Goal: Task Accomplishment & Management: Contribute content

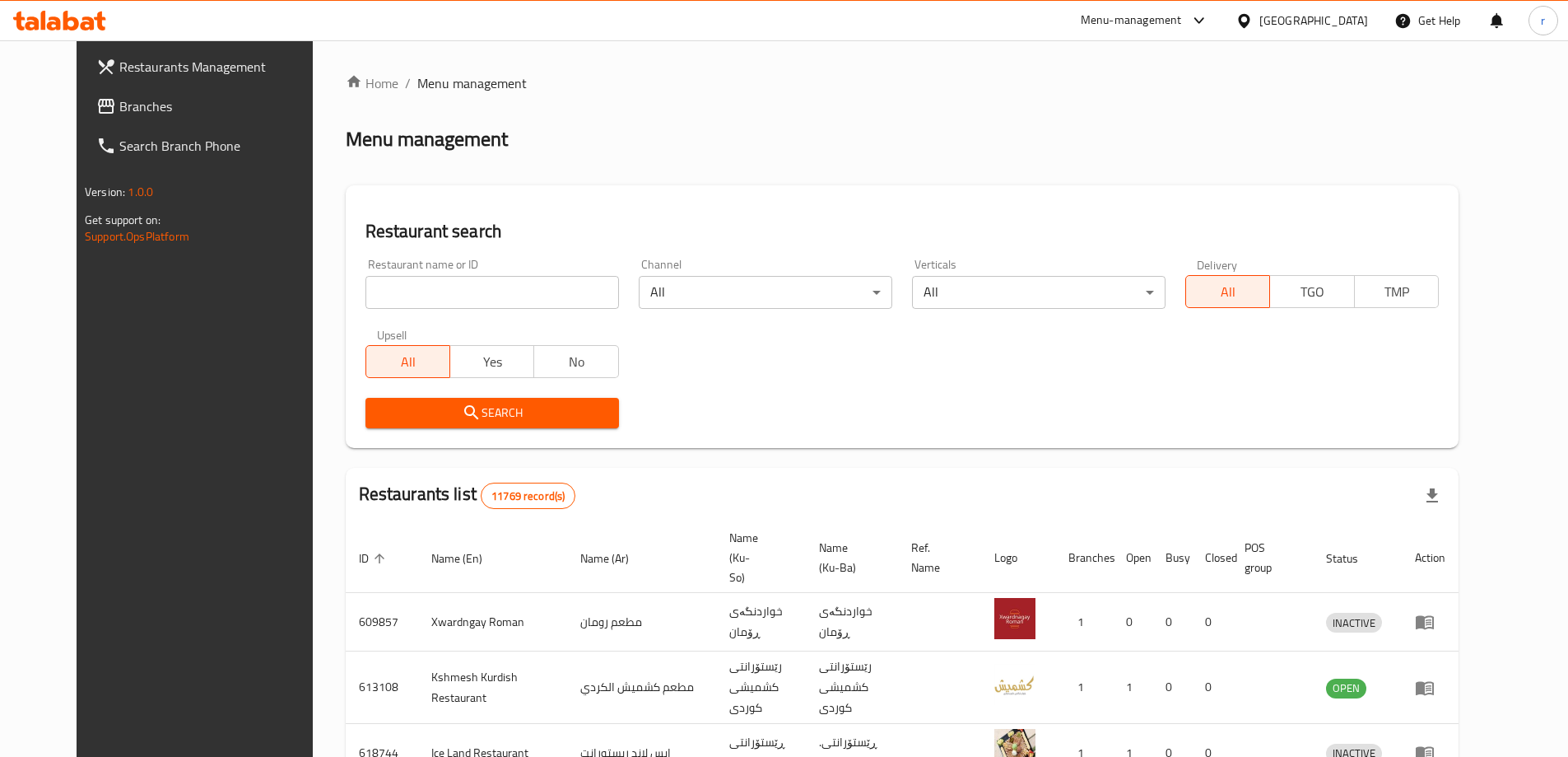
click at [369, 283] on input "search" at bounding box center [493, 292] width 254 height 33
paste input "642592"
type input "642592"
click at [461, 398] on button "Search" at bounding box center [493, 413] width 254 height 30
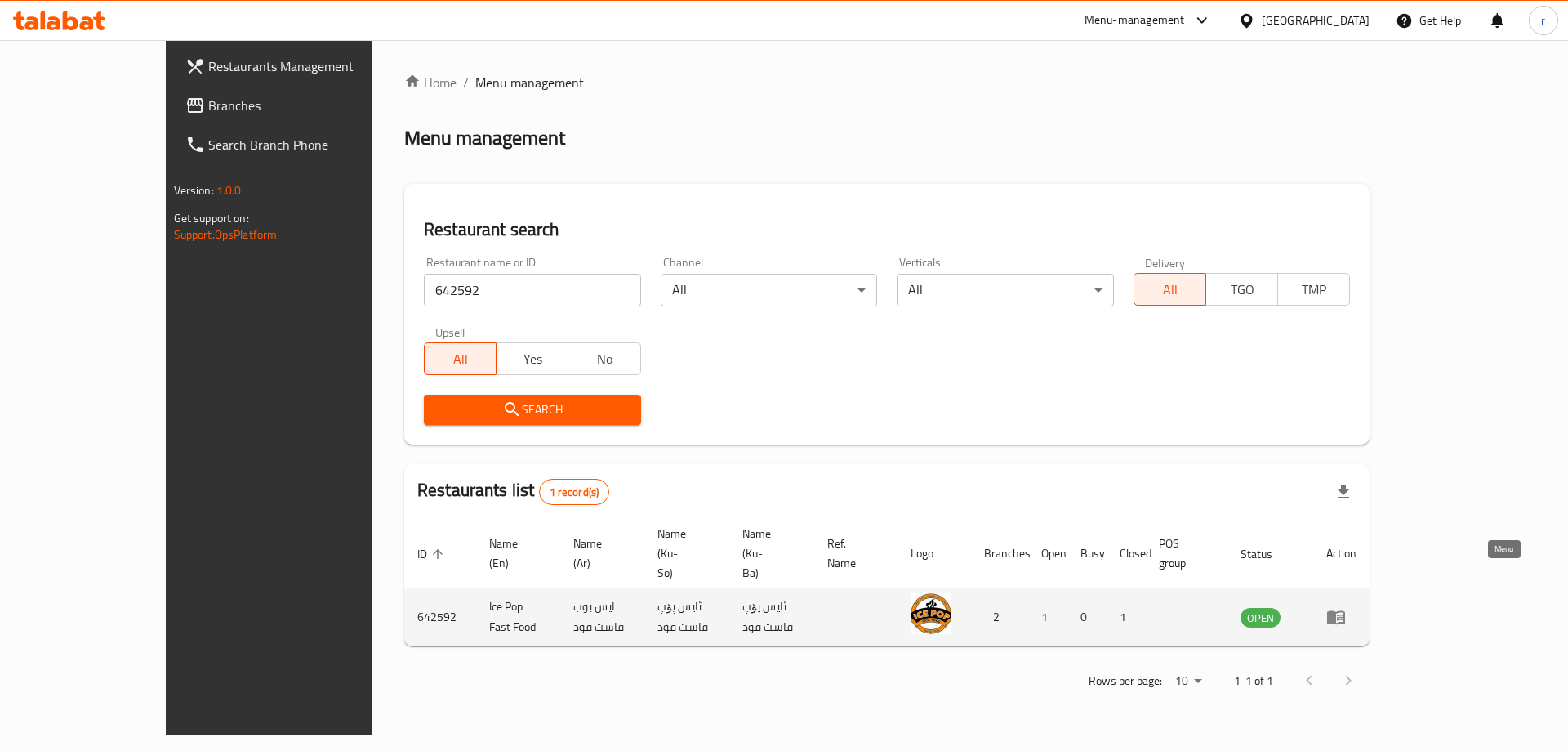
click at [1346, 607] on icon "enhanced table" at bounding box center [1336, 617] width 20 height 20
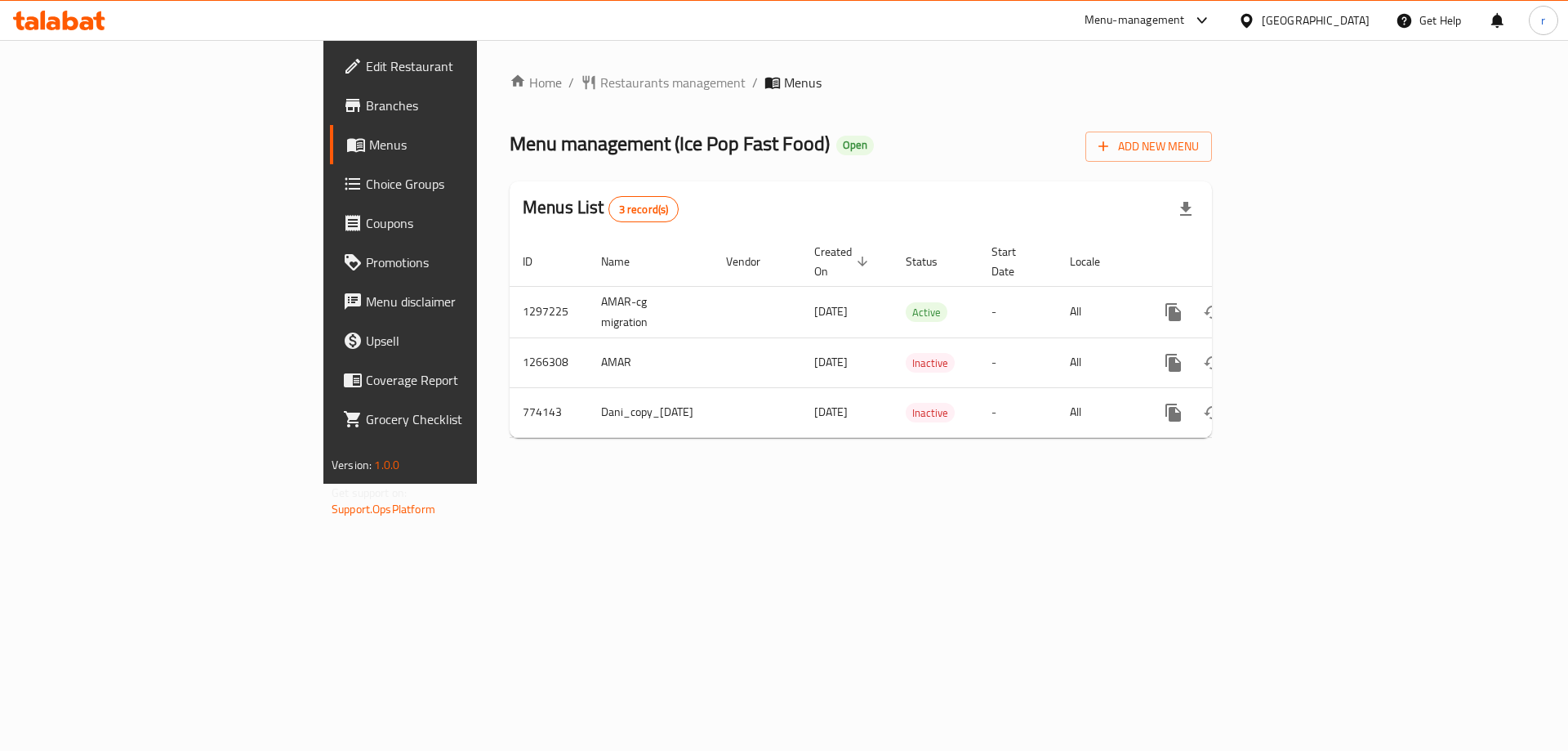
click at [366, 97] on span "Branches" at bounding box center [469, 105] width 207 height 20
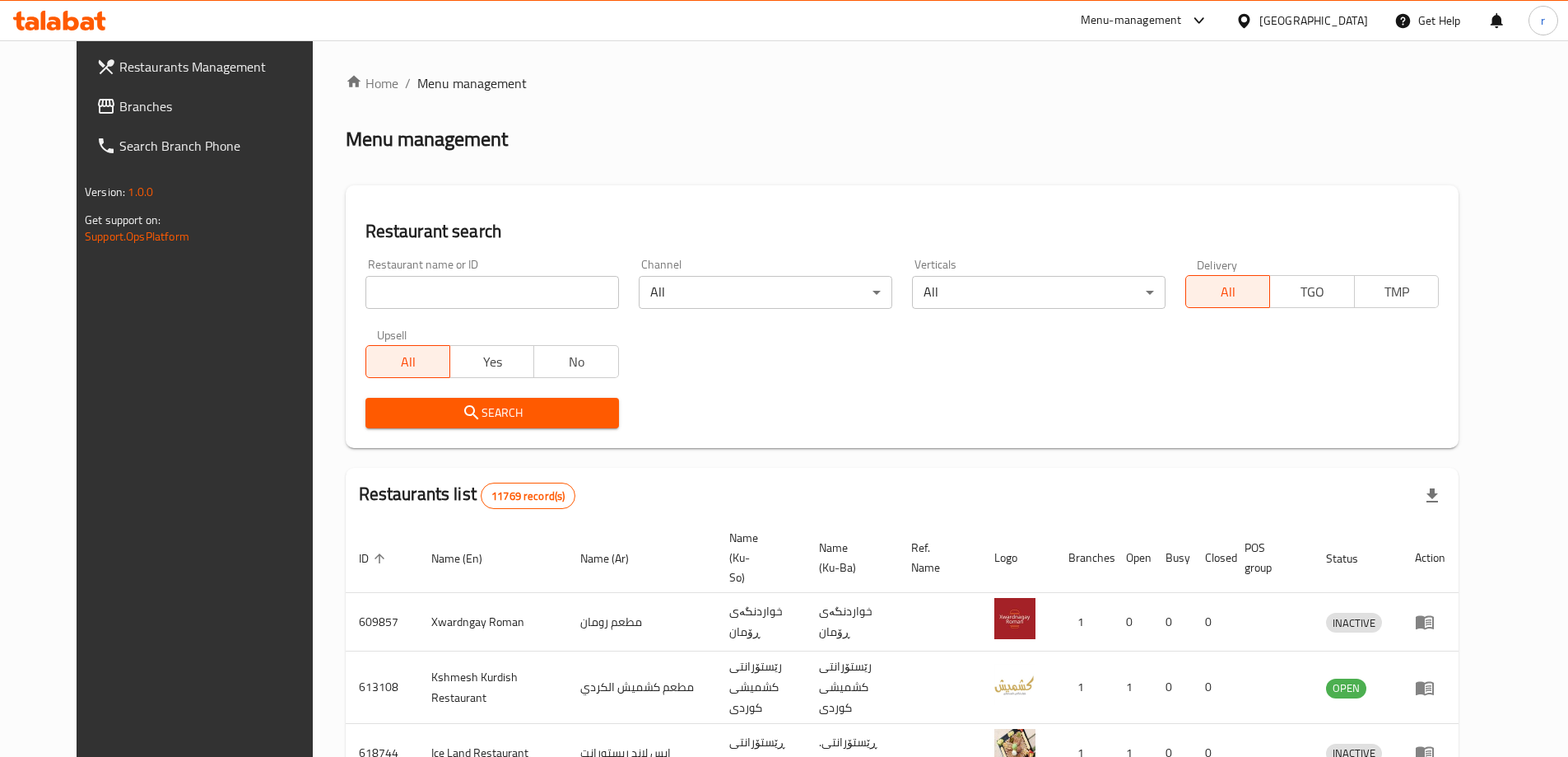
drag, startPoint x: 440, startPoint y: 297, endPoint x: 430, endPoint y: 299, distance: 10.2
click at [440, 297] on input "search" at bounding box center [493, 292] width 254 height 33
paste input "689583"
type input "689583"
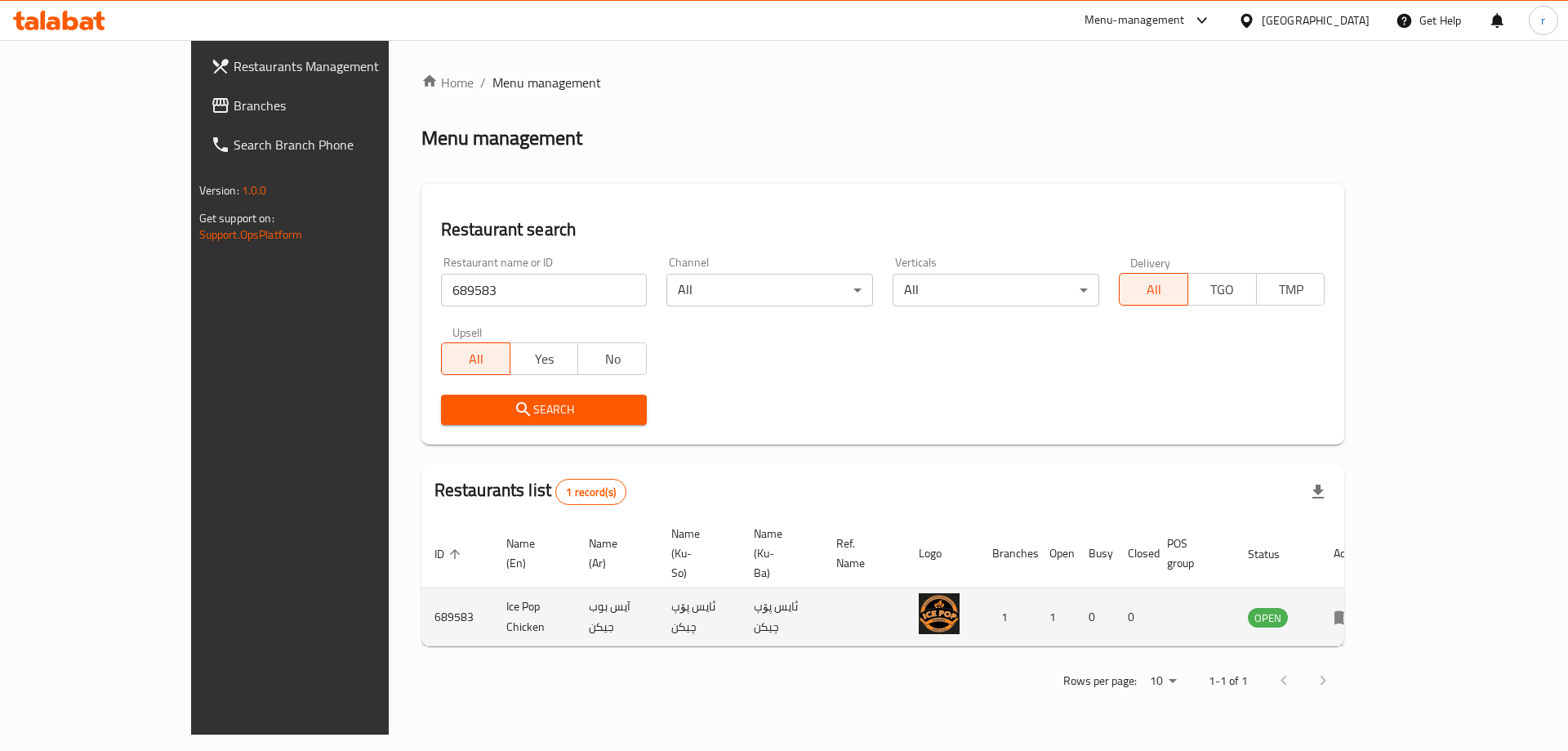
click at [1354, 607] on icon "enhanced table" at bounding box center [1343, 617] width 20 height 20
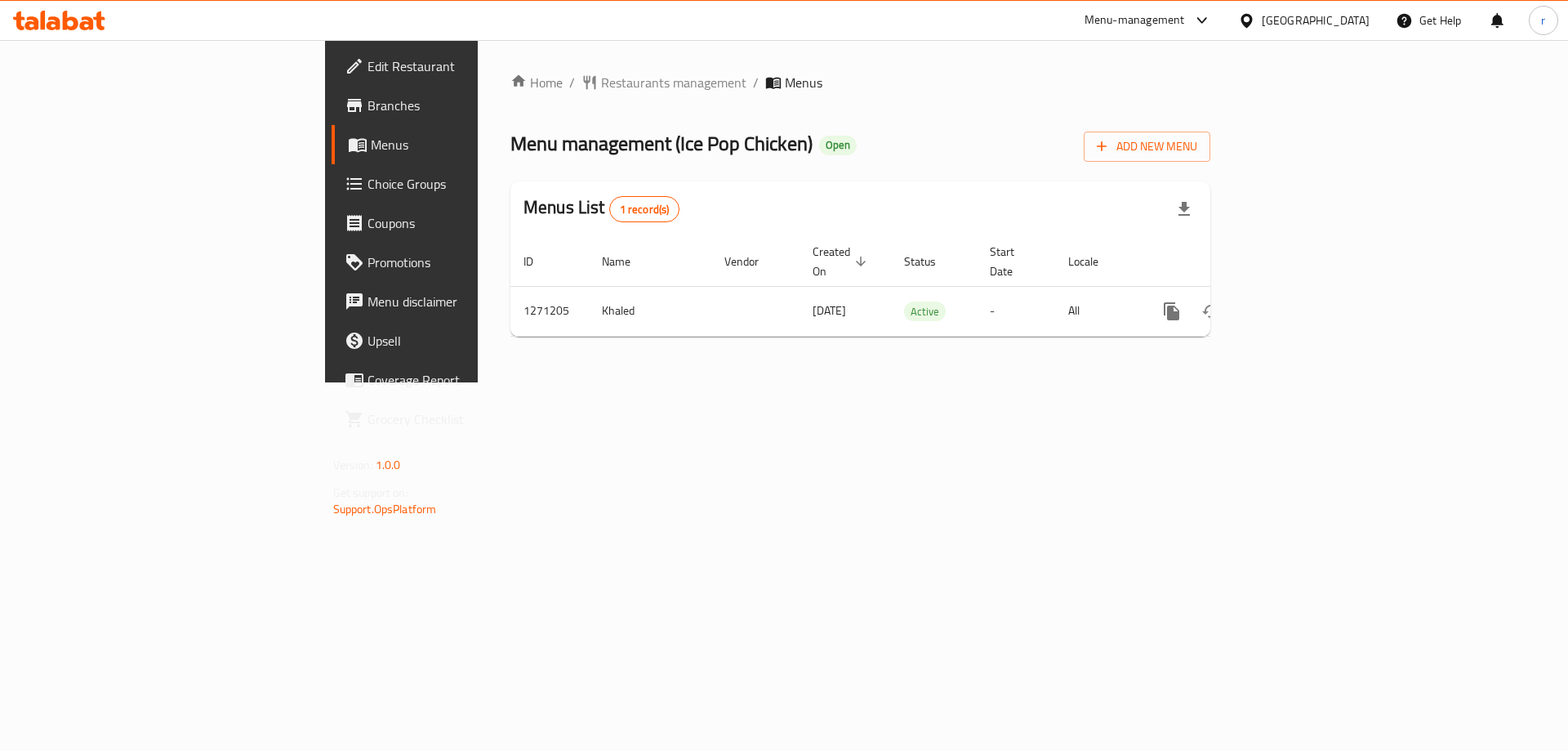
click at [332, 116] on link "Branches" at bounding box center [460, 105] width 256 height 39
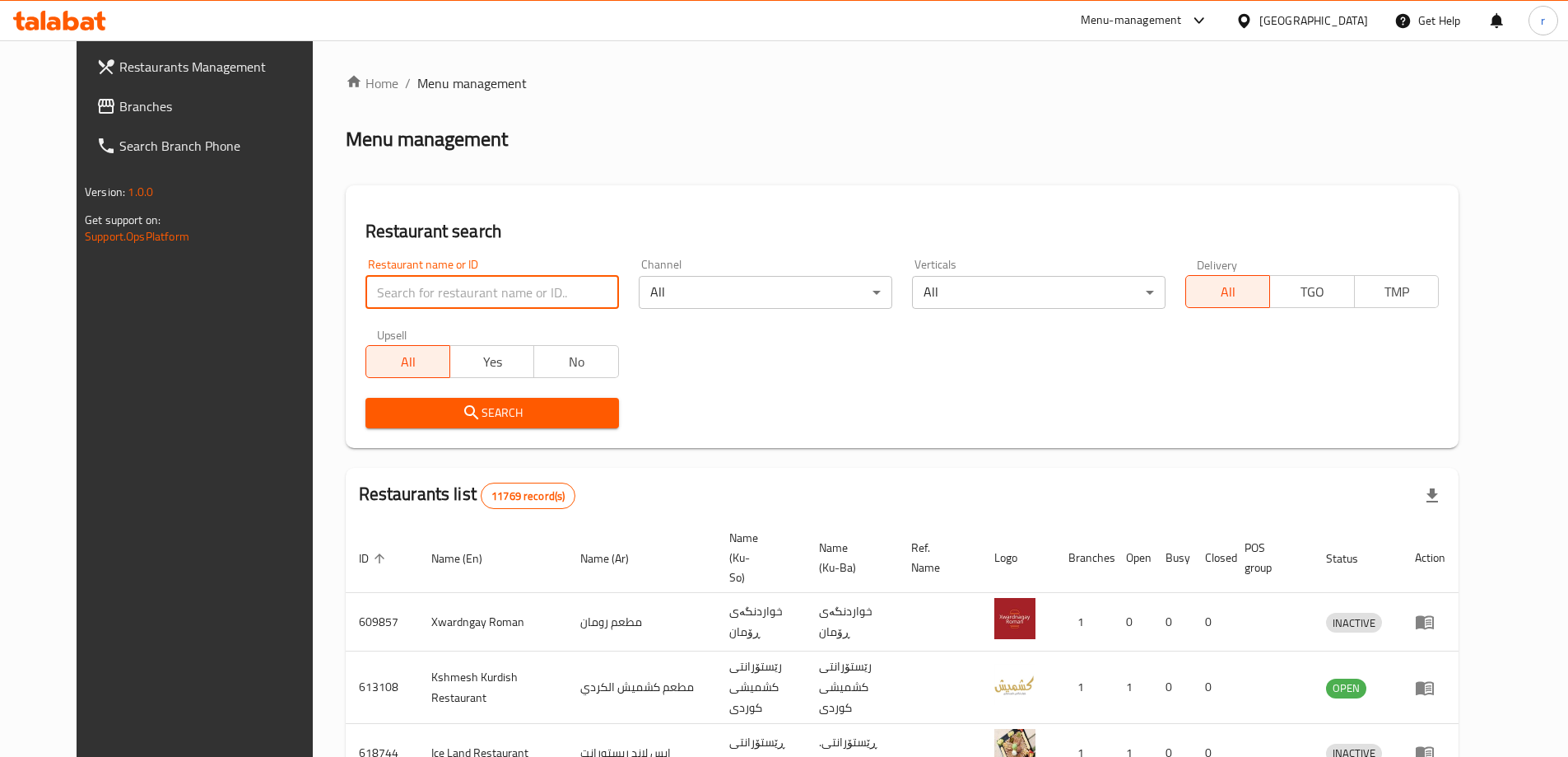
click at [384, 301] on input "search" at bounding box center [493, 292] width 254 height 33
paste input "688546"
type input "688546"
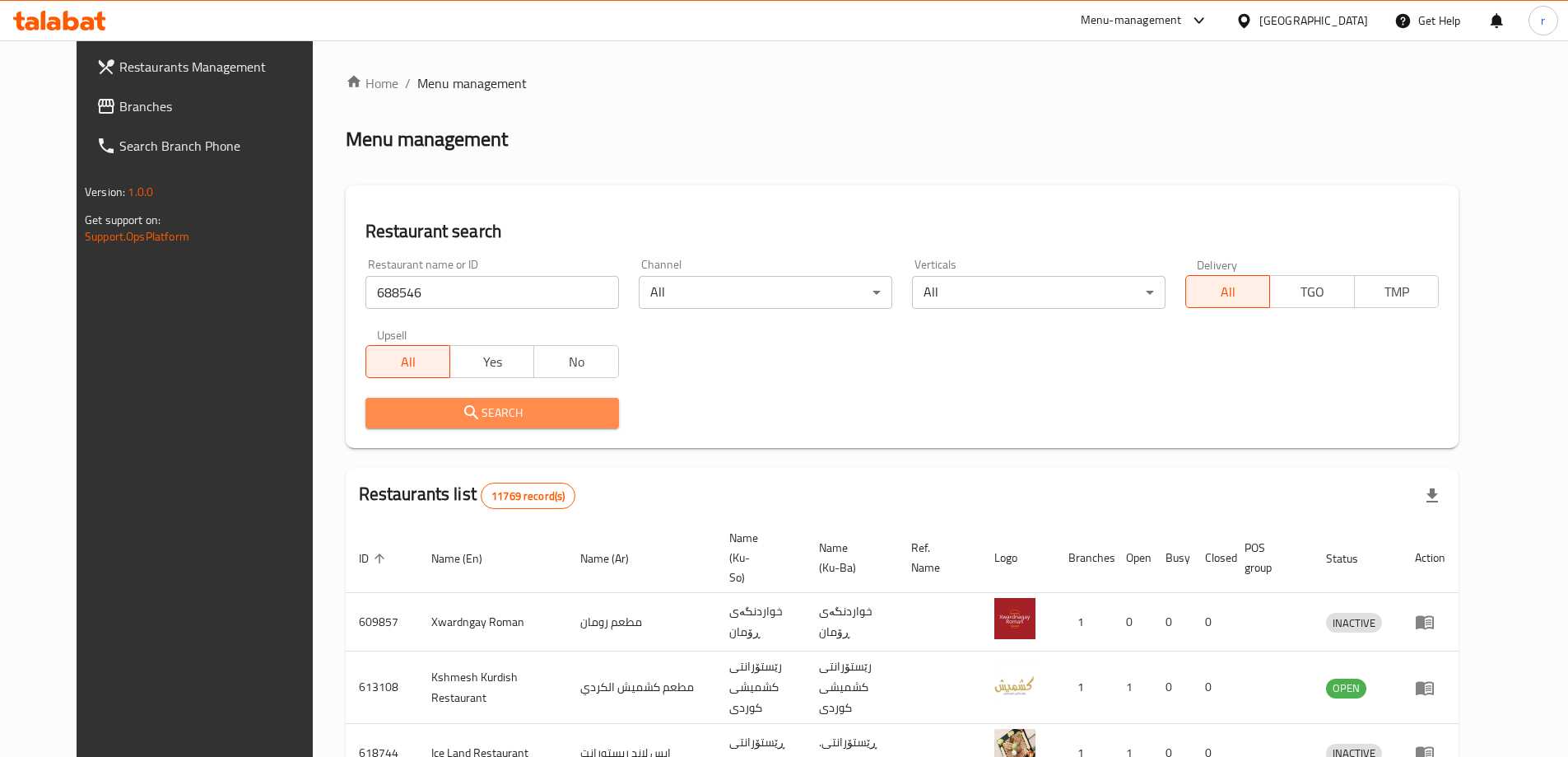
click at [385, 398] on button "Search" at bounding box center [493, 413] width 254 height 30
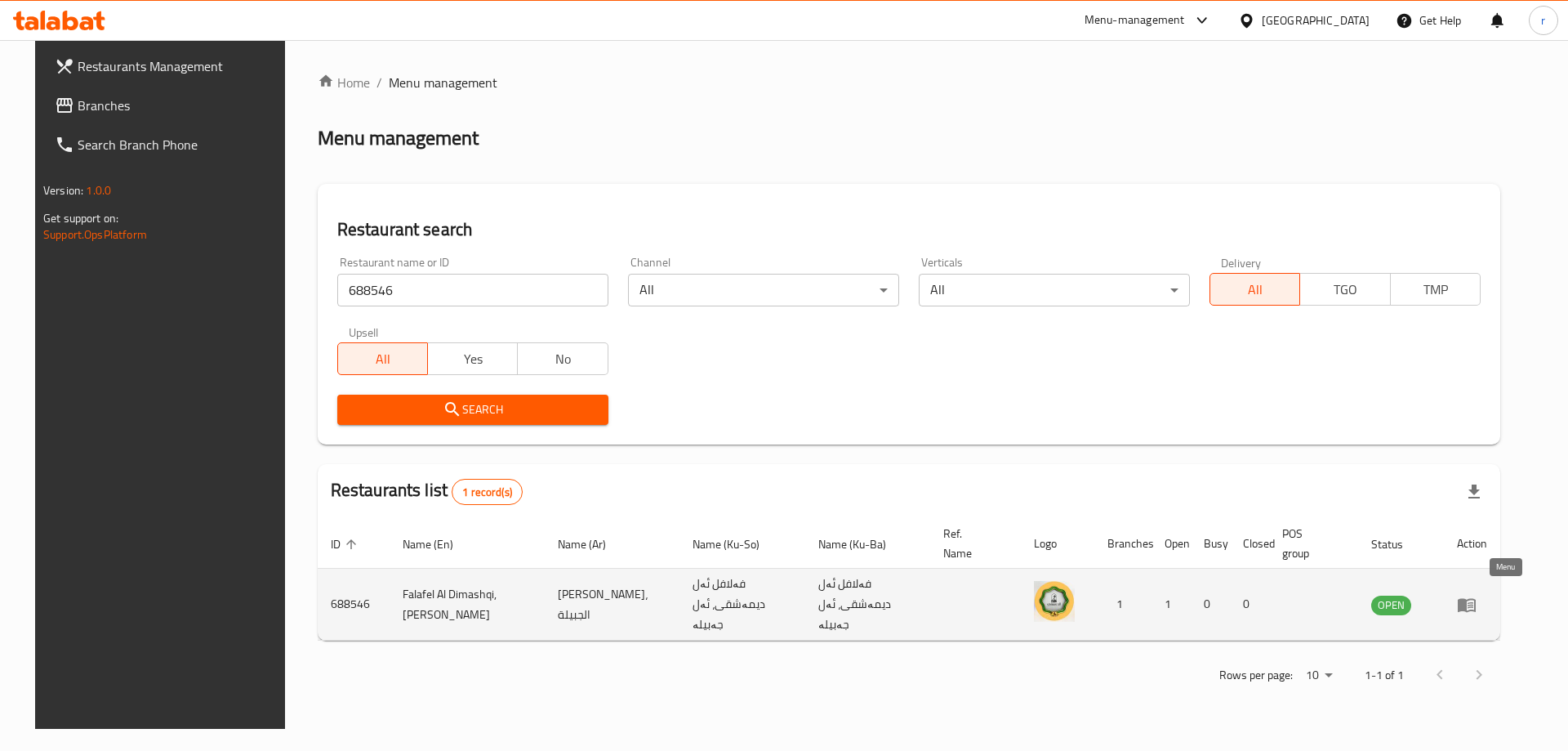
click at [1476, 598] on icon "enhanced table" at bounding box center [1466, 604] width 18 height 14
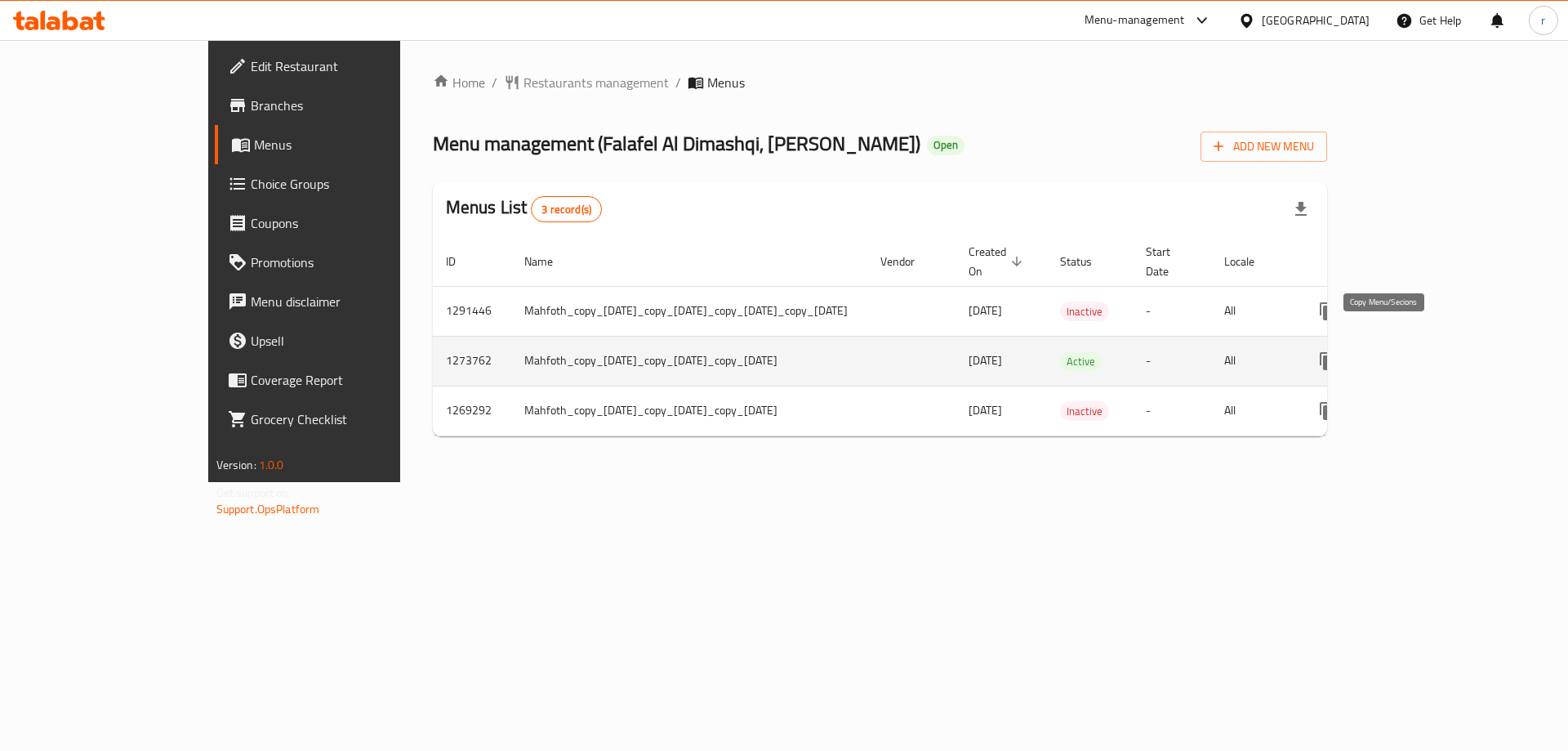
click at [1336, 352] on icon "more" at bounding box center [1327, 361] width 16 height 18
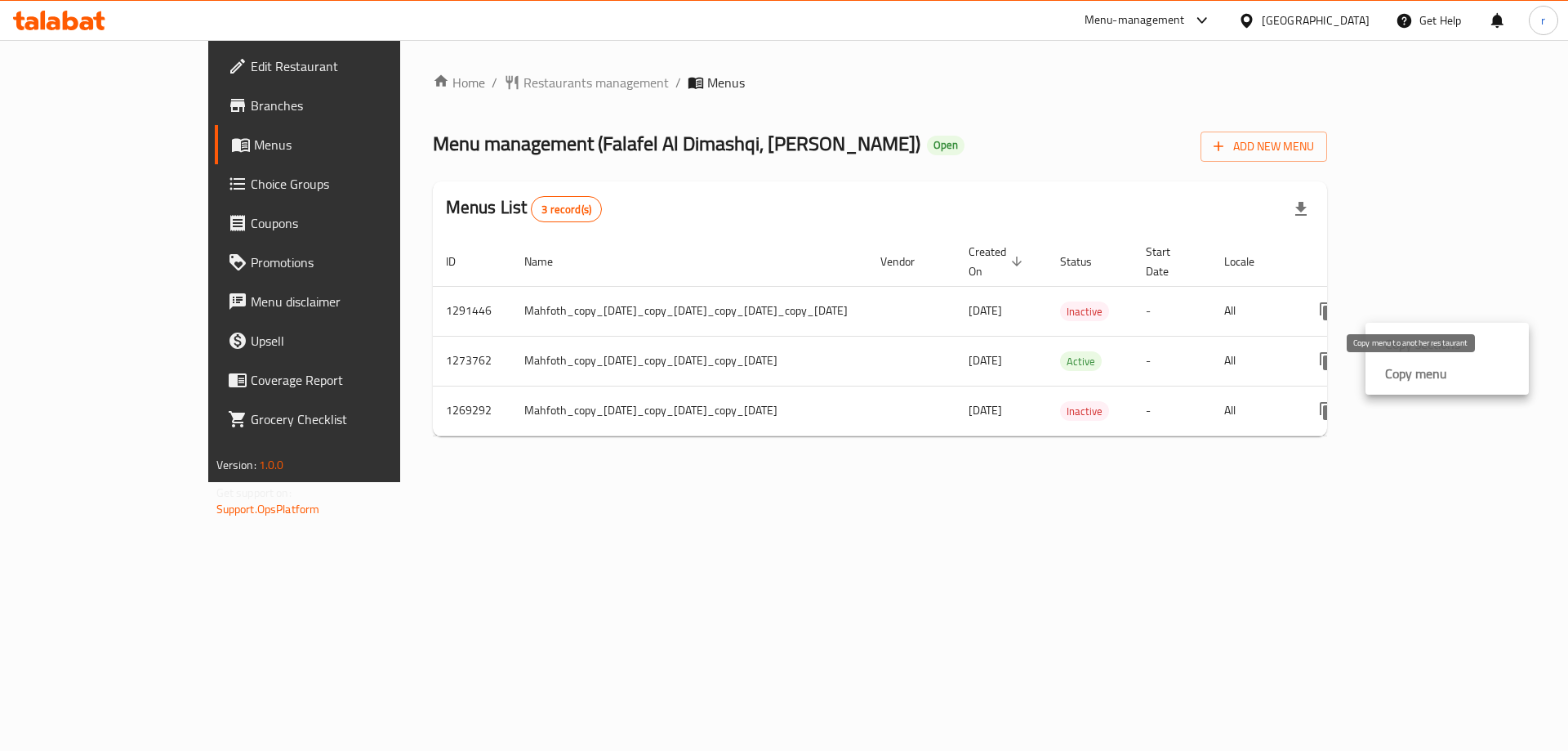
click at [1380, 370] on div "Copy menu" at bounding box center [1413, 373] width 69 height 20
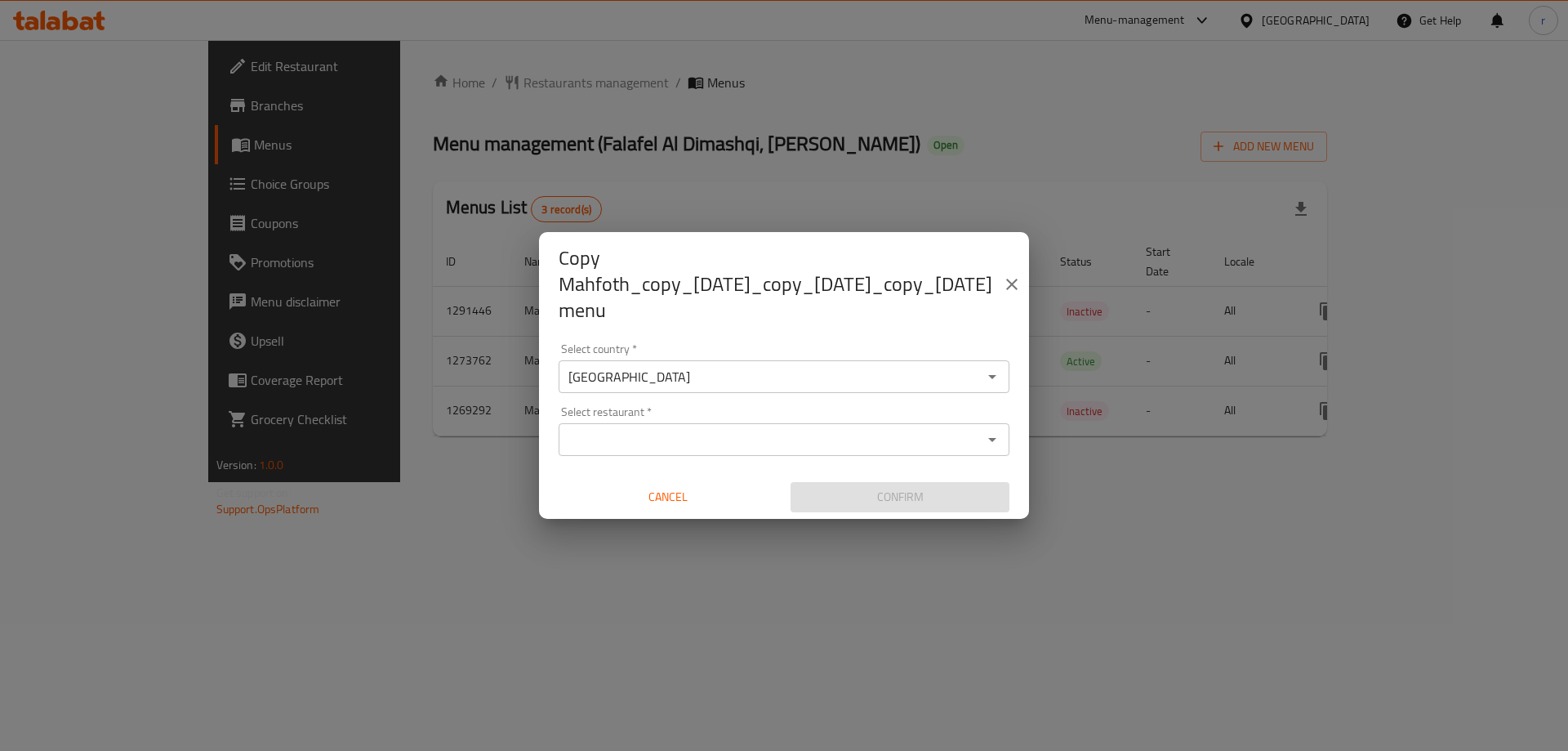
click at [716, 439] on input "Select restaurant   *" at bounding box center [771, 439] width 415 height 23
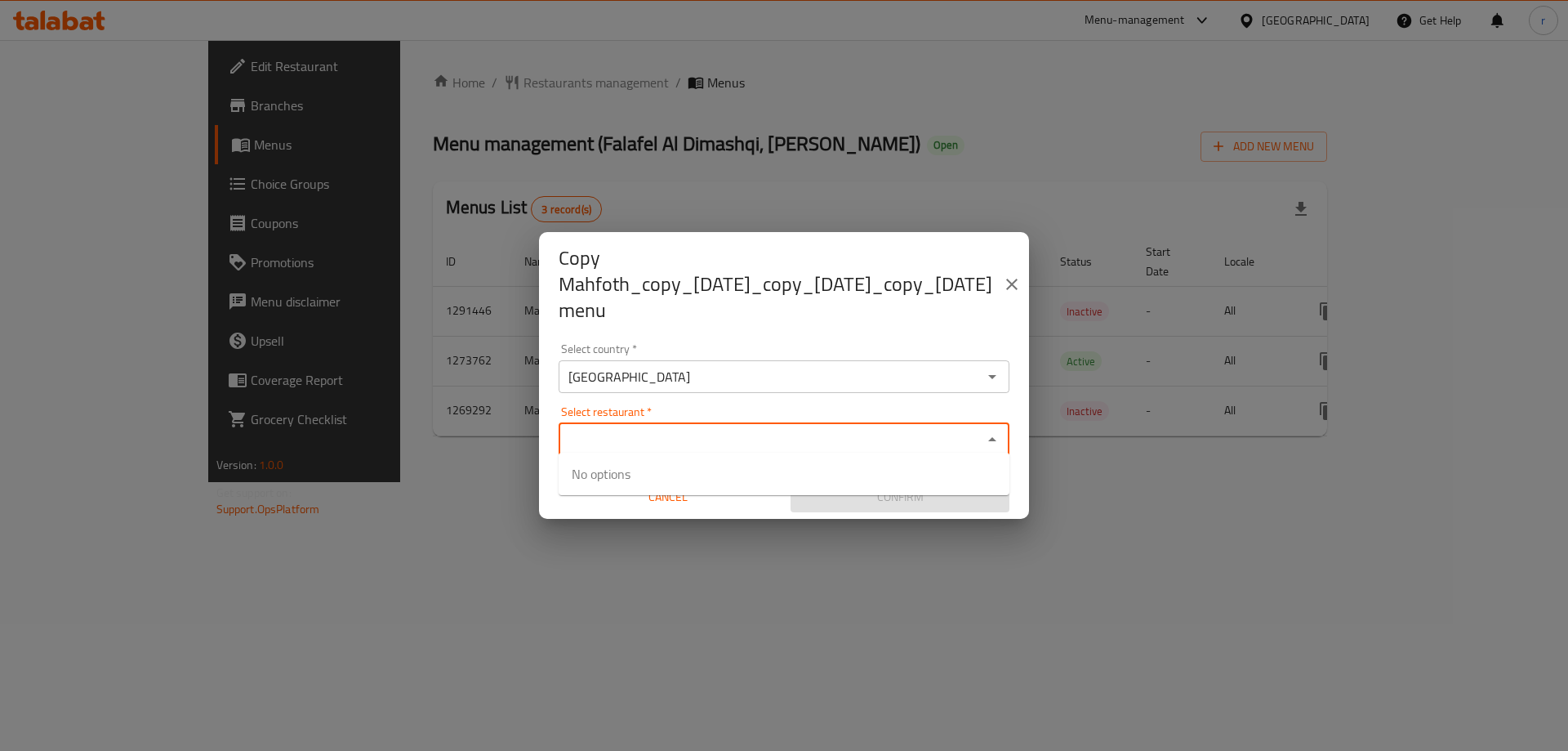
paste input "Falafel Al Dimashqi,"
type input "Falafel Al Dimashqi"
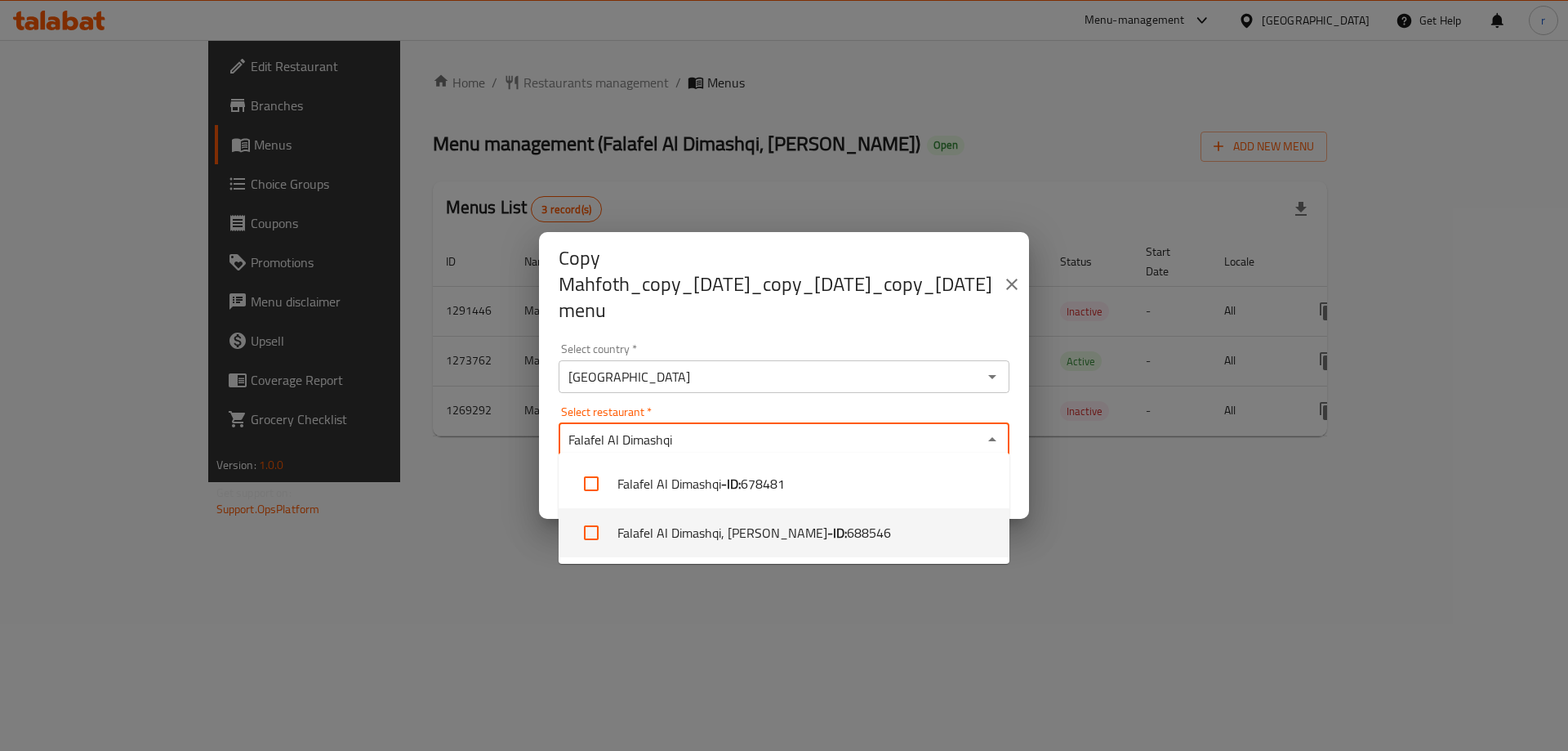
click at [657, 528] on li "Falafel Al Dimashqi, Al Jubaila - ID: 688546" at bounding box center [784, 532] width 451 height 49
checkbox input "true"
click at [695, 607] on div "Copy Mahfoth_copy_17/04/2024_copy_21/05/2024_copy_29/01/2025 menu Select countr…" at bounding box center [784, 375] width 1568 height 751
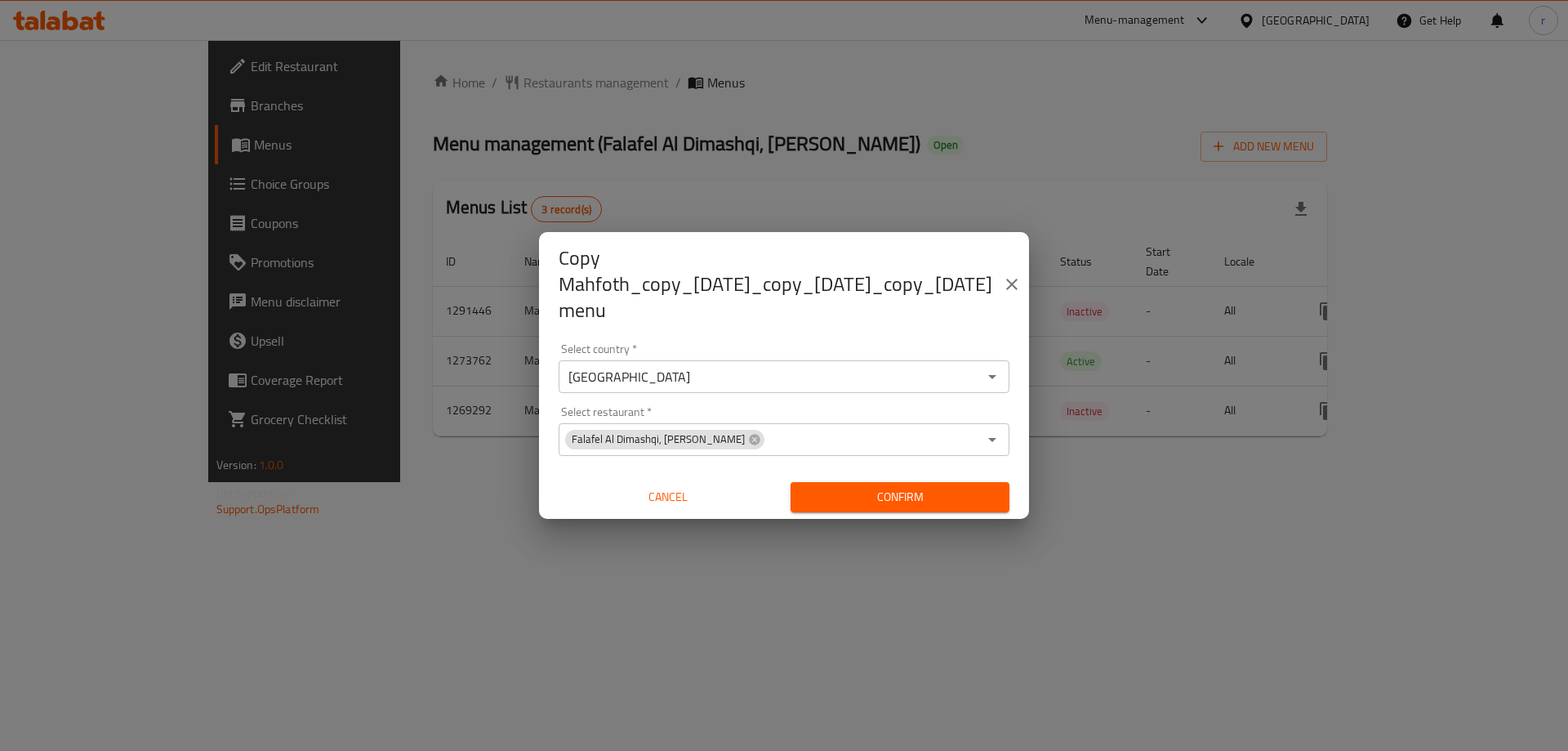
click at [855, 489] on span "Confirm" at bounding box center [900, 497] width 193 height 21
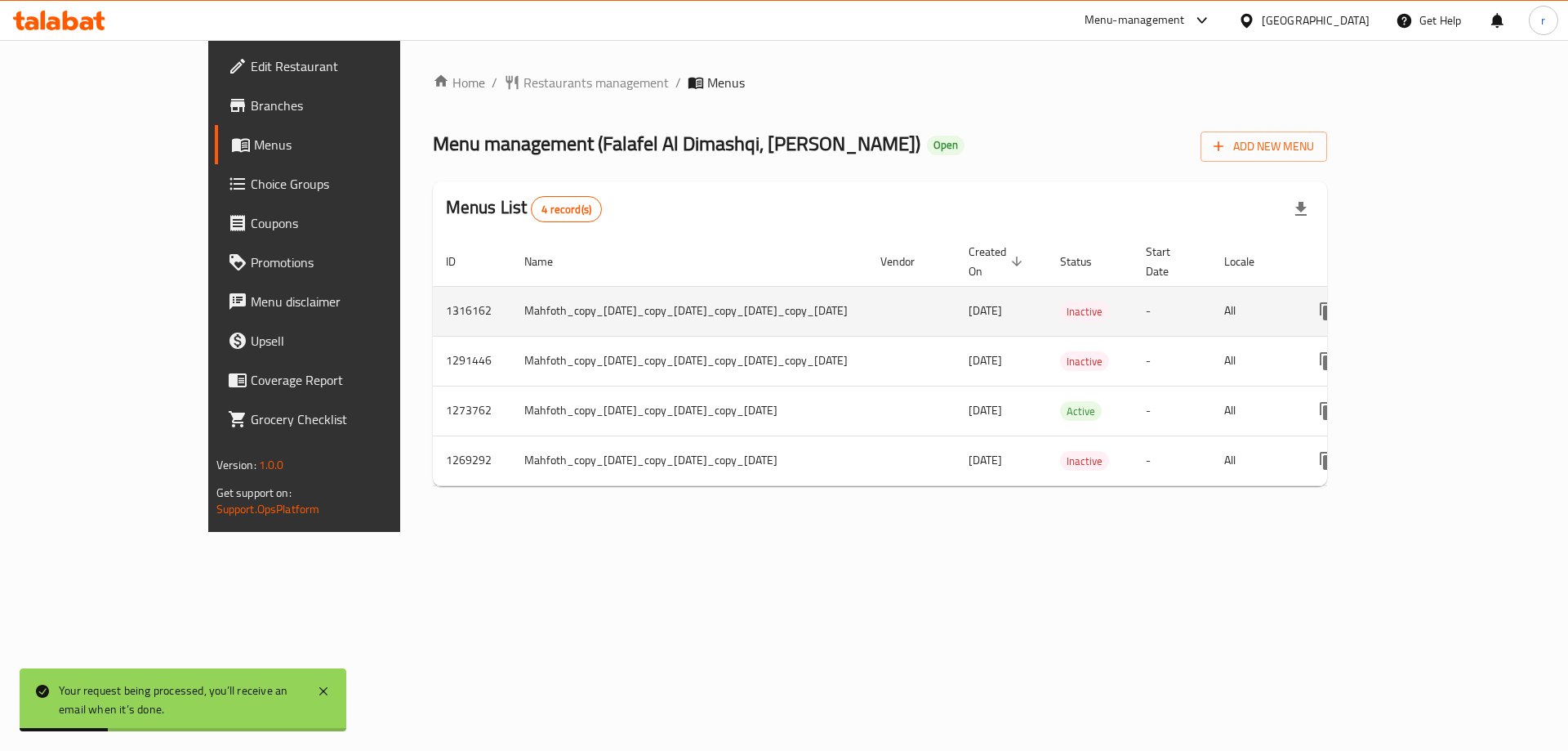
click at [1453, 304] on icon "enhanced table" at bounding box center [1446, 311] width 15 height 15
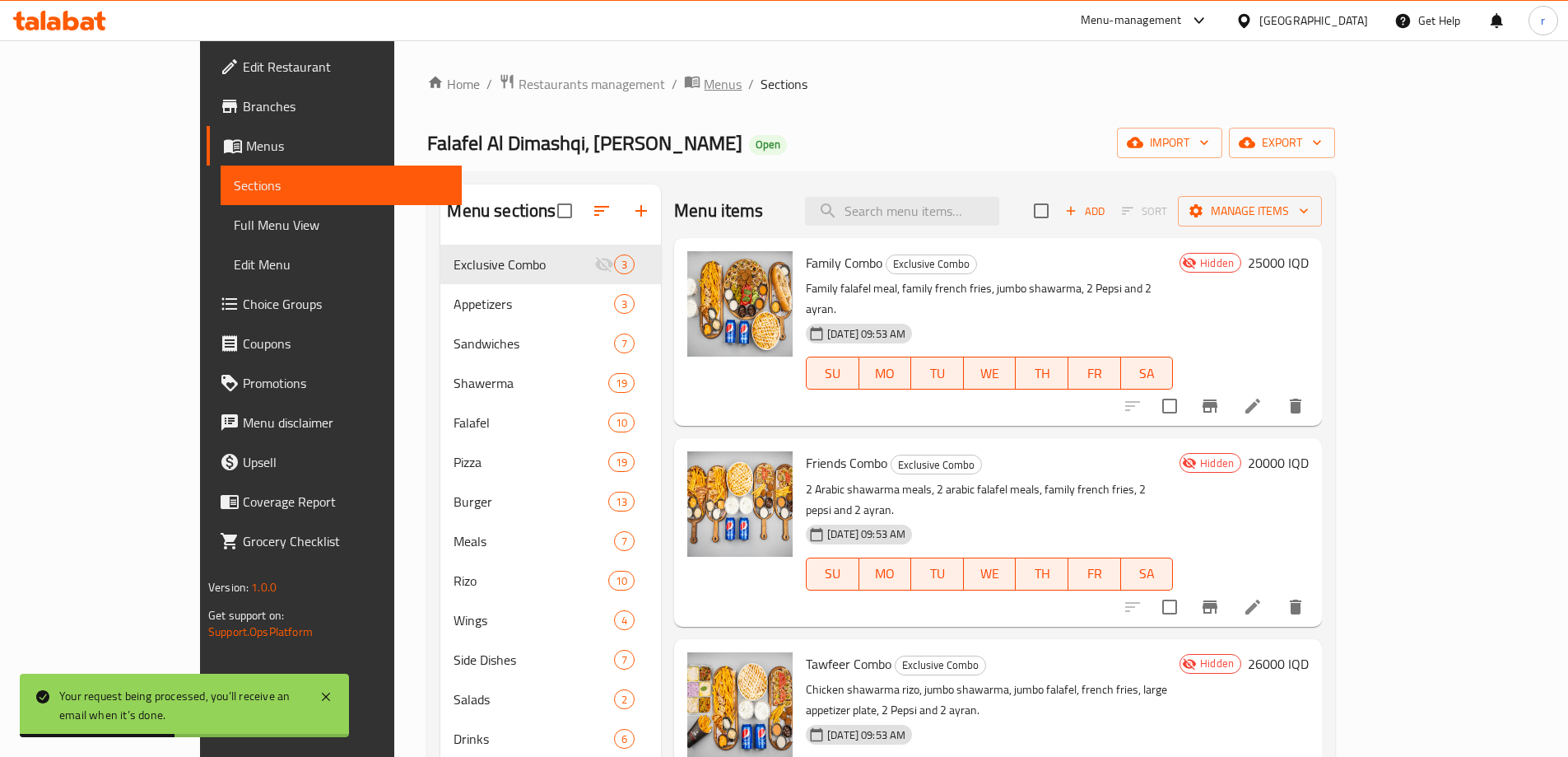
click at [704, 87] on span "Menus" at bounding box center [723, 83] width 38 height 20
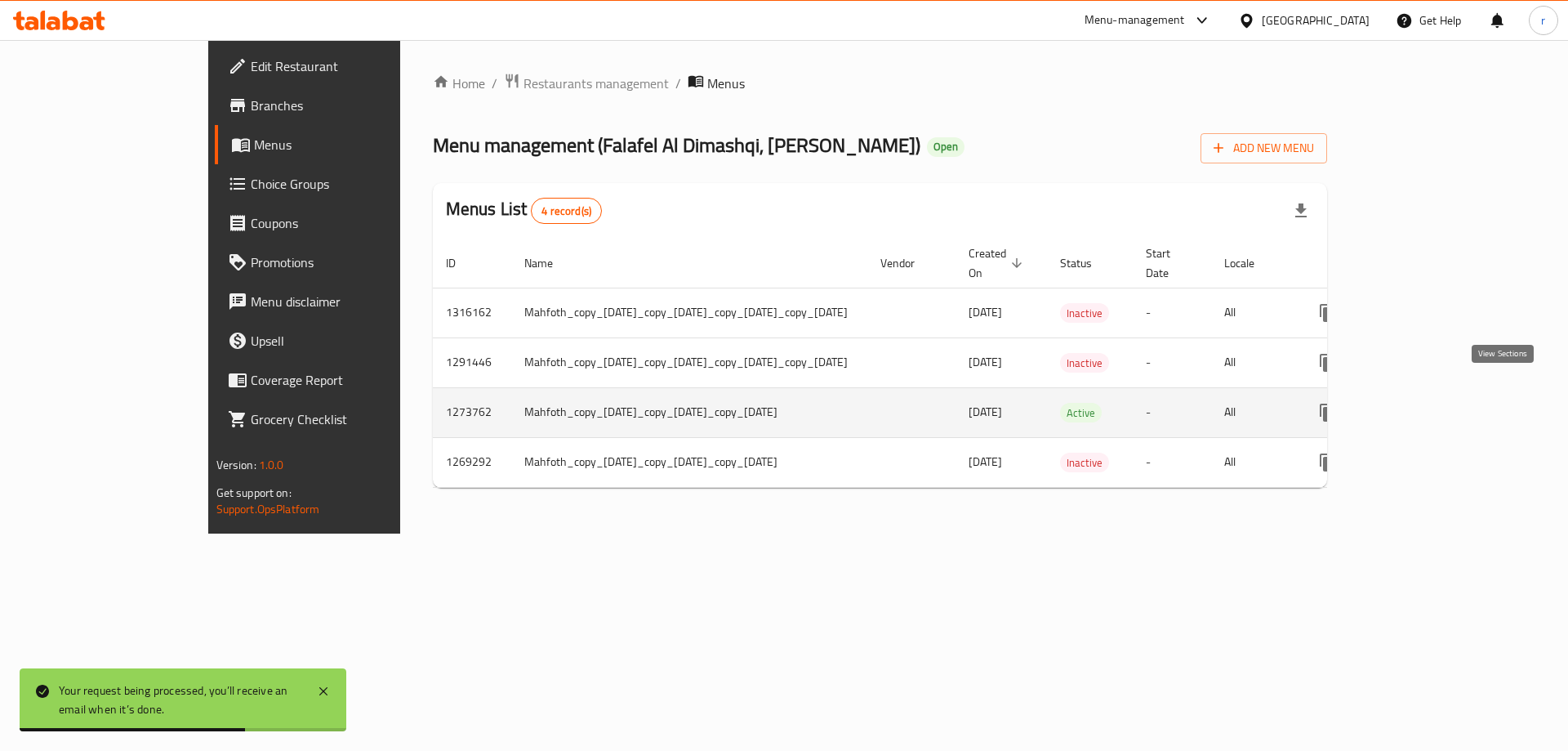
click at [1455, 402] on icon "enhanced table" at bounding box center [1446, 412] width 20 height 20
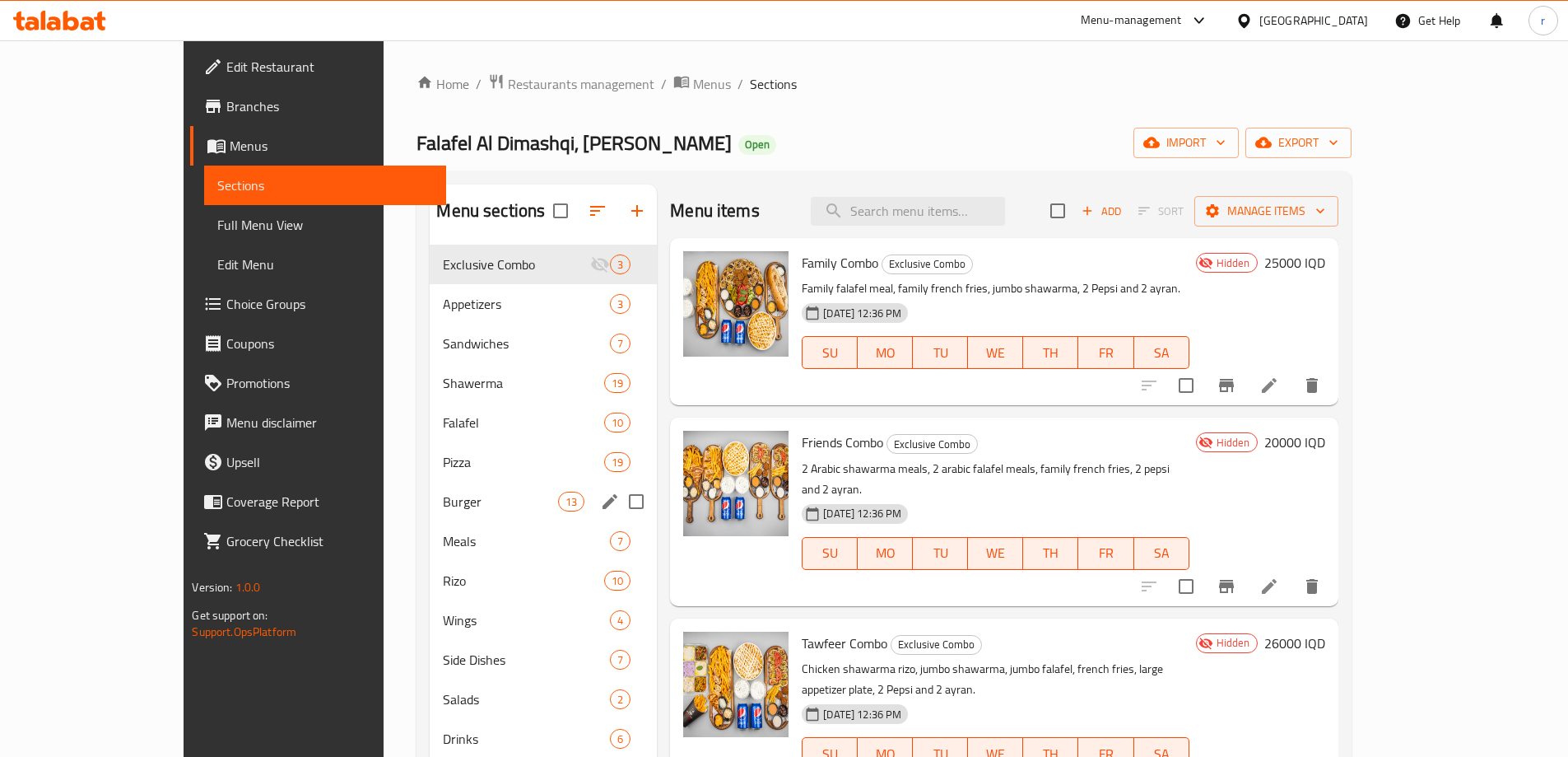
click at [442, 496] on span "Burger" at bounding box center [499, 501] width 115 height 20
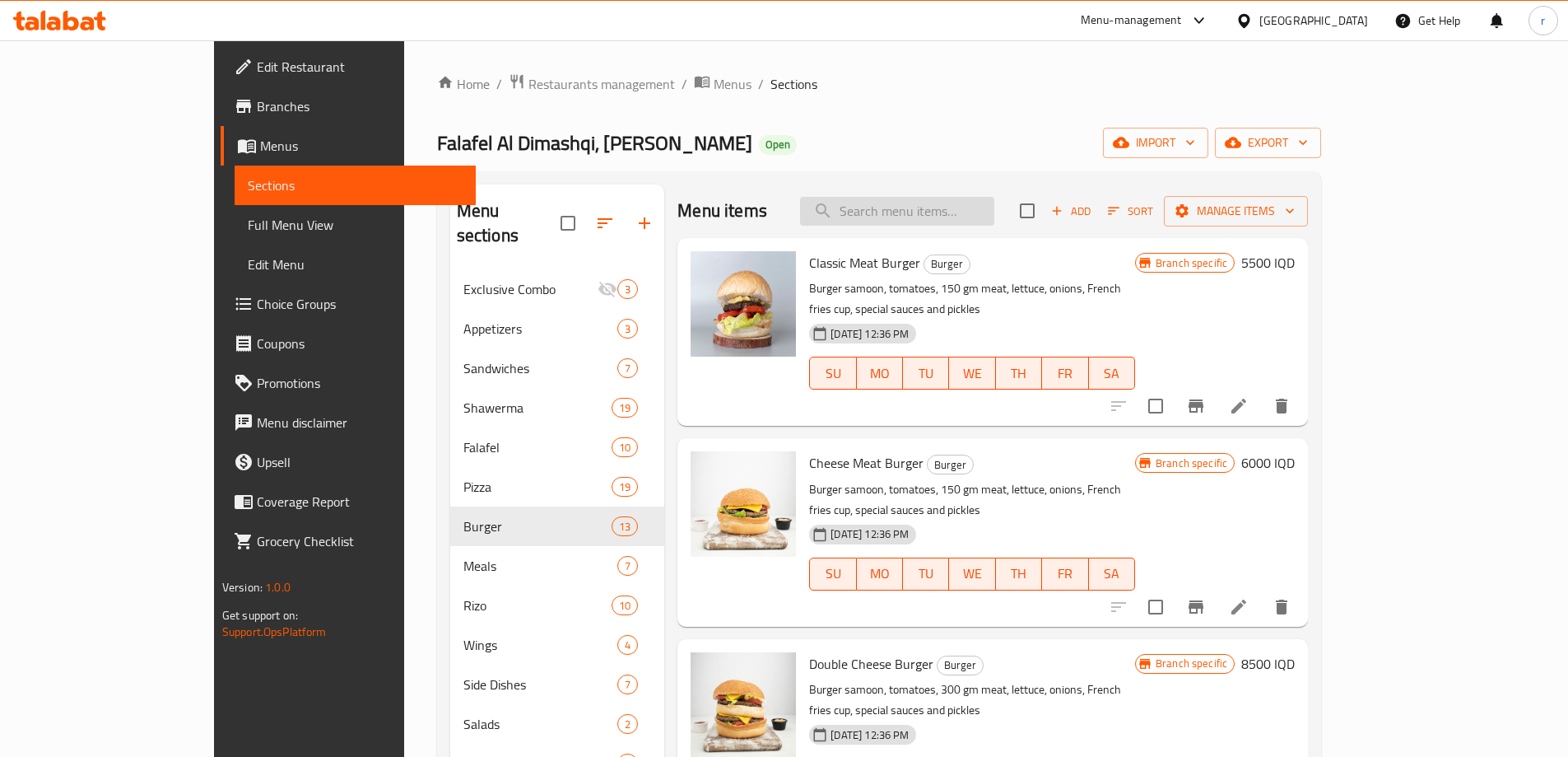
click at [982, 206] on input "search" at bounding box center [897, 211] width 194 height 28
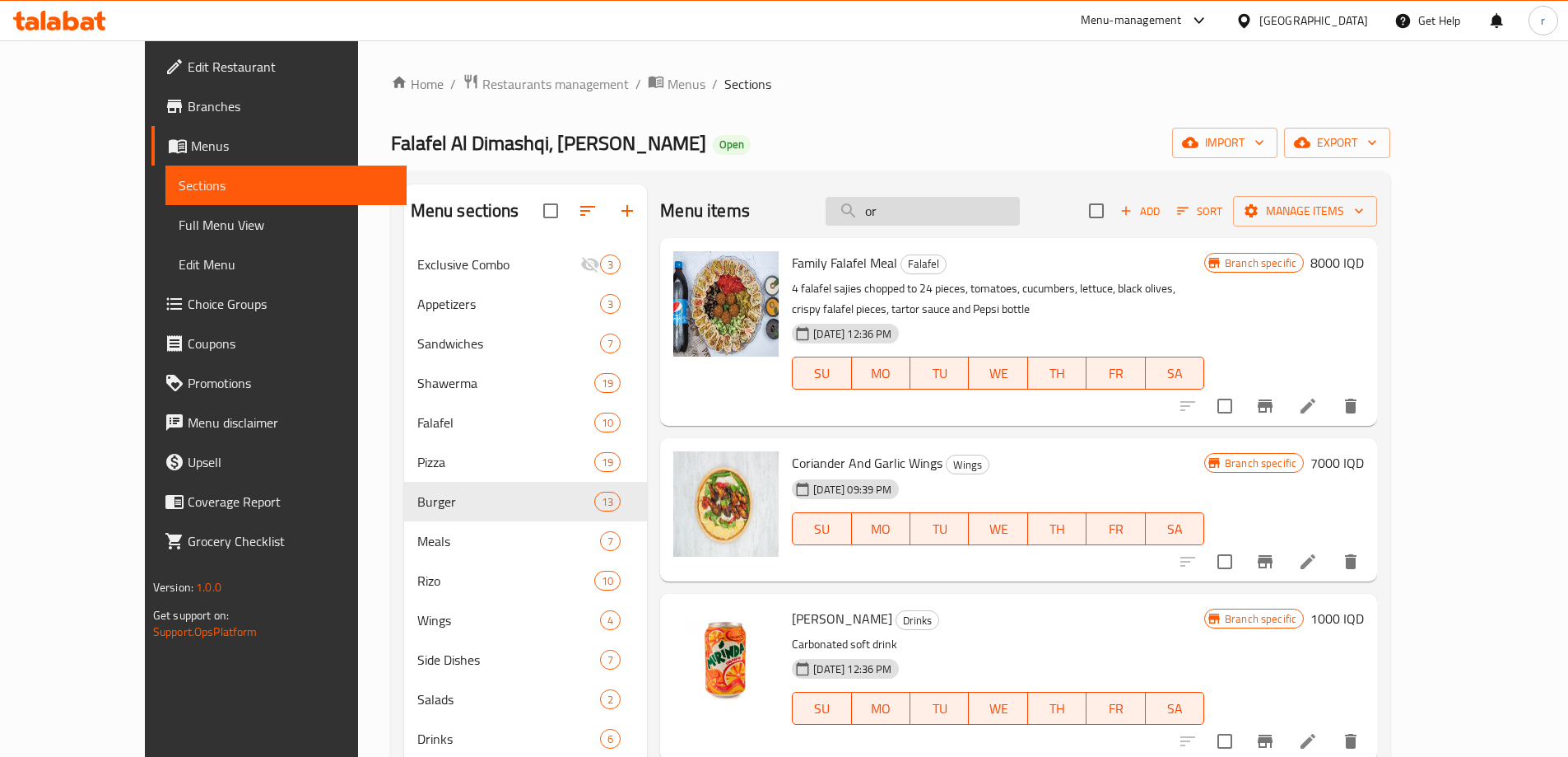
type input "o"
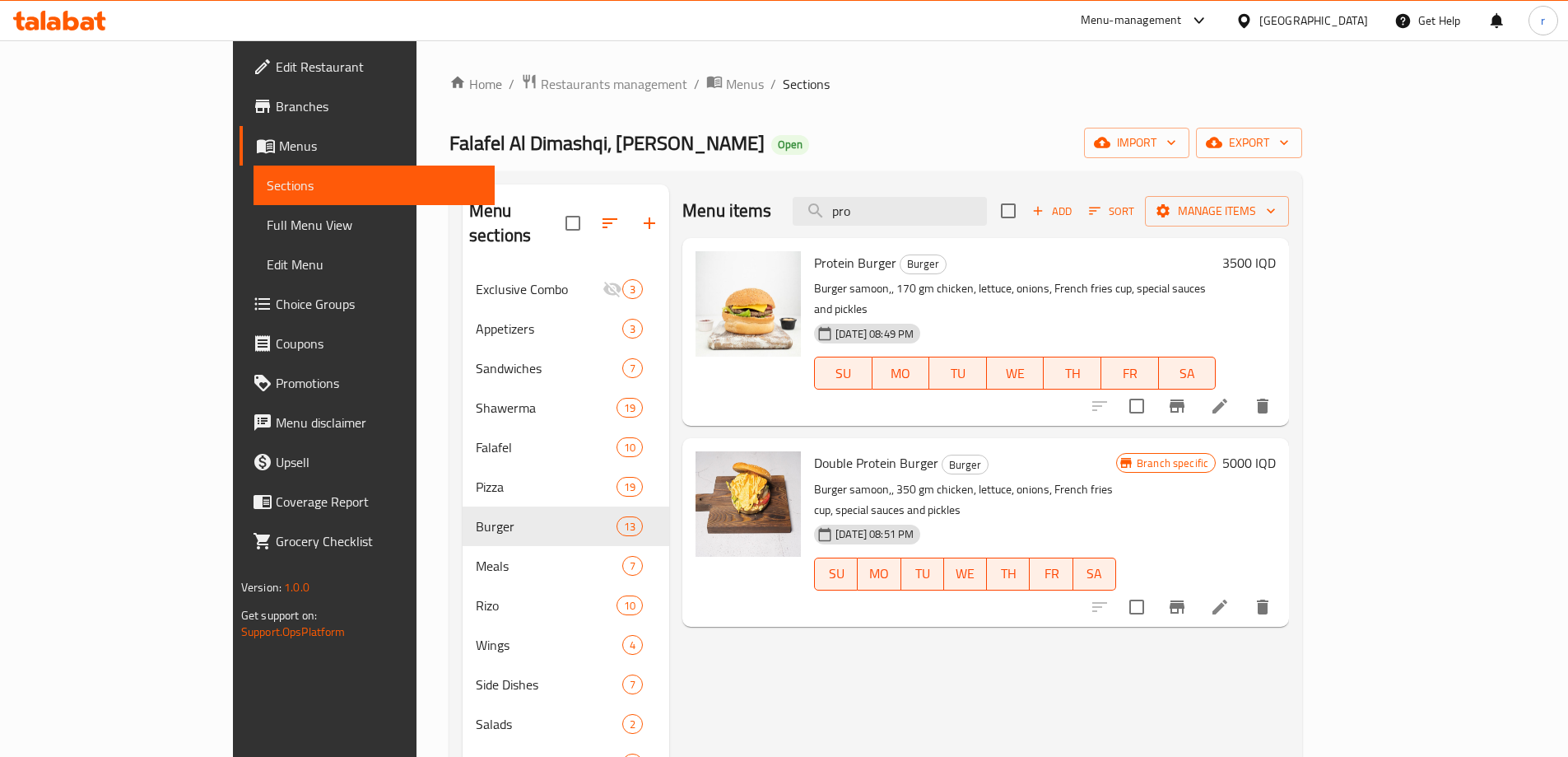
type input "pro"
click at [1276, 262] on h6 "3500 IQD" at bounding box center [1249, 262] width 53 height 23
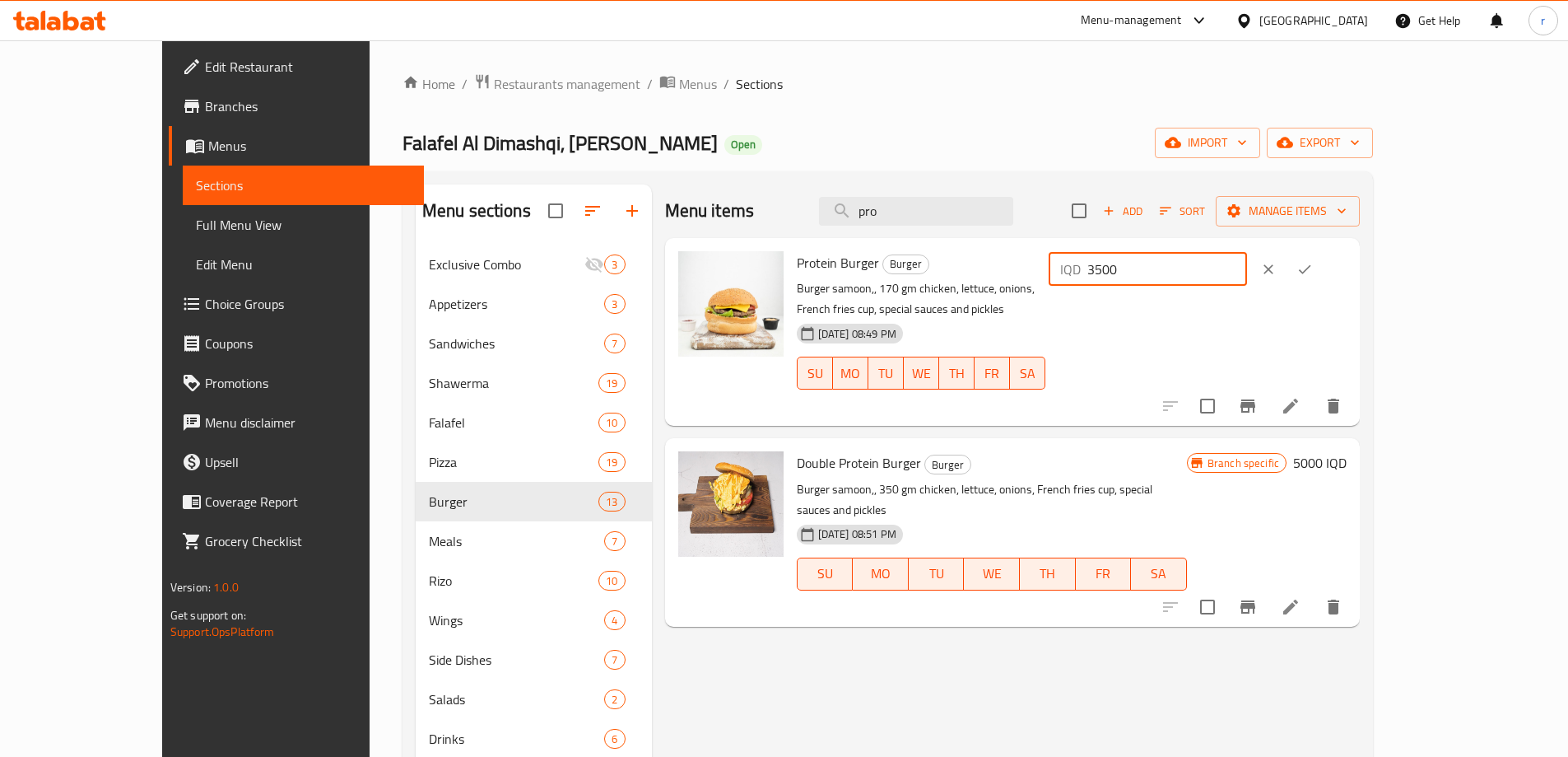
drag, startPoint x: 1368, startPoint y: 276, endPoint x: 995, endPoint y: 293, distance: 373.4
click at [1027, 288] on div "Protein Burger Burger Burger samoon,, 170 gm chicken, lettuce, onions, French f…" at bounding box center [1072, 332] width 563 height 174
type input "4000"
click at [1323, 269] on button "ok" at bounding box center [1305, 269] width 36 height 36
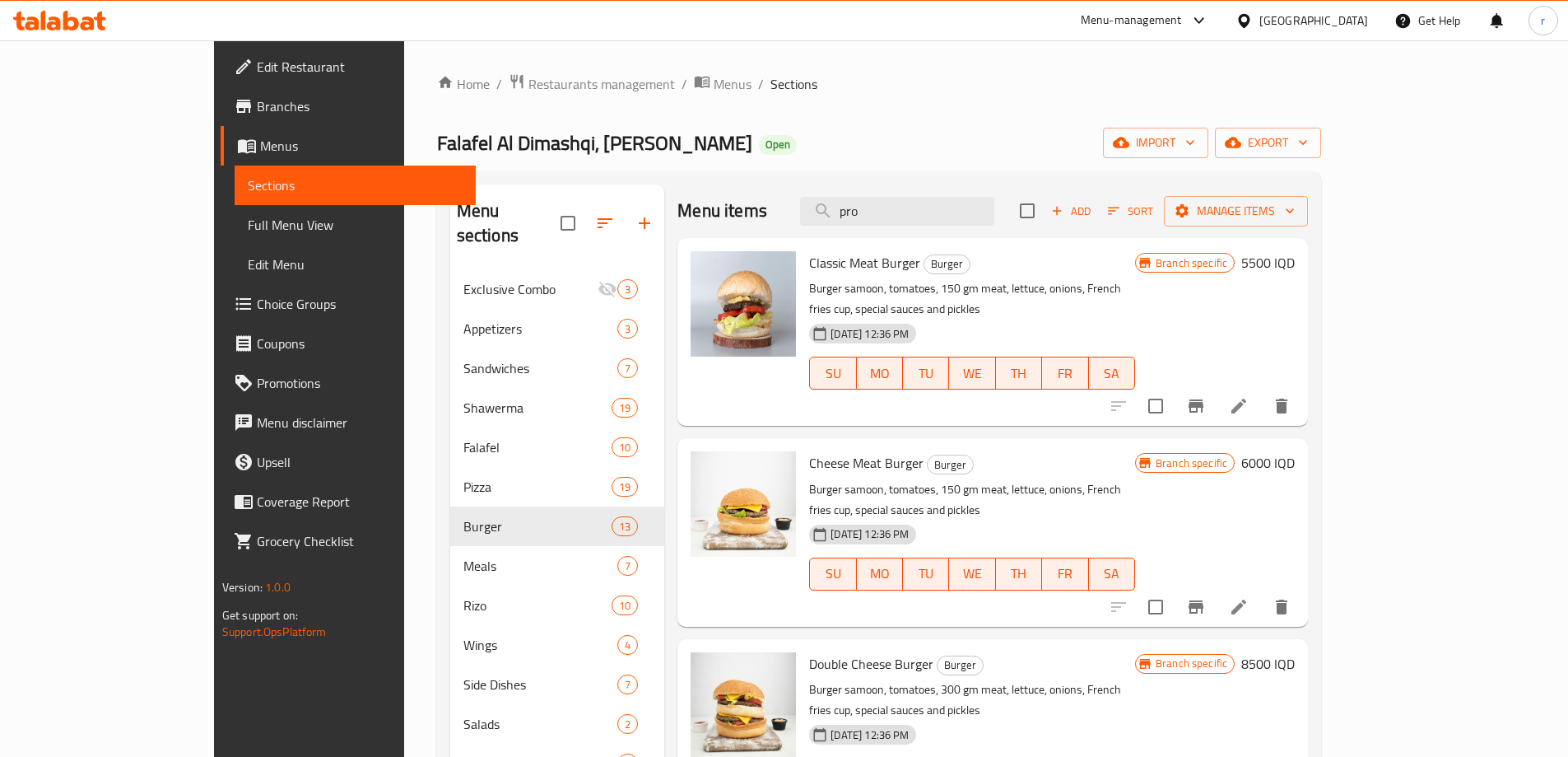
drag, startPoint x: 960, startPoint y: 212, endPoint x: 808, endPoint y: 223, distance: 152.4
click at [808, 223] on div "Menu items pro Add Sort Manage items" at bounding box center [993, 211] width 631 height 53
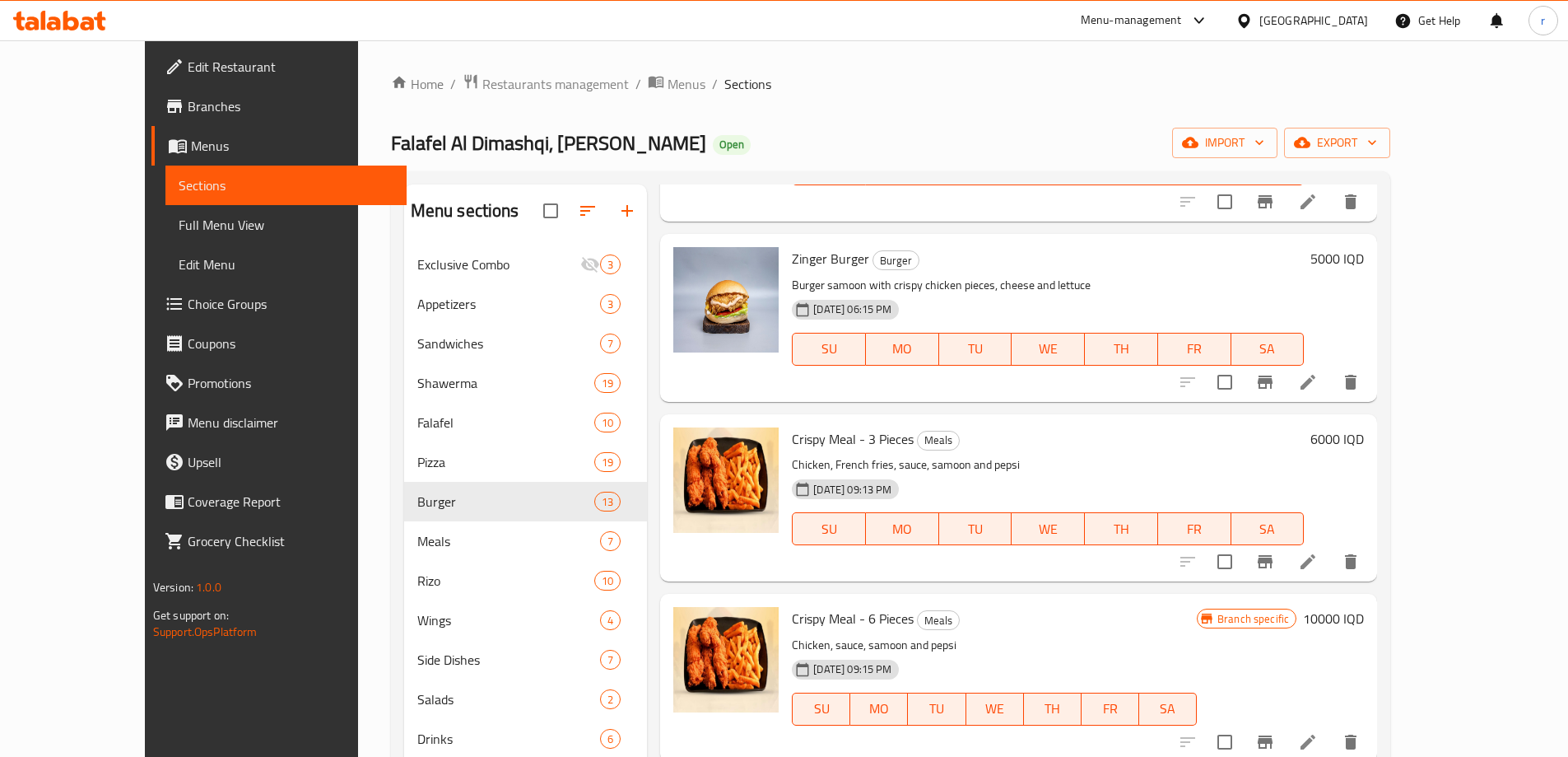
scroll to position [230, 0]
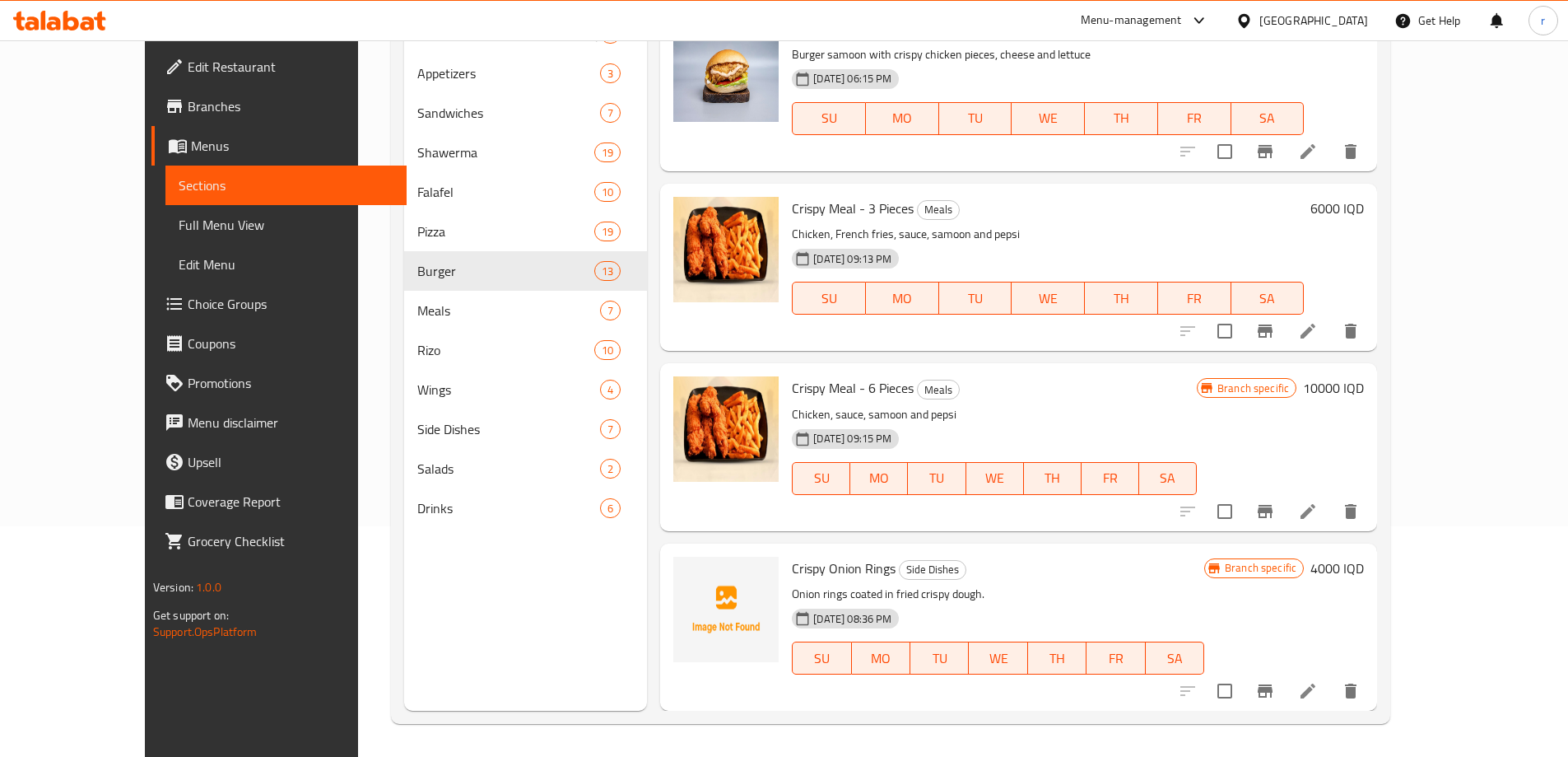
type input "cris"
click at [1364, 206] on div "6000 IQD" at bounding box center [1333, 208] width 60 height 23
click at [1364, 211] on h6 "6000 IQD" at bounding box center [1337, 208] width 53 height 23
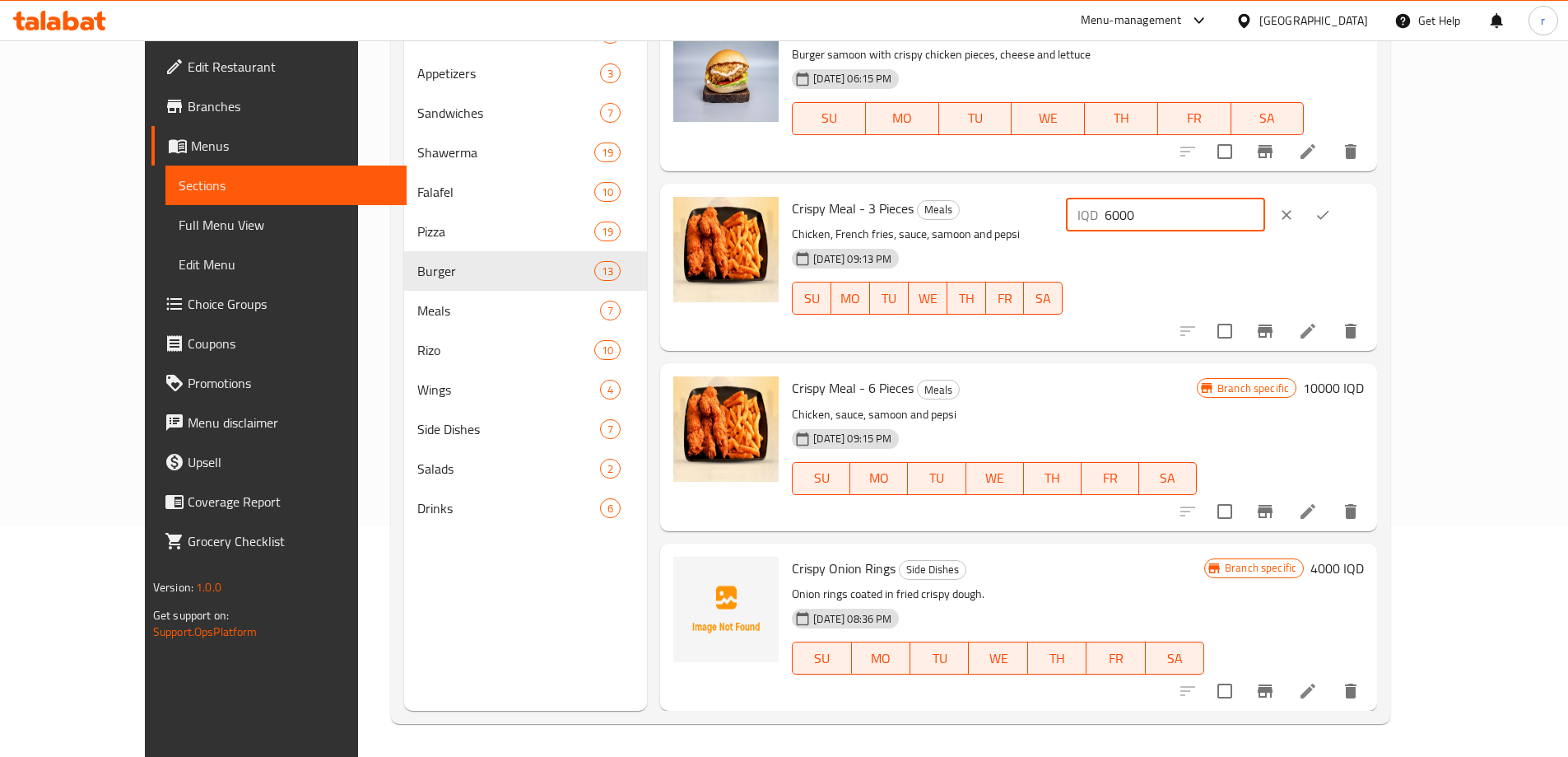
click at [1265, 216] on input "6000" at bounding box center [1184, 214] width 160 height 33
type input "6500"
click at [1328, 214] on icon "ok" at bounding box center [1322, 215] width 12 height 9
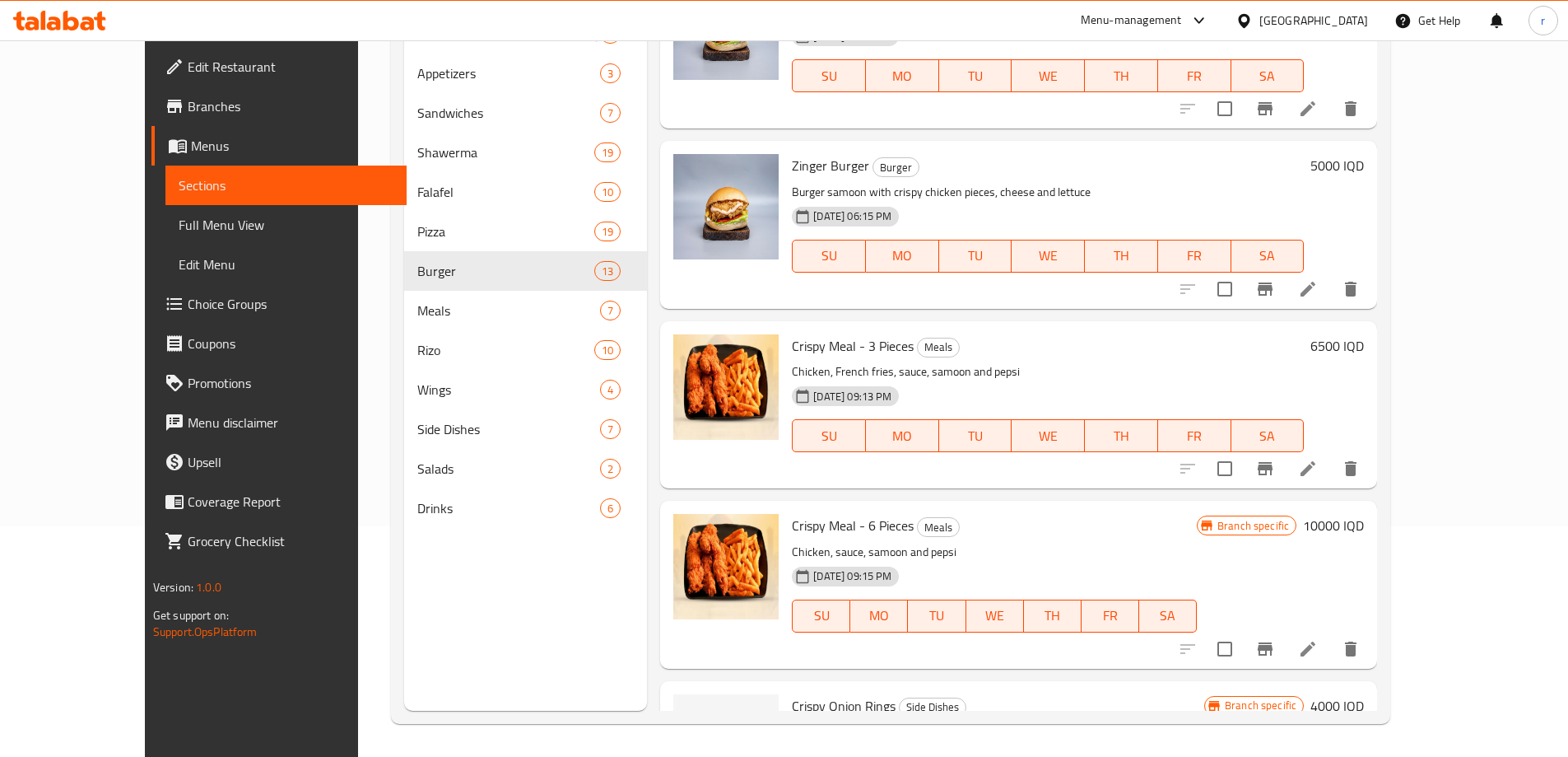
scroll to position [924, 0]
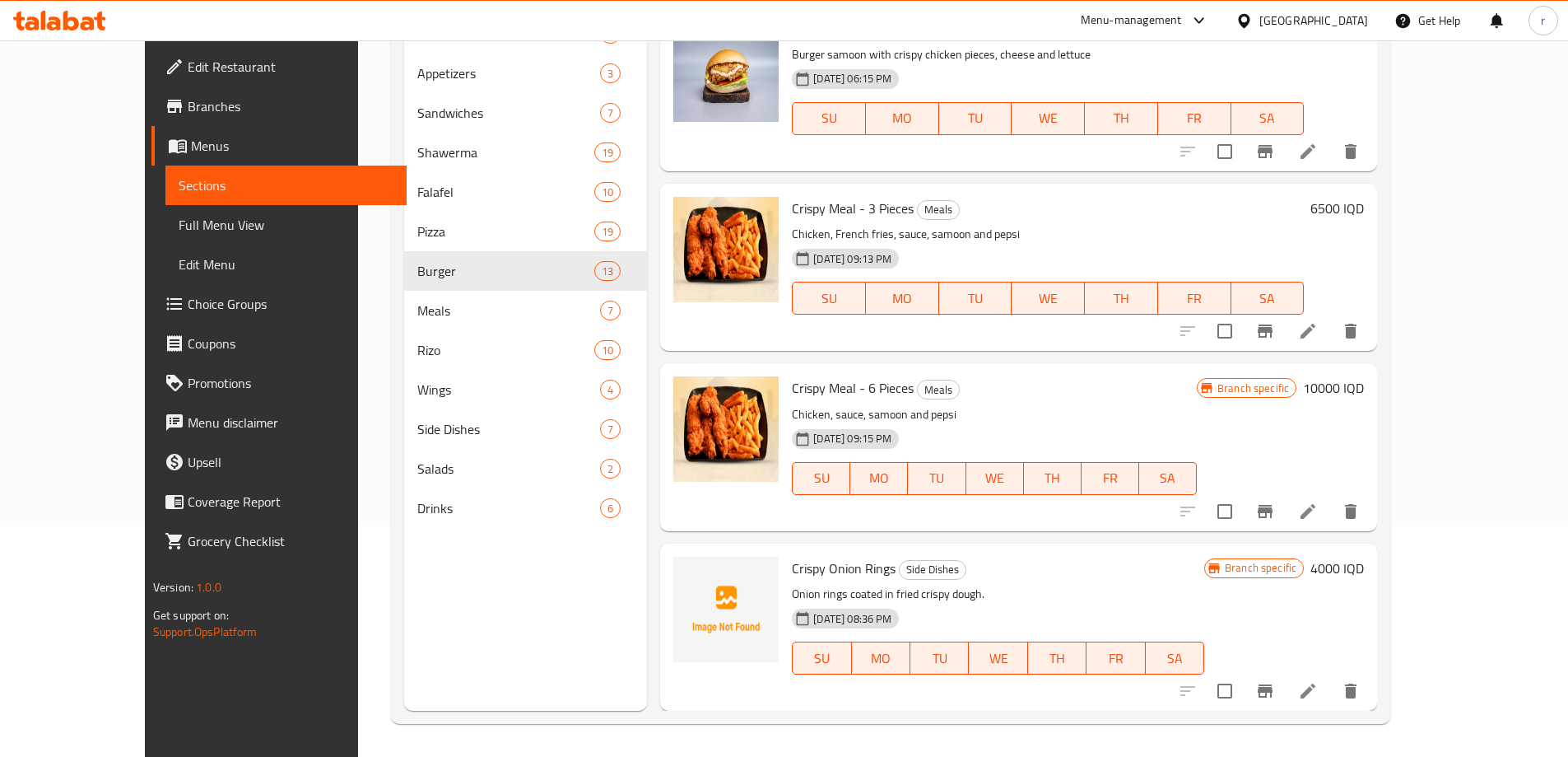
click at [1285, 507] on button "Branch-specific-item" at bounding box center [1266, 512] width 40 height 40
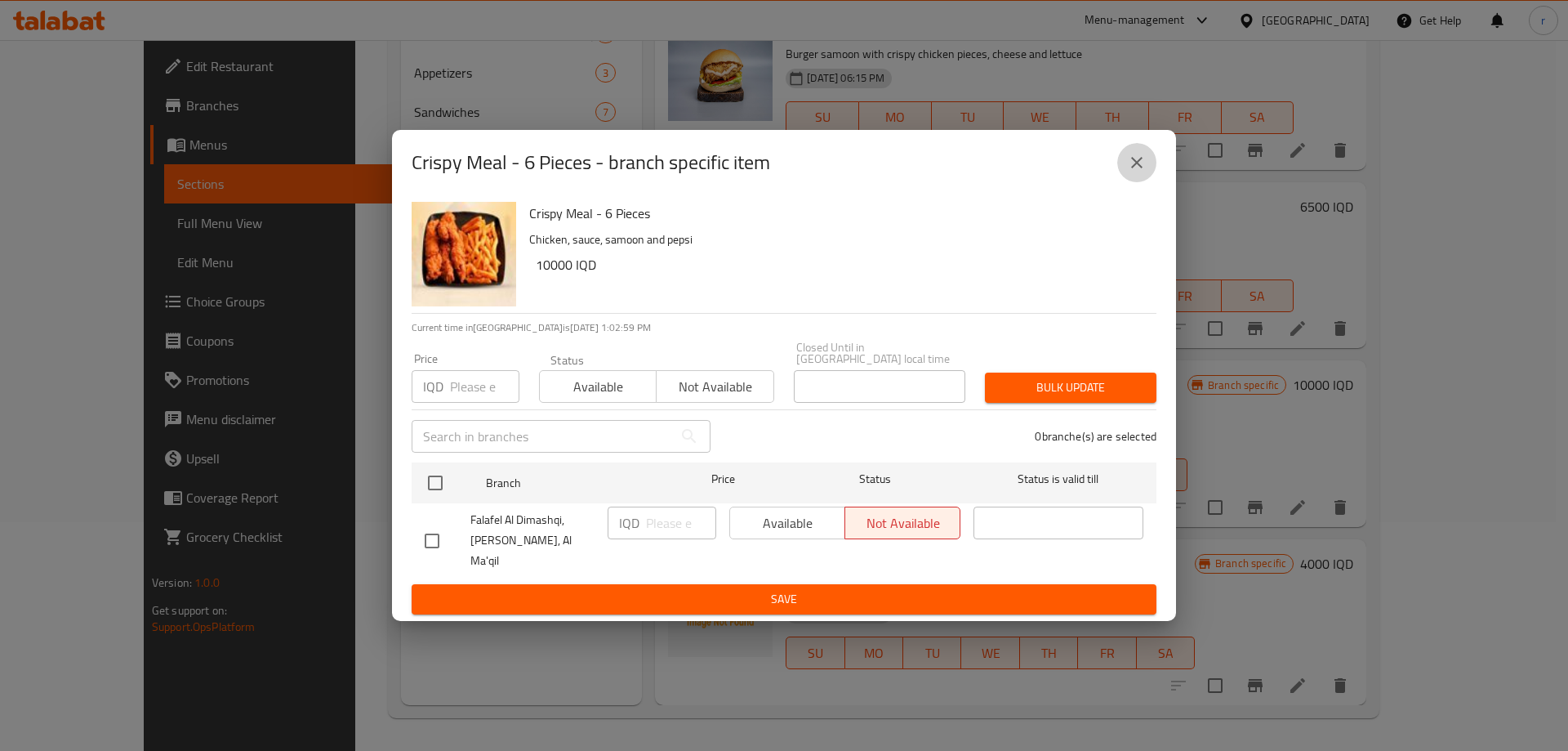
click at [1126, 178] on button "close" at bounding box center [1137, 163] width 39 height 39
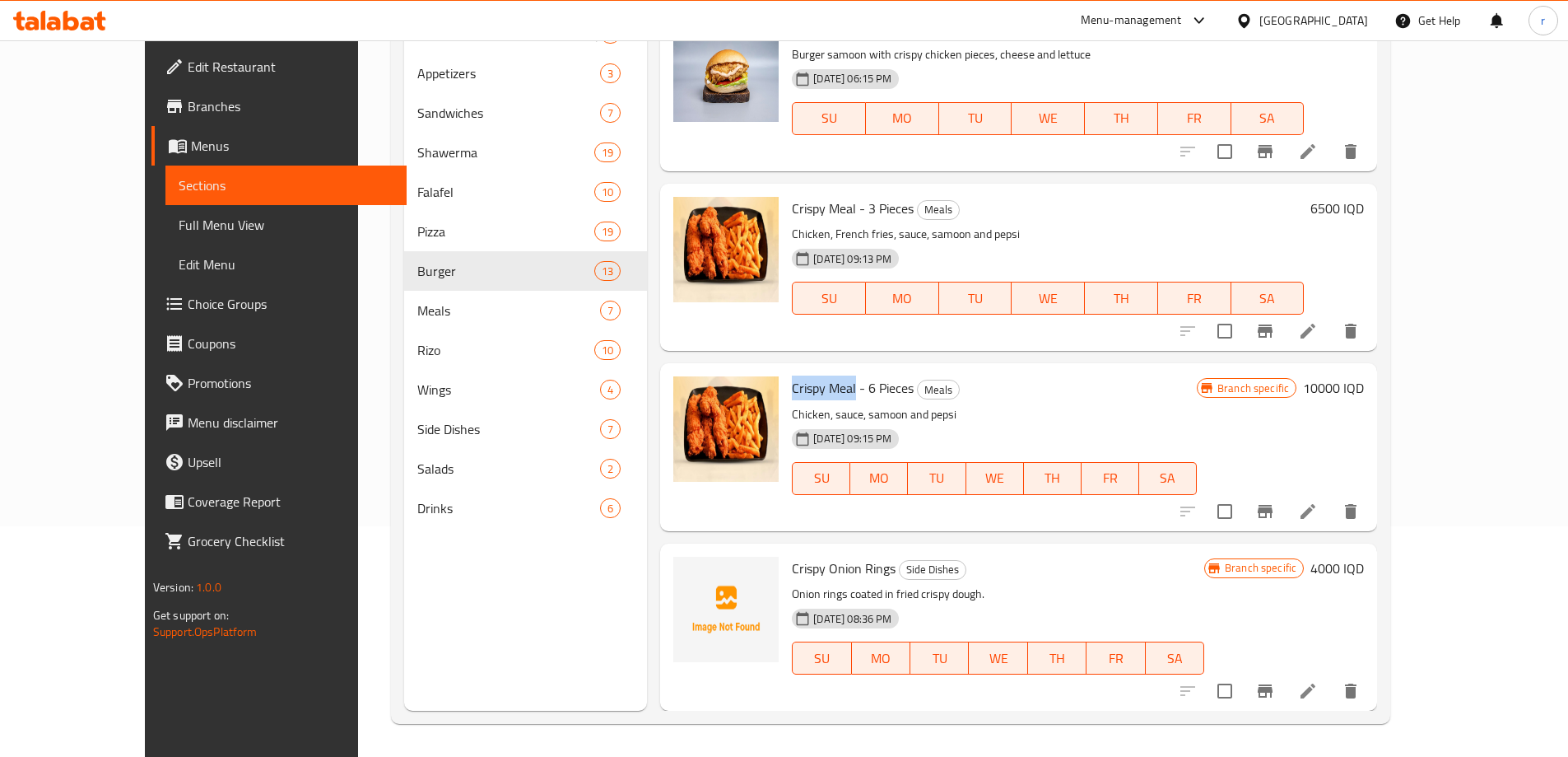
drag, startPoint x: 757, startPoint y: 394, endPoint x: 820, endPoint y: 393, distance: 63.0
click at [820, 393] on span "Crispy Meal - 6 Pieces" at bounding box center [853, 388] width 122 height 25
copy span "Crispy Meal"
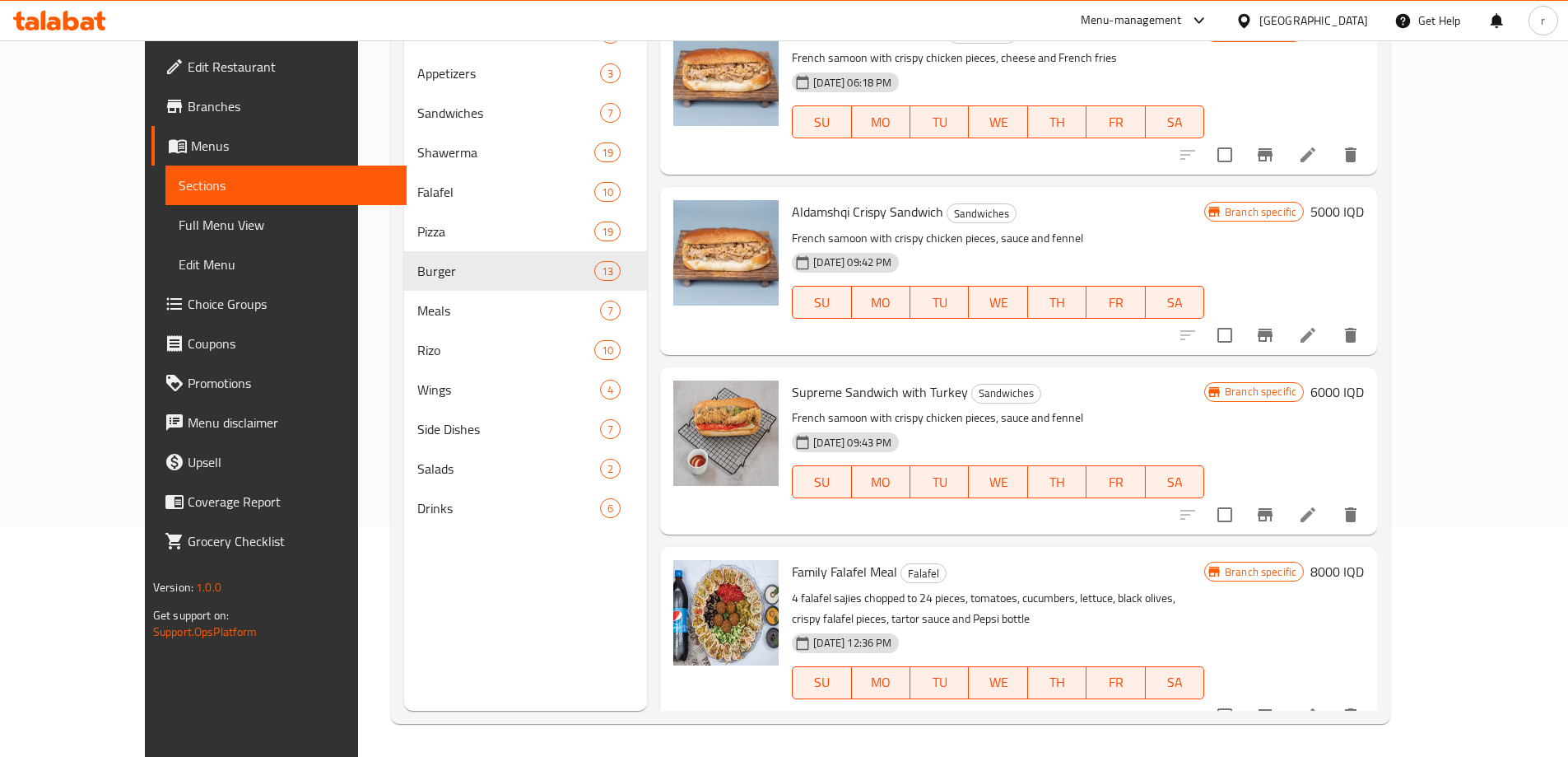
scroll to position [0, 0]
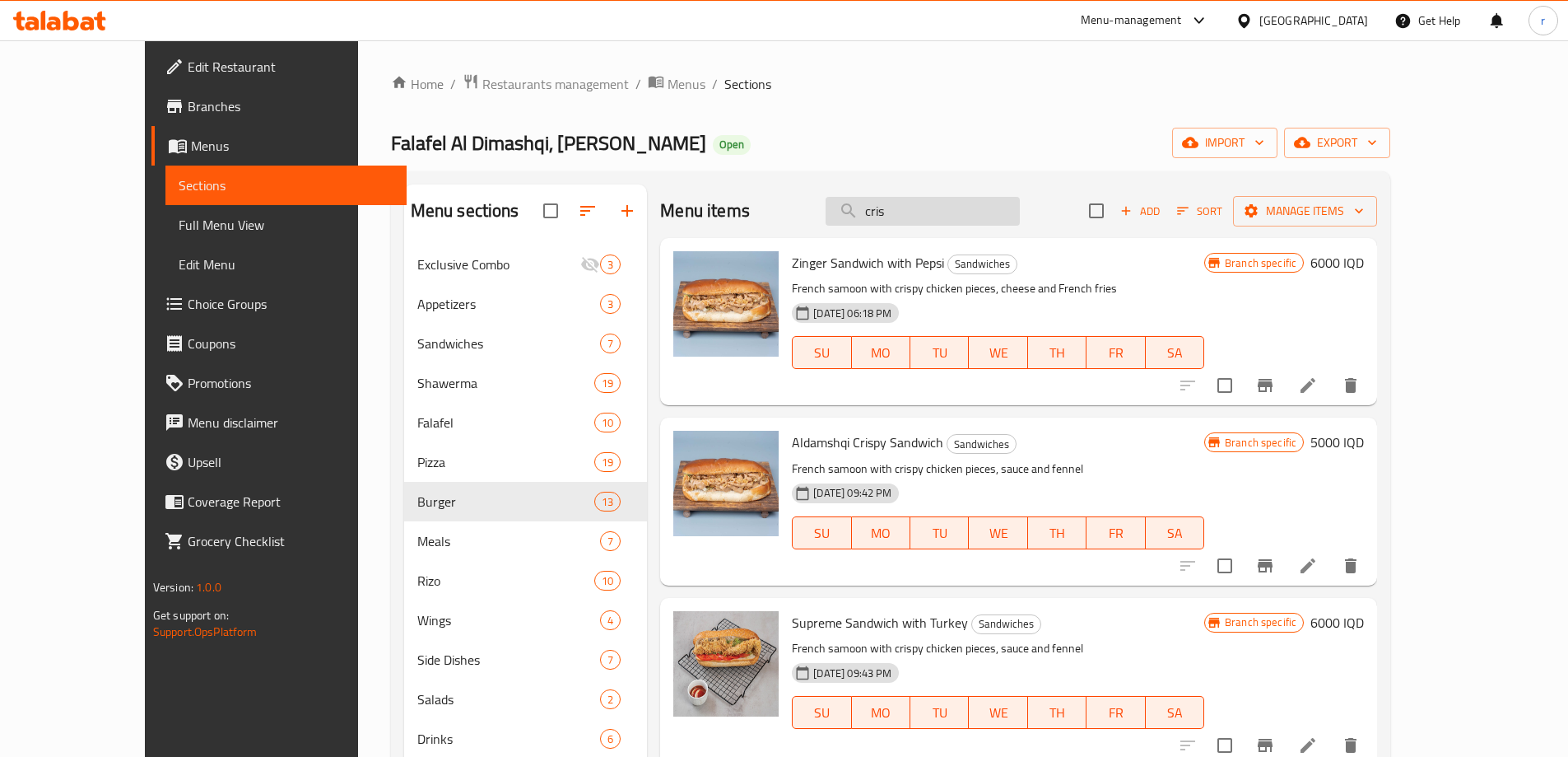
drag, startPoint x: 941, startPoint y: 223, endPoint x: 880, endPoint y: 217, distance: 61.3
click at [880, 217] on input "cris" at bounding box center [923, 211] width 194 height 28
paste input "Crispy Meal"
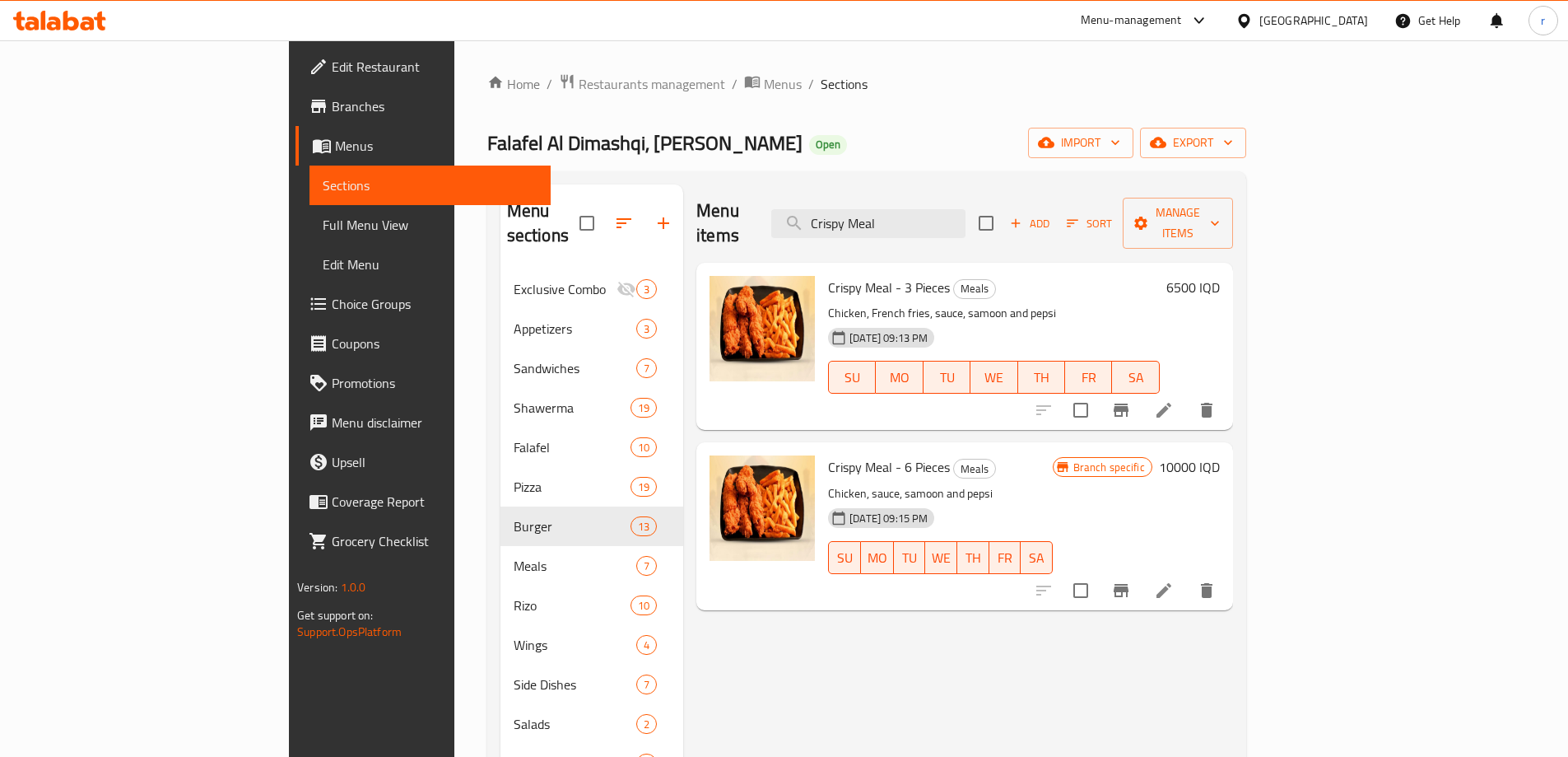
drag, startPoint x: 1008, startPoint y: 217, endPoint x: 860, endPoint y: 216, distance: 148.0
click at [860, 218] on div "Menu items Crispy Meal Add Sort Manage items" at bounding box center [964, 224] width 537 height 79
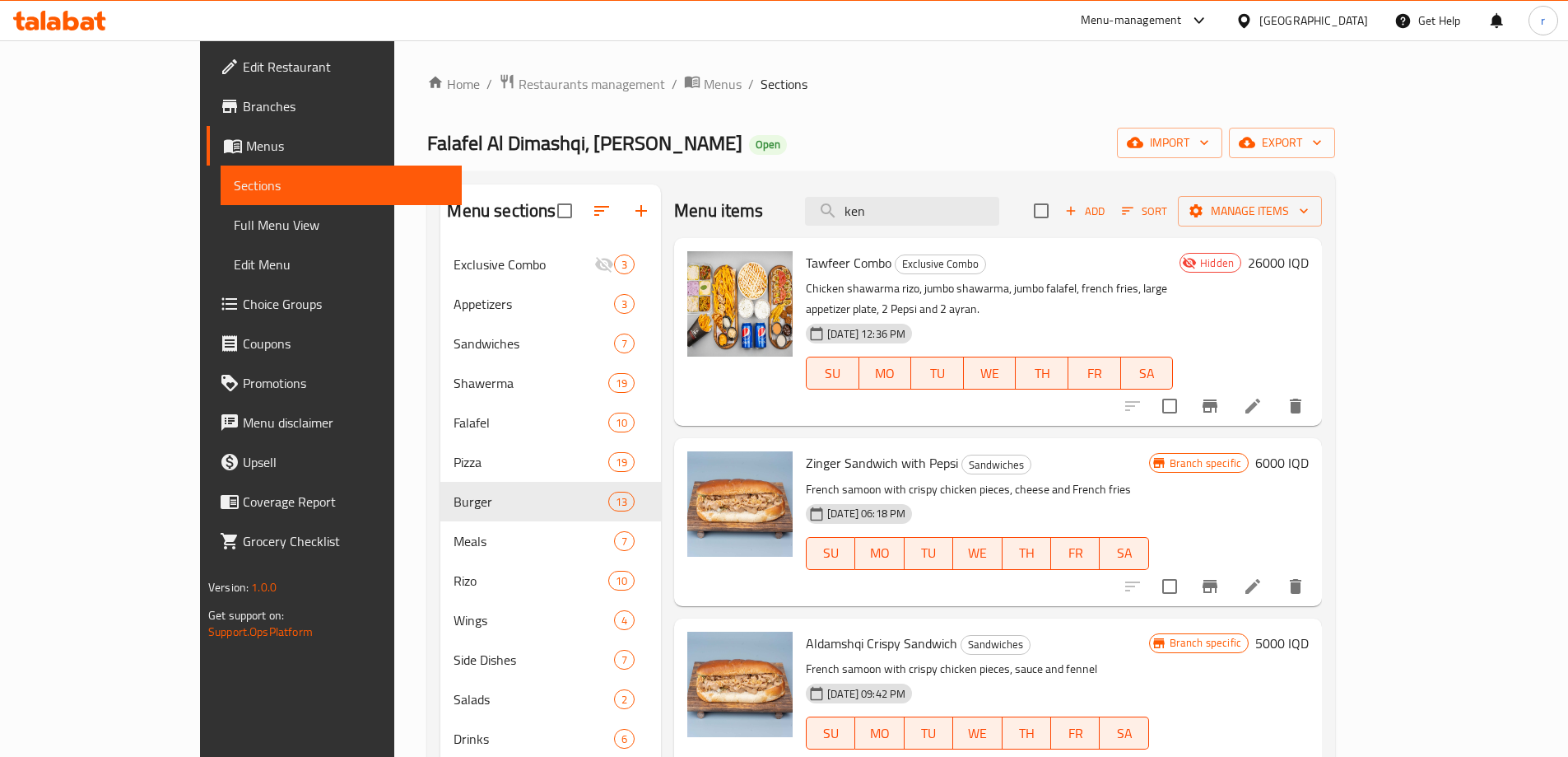
drag, startPoint x: 953, startPoint y: 215, endPoint x: 833, endPoint y: 213, distance: 120.0
click at [833, 213] on div "Menu items ken Add Sort Manage items" at bounding box center [999, 211] width 648 height 53
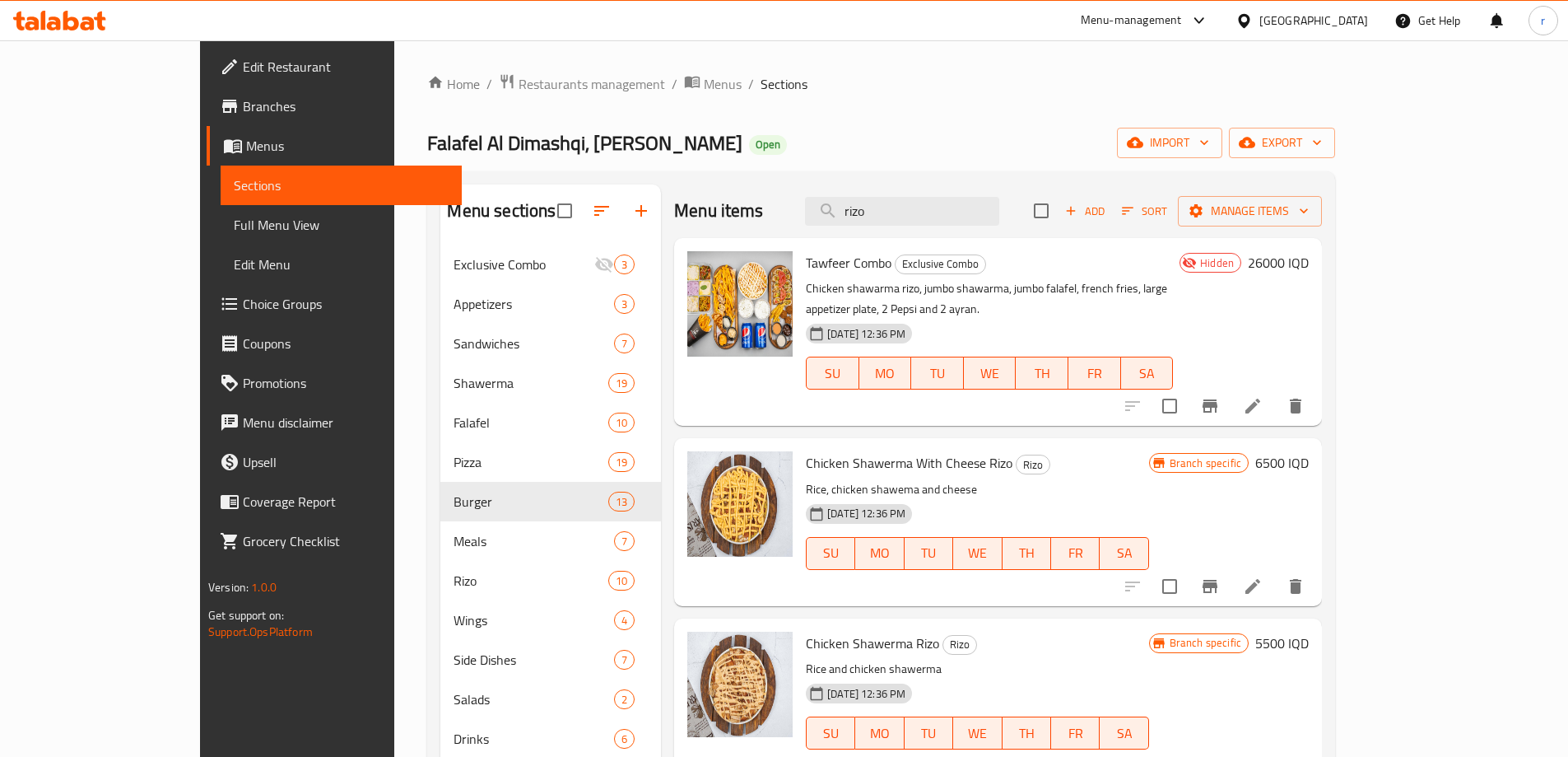
type input "rizo"
click at [1230, 568] on button "Branch-specific-item" at bounding box center [1210, 586] width 40 height 40
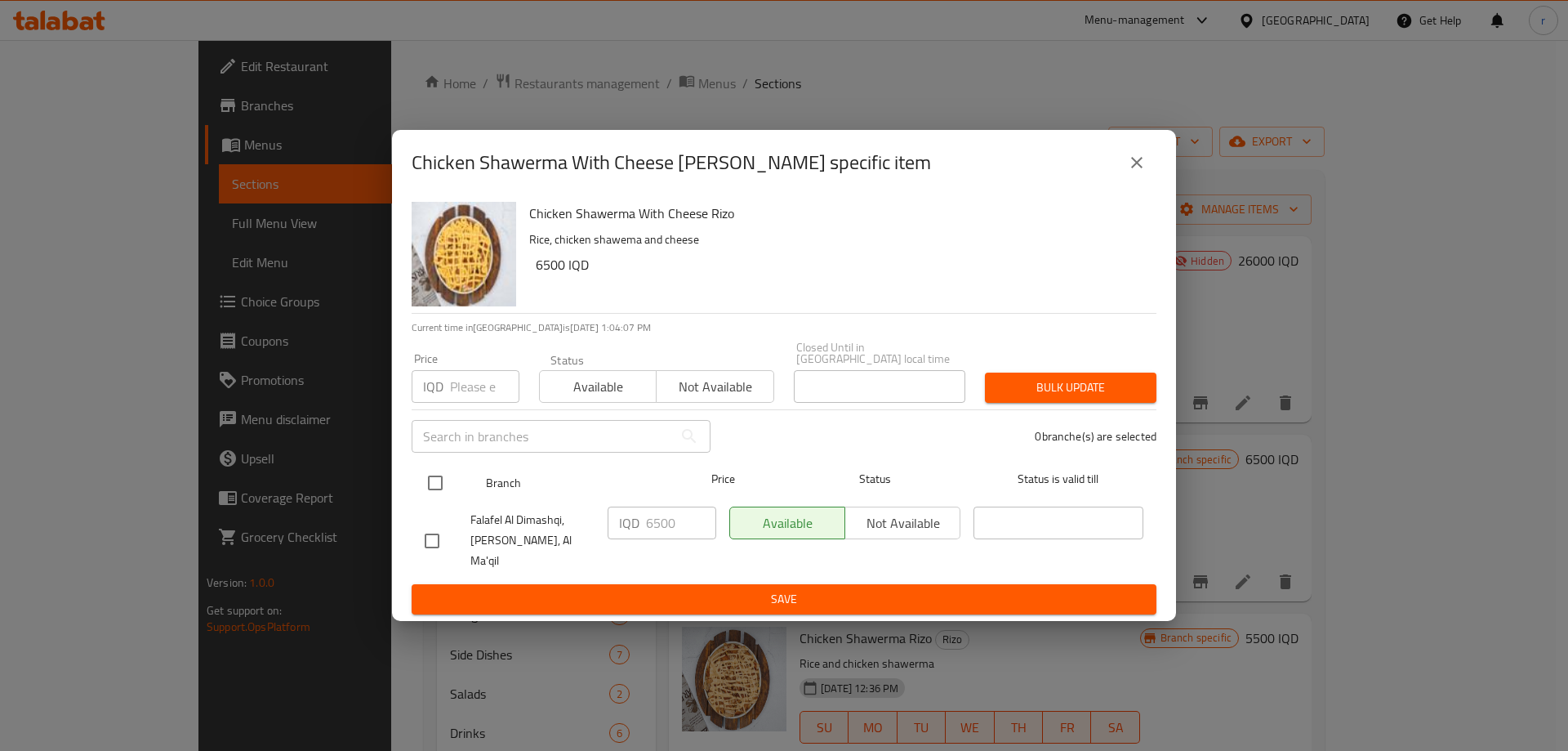
click at [431, 495] on input "checkbox" at bounding box center [435, 482] width 34 height 34
checkbox input "true"
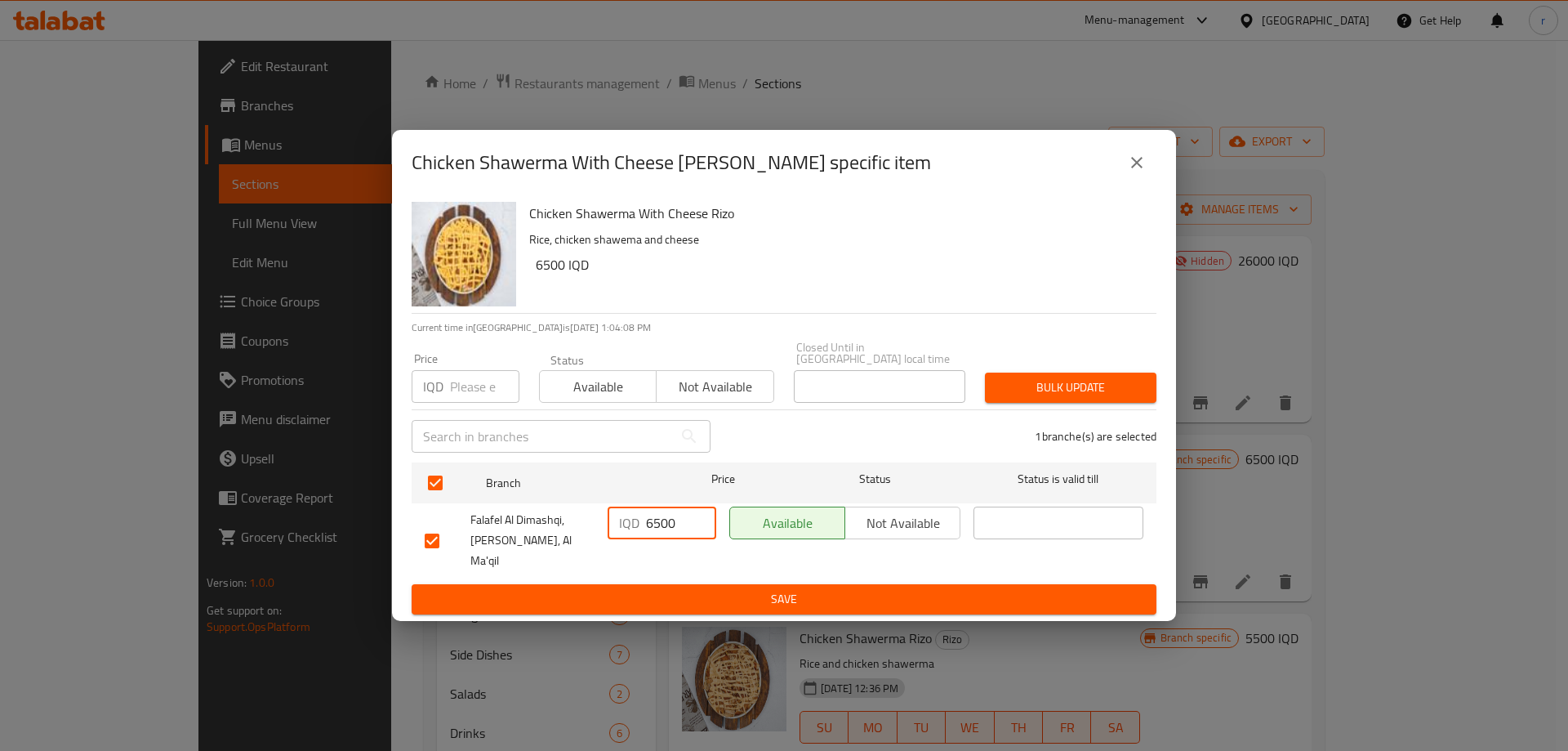
drag, startPoint x: 676, startPoint y: 527, endPoint x: 577, endPoint y: 527, distance: 99.0
click at [577, 527] on div "Falafel Al Dimashqi, Al Jubaila, Al Ma'qil IQD 6500 ​ Available Not available ​" at bounding box center [784, 540] width 732 height 81
type input "7000"
click at [627, 588] on span "Save" at bounding box center [784, 599] width 719 height 21
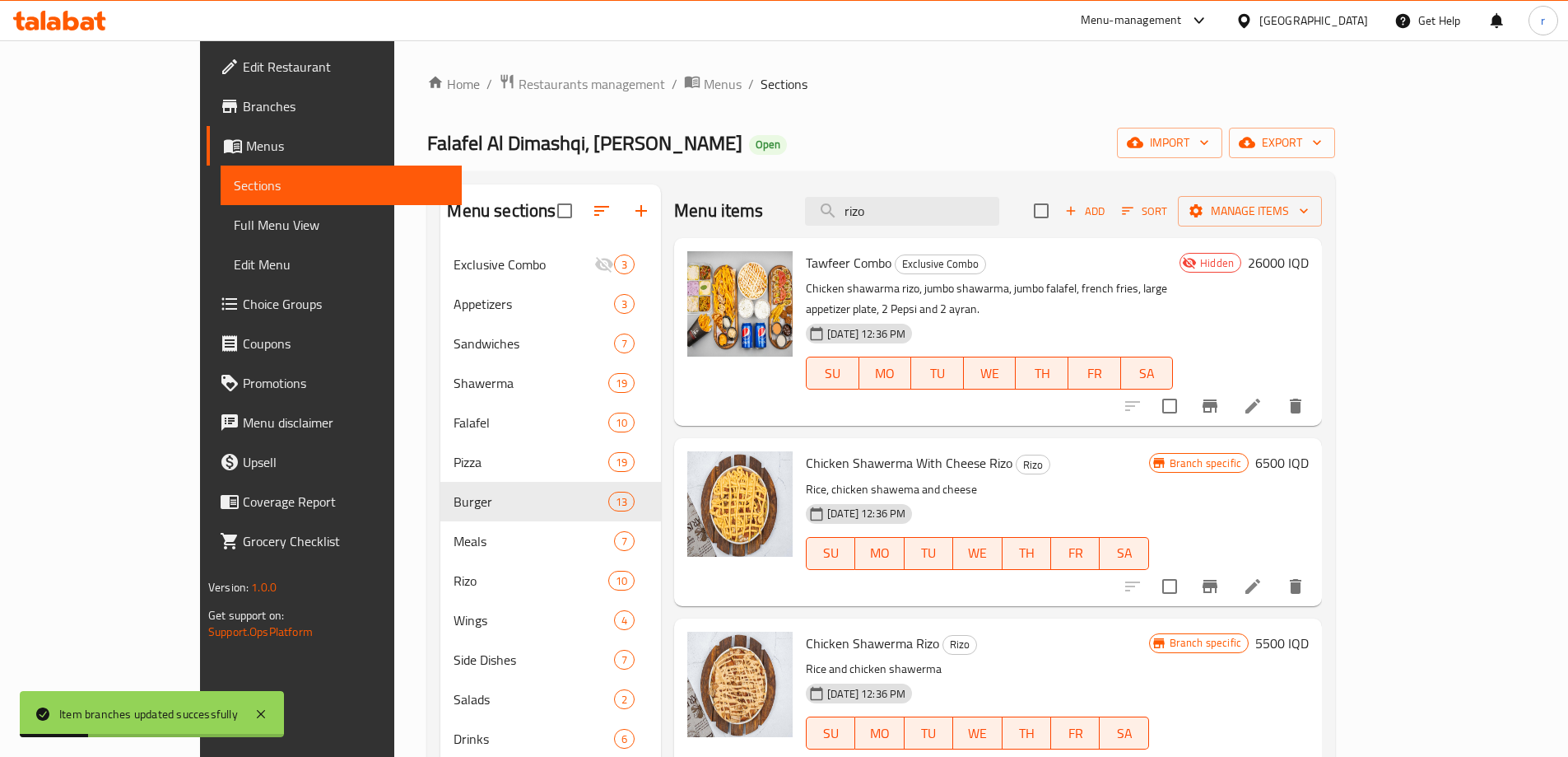
scroll to position [137, 0]
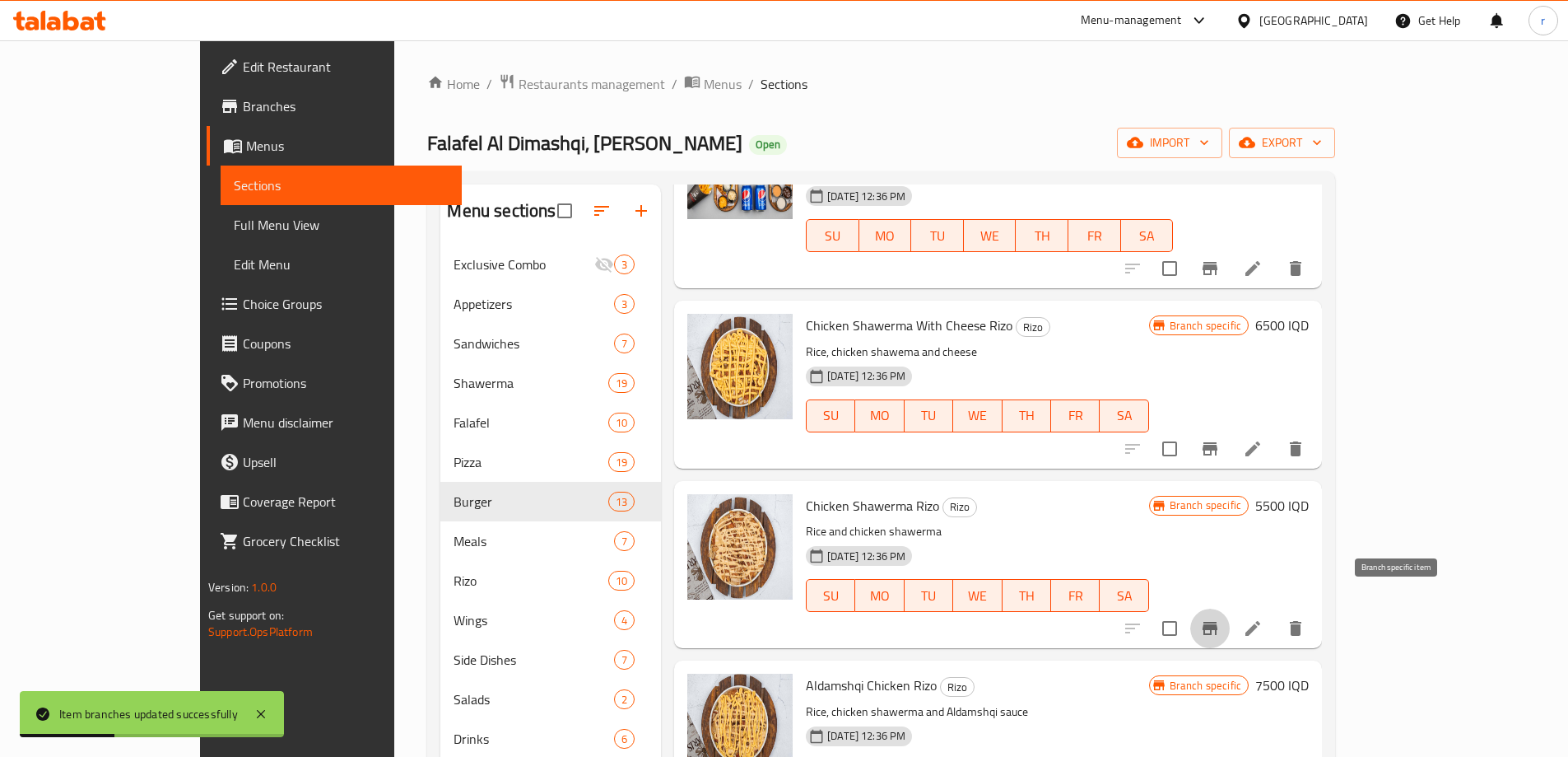
click at [1217, 622] on icon "Branch-specific-item" at bounding box center [1210, 628] width 15 height 13
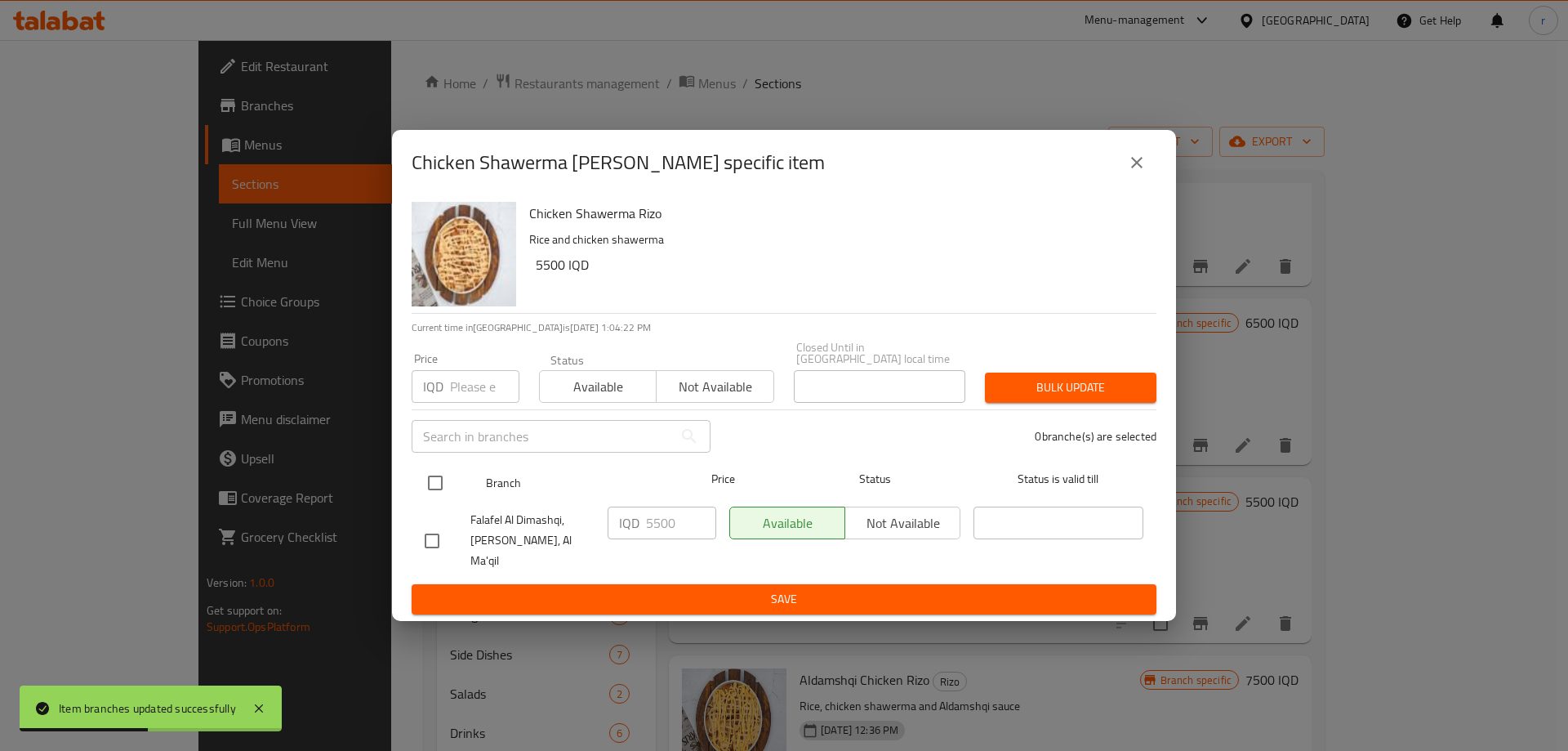
click at [447, 479] on input "checkbox" at bounding box center [435, 482] width 34 height 34
checkbox input "true"
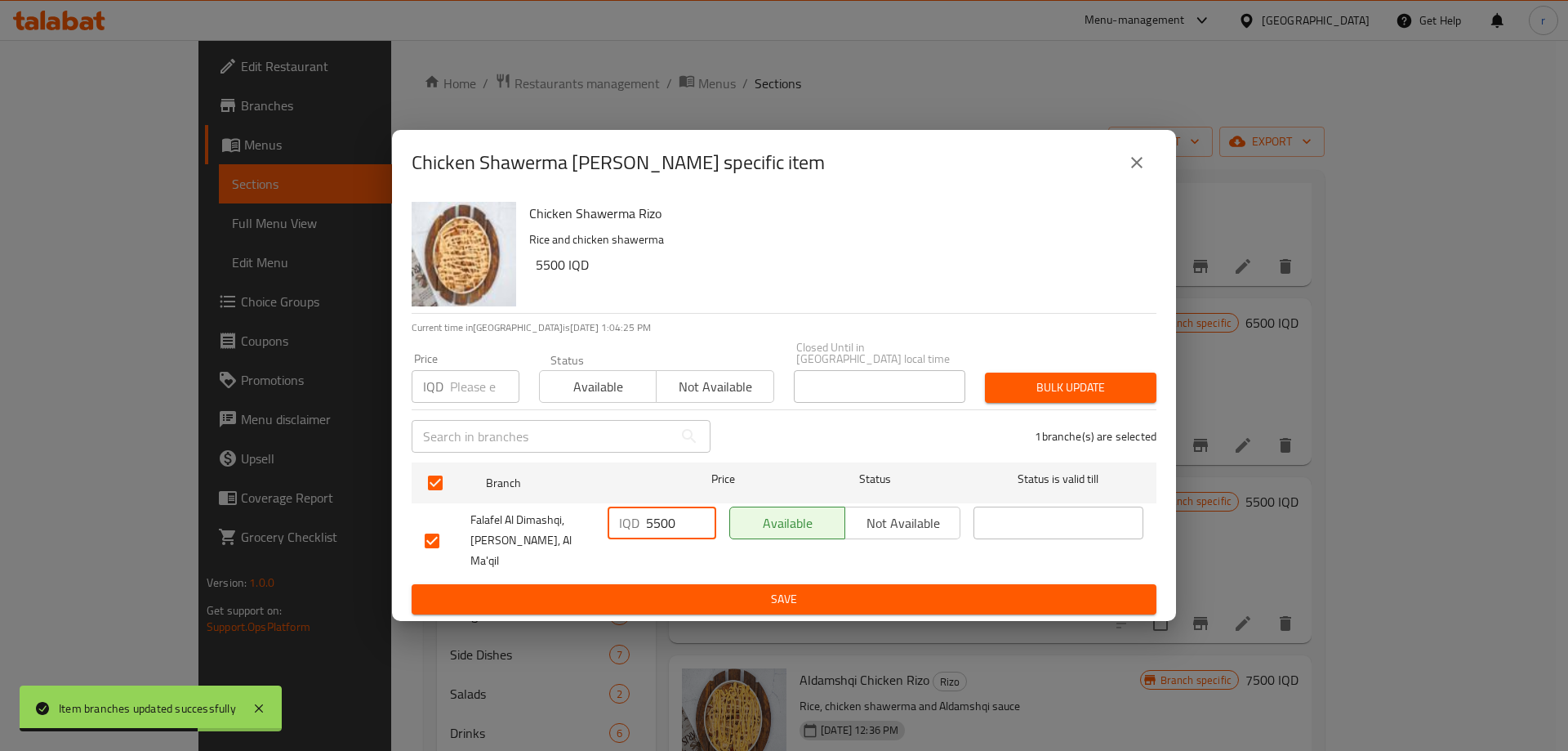
drag, startPoint x: 635, startPoint y: 533, endPoint x: 528, endPoint y: 541, distance: 107.3
click at [528, 541] on div "Falafel Al Dimashqi, Al Jubaila, Al Ma'qil IQD 5500 ​ Available Not available ​" at bounding box center [784, 540] width 732 height 81
type input "6000"
click at [620, 563] on div "IQD 6000 ​" at bounding box center [662, 540] width 121 height 81
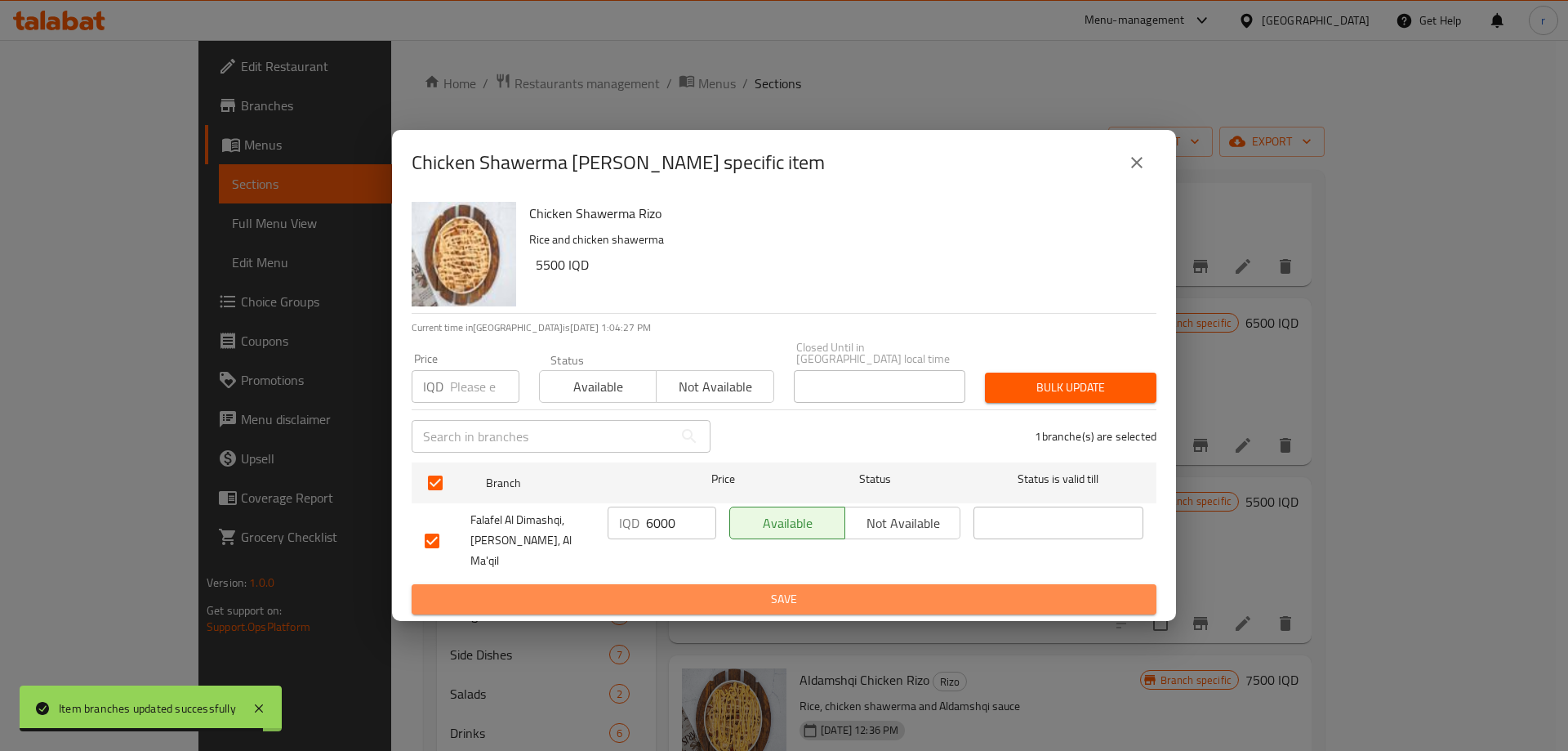
click at [626, 588] on span "Save" at bounding box center [784, 599] width 719 height 21
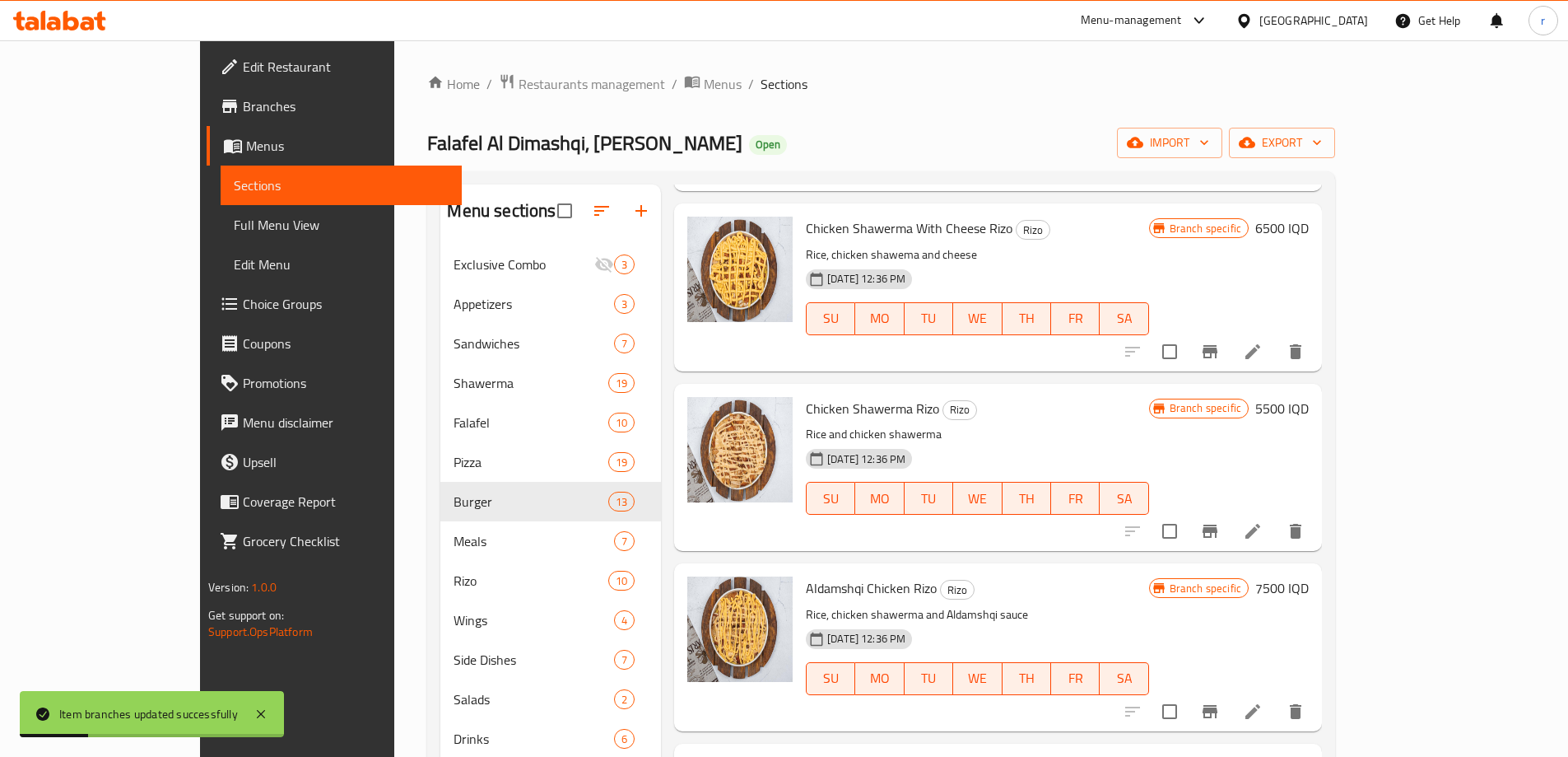
scroll to position [274, 0]
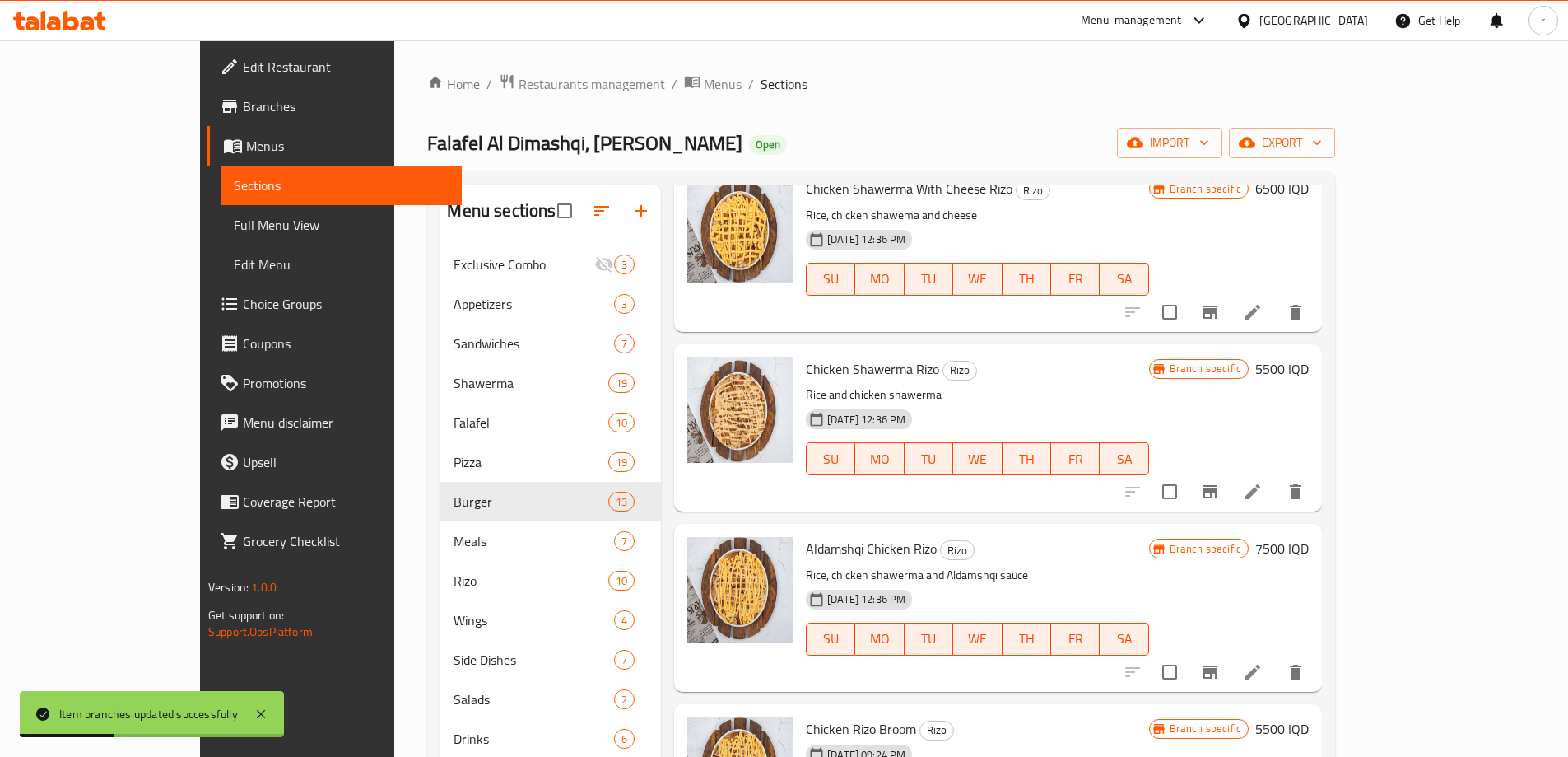
click at [1217, 665] on icon "Branch-specific-item" at bounding box center [1210, 672] width 15 height 13
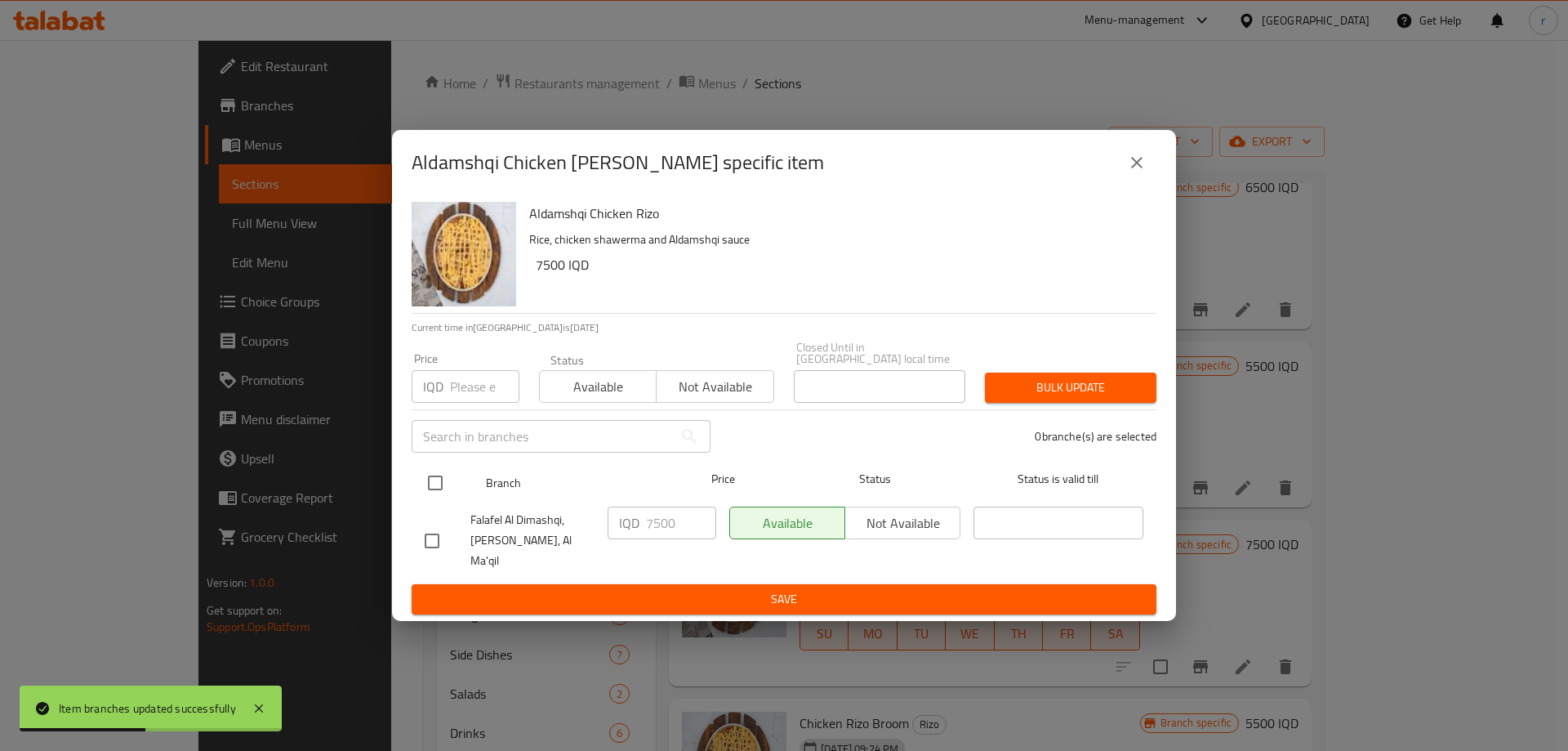
click at [441, 483] on input "checkbox" at bounding box center [435, 482] width 34 height 34
checkbox input "true"
click at [1143, 172] on icon "close" at bounding box center [1137, 162] width 20 height 20
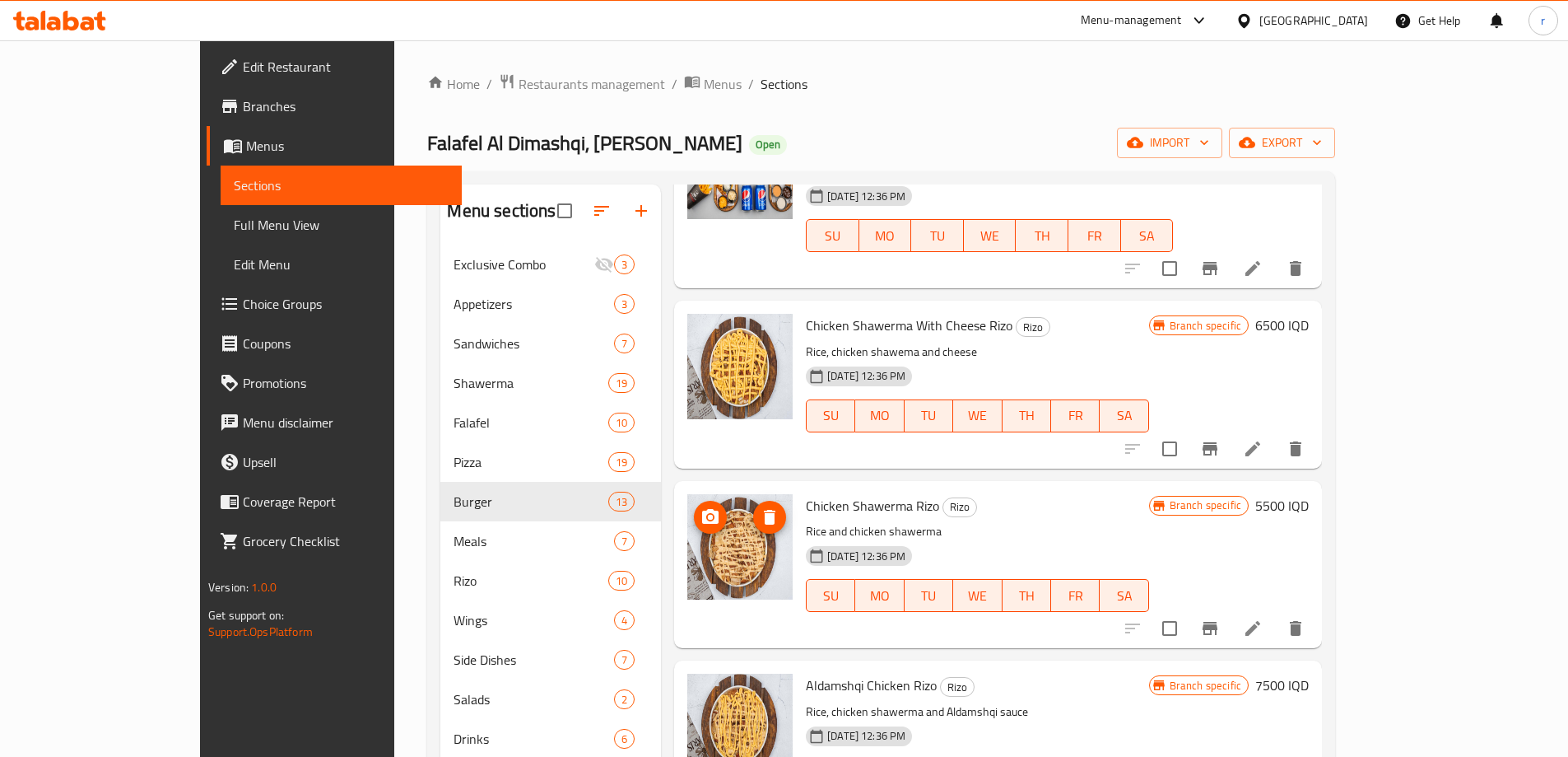
scroll to position [0, 0]
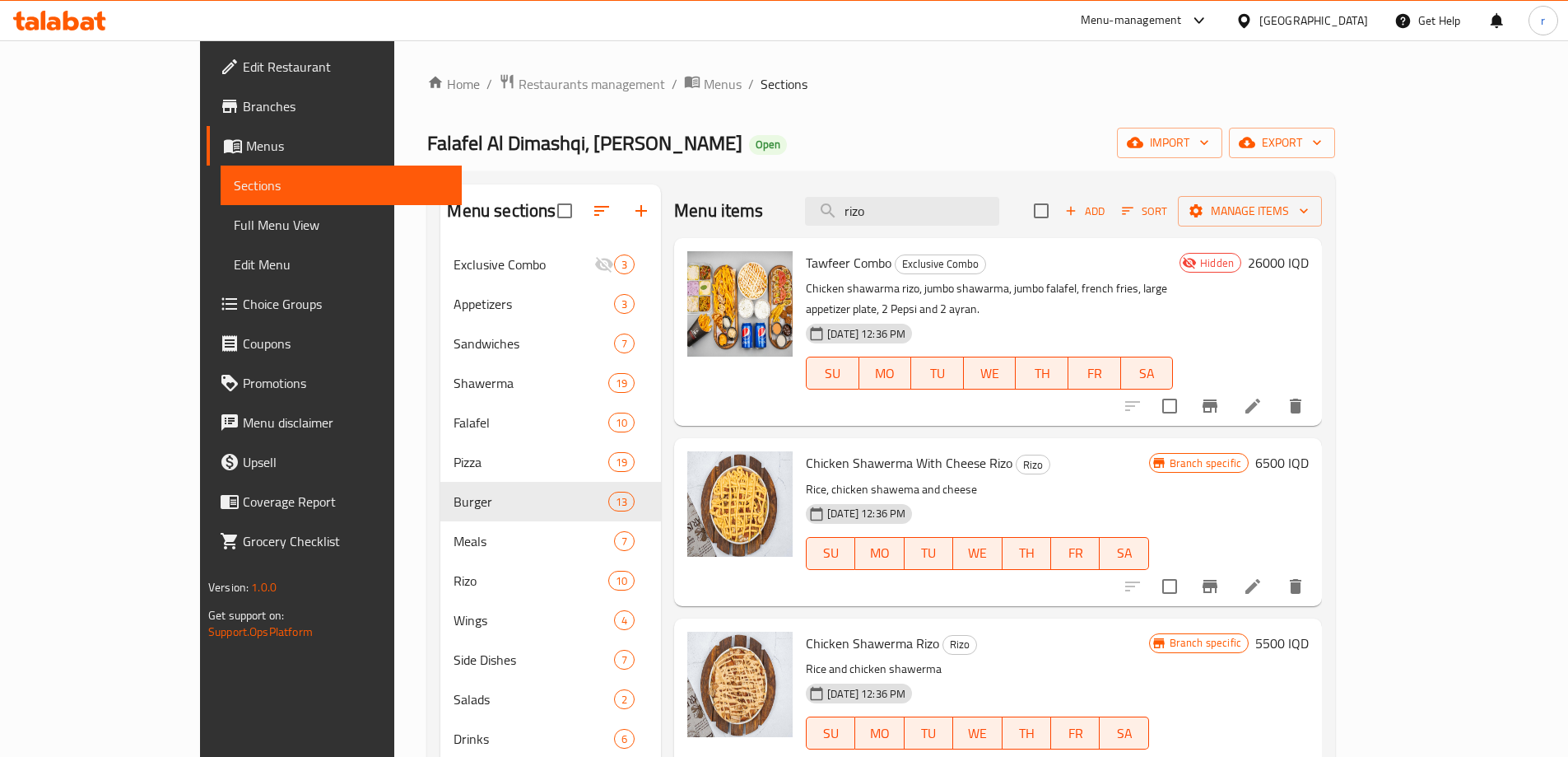
drag, startPoint x: 949, startPoint y: 202, endPoint x: 712, endPoint y: 215, distance: 237.4
click at [702, 230] on div "Menu items rizo Add Sort Manage items" at bounding box center [999, 211] width 648 height 53
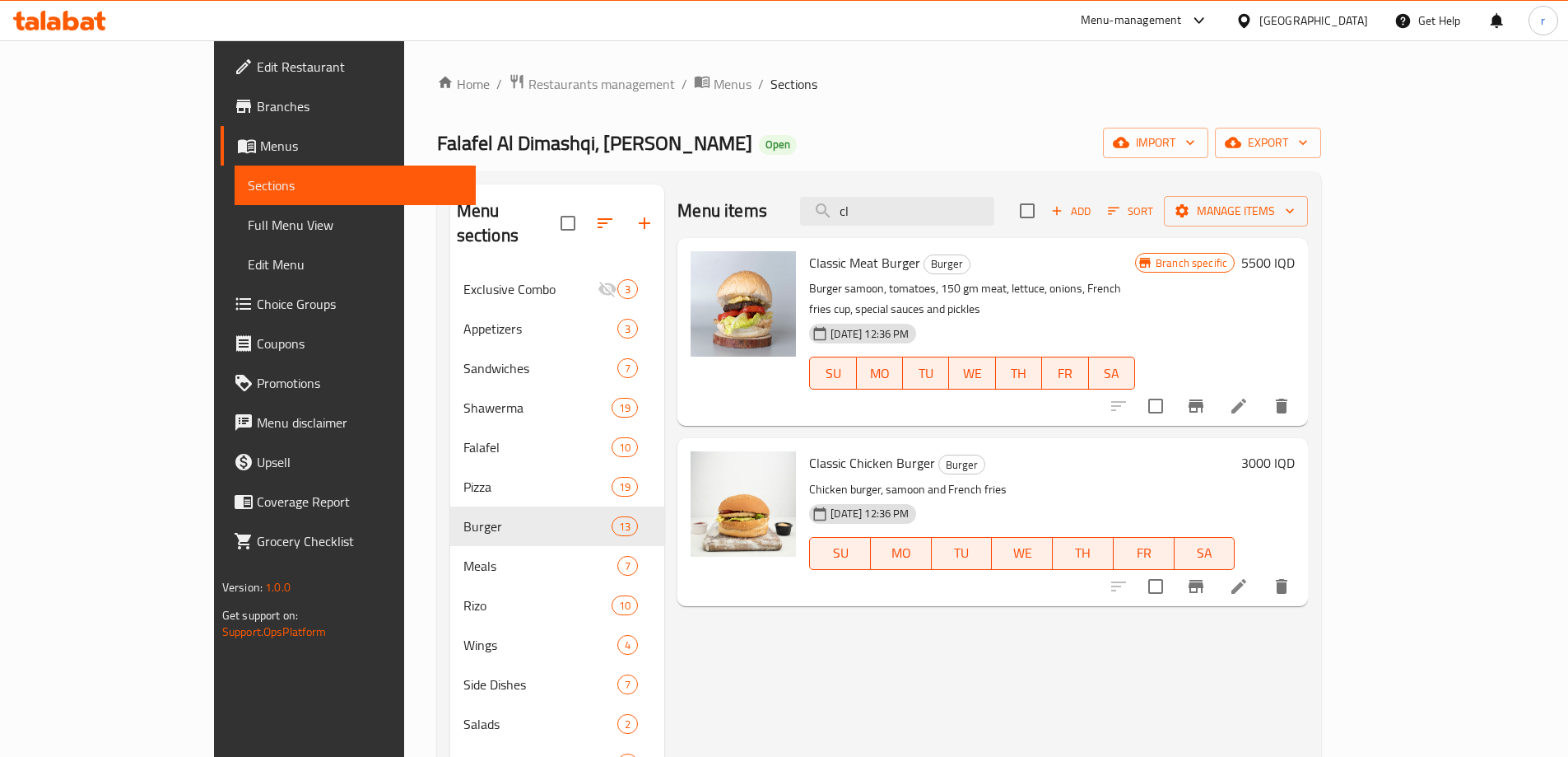
type input "c"
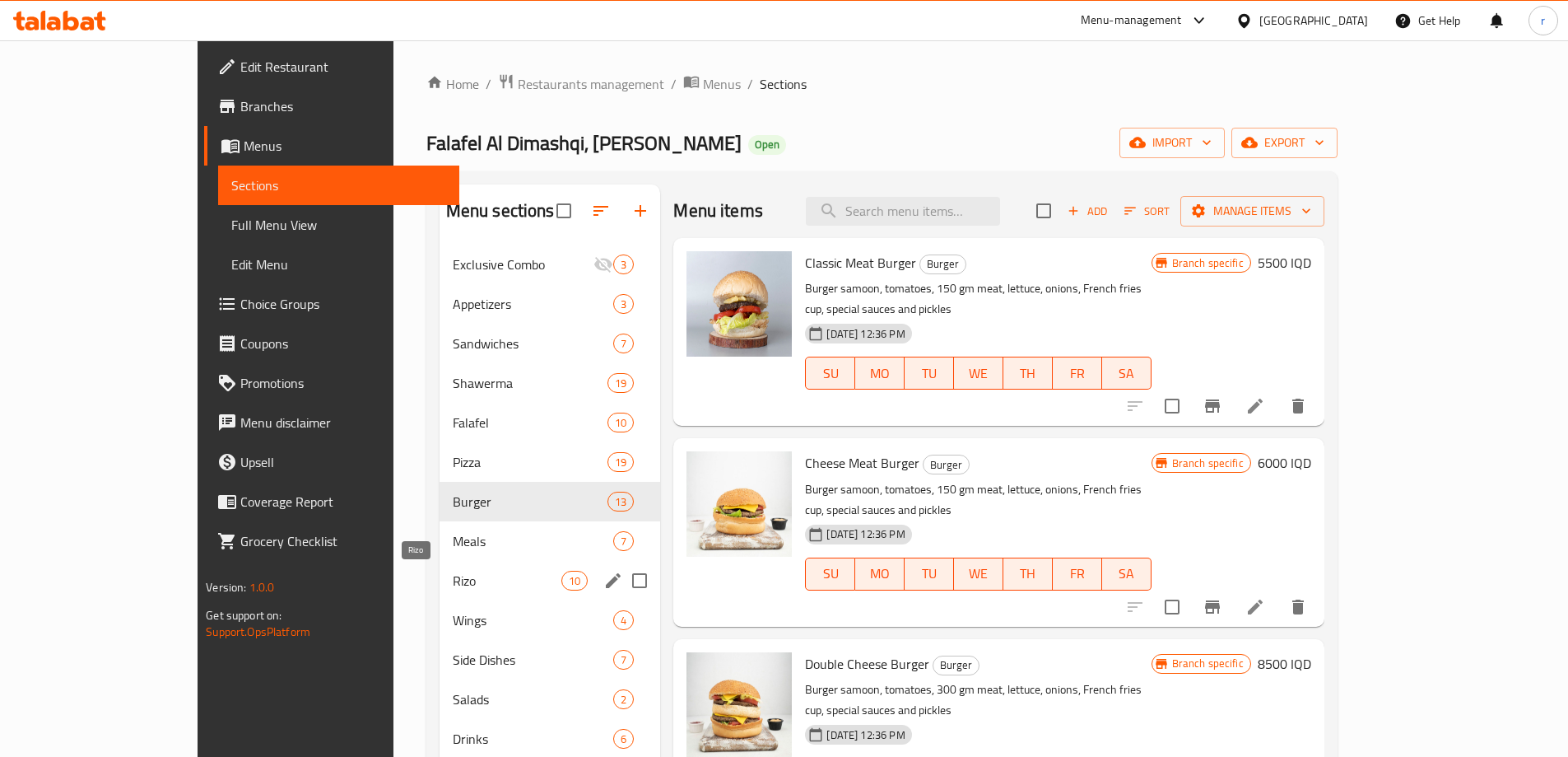
click at [453, 584] on span "Rizo" at bounding box center [507, 580] width 109 height 20
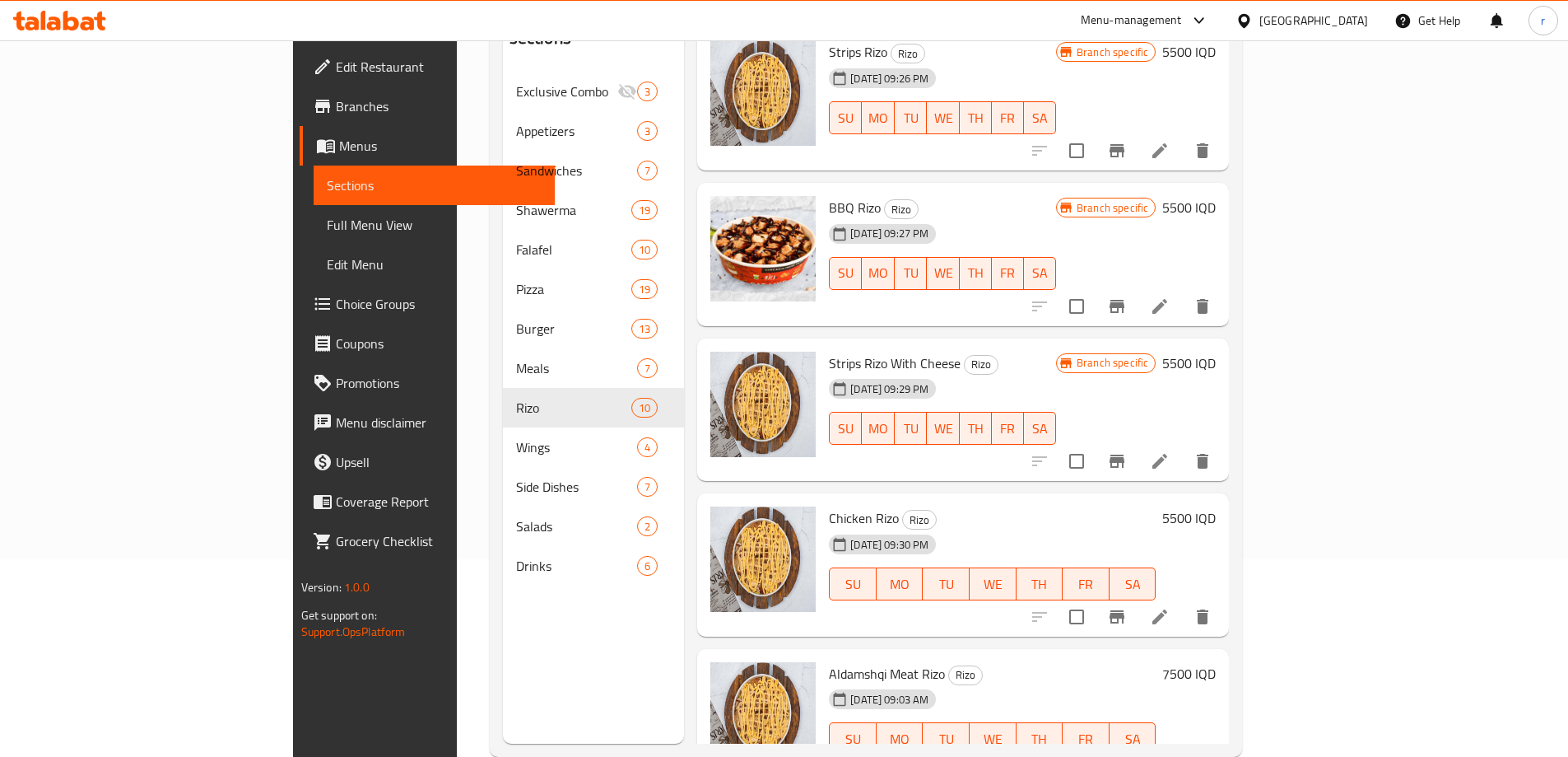
scroll to position [230, 0]
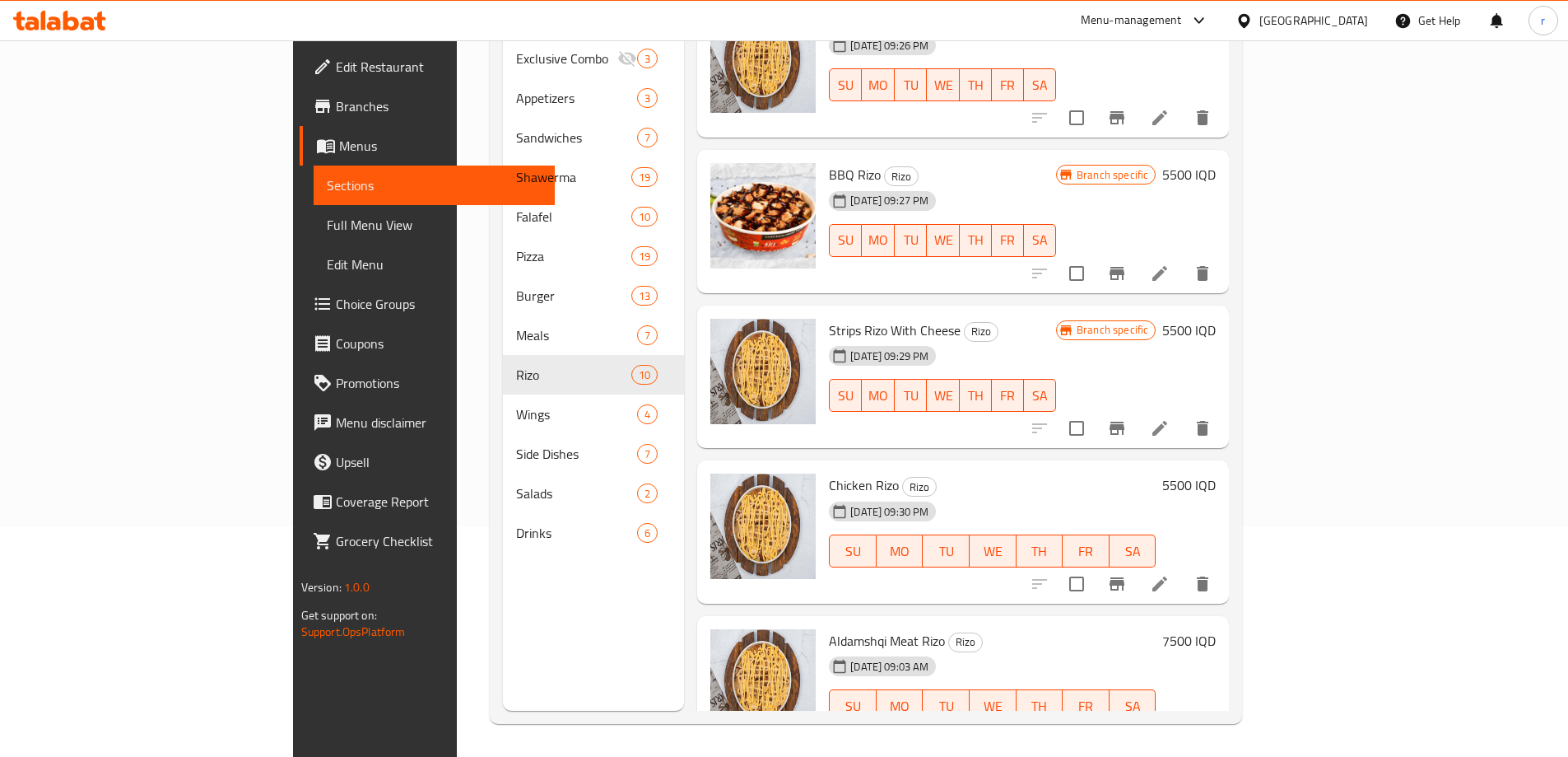
click at [1216, 629] on h6 "7500 IQD" at bounding box center [1189, 640] width 53 height 23
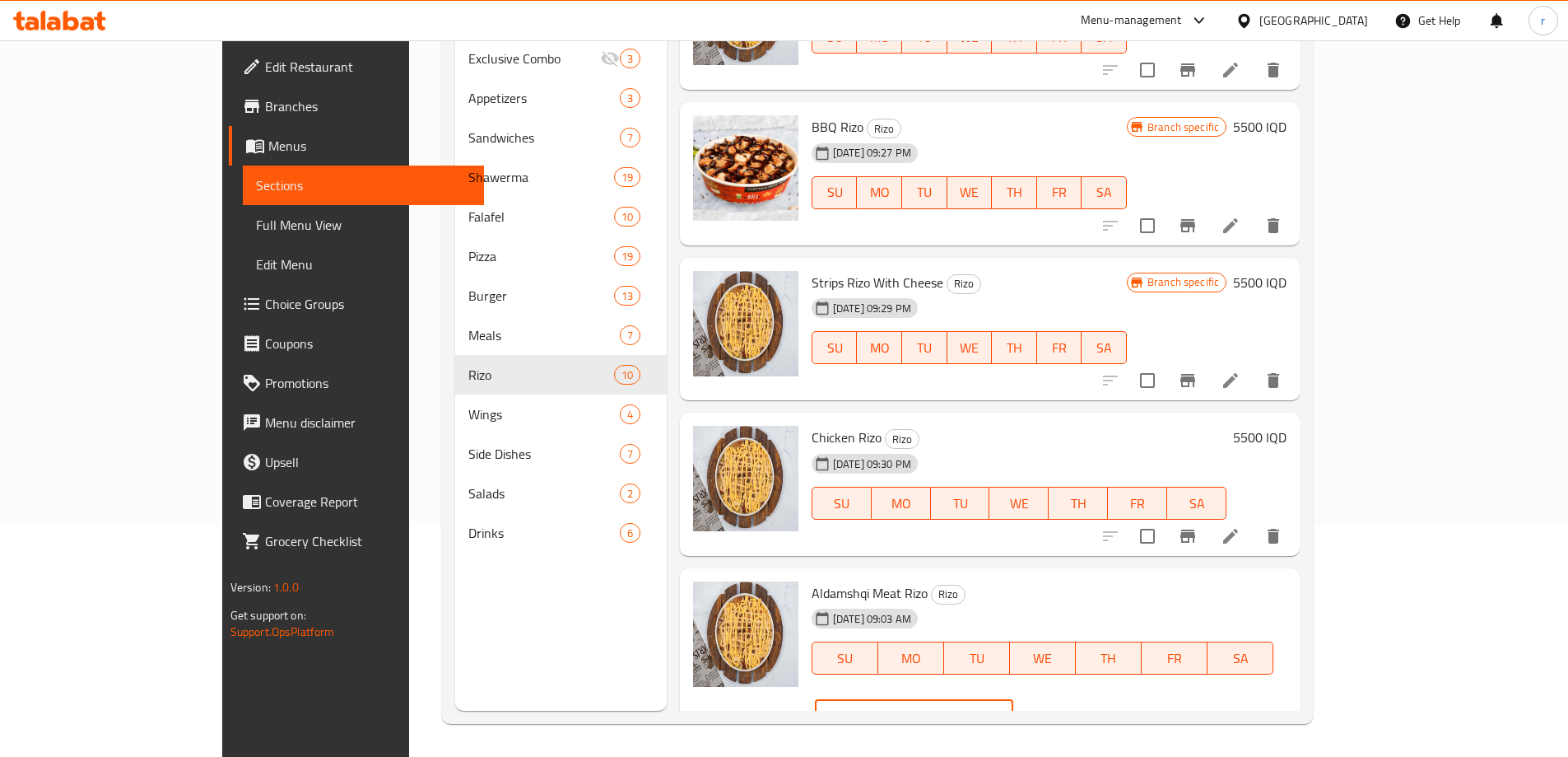
drag, startPoint x: 1317, startPoint y: 602, endPoint x: 1097, endPoint y: 612, distance: 220.2
click at [1097, 612] on div "Aldamshqi Meat Rizo Rizo 29-05-2025 09:03 AM SU MO TU WE TH FR SA IQD 7500 ​" at bounding box center [1049, 658] width 488 height 167
type input "8000"
click at [1079, 707] on icon "ok" at bounding box center [1071, 714] width 16 height 16
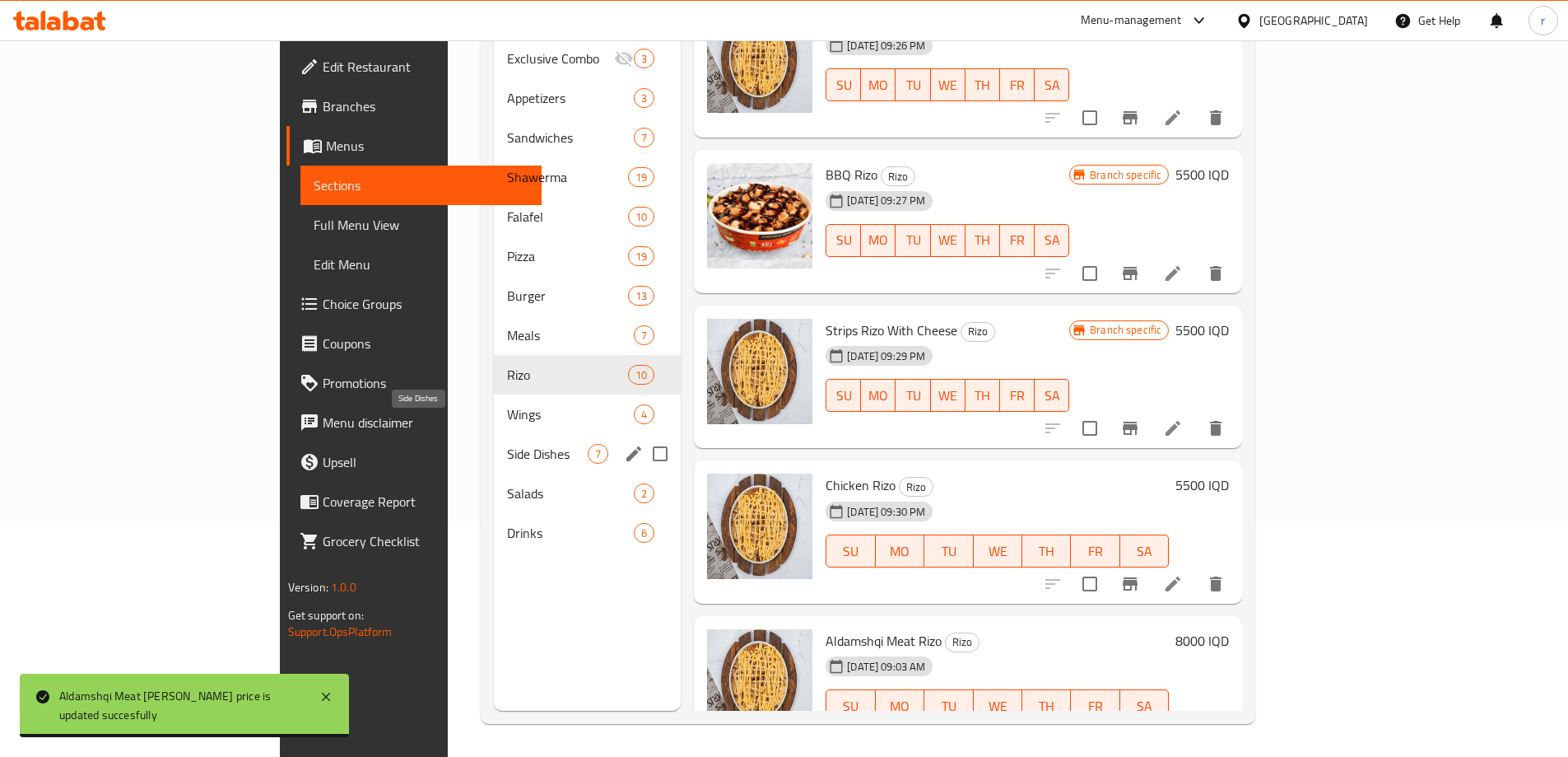
click at [507, 443] on span "Side Dishes" at bounding box center [547, 453] width 81 height 20
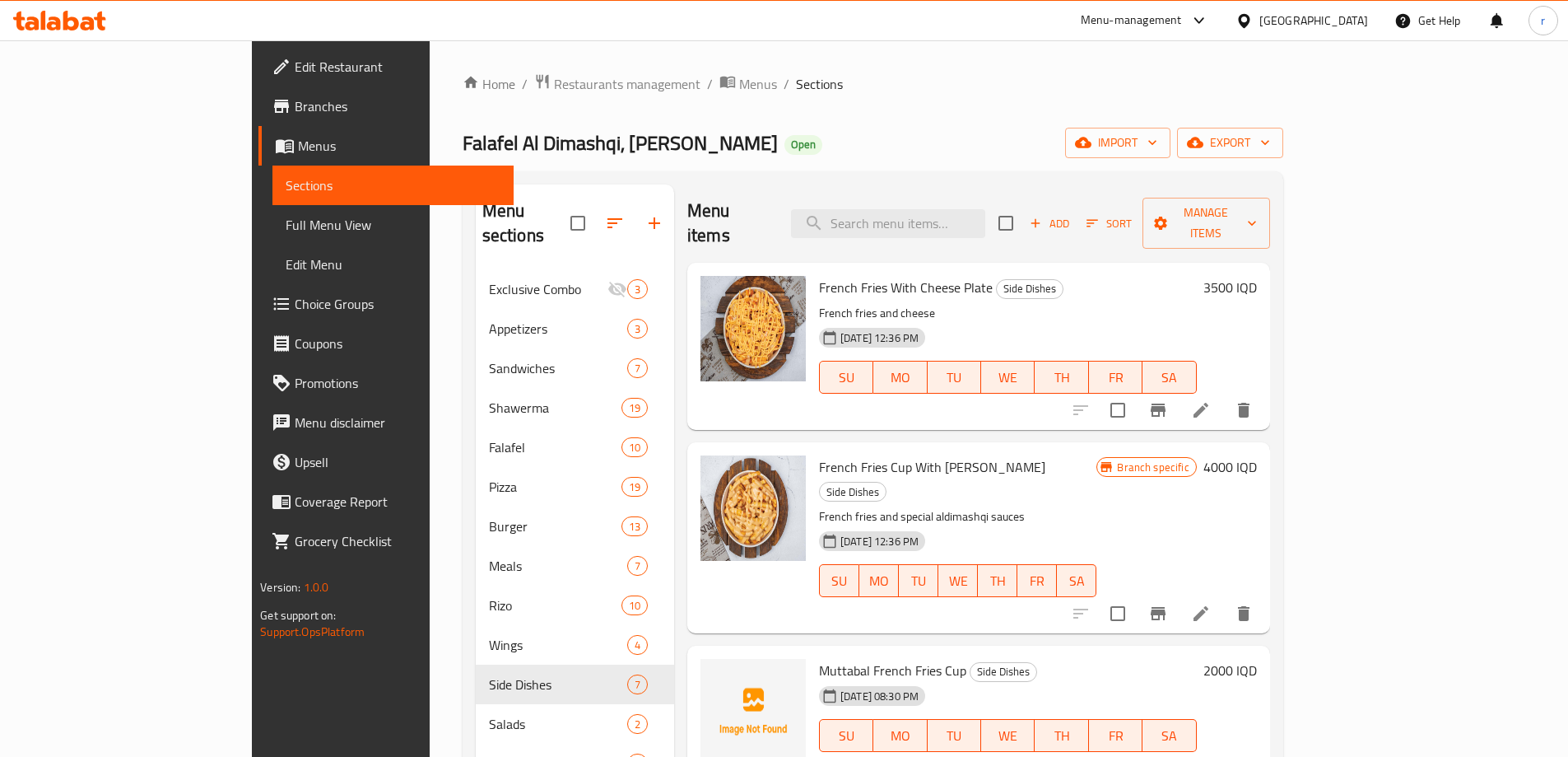
click at [1257, 276] on h6 "3500 IQD" at bounding box center [1230, 287] width 53 height 23
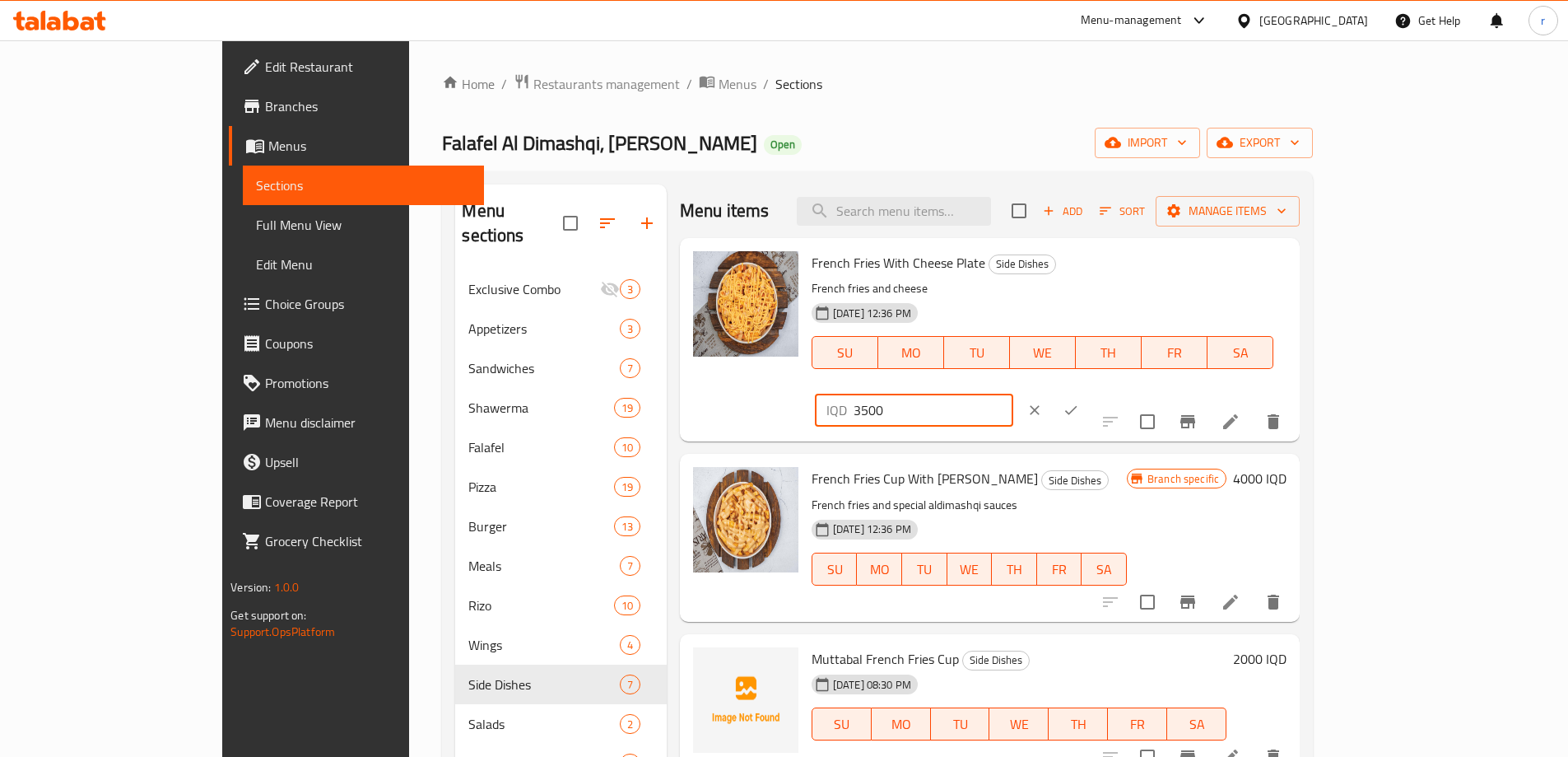
drag, startPoint x: 1281, startPoint y: 272, endPoint x: 1258, endPoint y: 273, distance: 23.0
click at [1014, 393] on div "IQD 3500 ​" at bounding box center [913, 409] width 198 height 33
type input "4500"
click at [1079, 402] on icon "ok" at bounding box center [1071, 409] width 16 height 16
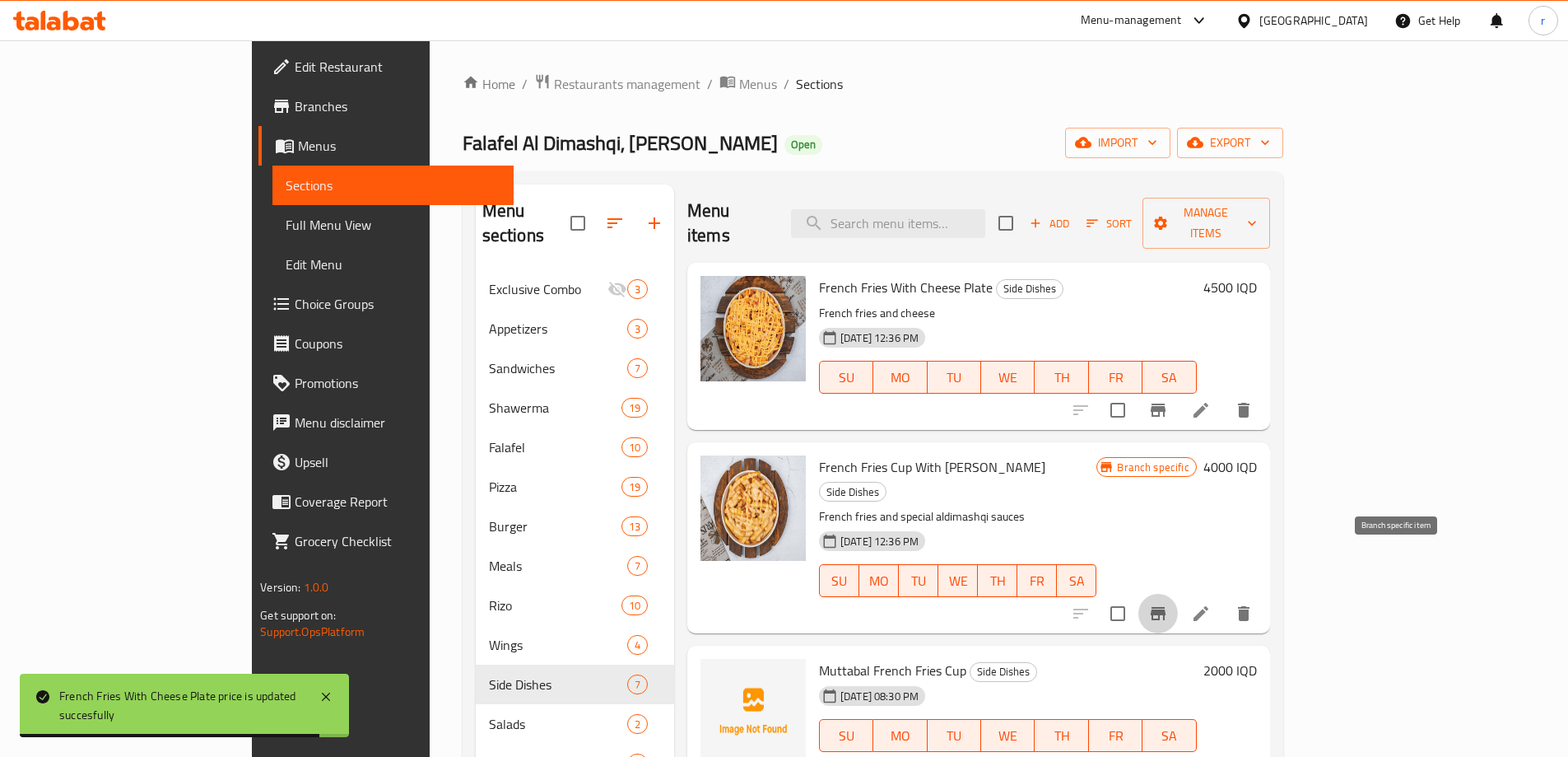
click at [1165, 606] on icon "Branch-specific-item" at bounding box center [1159, 613] width 15 height 13
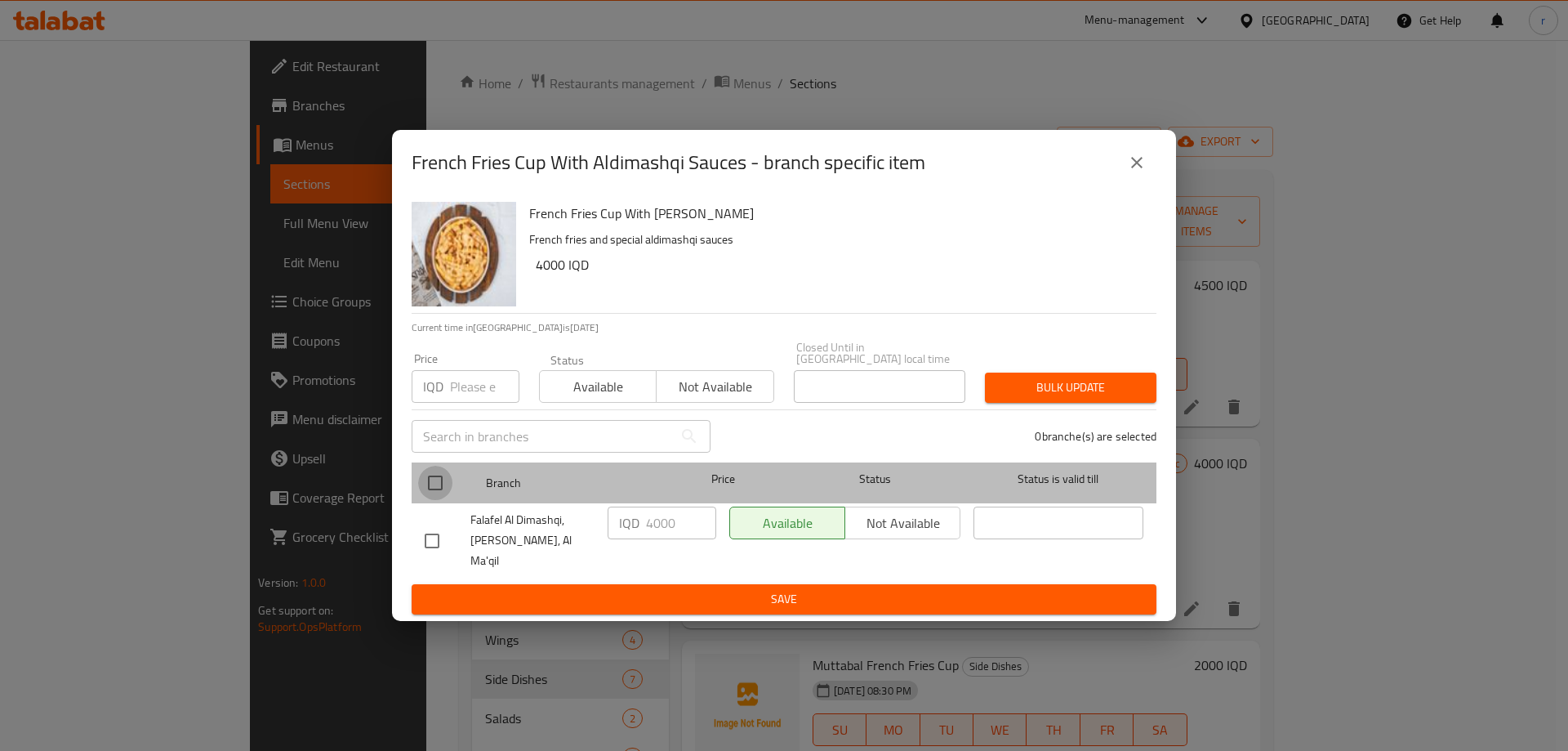
click at [441, 477] on input "checkbox" at bounding box center [435, 482] width 34 height 34
checkbox input "true"
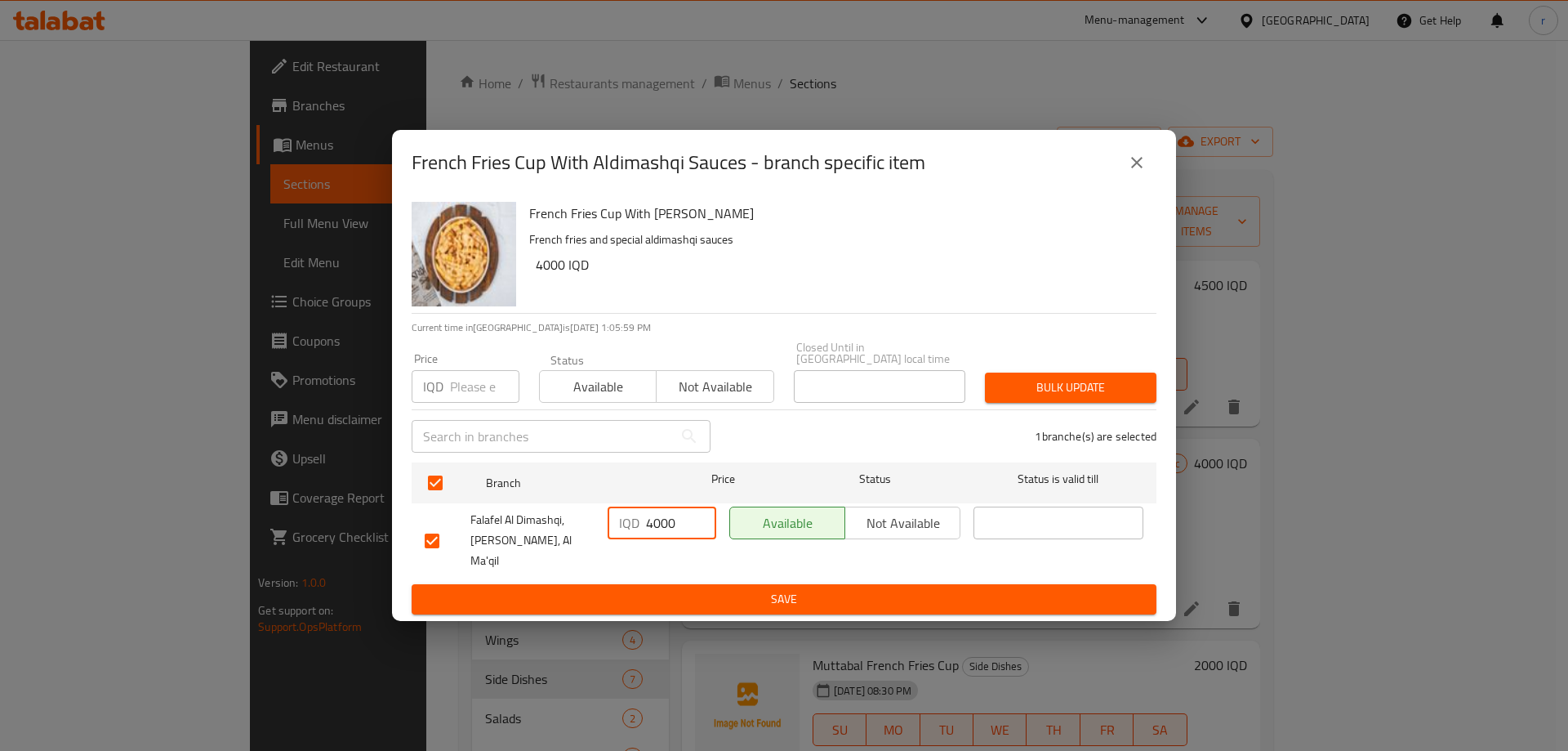
drag, startPoint x: 655, startPoint y: 528, endPoint x: 665, endPoint y: 526, distance: 10.2
click at [665, 526] on input "4000" at bounding box center [681, 523] width 71 height 33
type input "4500"
click at [665, 588] on span "Save" at bounding box center [784, 599] width 719 height 21
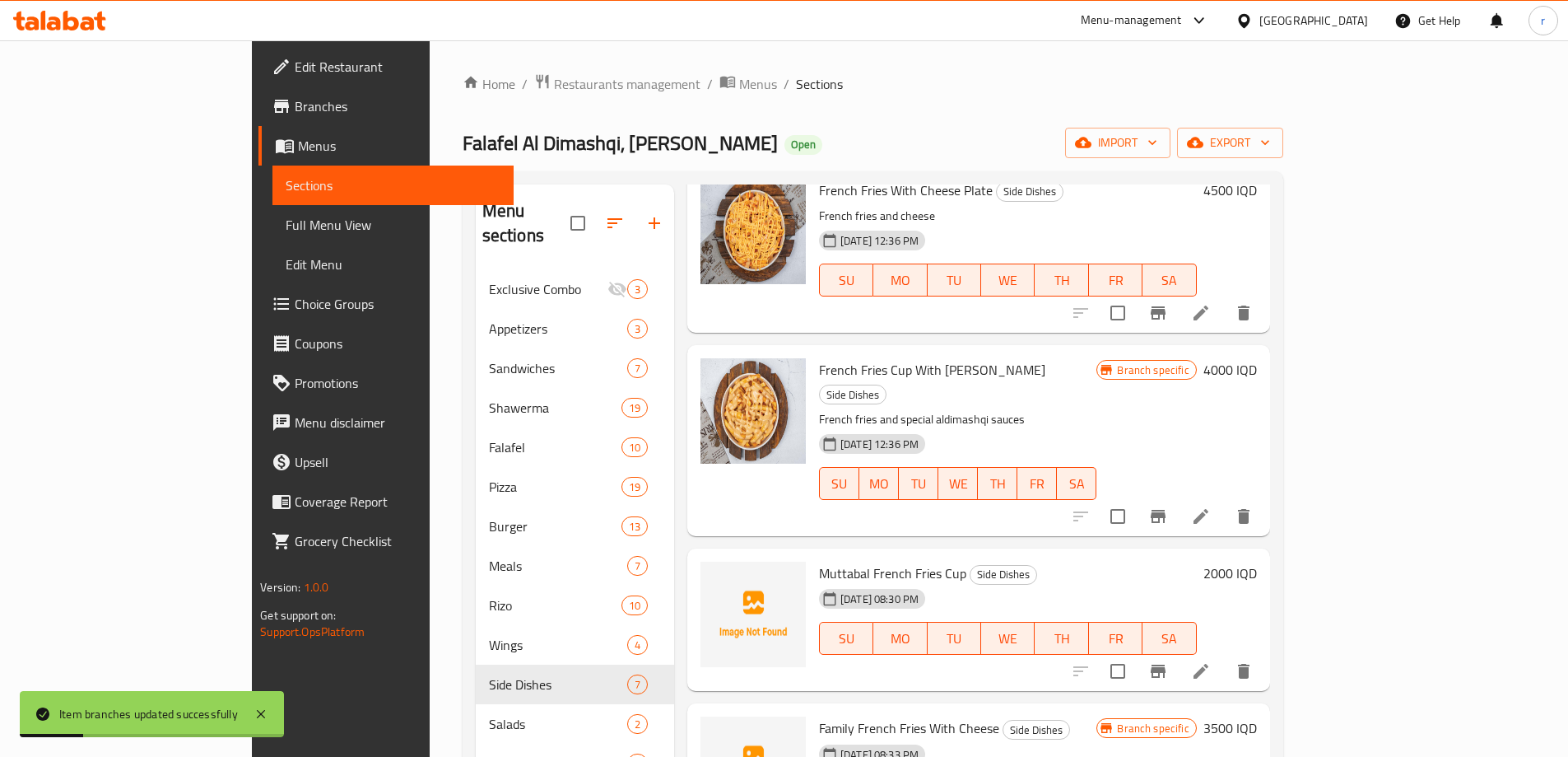
scroll to position [137, 0]
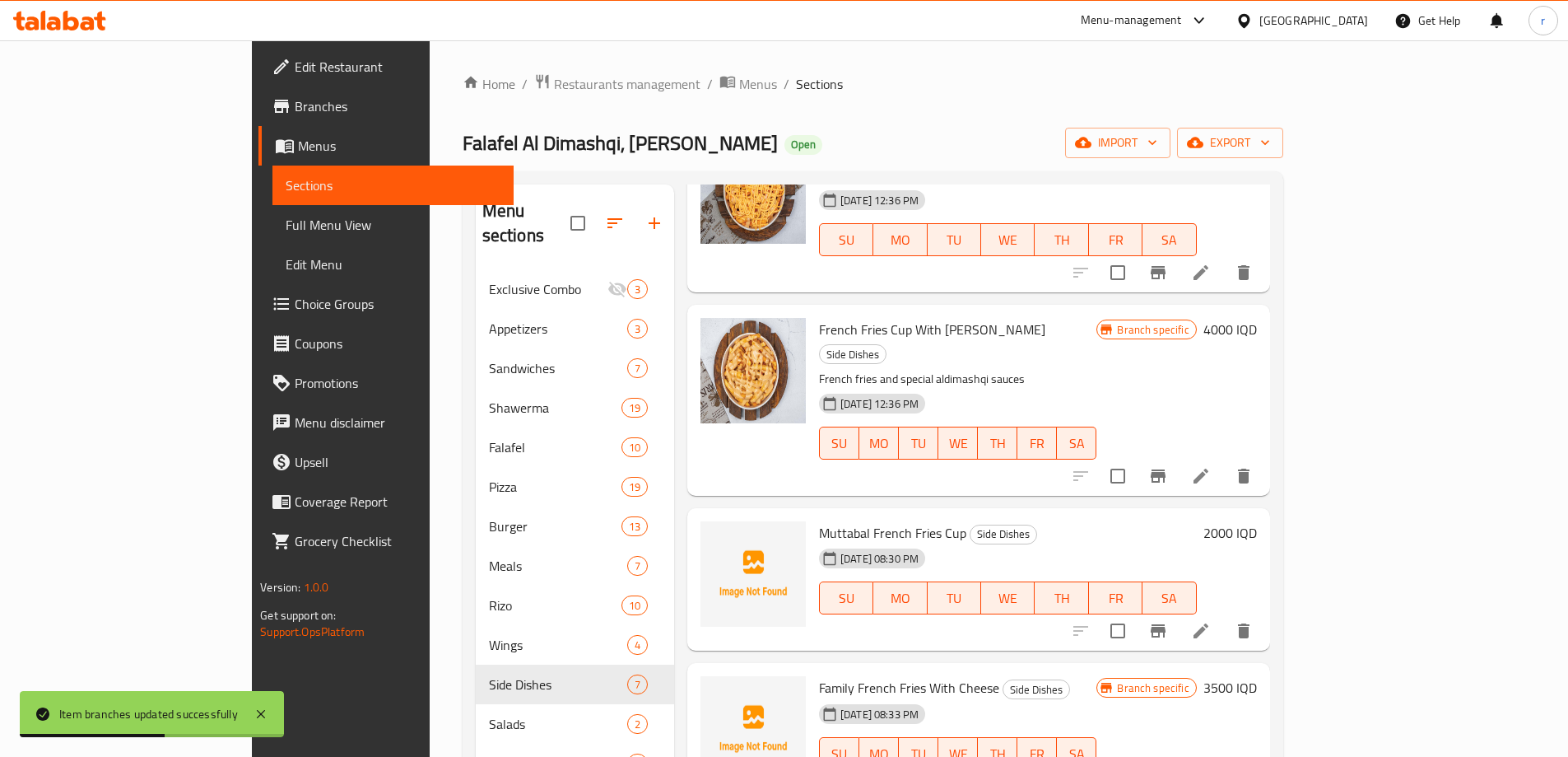
click at [1257, 521] on h6 "2000 IQD" at bounding box center [1230, 532] width 53 height 23
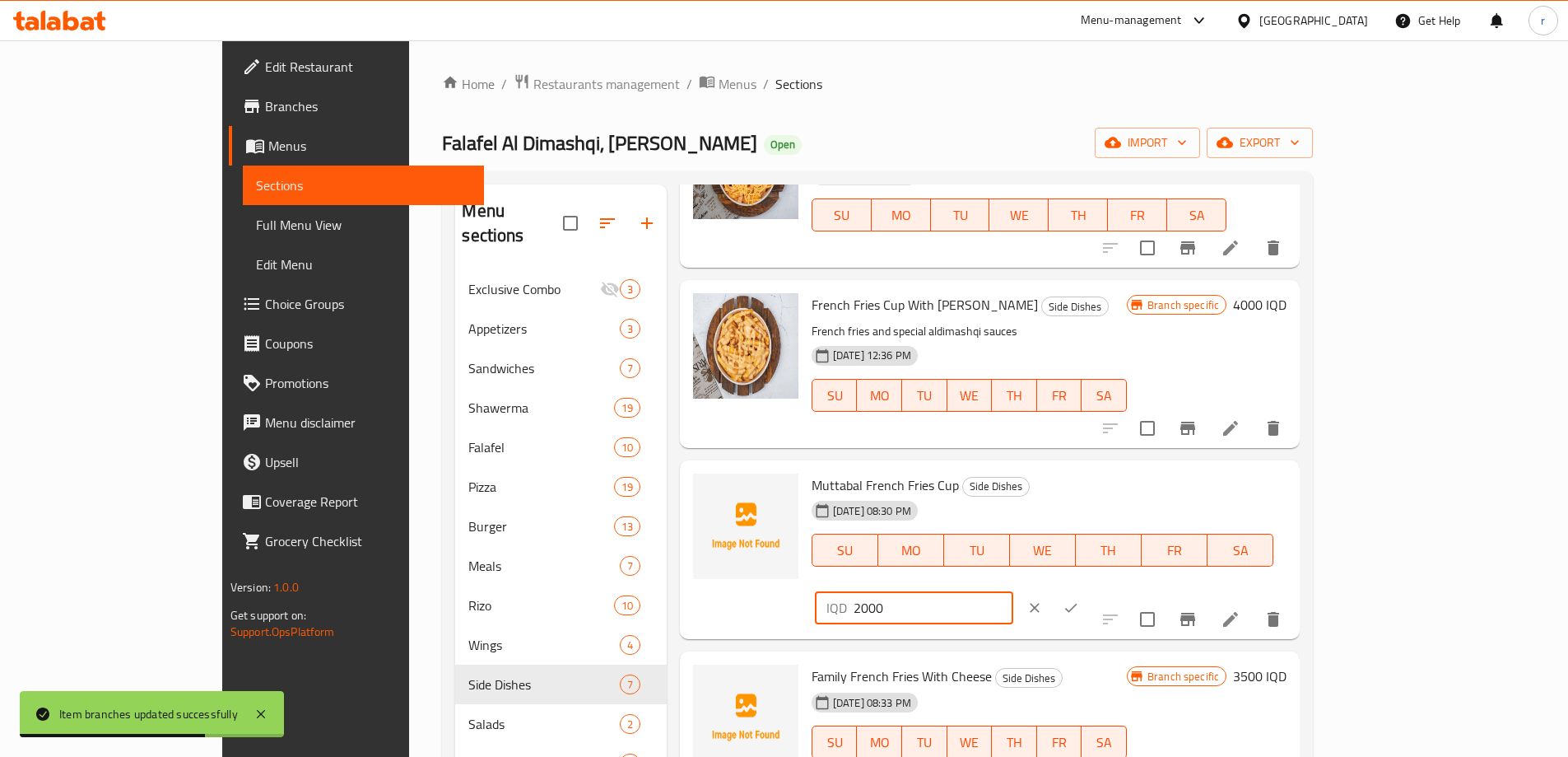
click at [1014, 591] on input "2000" at bounding box center [933, 607] width 160 height 33
type input "2500"
click at [1079, 600] on icon "ok" at bounding box center [1071, 607] width 16 height 16
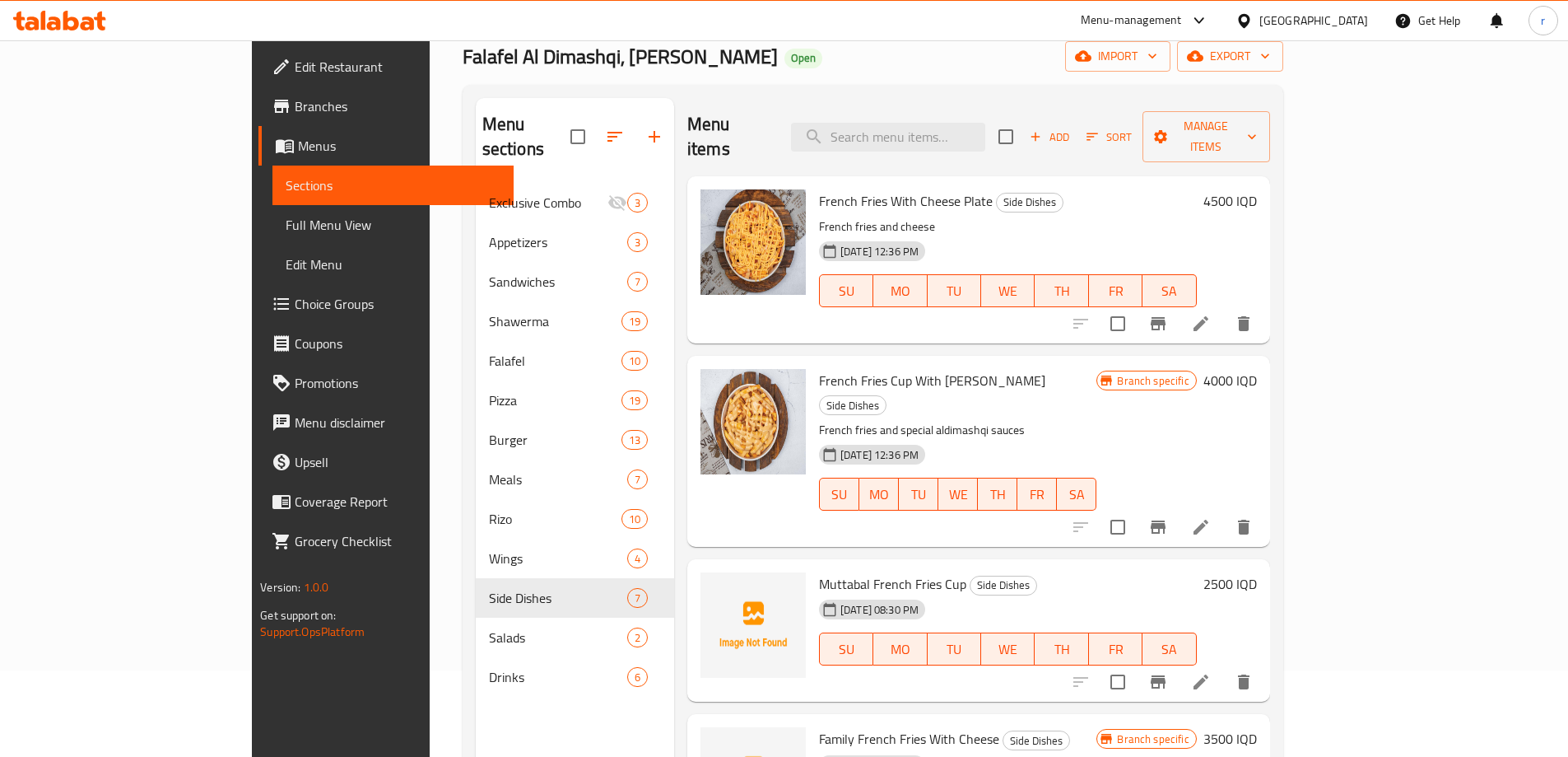
scroll to position [0, 0]
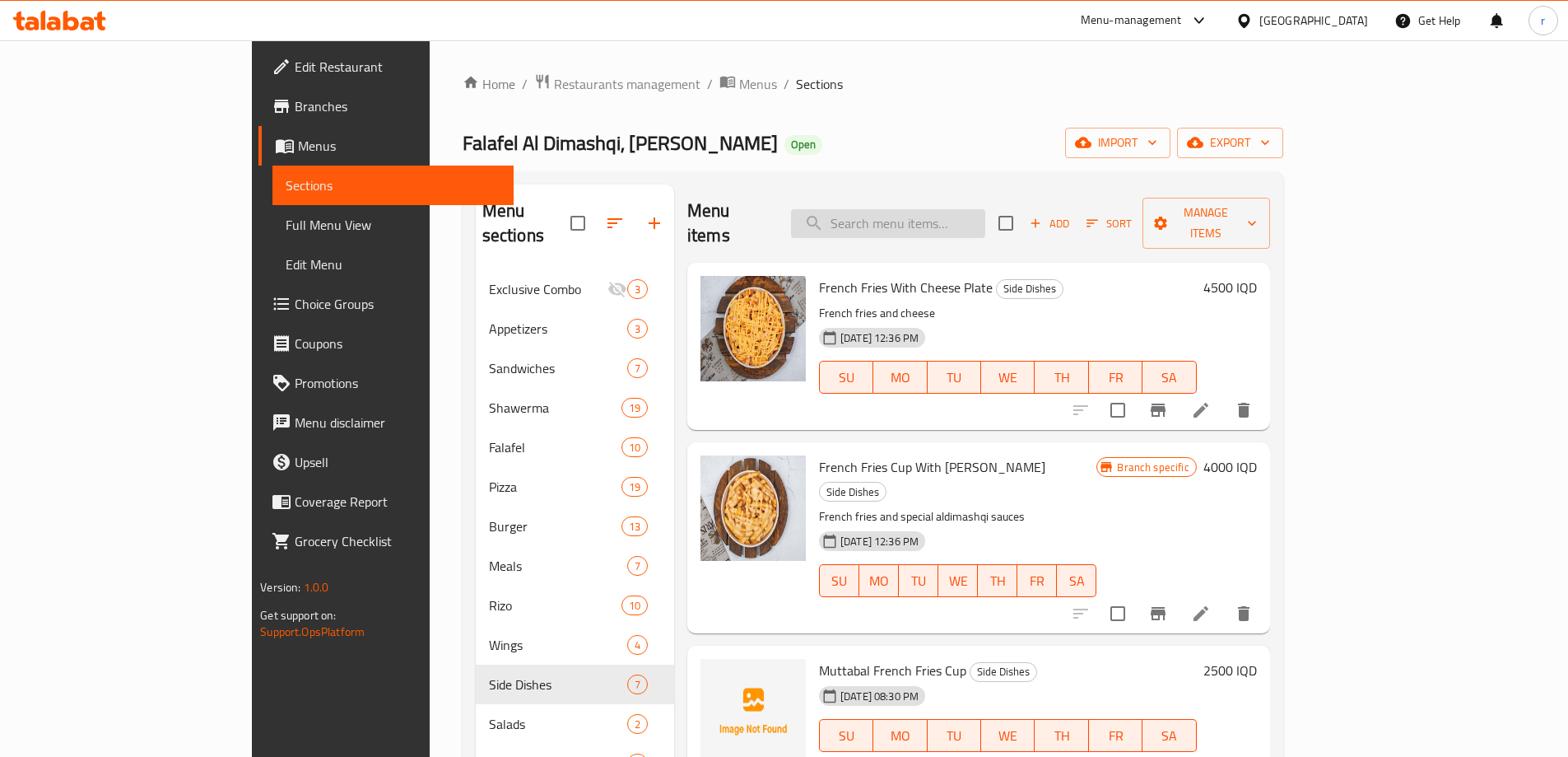
click at [963, 209] on input "search" at bounding box center [888, 224] width 194 height 28
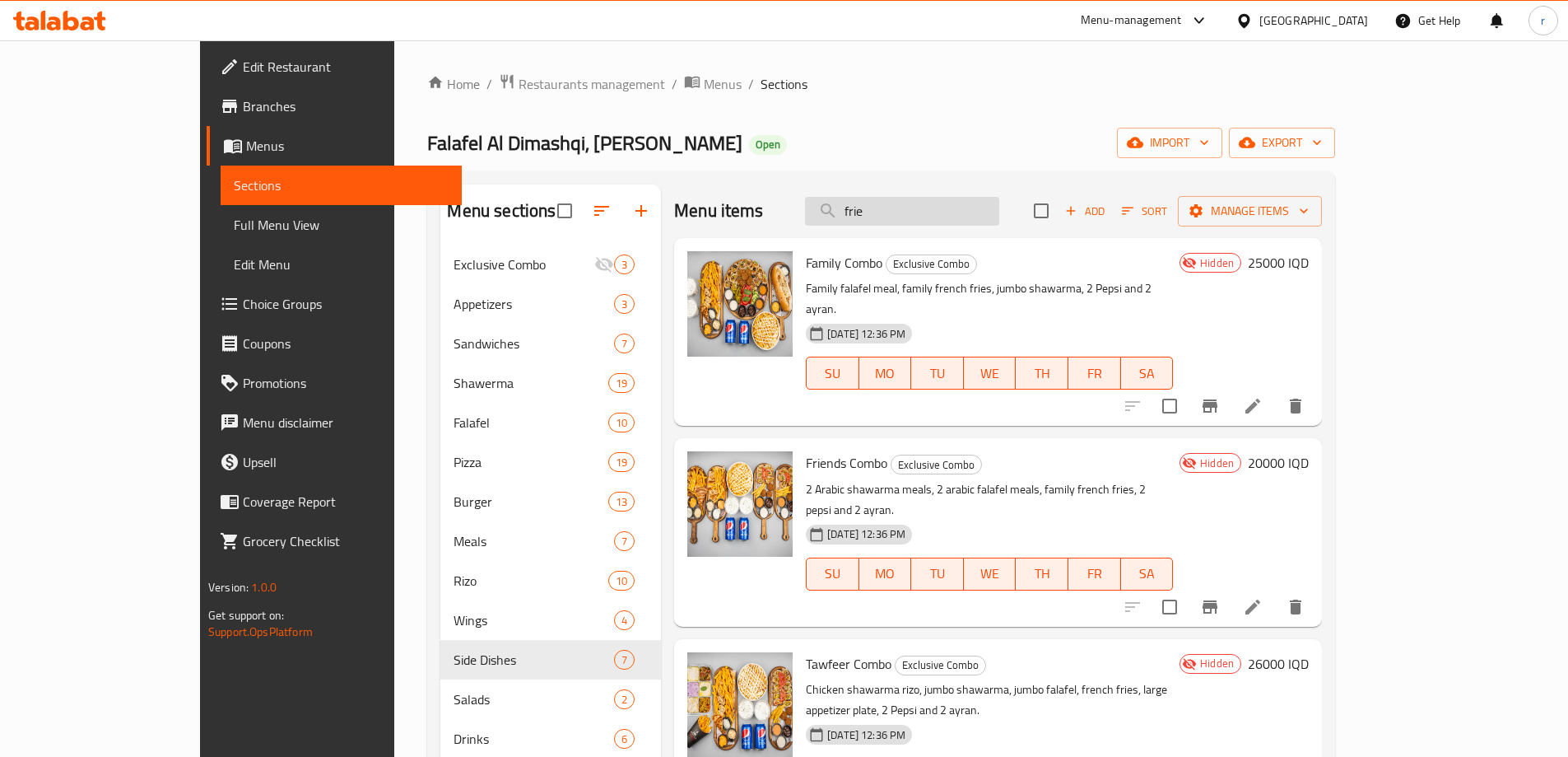
type input "fries"
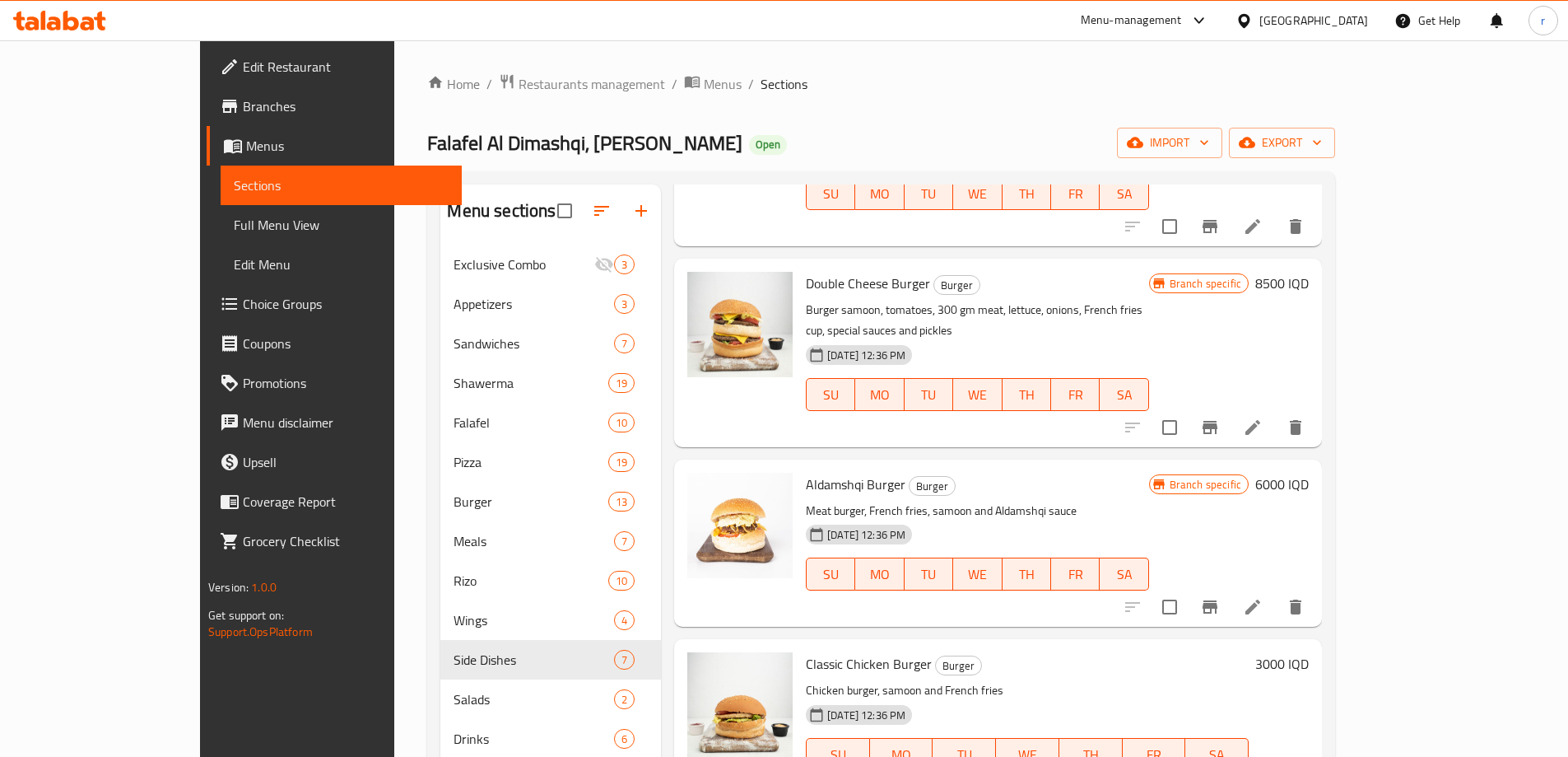
scroll to position [1920, 0]
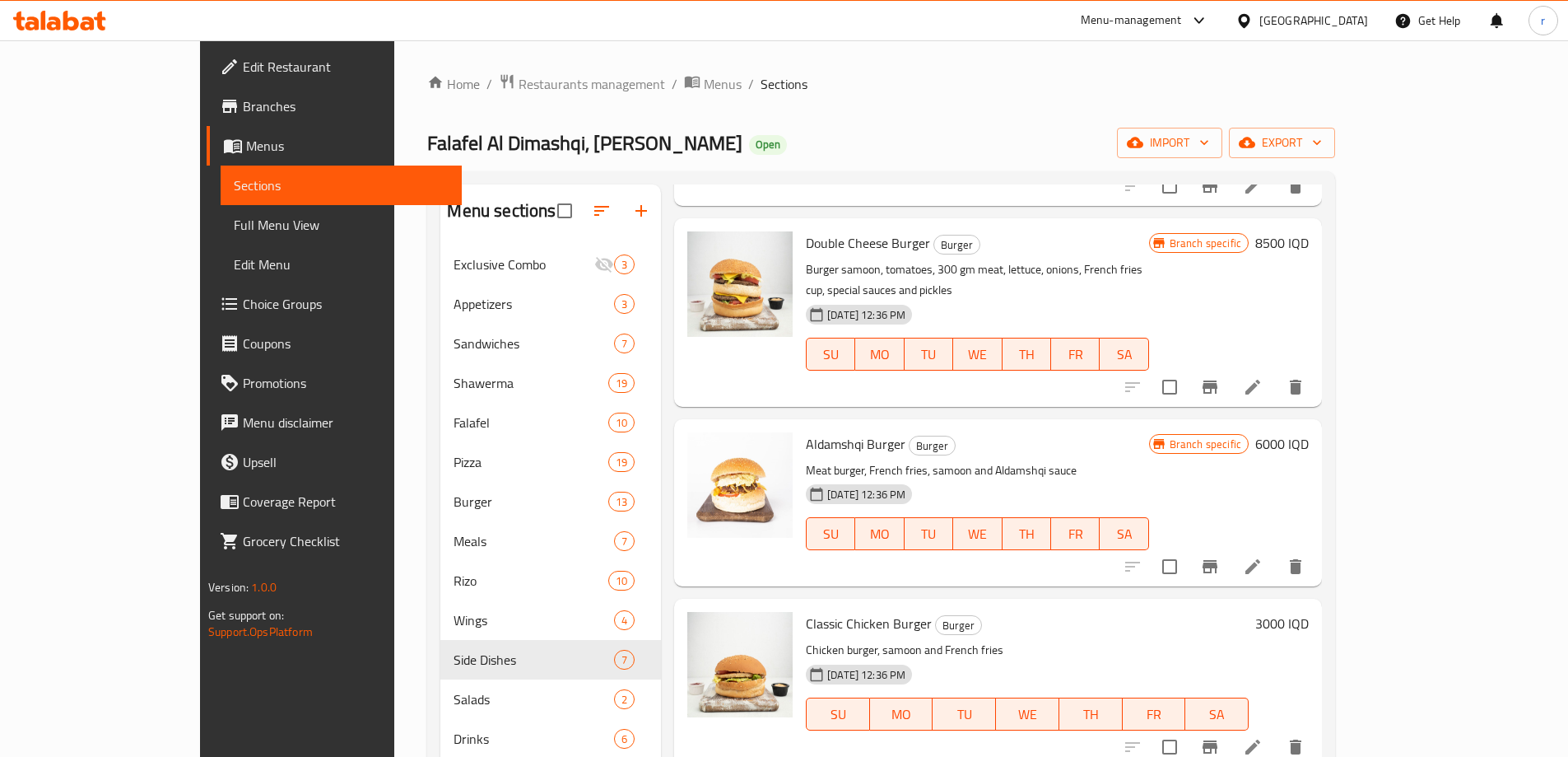
click at [234, 226] on span "Full Menu View" at bounding box center [341, 225] width 215 height 20
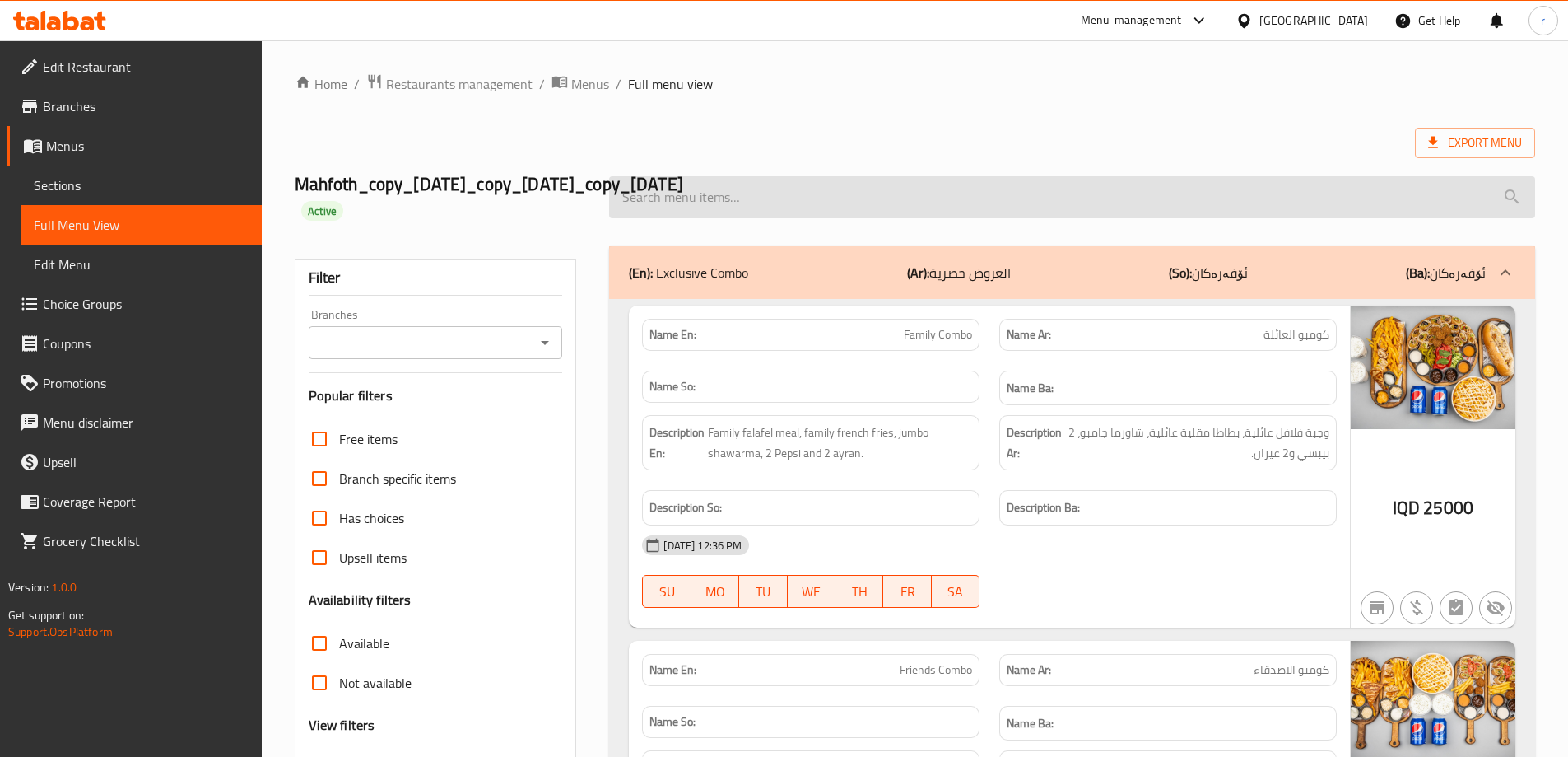
click at [706, 200] on input "search" at bounding box center [1072, 197] width 927 height 42
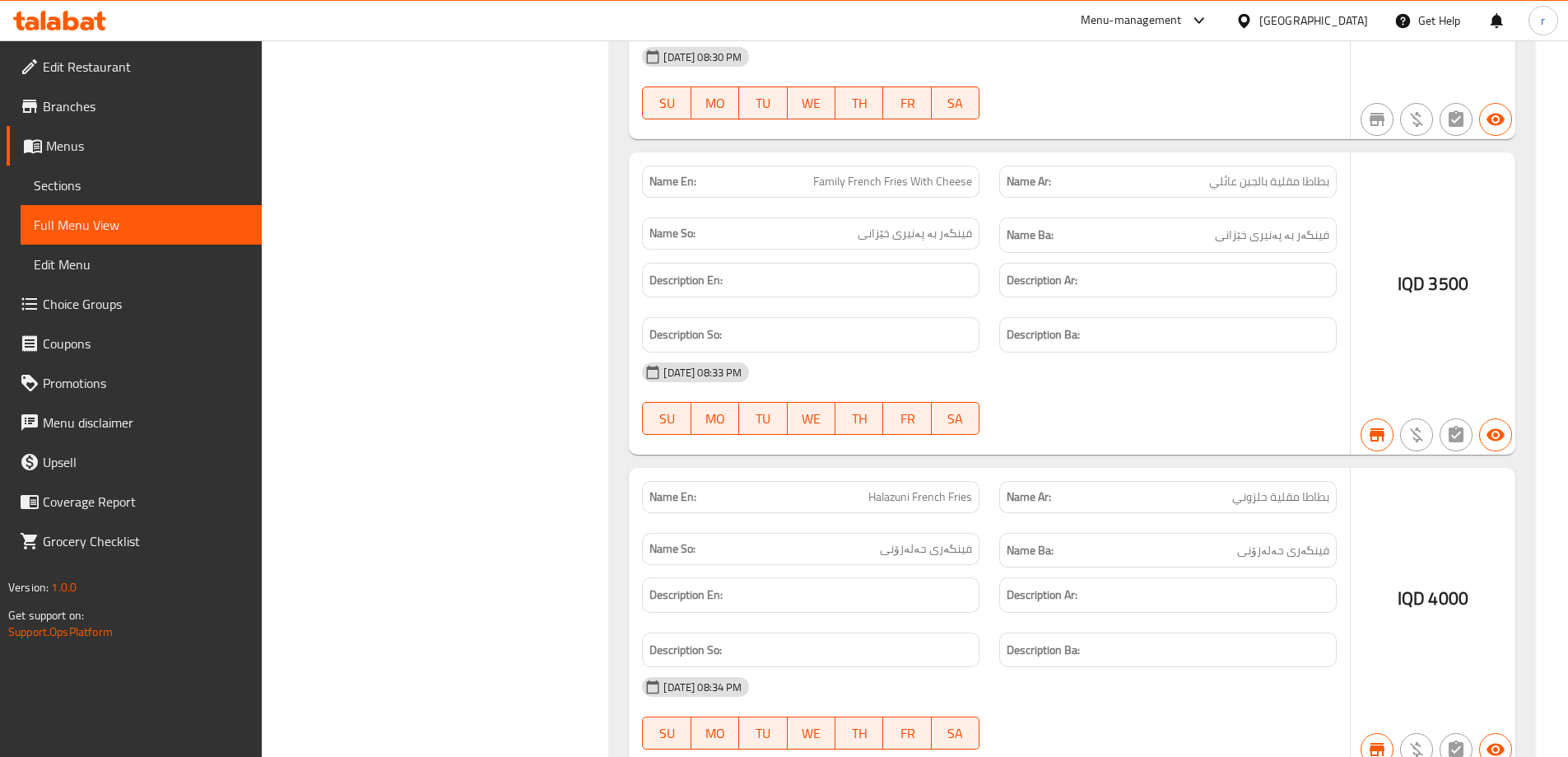
scroll to position [1176, 0]
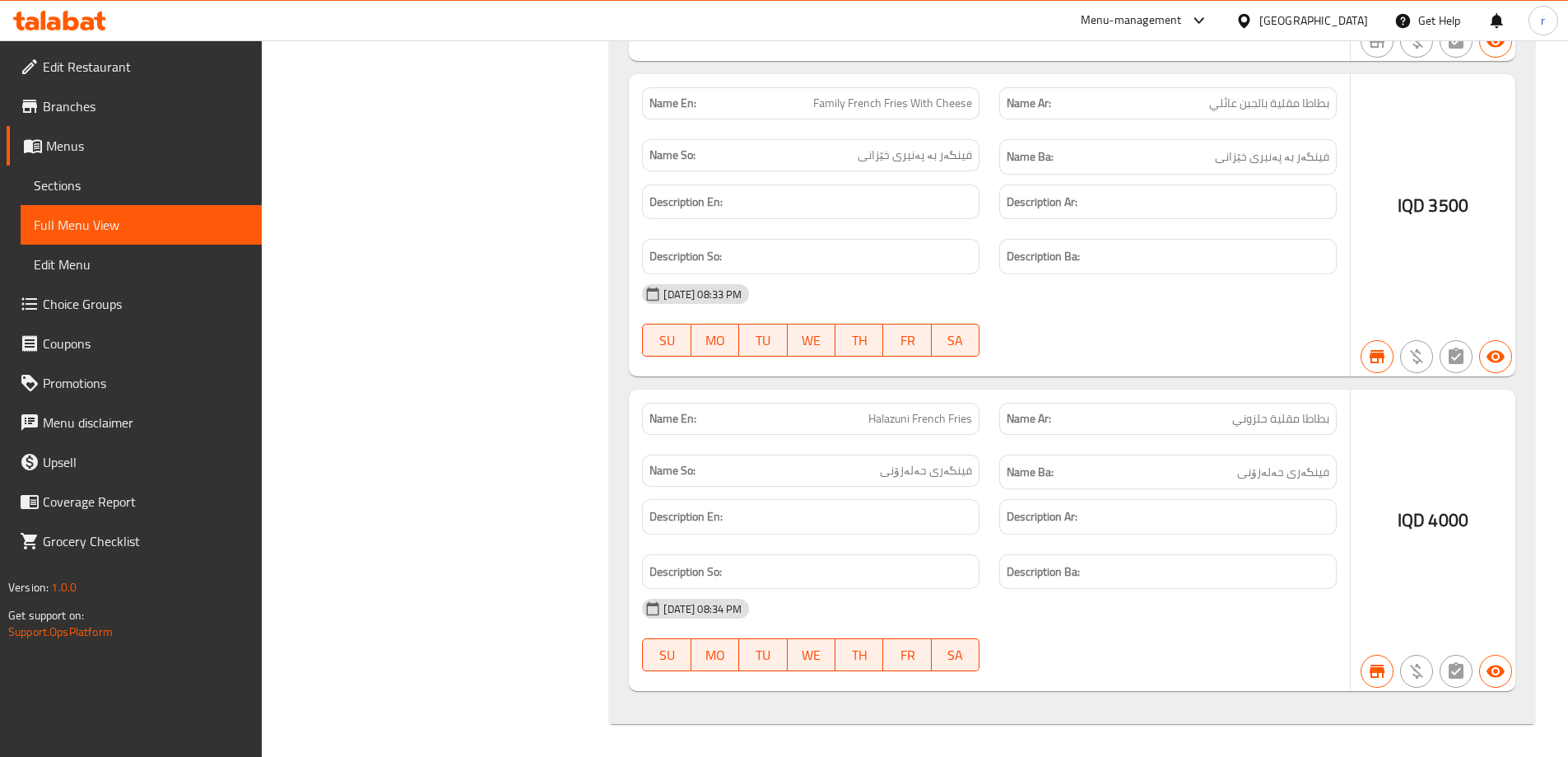
type input "fries"
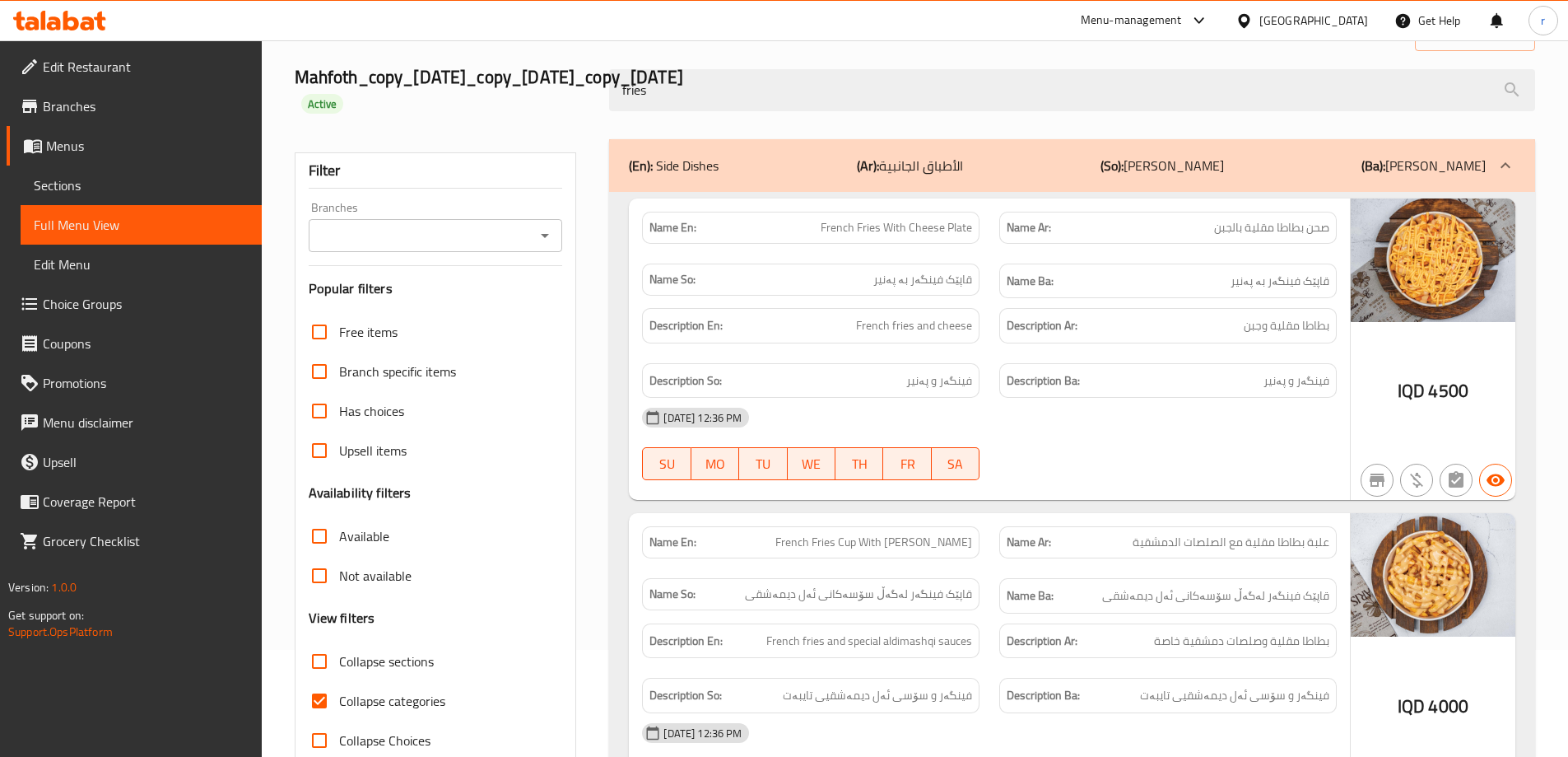
scroll to position [274, 0]
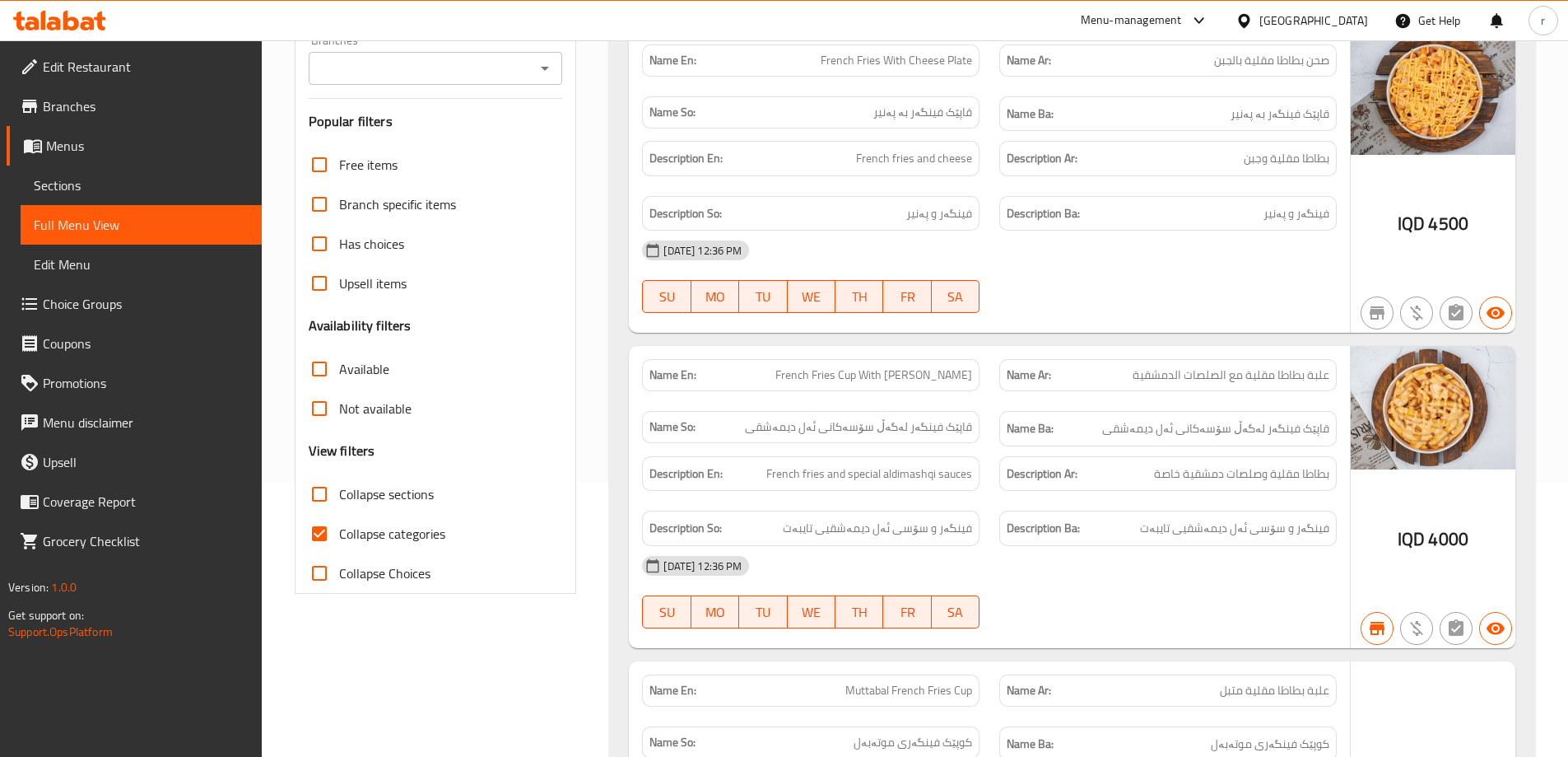
click at [369, 526] on span "Collapse categories" at bounding box center [392, 533] width 106 height 20
click at [339, 526] on input "Collapse categories" at bounding box center [319, 533] width 40 height 40
checkbox input "false"
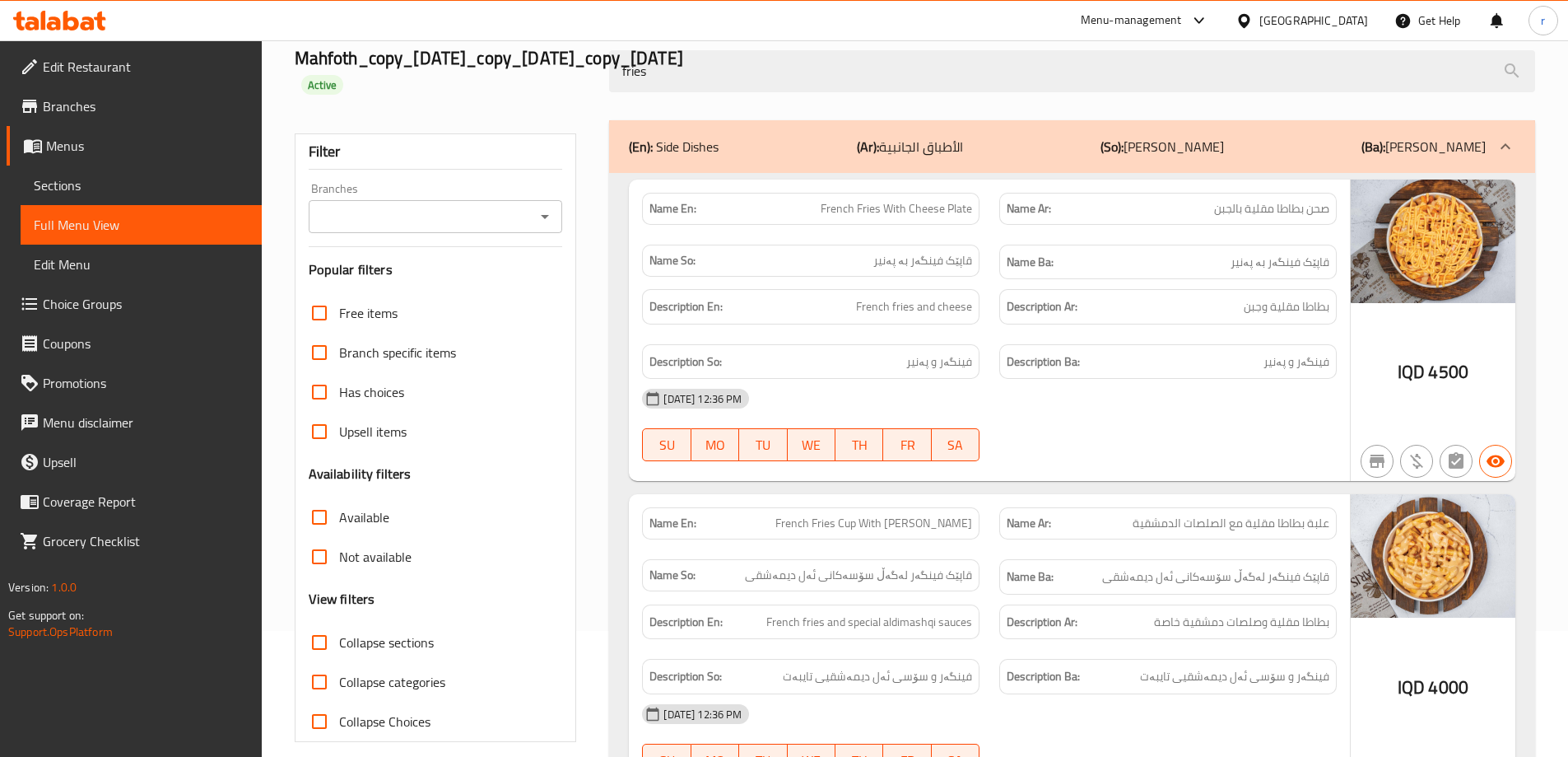
scroll to position [0, 0]
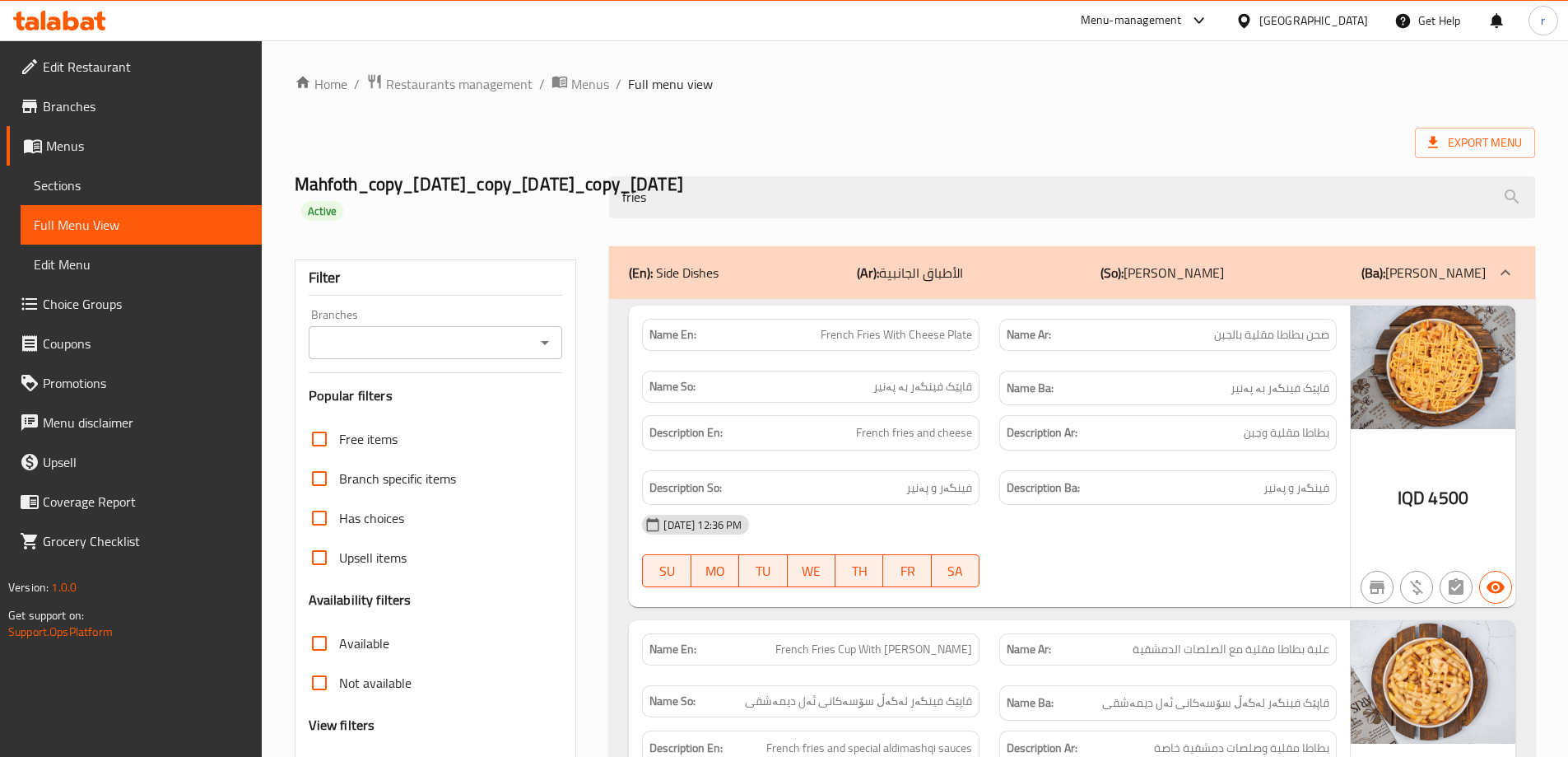
click at [413, 332] on input "Branches" at bounding box center [422, 342] width 217 height 23
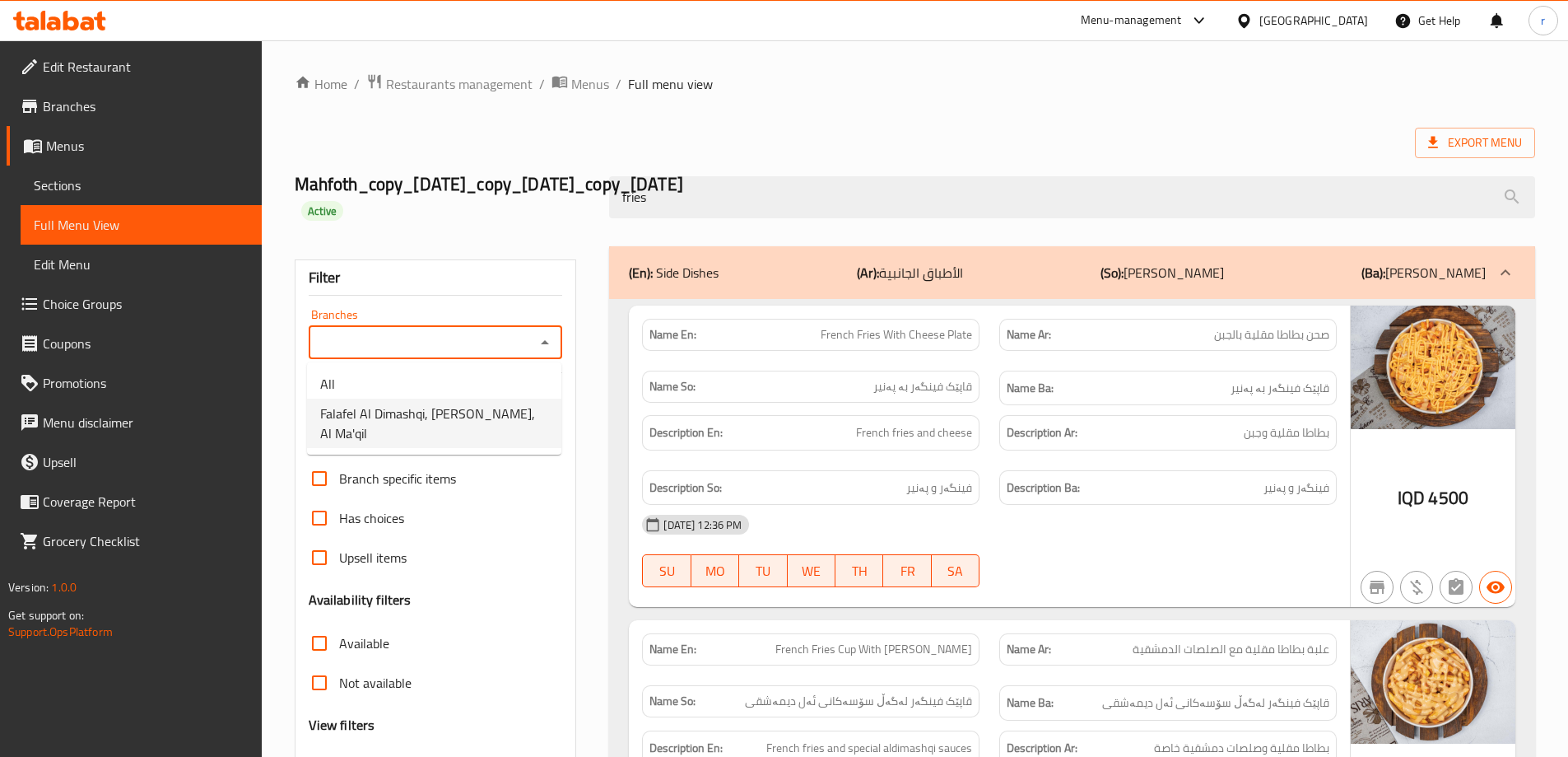
click at [399, 404] on span "Falafel Al Dimashqi, Al Jubaila, Al Ma'qil" at bounding box center [434, 424] width 228 height 40
type input "Falafel Al Dimashqi, Al Jubaila, Al Ma'qil"
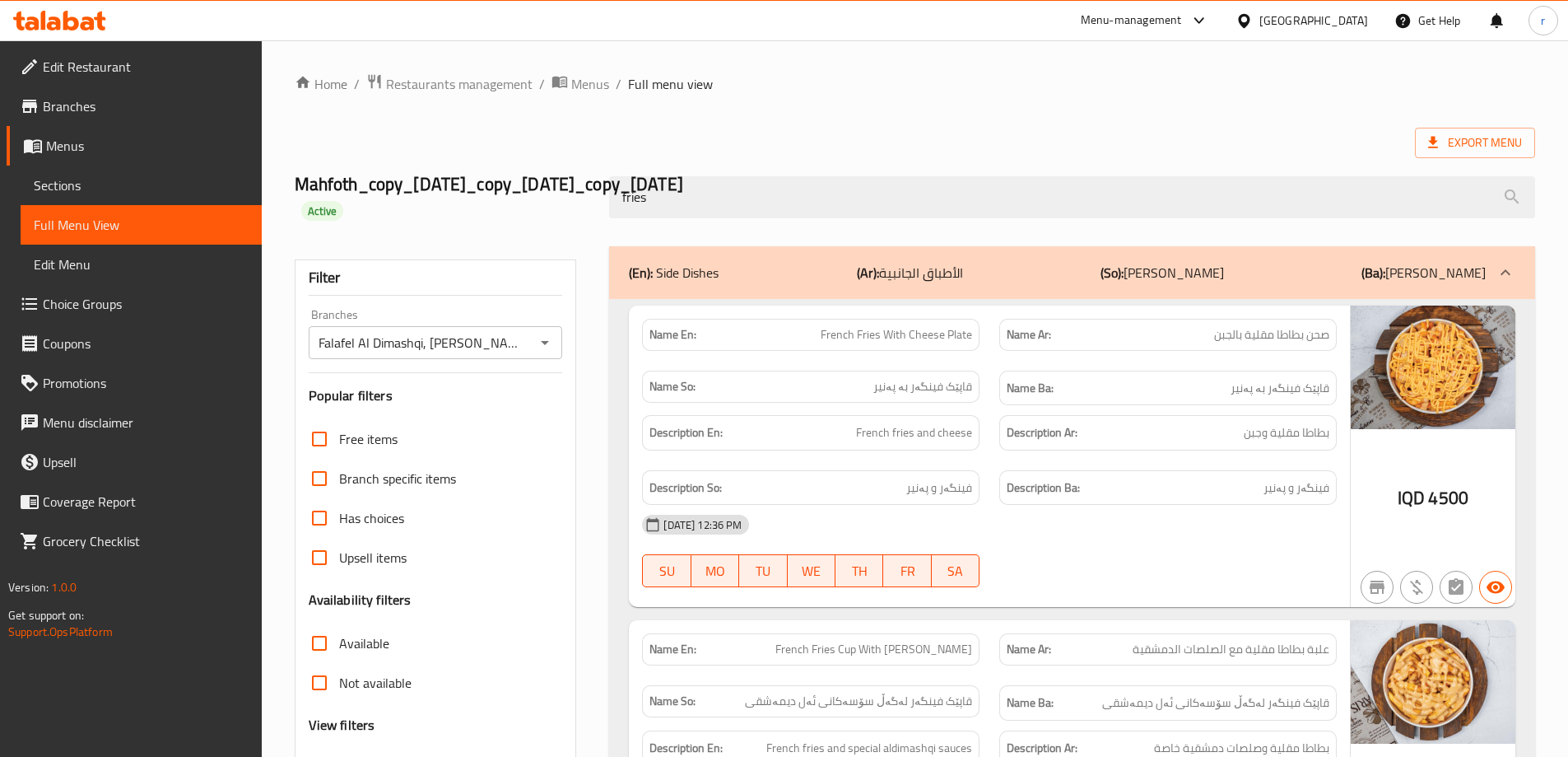
drag, startPoint x: 761, startPoint y: 207, endPoint x: 490, endPoint y: 224, distance: 271.5
click at [490, 224] on div "Mahfoth_copy_17/04/2024_copy_21/05/2024_copy_29/01/2025 Active fries" at bounding box center [915, 196] width 1260 height 98
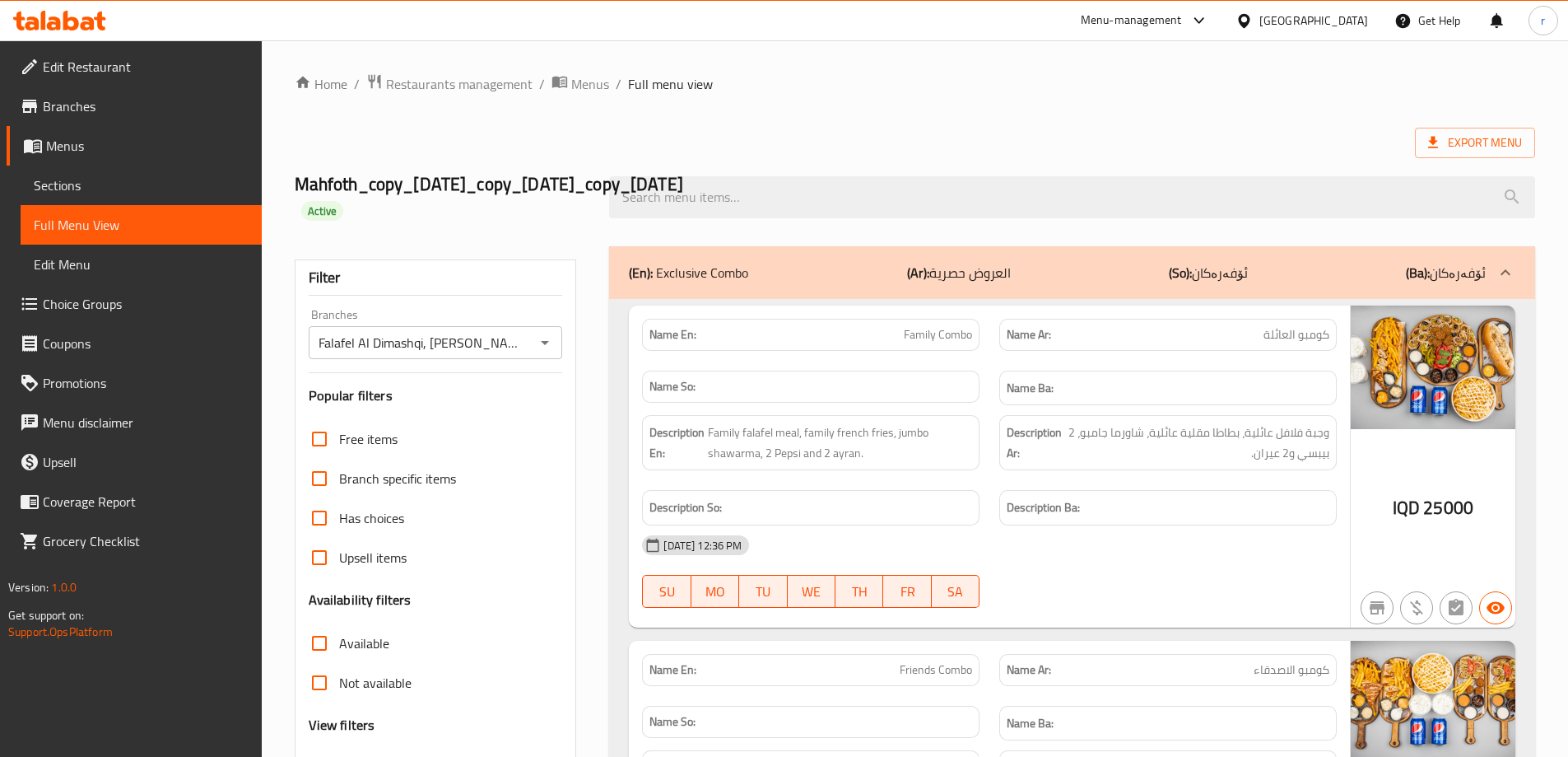
click at [733, 139] on div "Export Menu" at bounding box center [914, 143] width 1240 height 30
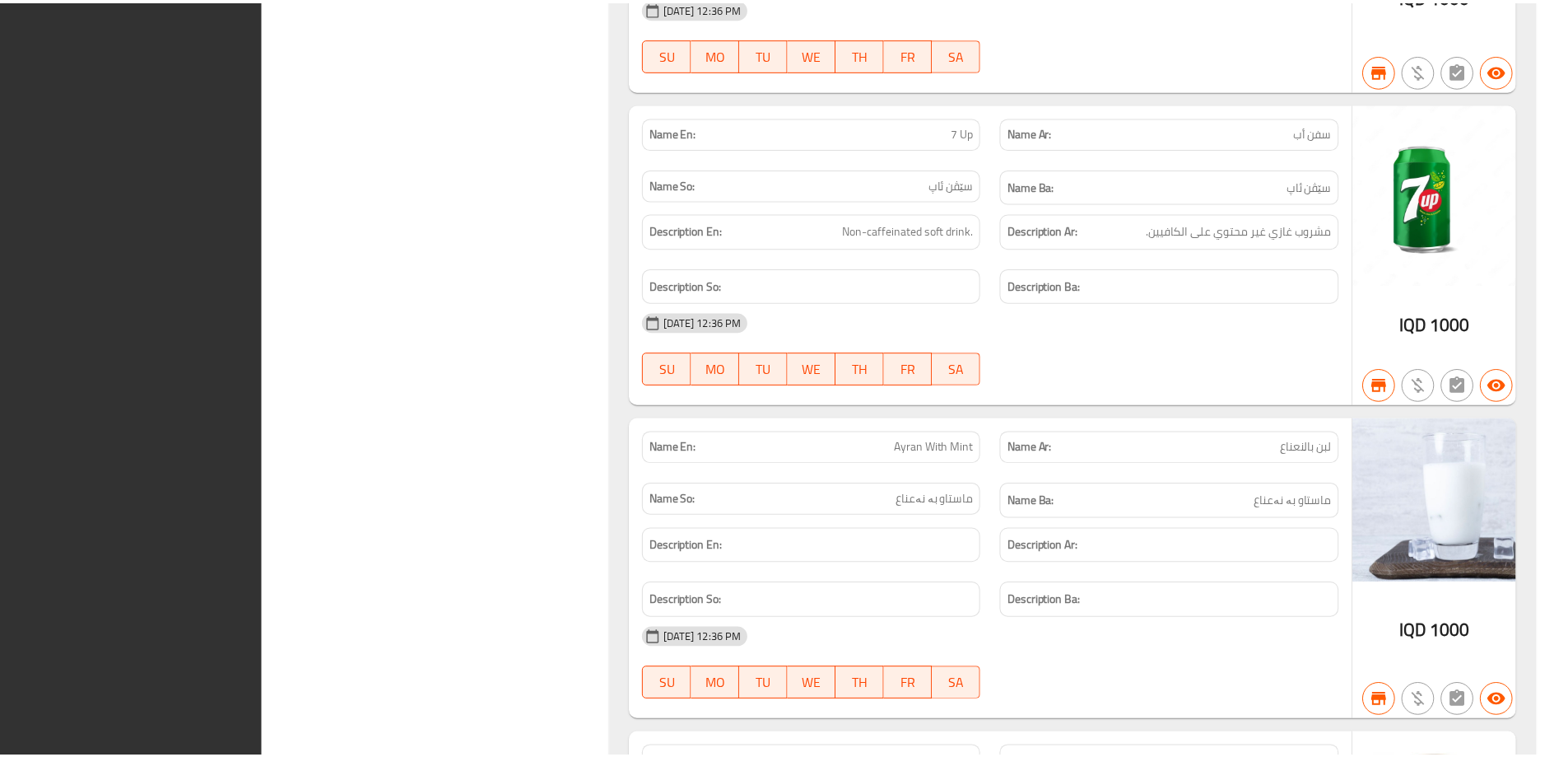
scroll to position [43707, 0]
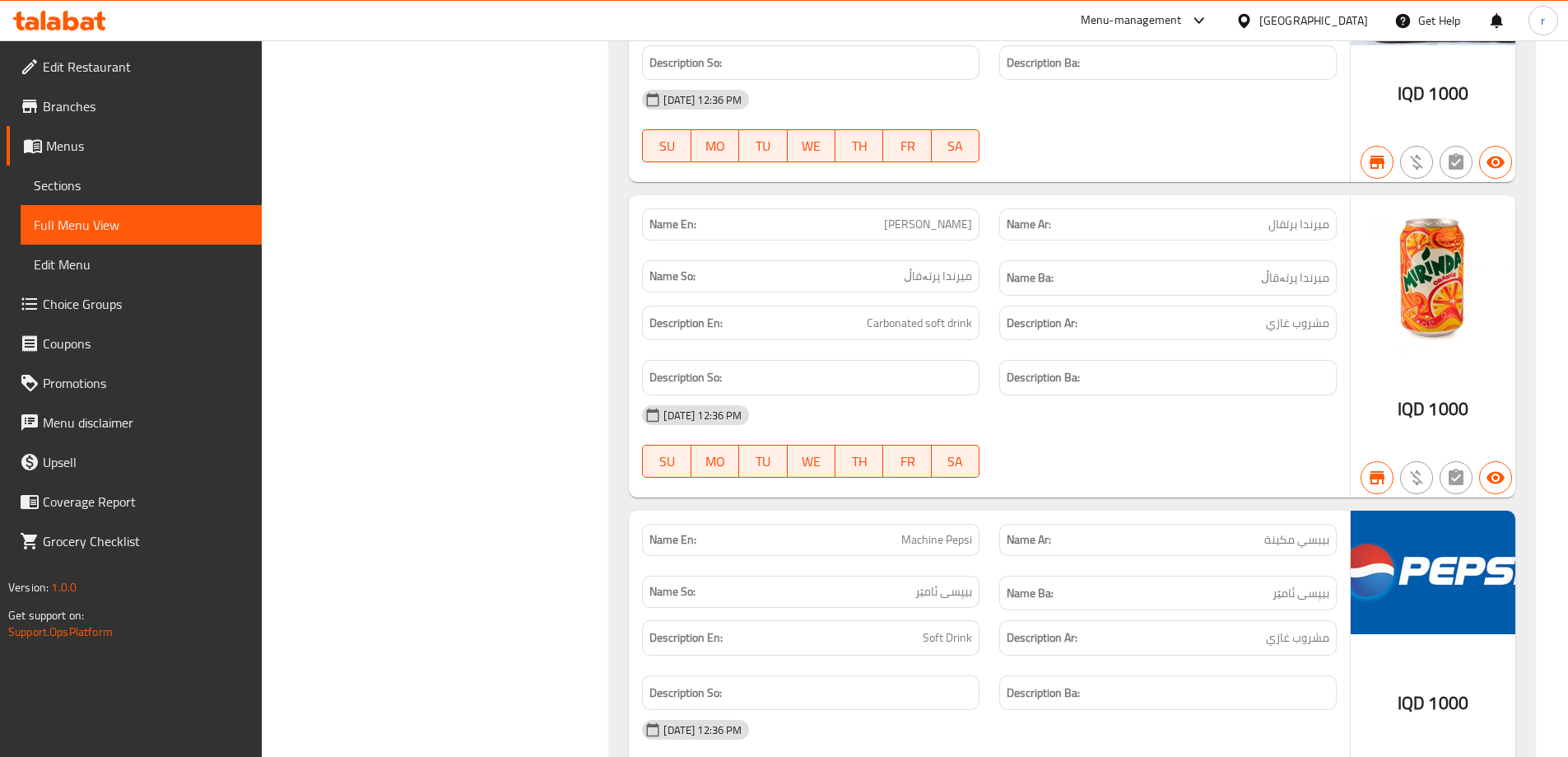
click at [84, 21] on icon at bounding box center [60, 20] width 93 height 20
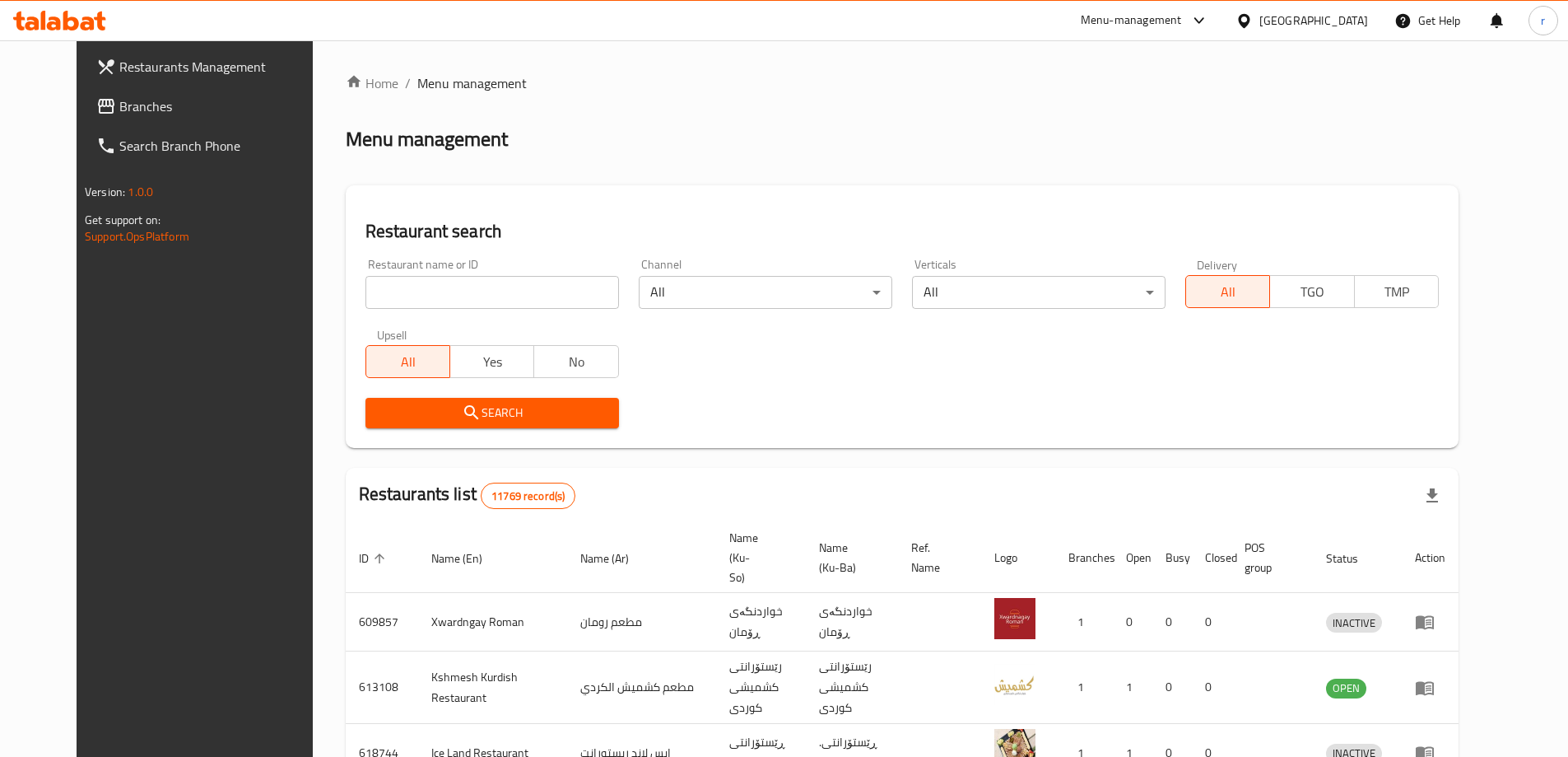
click at [119, 105] on span "Branches" at bounding box center [222, 106] width 206 height 20
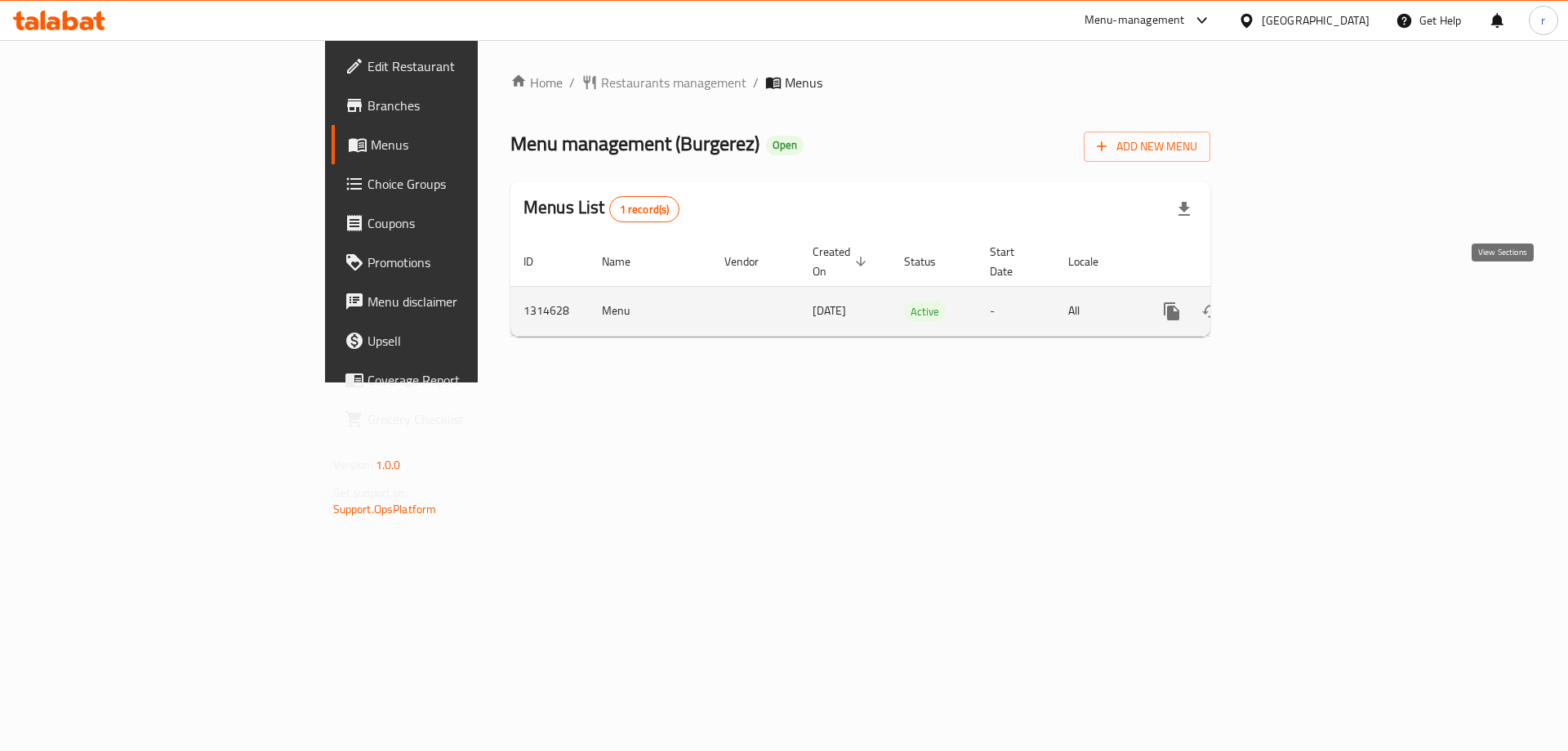
click at [1297, 304] on icon "enhanced table" at bounding box center [1290, 311] width 15 height 15
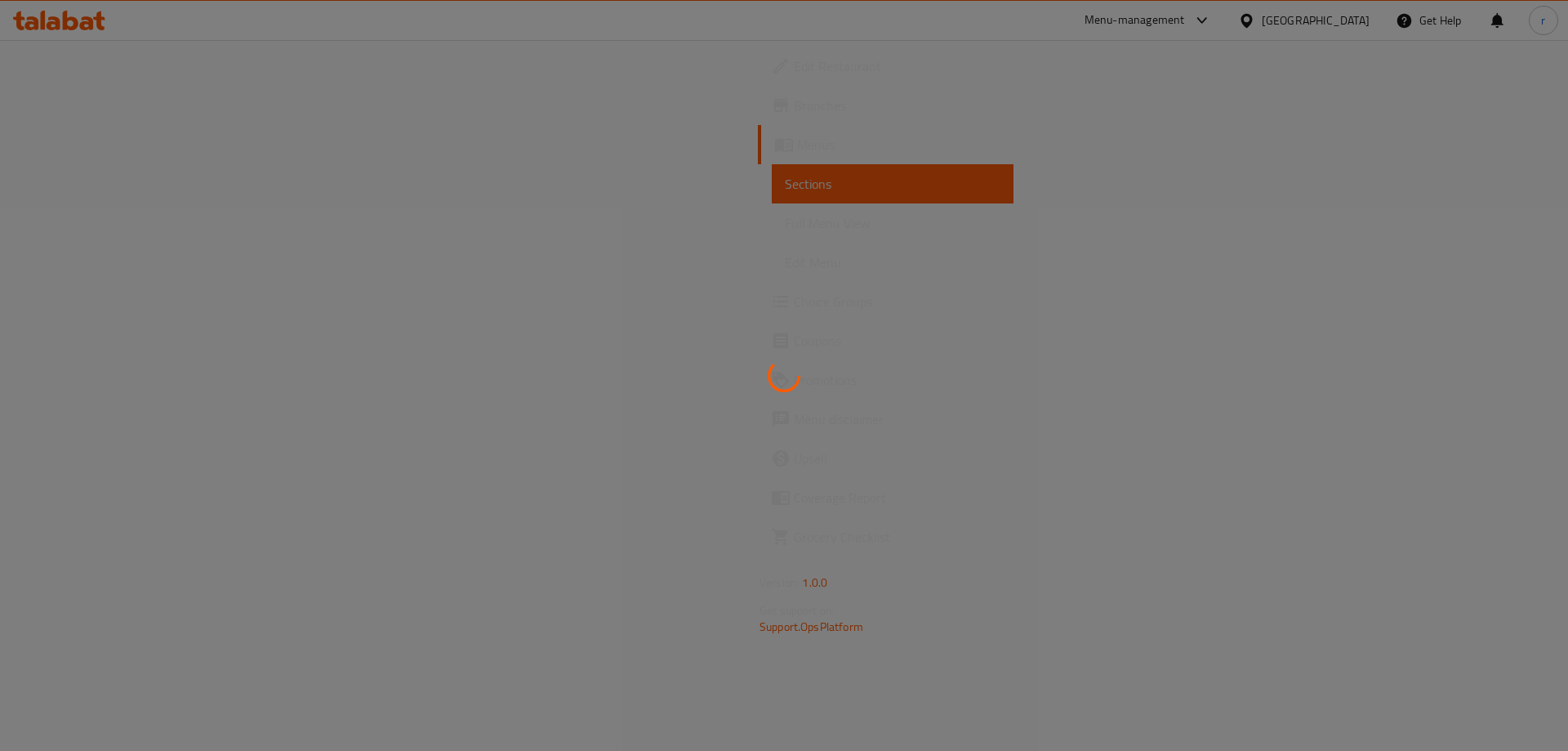
click at [106, 224] on div at bounding box center [784, 375] width 1568 height 751
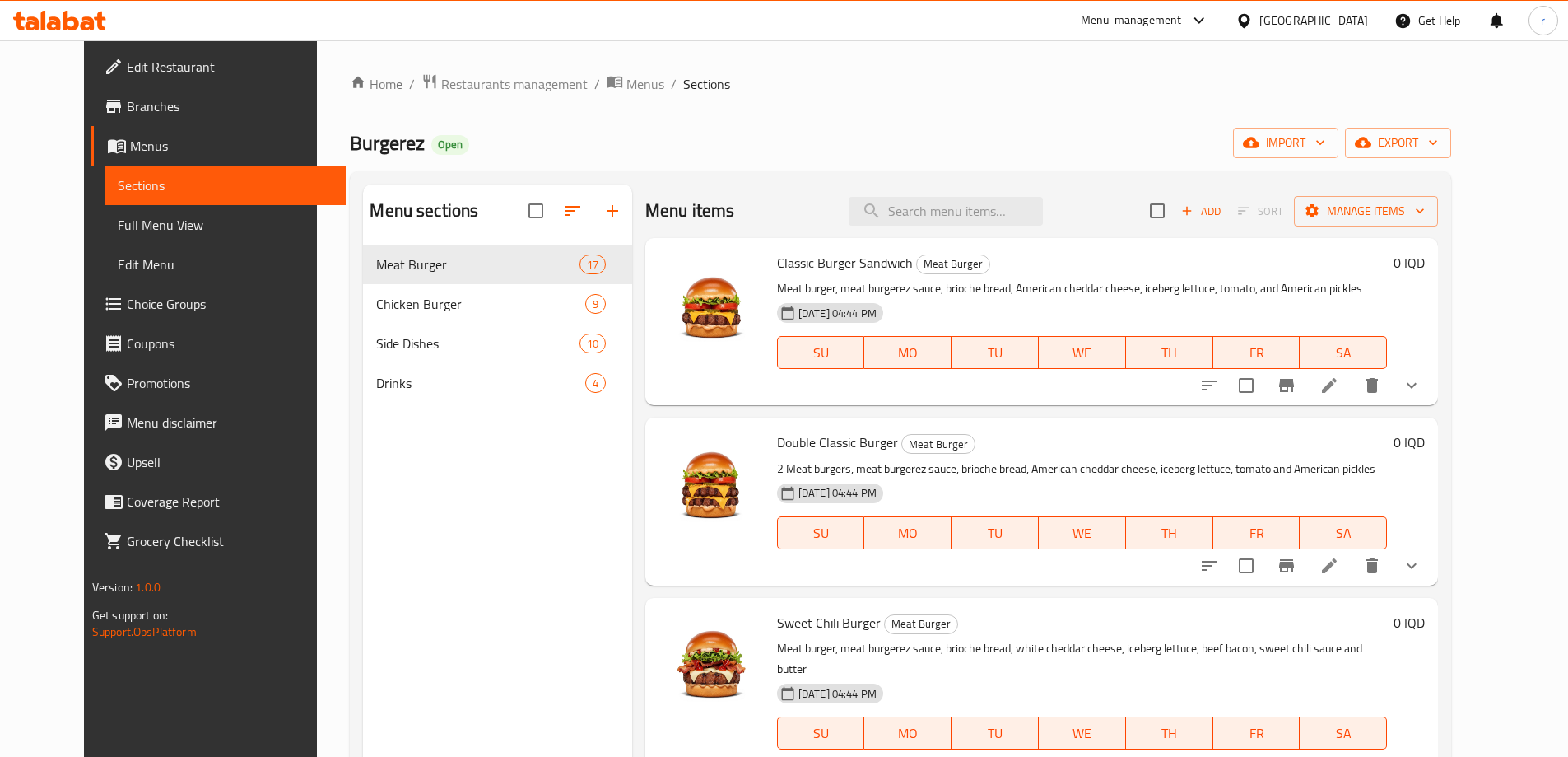
click at [117, 225] on span "Full Menu View" at bounding box center [225, 225] width 215 height 20
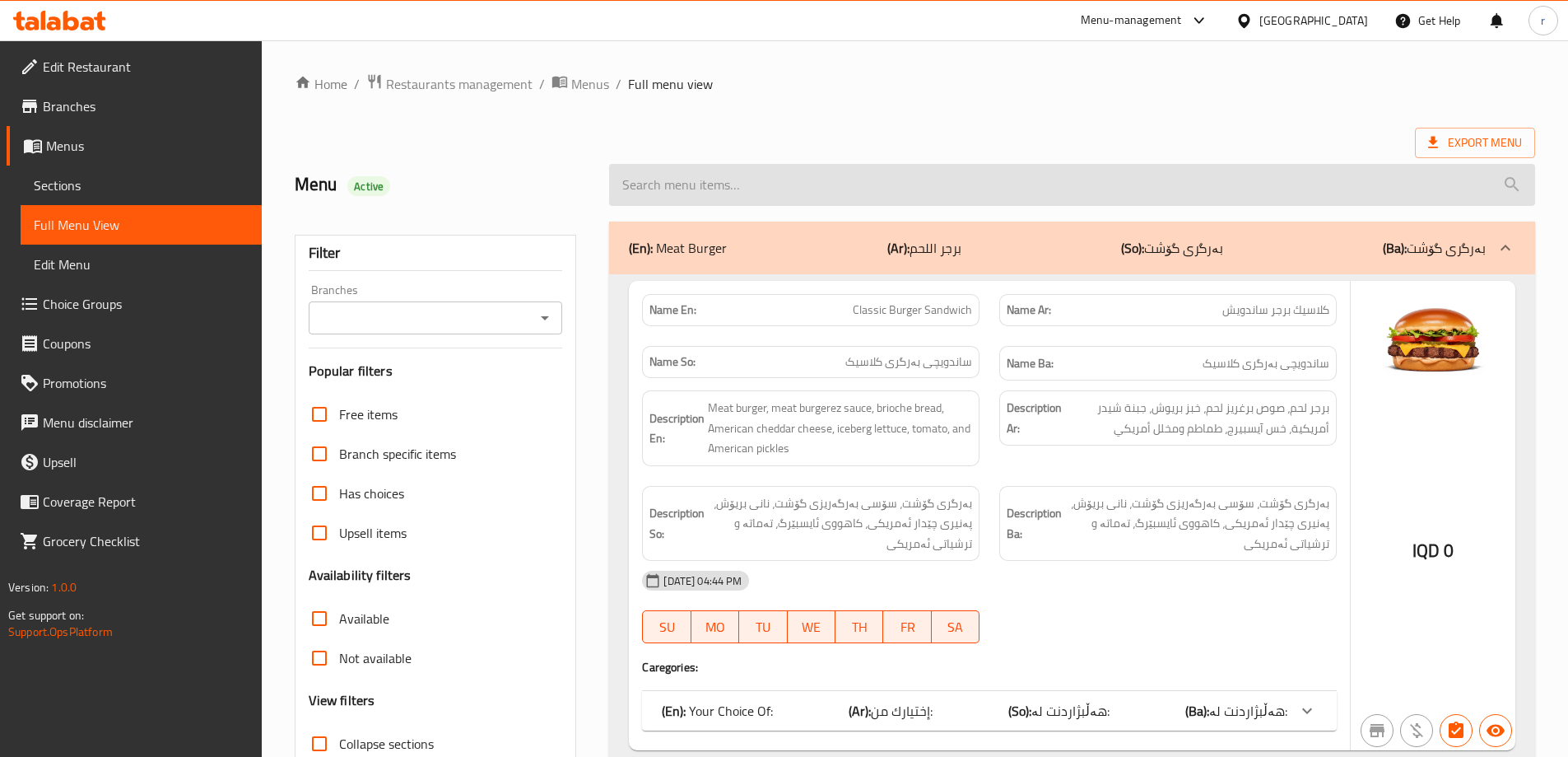
click at [812, 173] on input "search" at bounding box center [1072, 185] width 927 height 42
paste input "Stuffed Cheese Meat Burger"
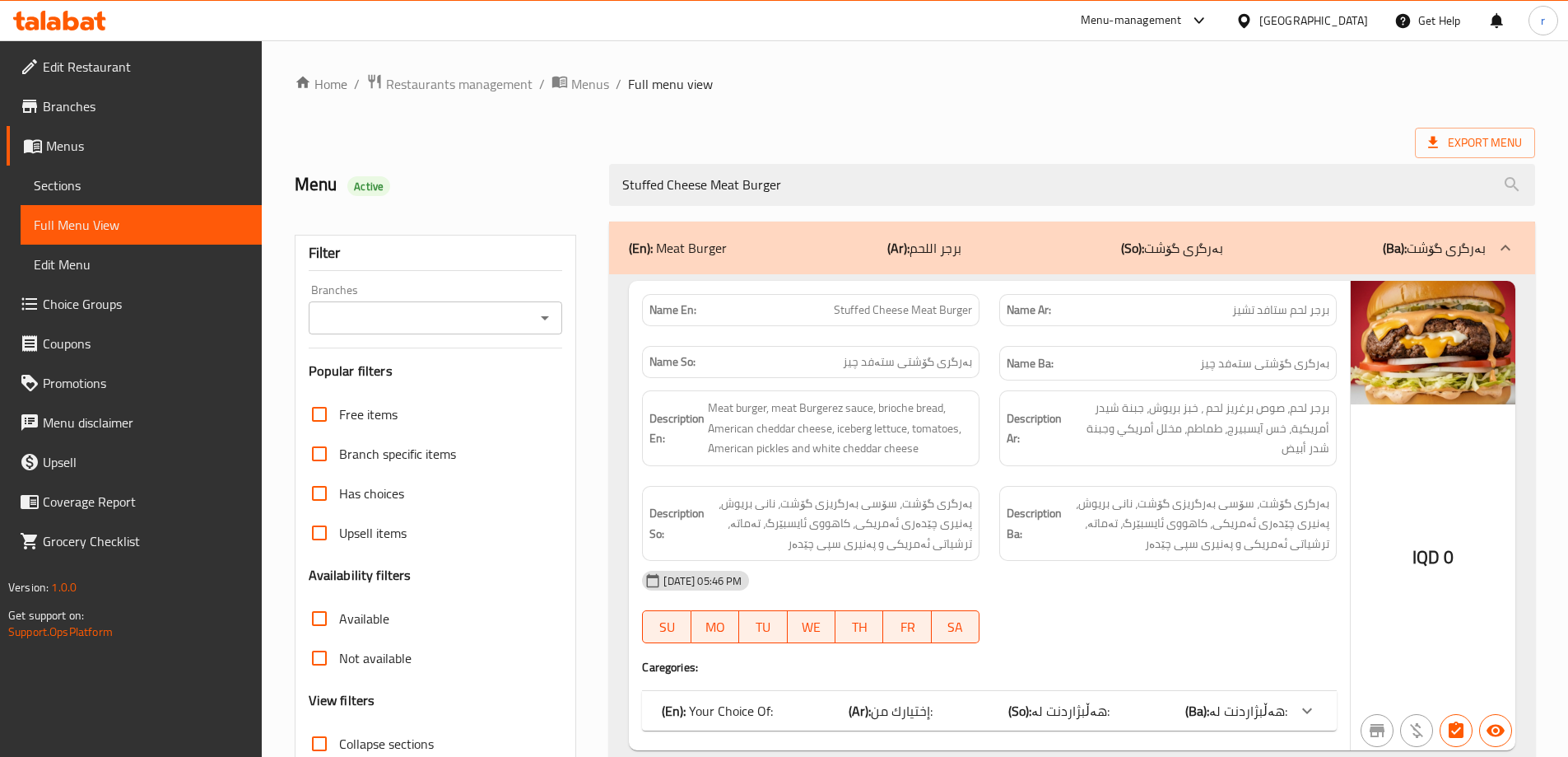
type input "Stuffed Cheese Meat Burger"
click at [491, 308] on input "Branches" at bounding box center [422, 317] width 217 height 23
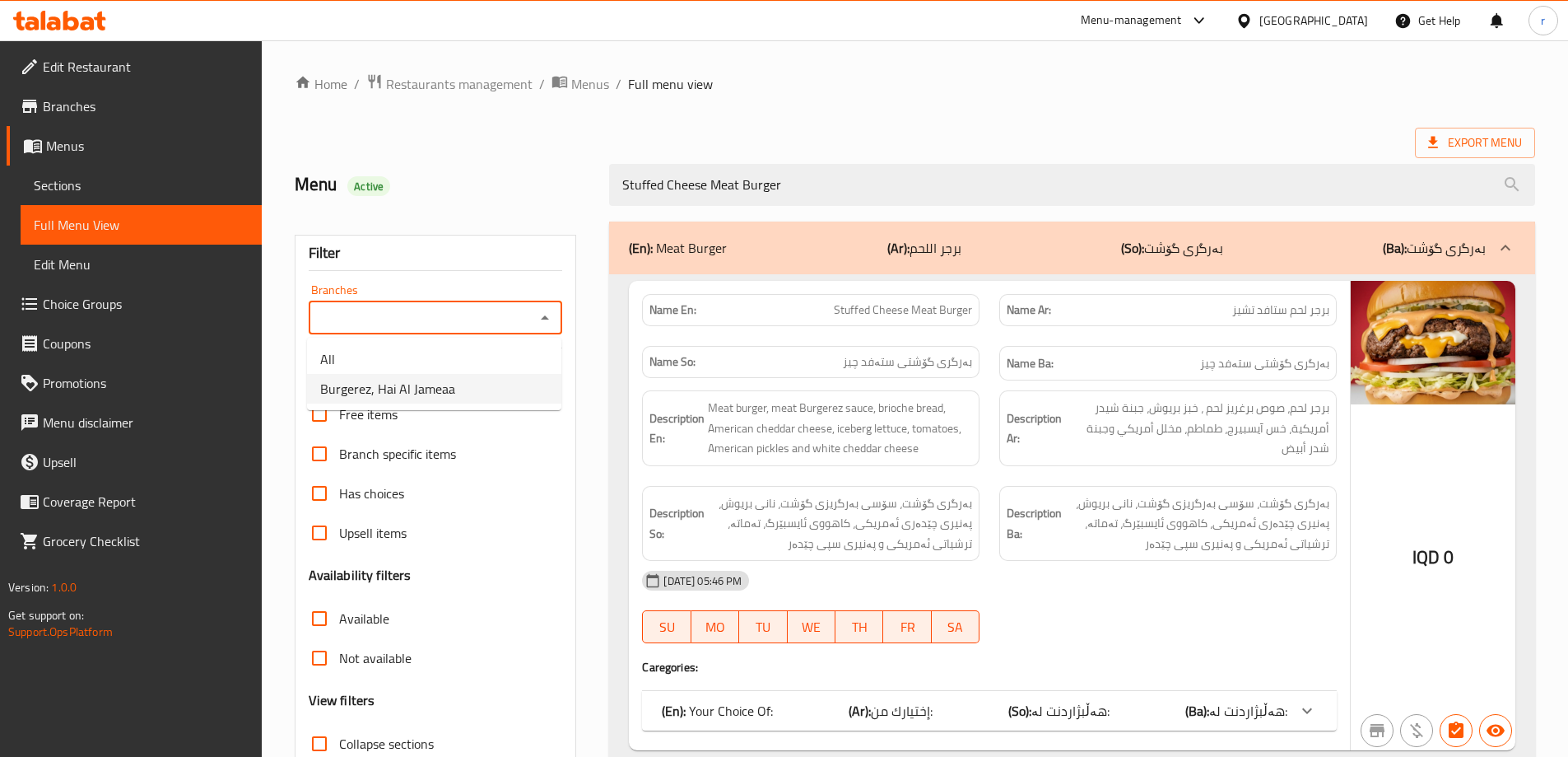
click at [439, 387] on span "Burgerez, Hai Al Jameaa" at bounding box center [387, 388] width 135 height 20
type input "Burgerez, Hai Al Jameaa"
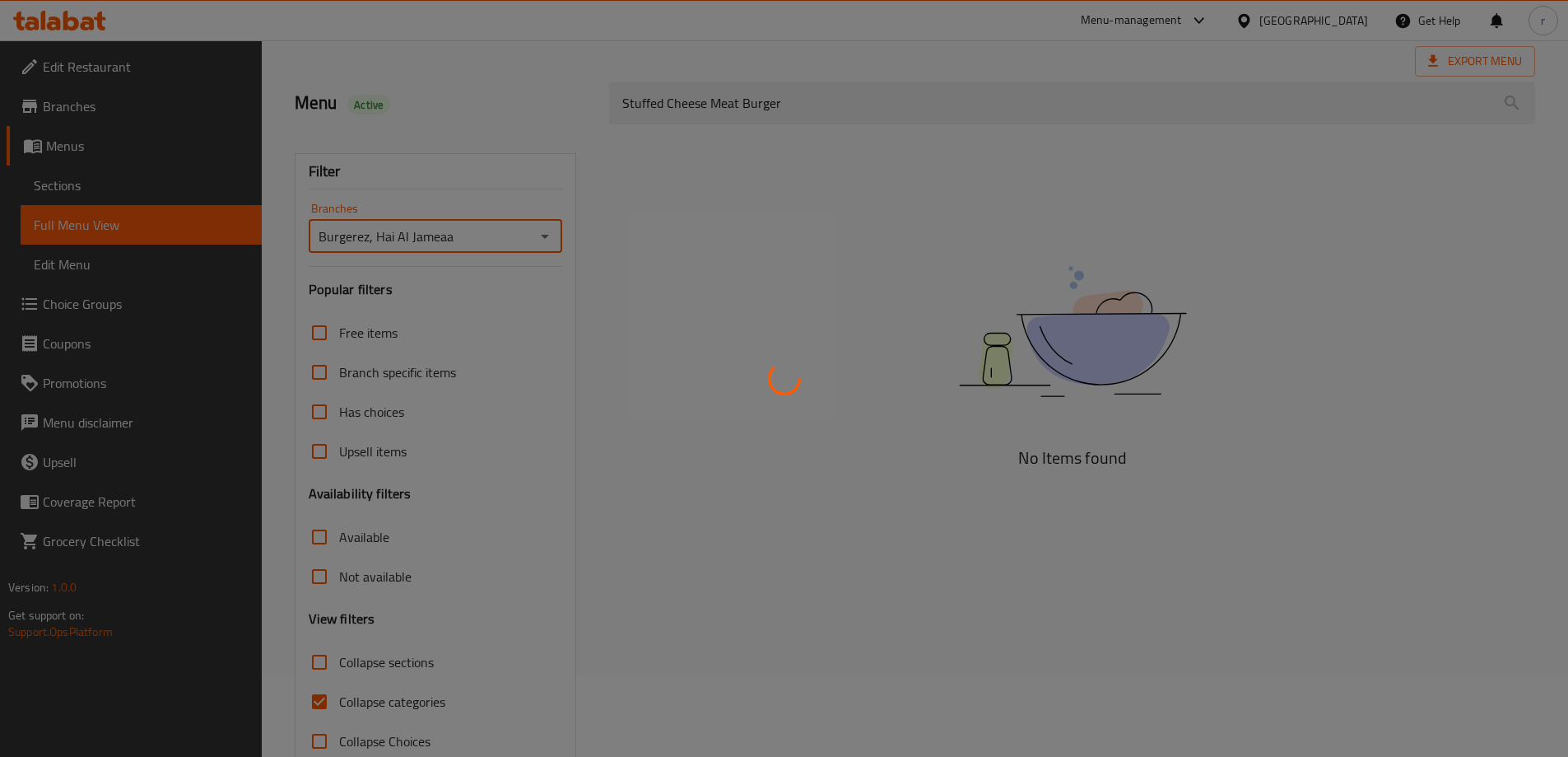
scroll to position [119, 0]
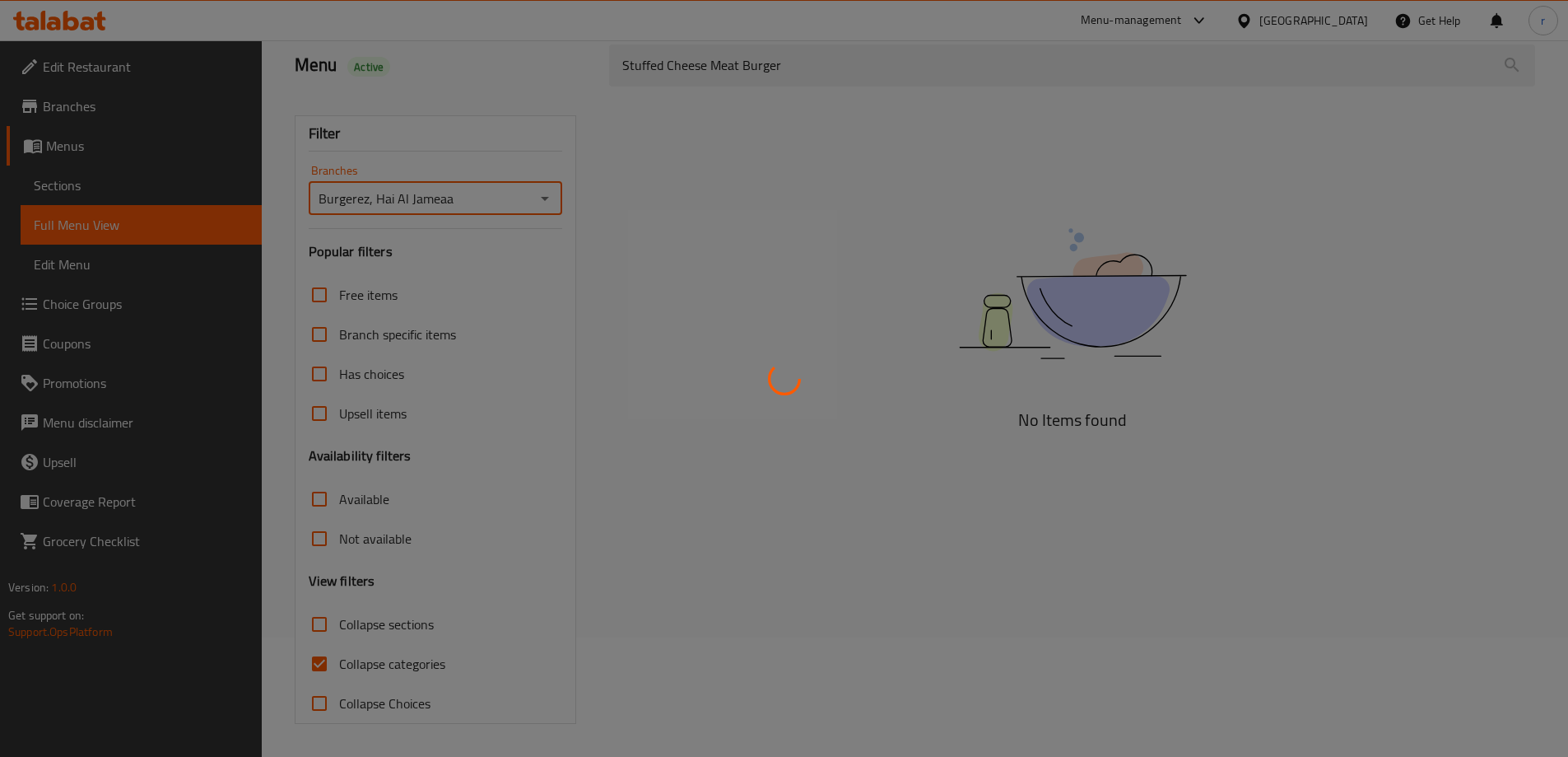
click at [386, 659] on div at bounding box center [784, 378] width 1568 height 757
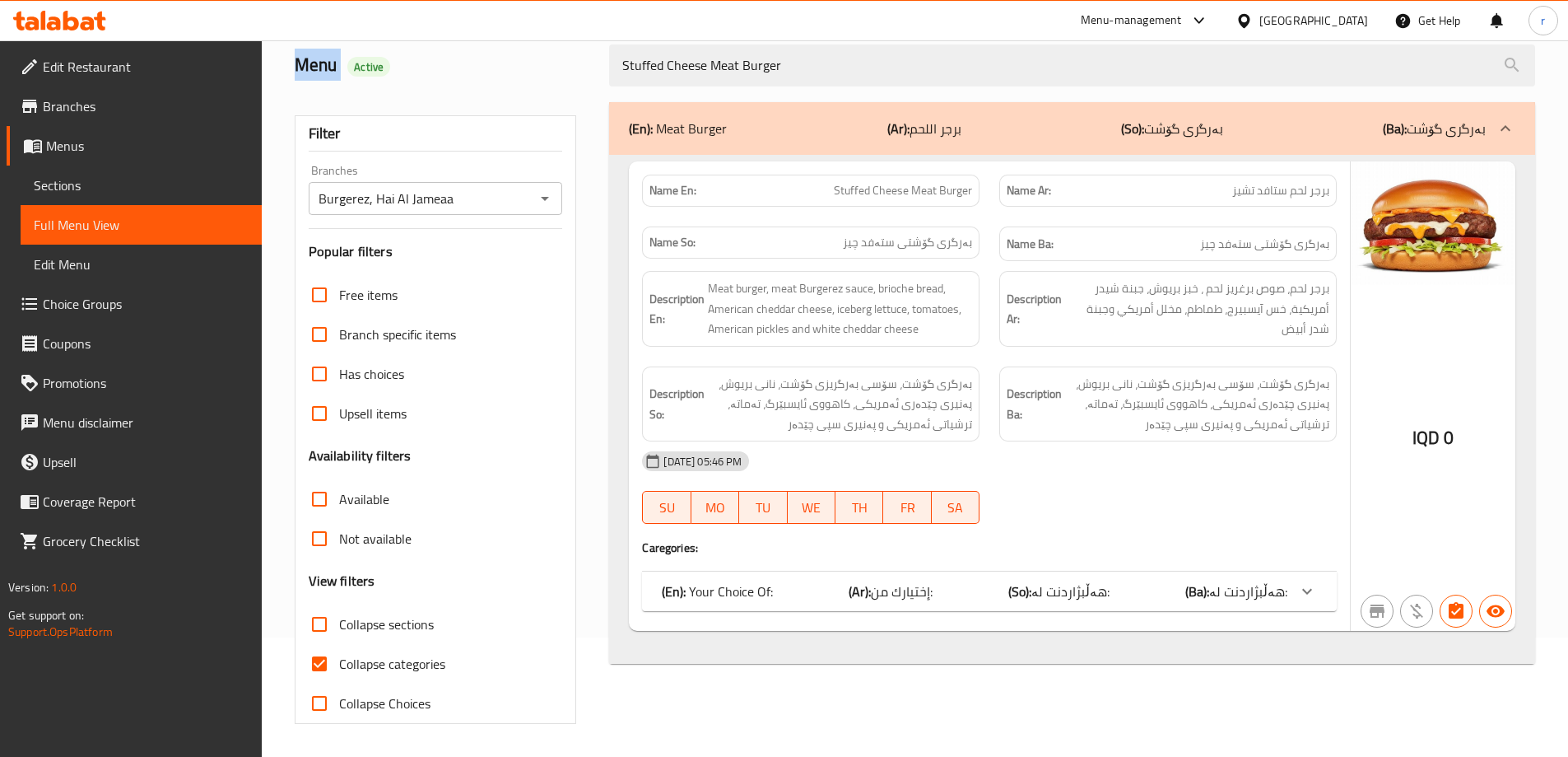
click at [386, 659] on div at bounding box center [784, 378] width 1568 height 757
click at [386, 659] on div "Home / Restaurants management / Menus / Full menu view Export Menu Menu Active …" at bounding box center [914, 338] width 1240 height 769
click at [386, 659] on span "Collapse categories" at bounding box center [392, 663] width 106 height 20
click at [339, 659] on input "Collapse categories" at bounding box center [319, 663] width 40 height 40
checkbox input "false"
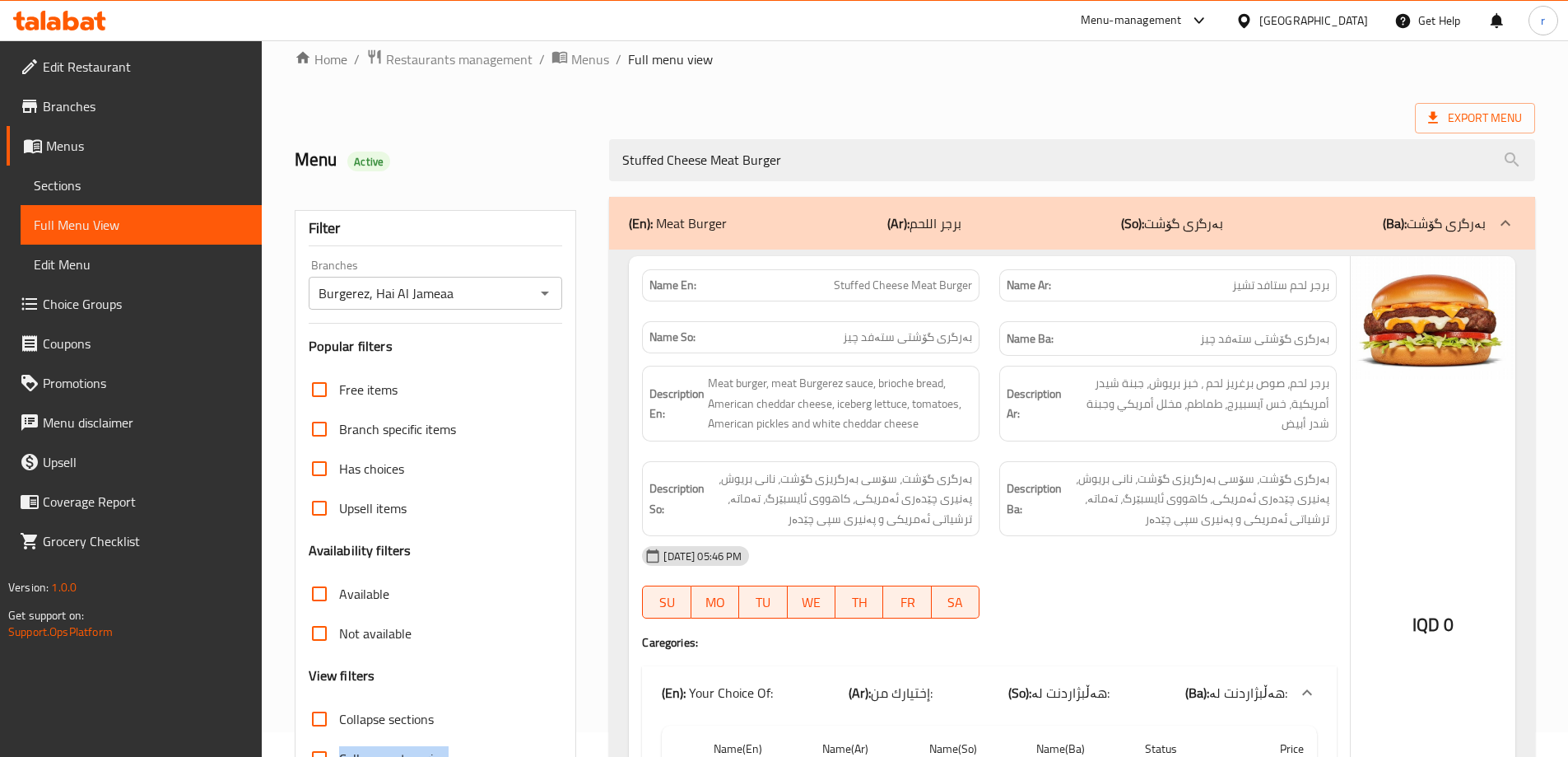
scroll to position [0, 0]
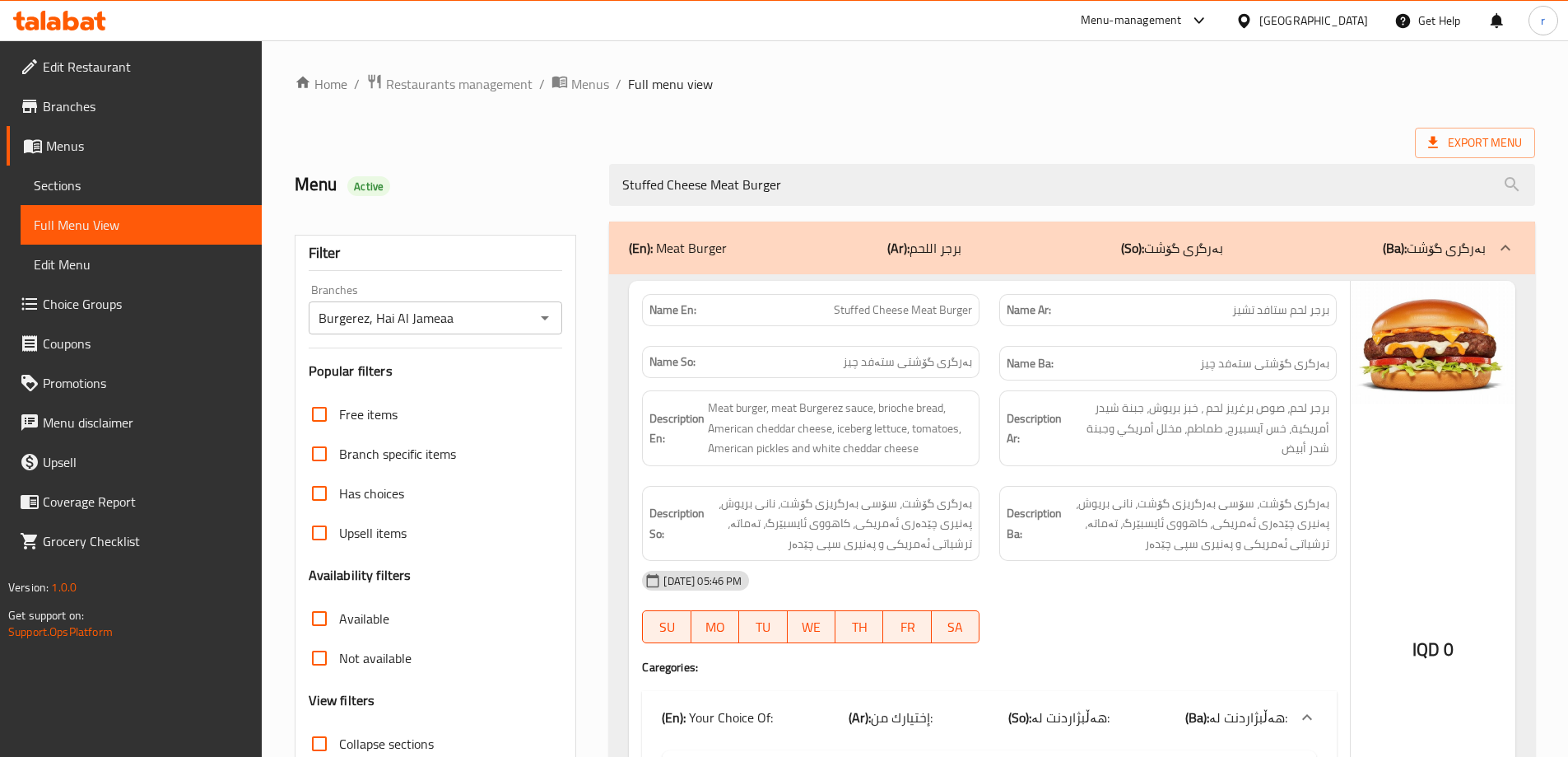
drag, startPoint x: 807, startPoint y: 180, endPoint x: 533, endPoint y: 172, distance: 274.1
click at [535, 172] on div "Menu Active Stuffed Cheese Meat Burger" at bounding box center [915, 184] width 1260 height 73
paste input "search"
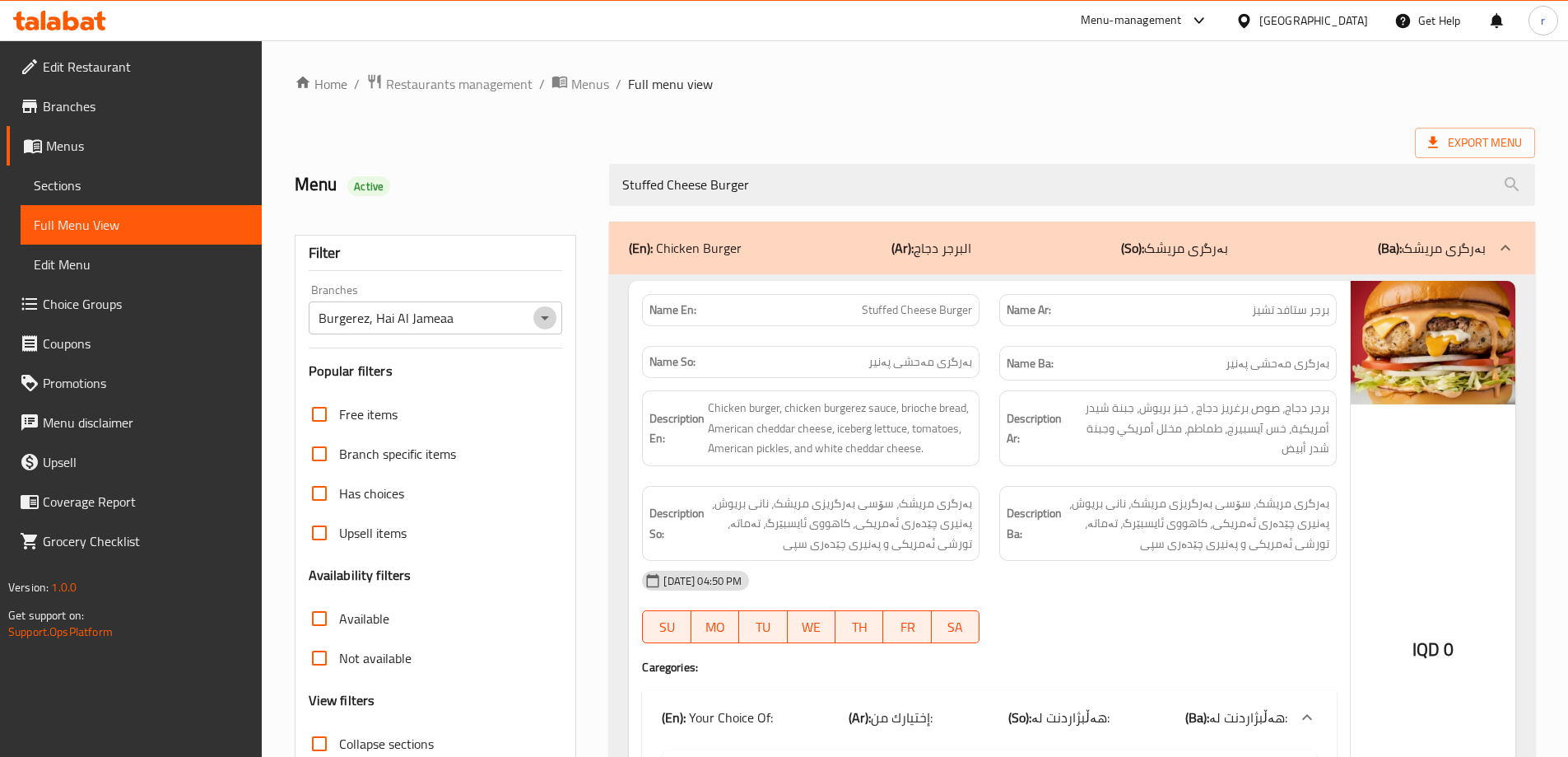
click at [550, 322] on icon "Open" at bounding box center [545, 317] width 20 height 20
type input "Stuffed Cheese Burger"
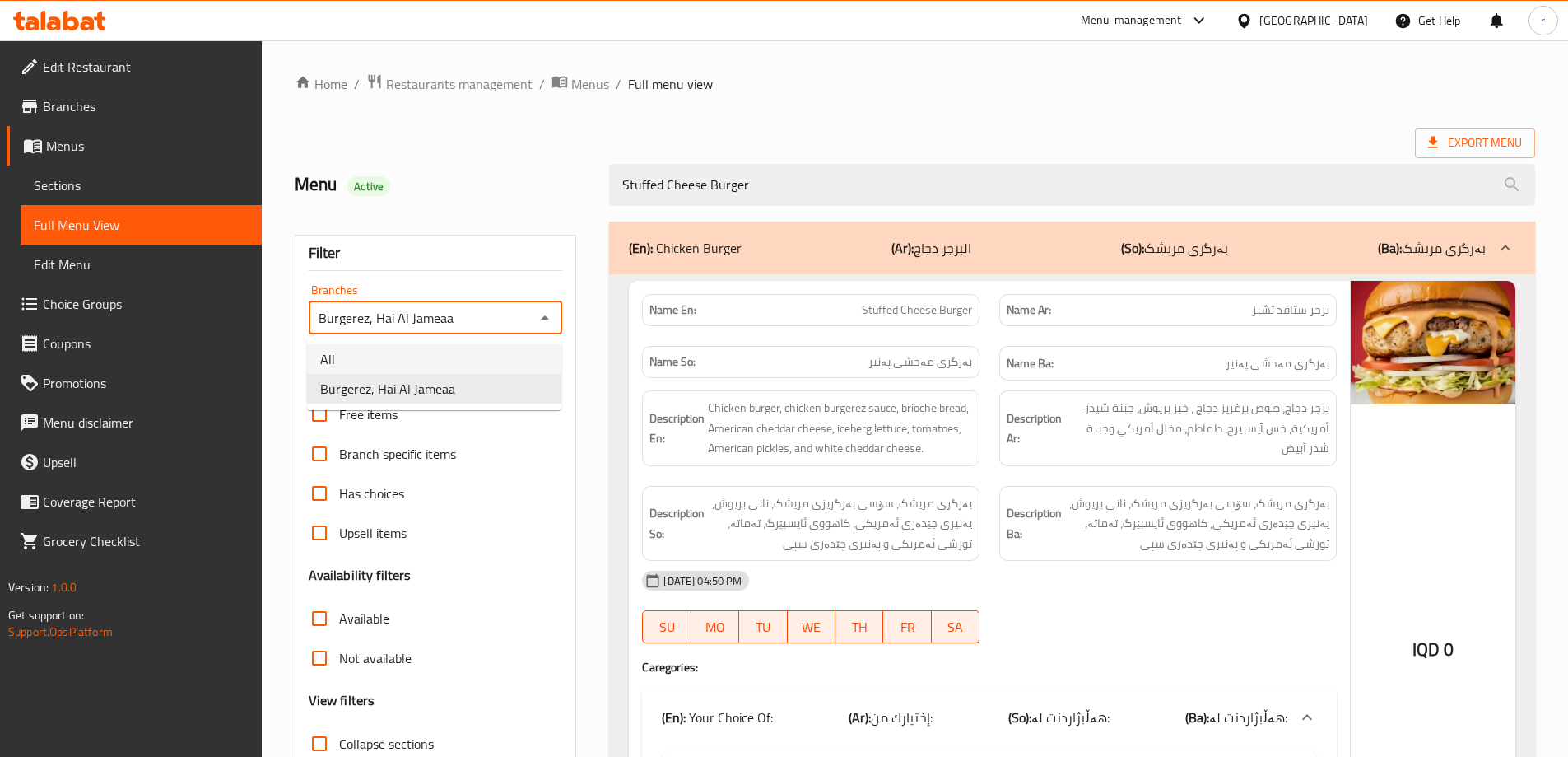
click at [468, 351] on li "All" at bounding box center [434, 358] width 254 height 29
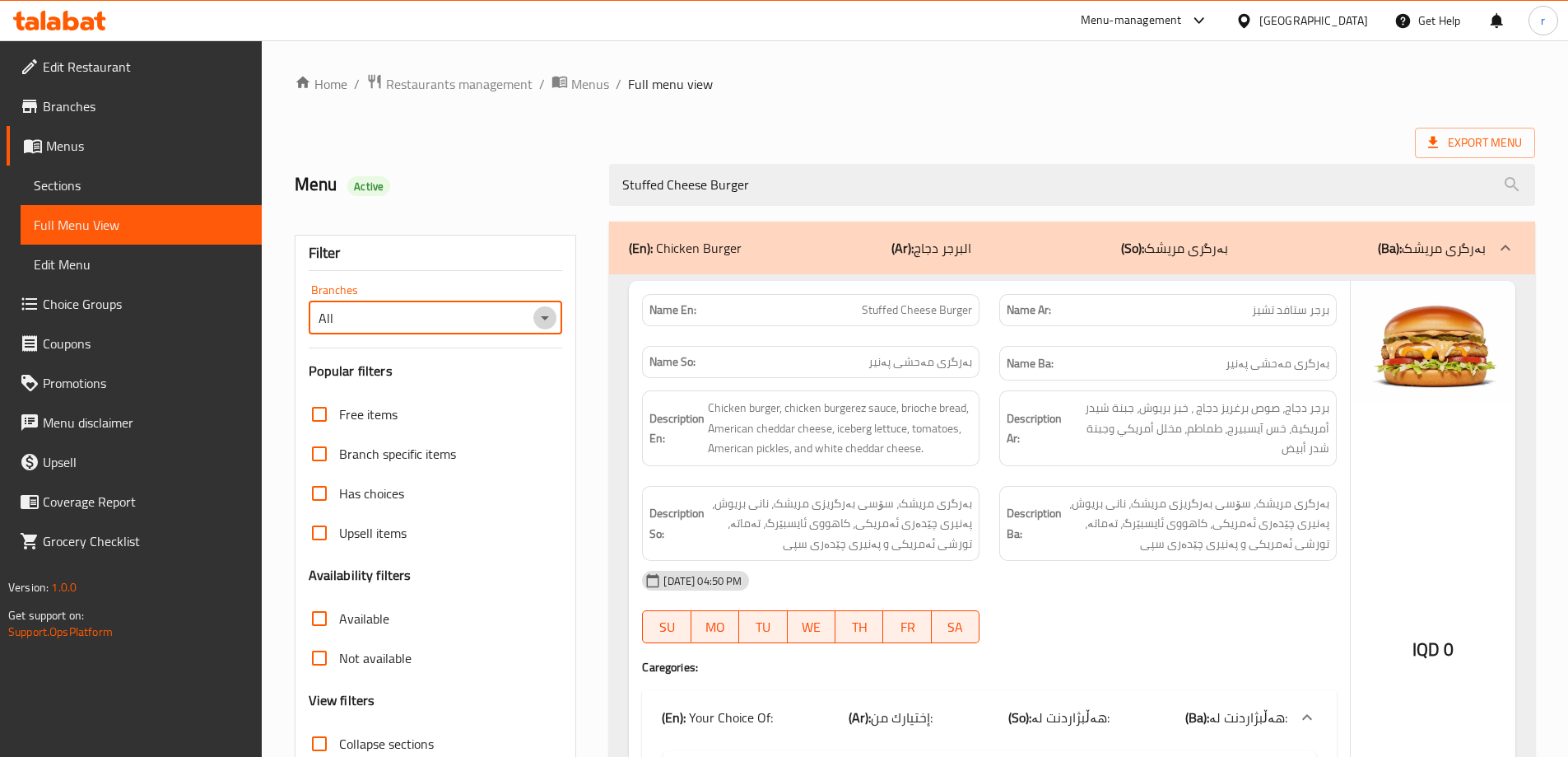
click at [549, 323] on icon "Open" at bounding box center [545, 317] width 20 height 20
click at [460, 396] on li "Burgerez, Hai Al Jameaa" at bounding box center [434, 388] width 254 height 29
type input "Burgerez, Hai Al Jameaa"
drag, startPoint x: 780, startPoint y: 190, endPoint x: 498, endPoint y: 220, distance: 283.6
click at [507, 219] on div "Home / Restaurants management / Menus / Full menu view Export Menu Menu Active …" at bounding box center [914, 520] width 1240 height 894
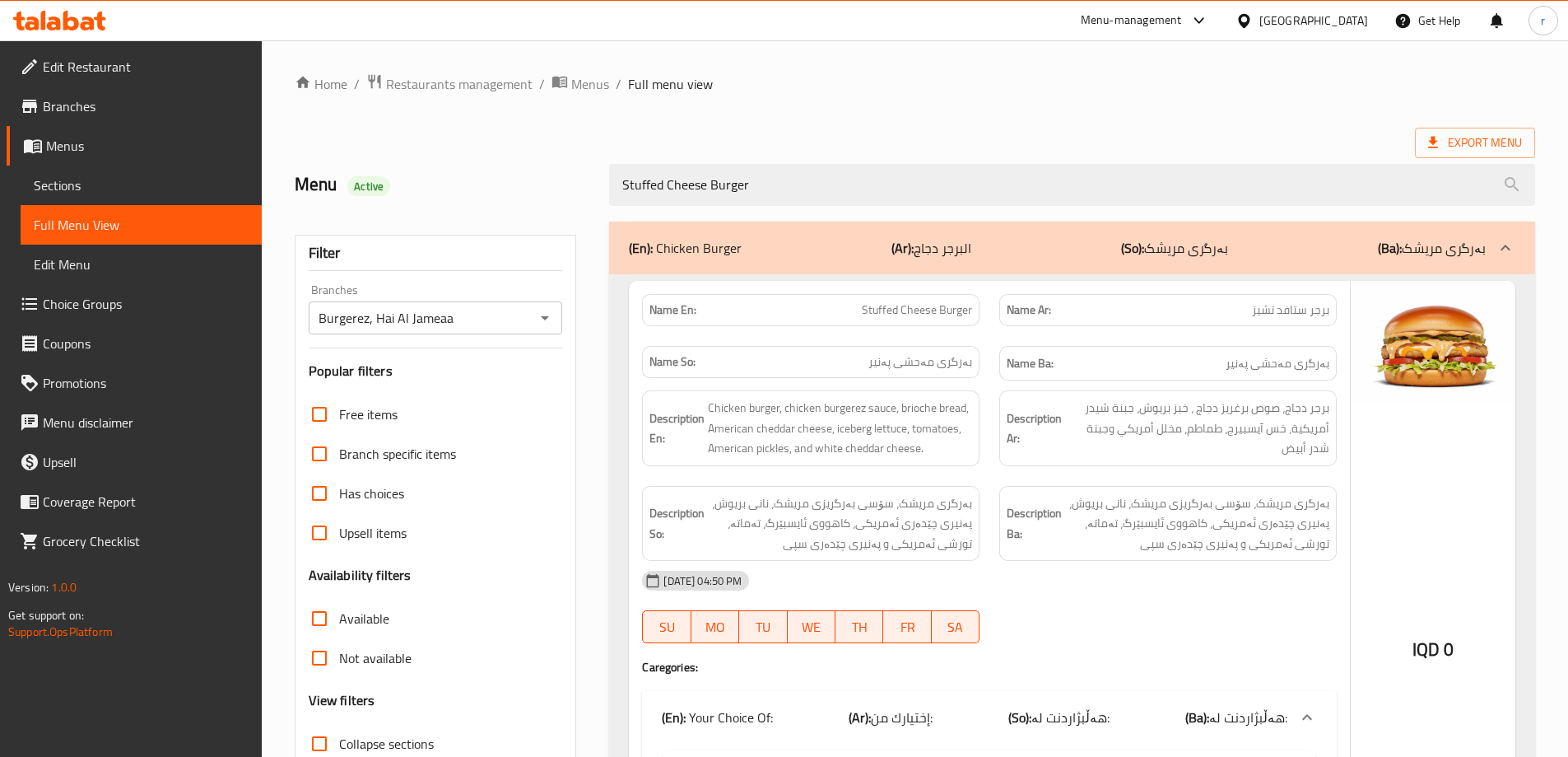
paste input "moky Chicken"
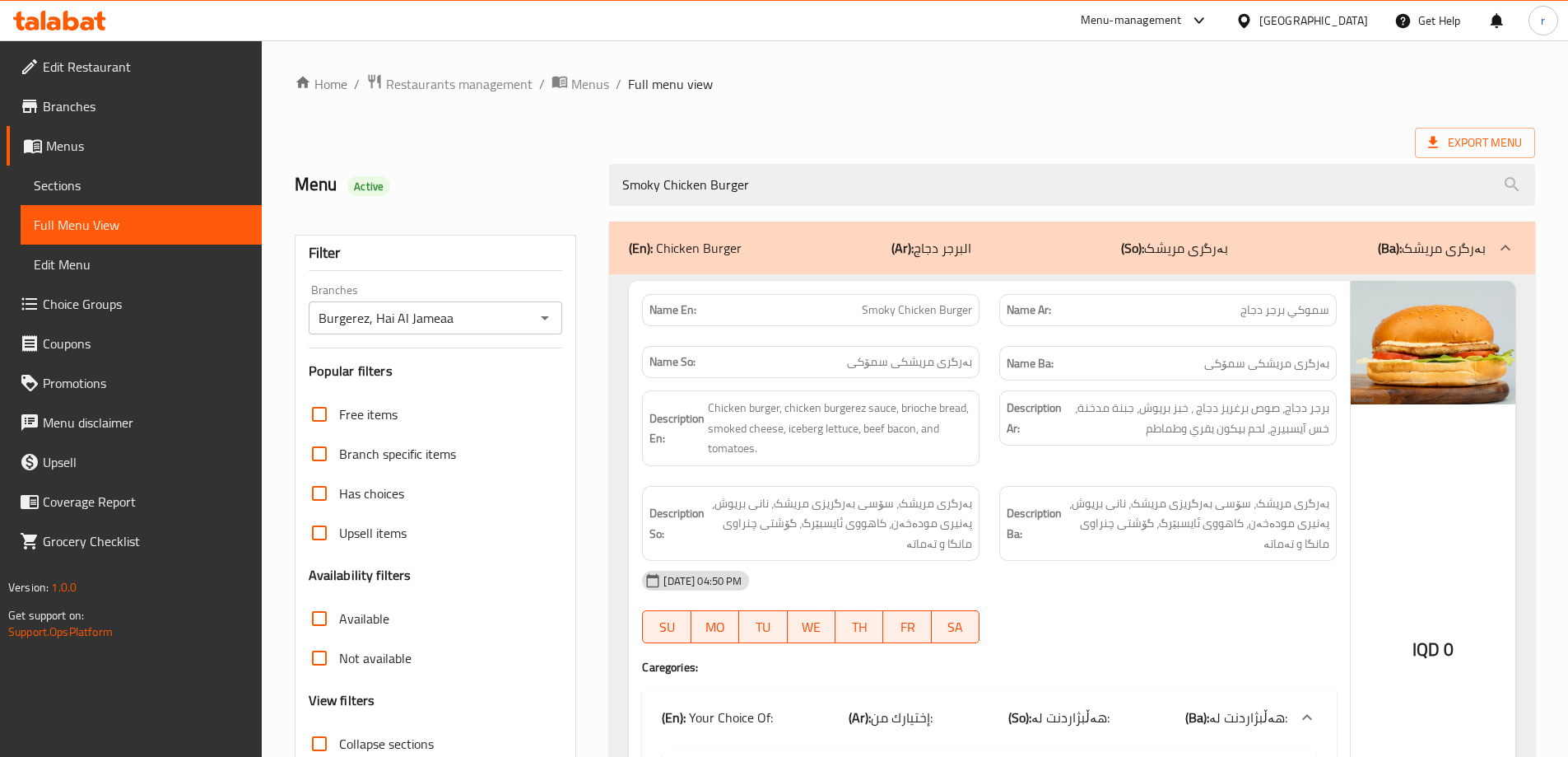
type input "Smoky Chicken Burger"
drag, startPoint x: 813, startPoint y: 187, endPoint x: 429, endPoint y: 172, distance: 384.3
click at [432, 172] on div "Menu Active Smoky Chicken Burger" at bounding box center [915, 184] width 1260 height 73
click at [548, 323] on icon "Open" at bounding box center [545, 317] width 20 height 20
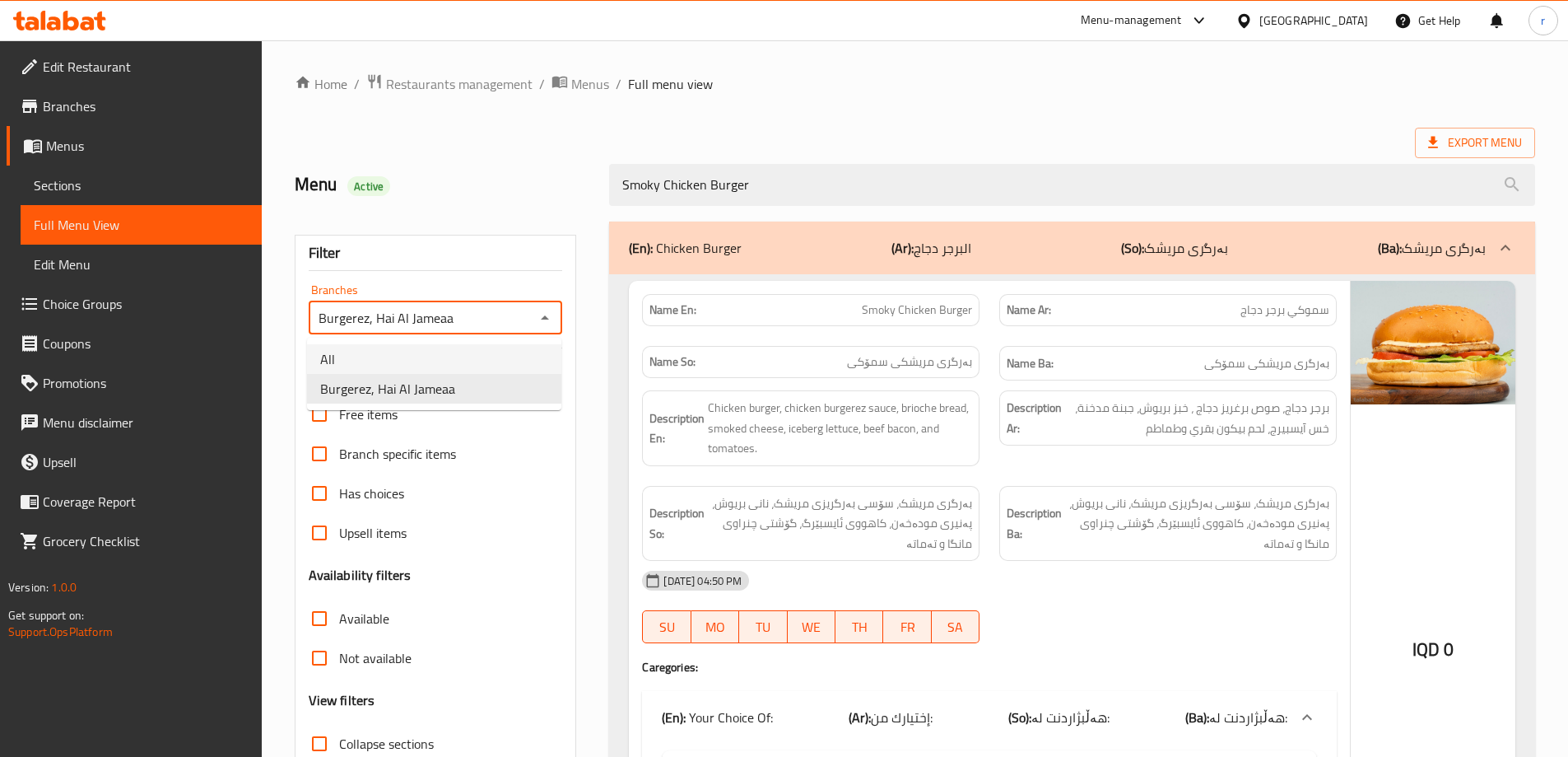
click at [488, 361] on li "All" at bounding box center [434, 358] width 254 height 29
click at [550, 314] on icon "Open" at bounding box center [545, 317] width 20 height 20
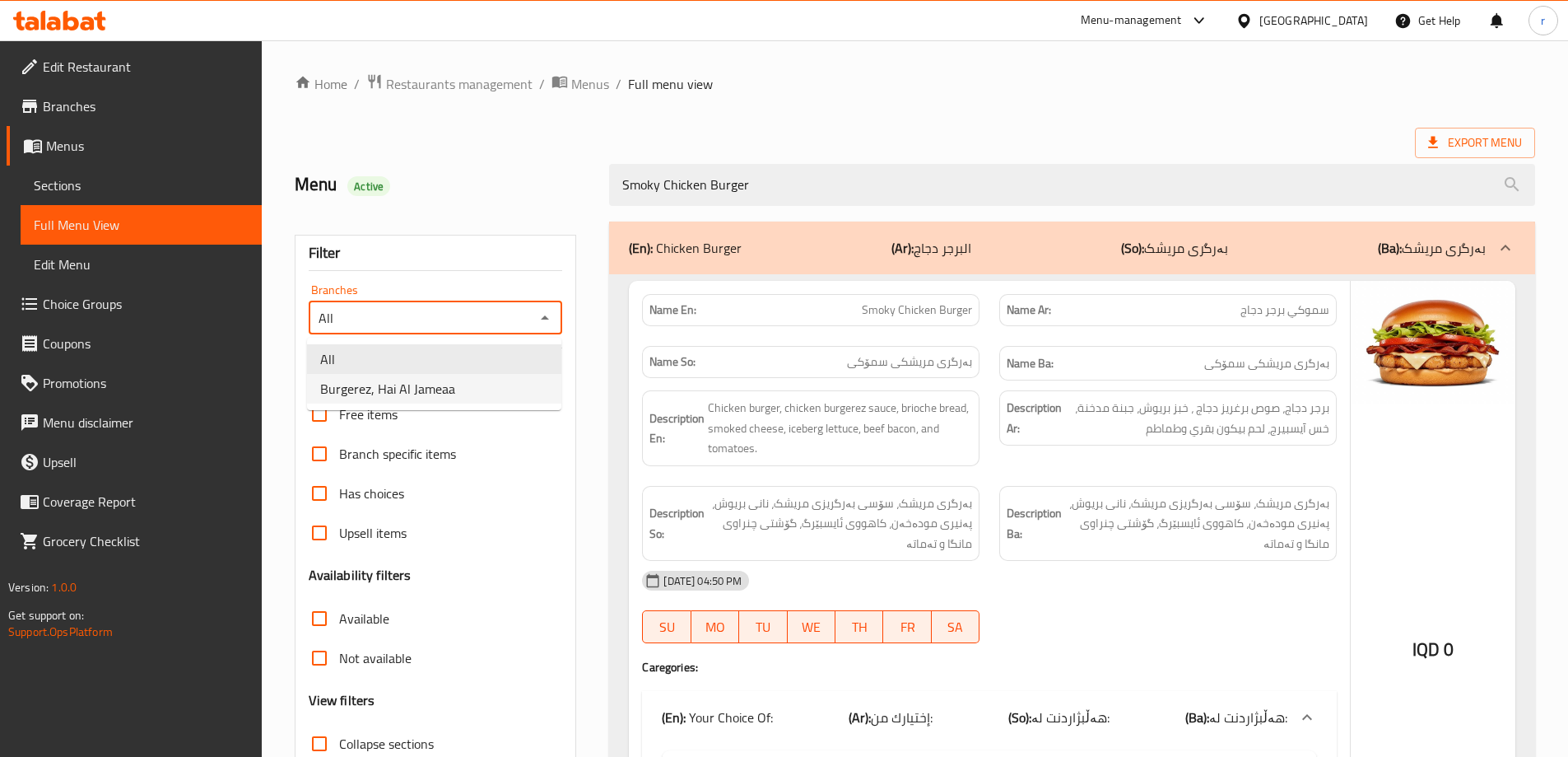
click at [487, 390] on li "Burgerez, Hai Al Jameaa" at bounding box center [434, 388] width 254 height 29
type input "Burgerez, Hai Al Jameaa"
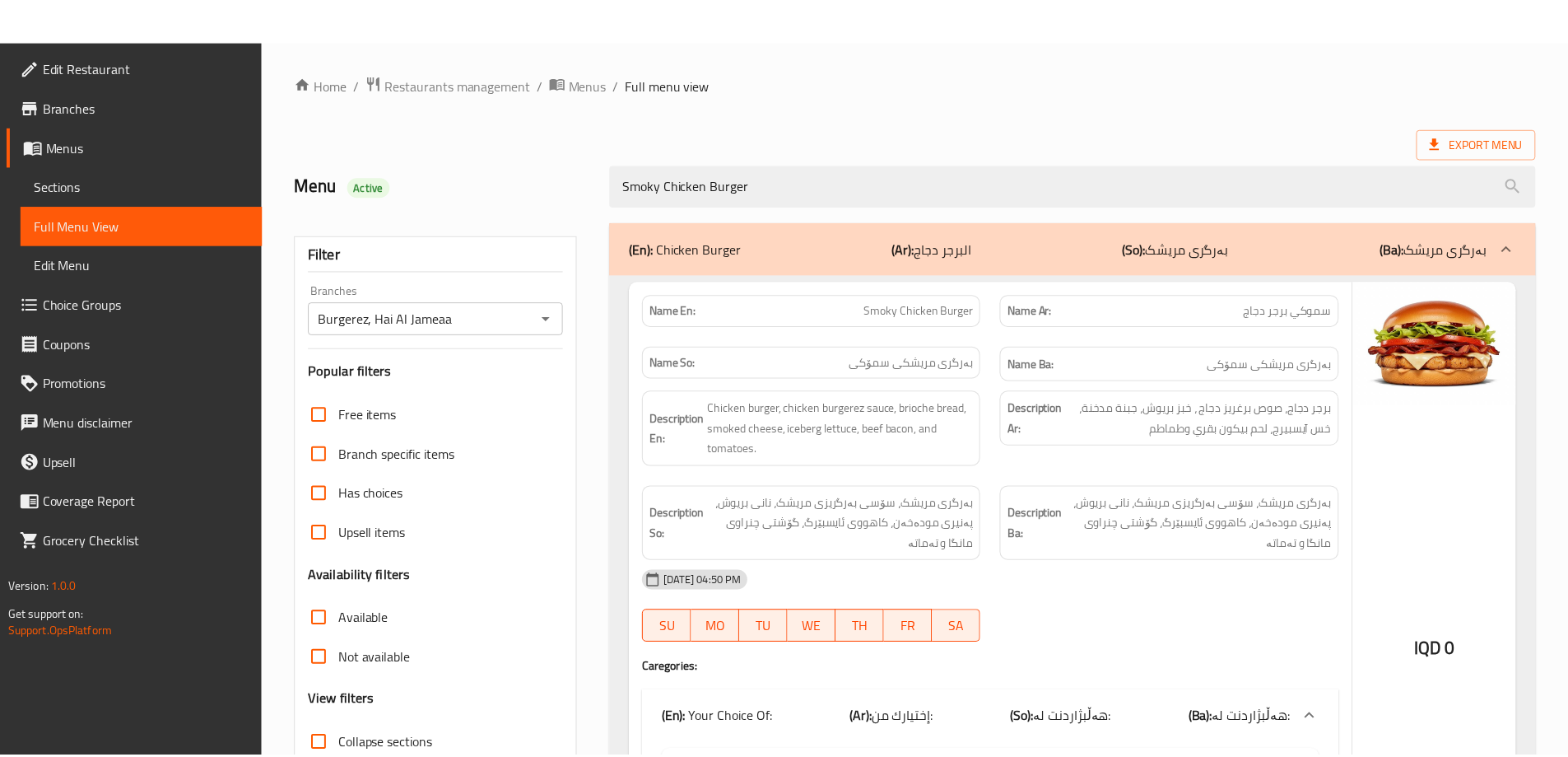
scroll to position [243, 0]
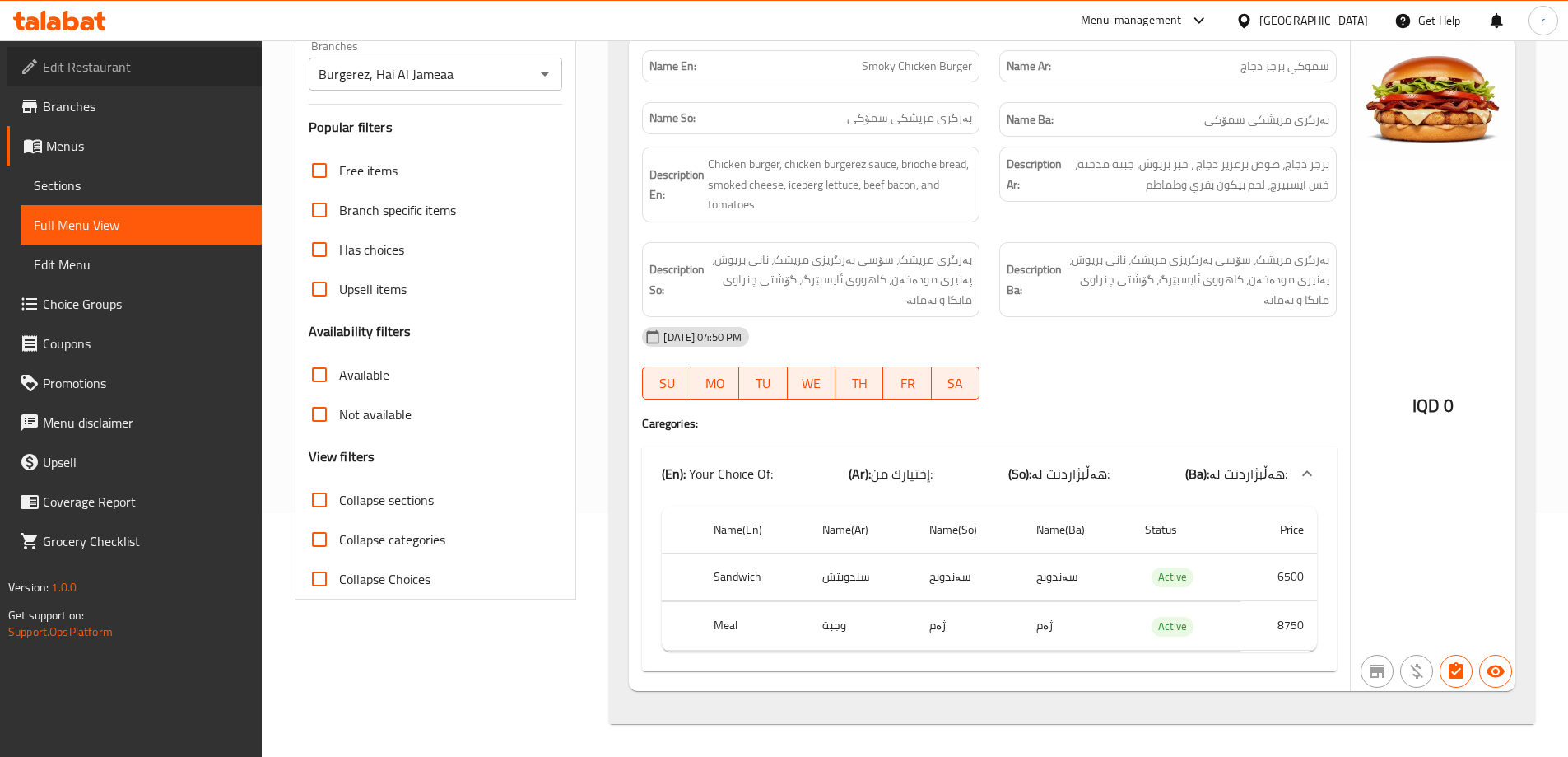
click at [53, 64] on span "Edit Restaurant" at bounding box center [145, 66] width 206 height 20
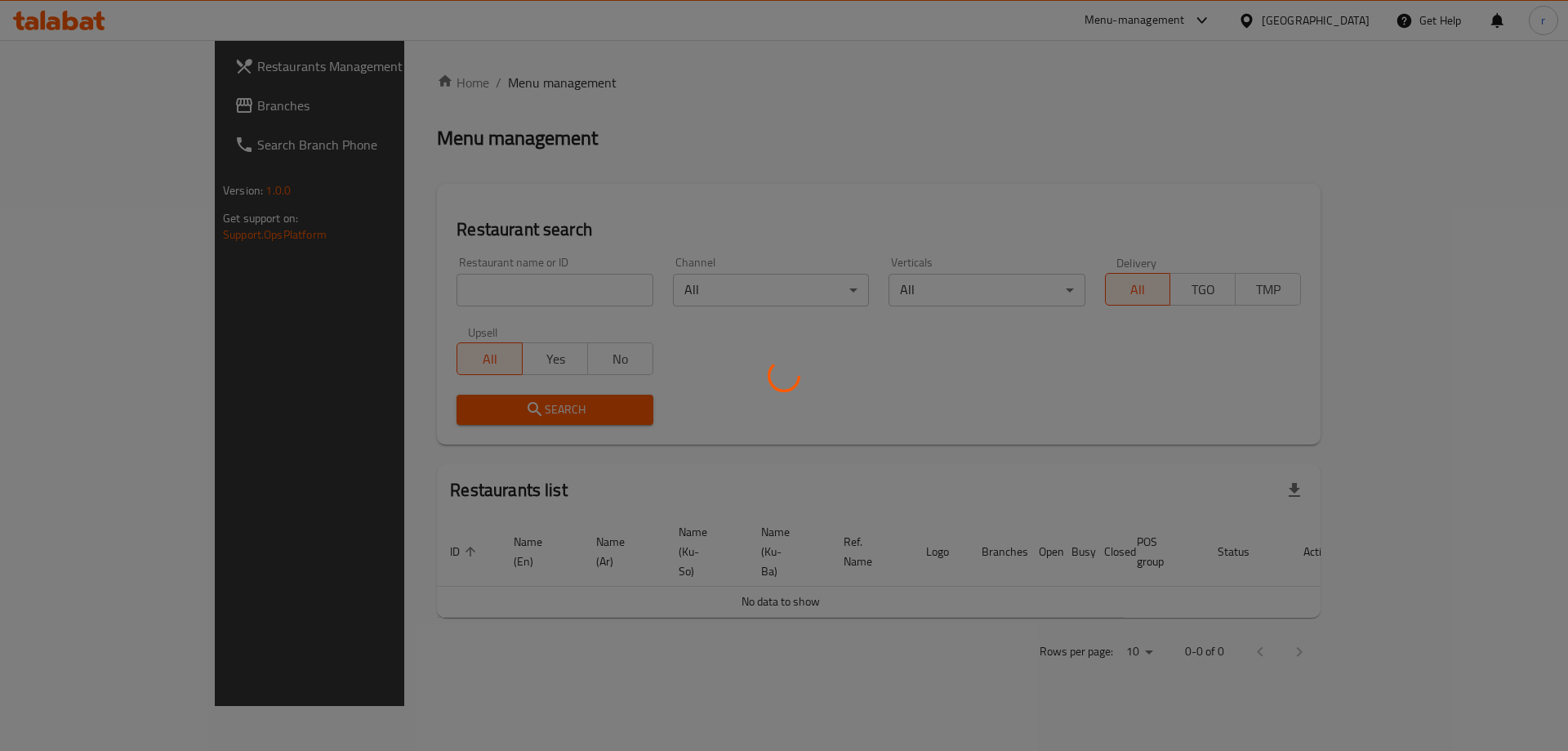
click at [347, 285] on div at bounding box center [784, 375] width 1568 height 751
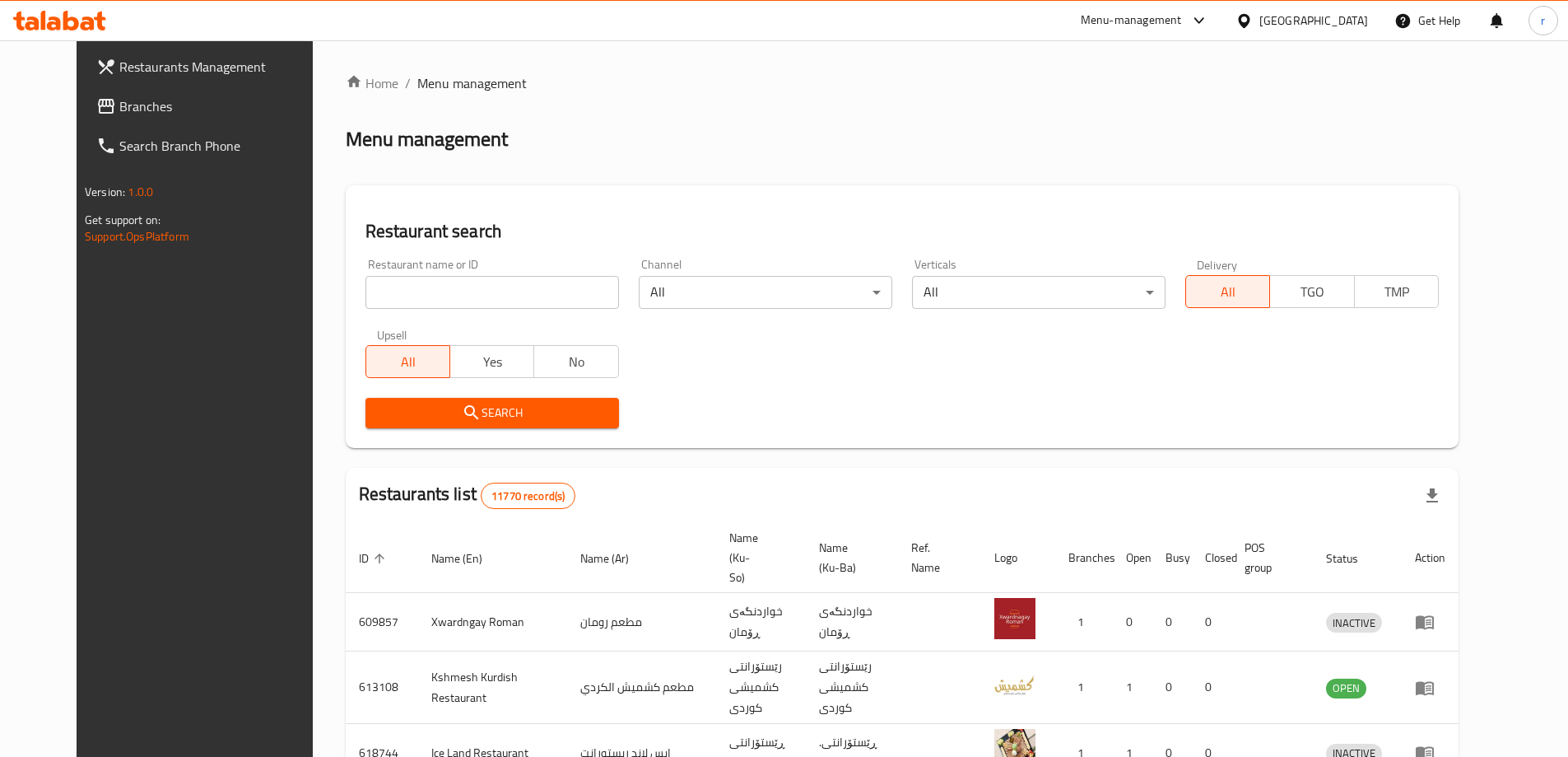
click at [385, 297] on input "search" at bounding box center [493, 292] width 254 height 33
paste input "669774"
type input "669774"
click at [421, 403] on span "Search" at bounding box center [493, 413] width 227 height 21
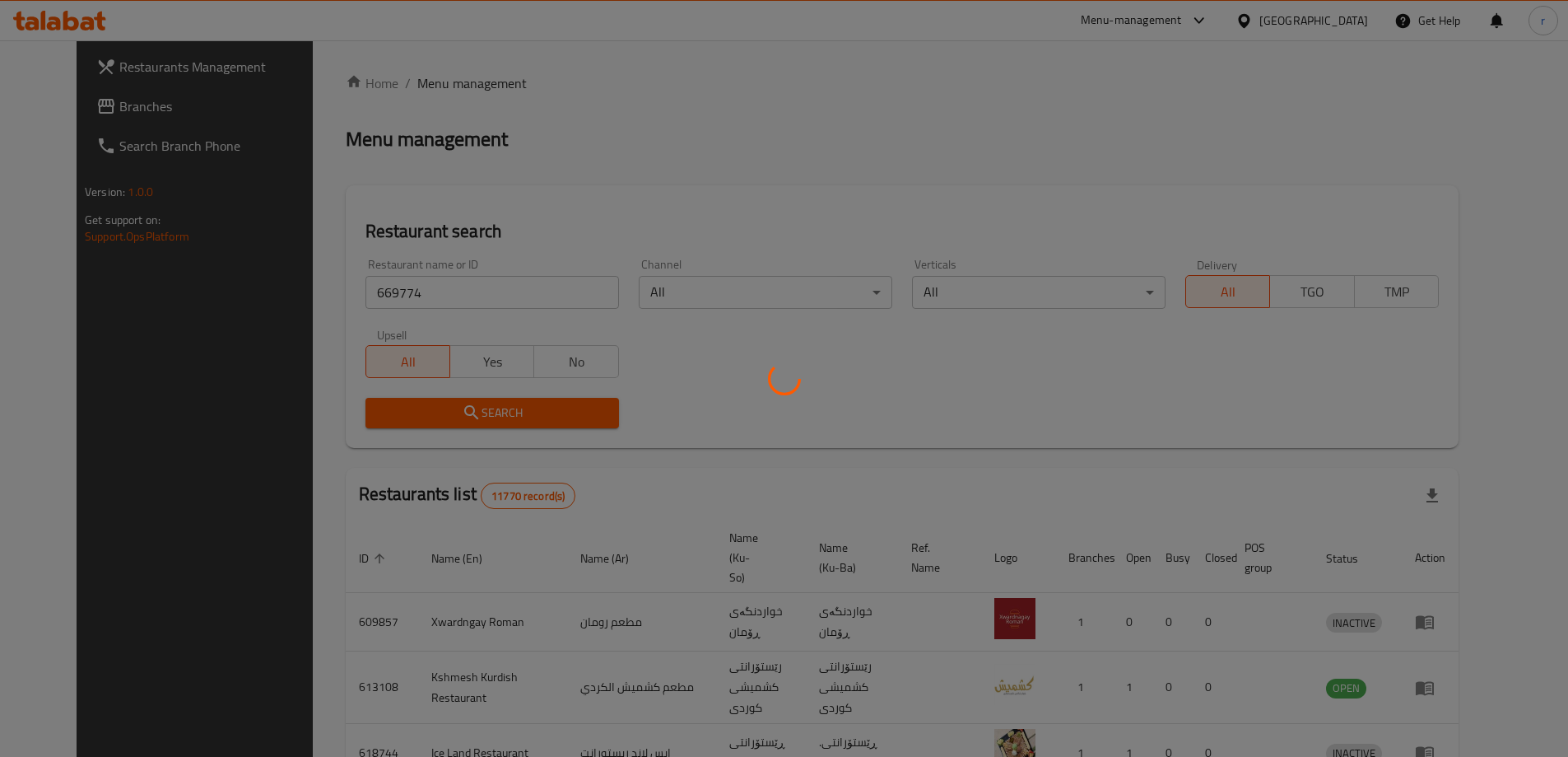
click at [429, 405] on div at bounding box center [784, 378] width 1568 height 757
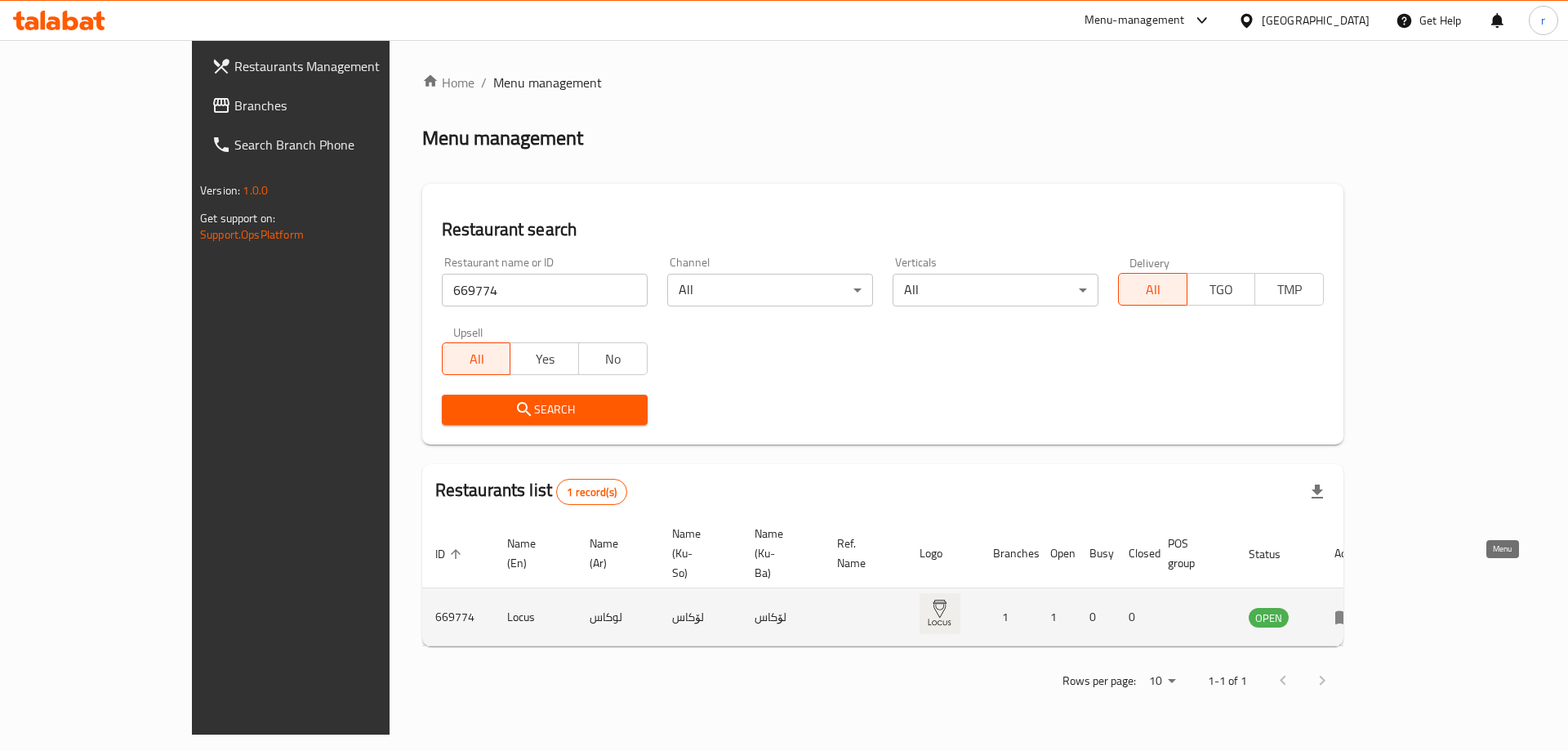
click at [1351, 614] on icon "enhanced table" at bounding box center [1348, 617] width 6 height 7
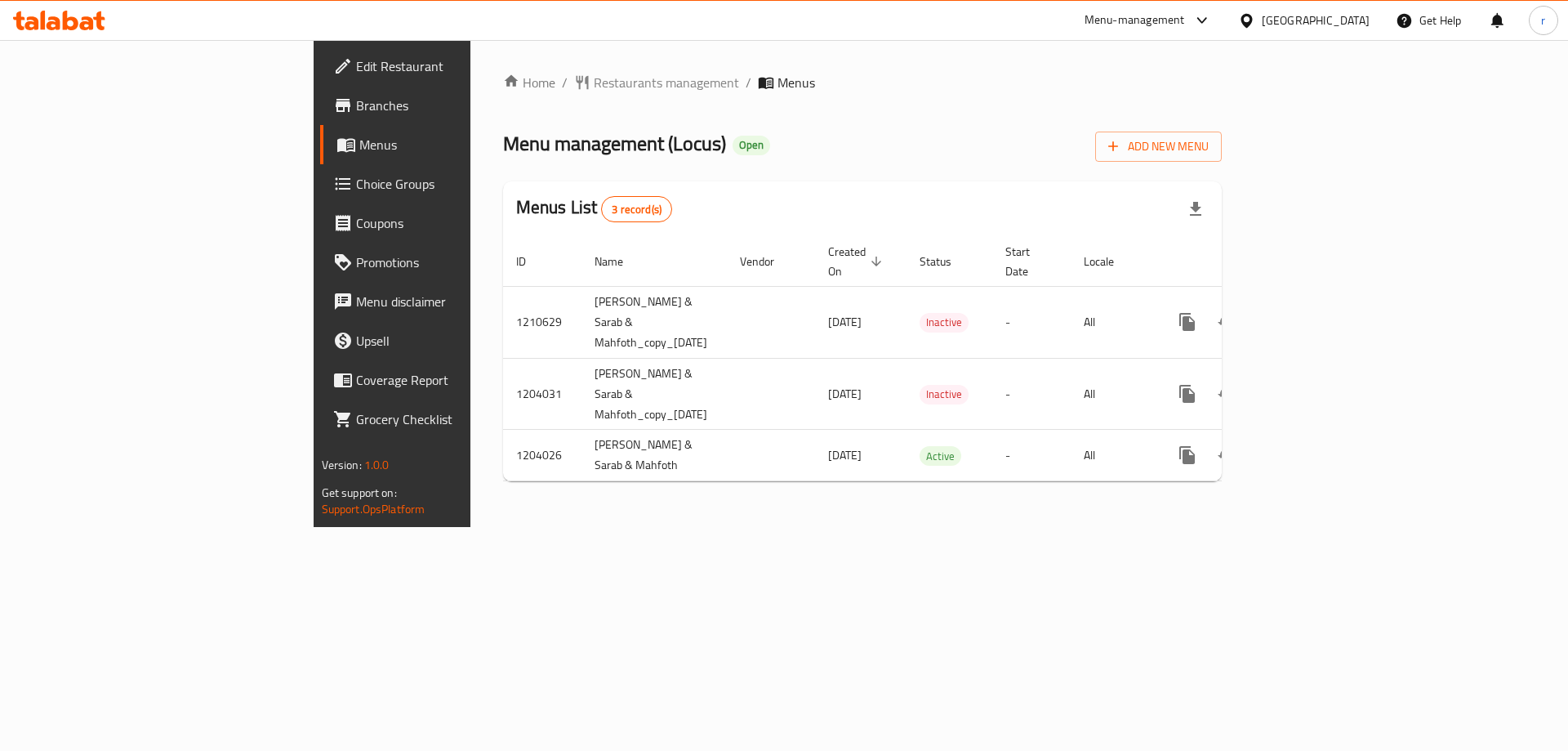
click at [356, 111] on span "Branches" at bounding box center [460, 105] width 207 height 20
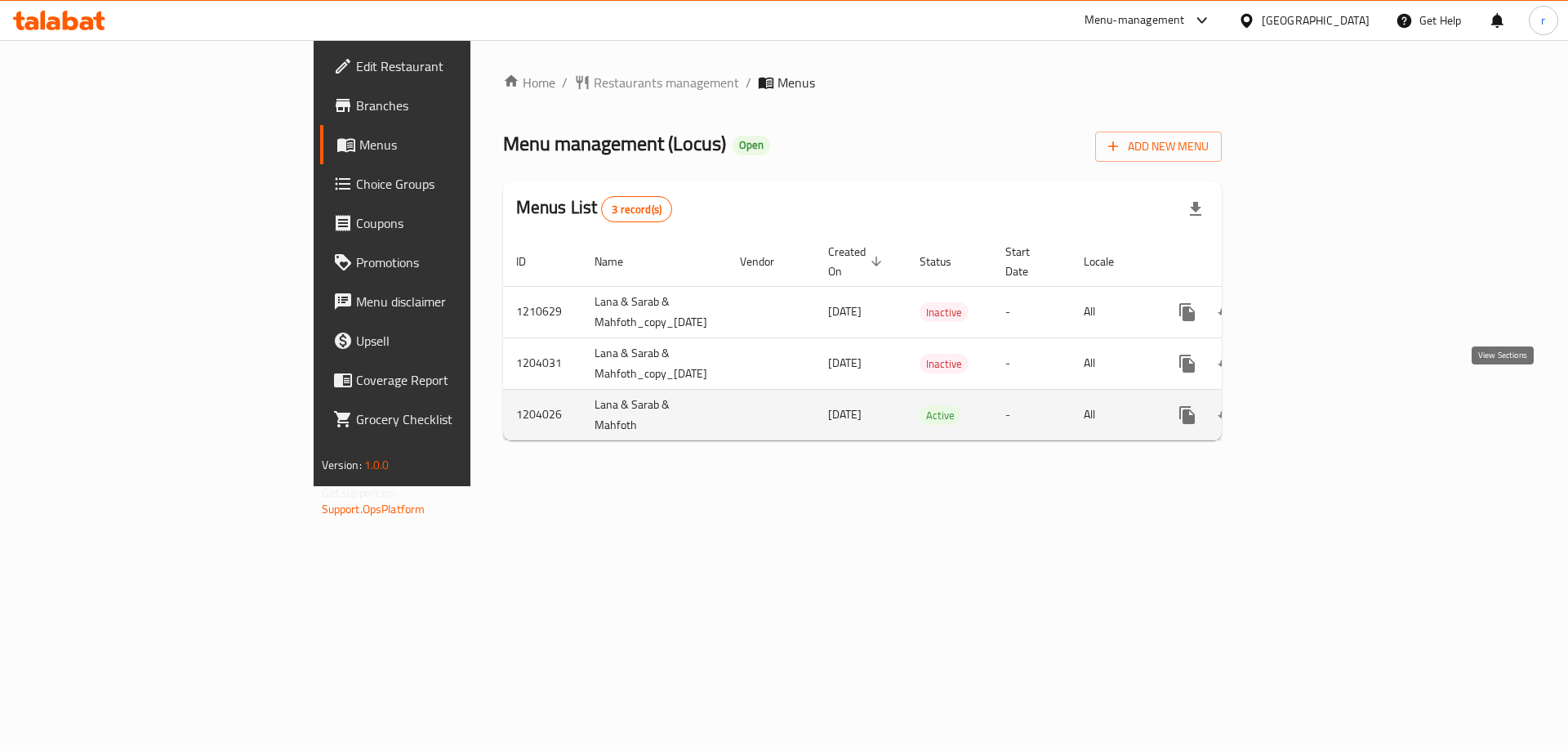
click at [1315, 405] on icon "enhanced table" at bounding box center [1305, 415] width 20 height 20
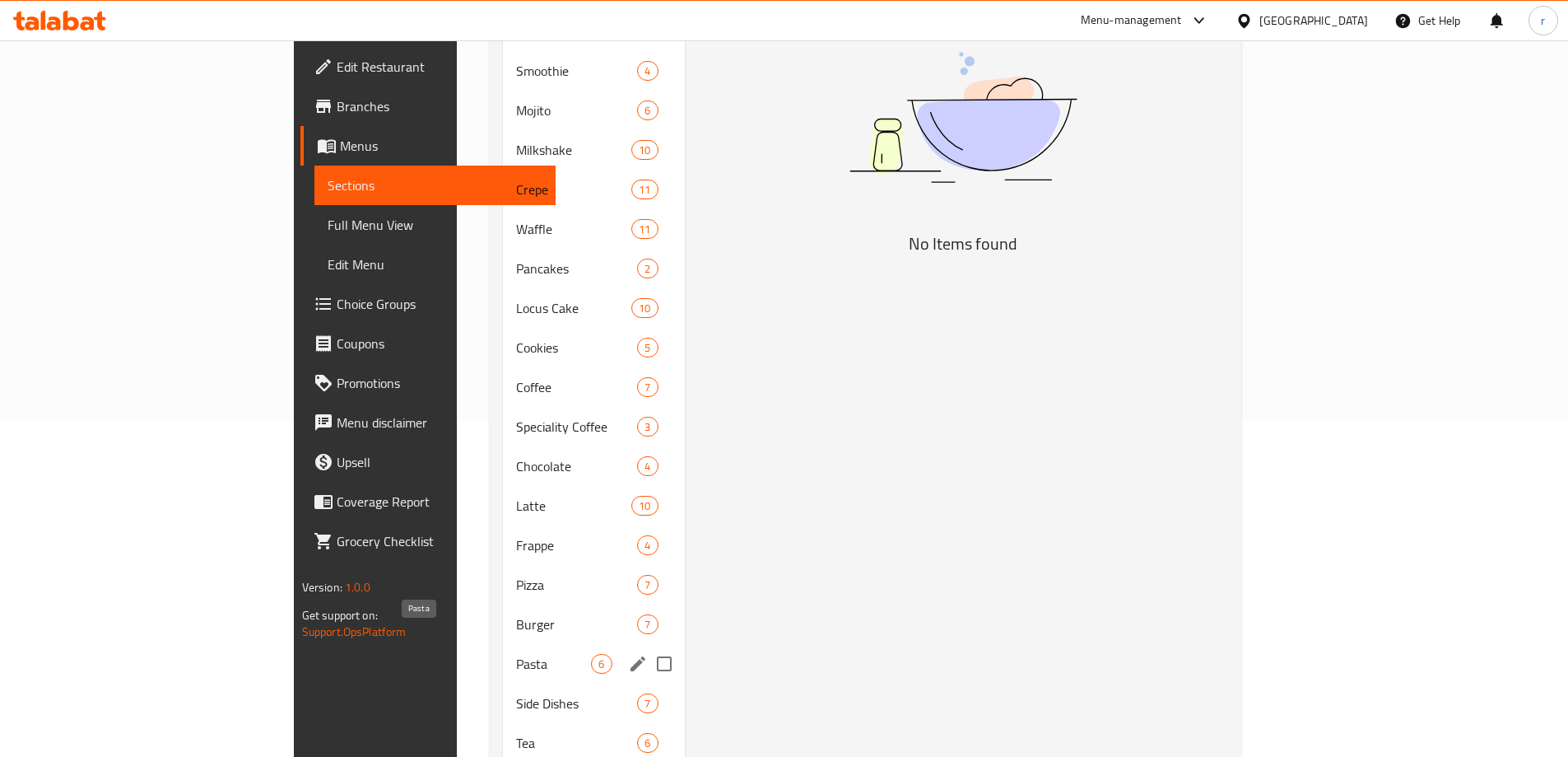
scroll to position [370, 0]
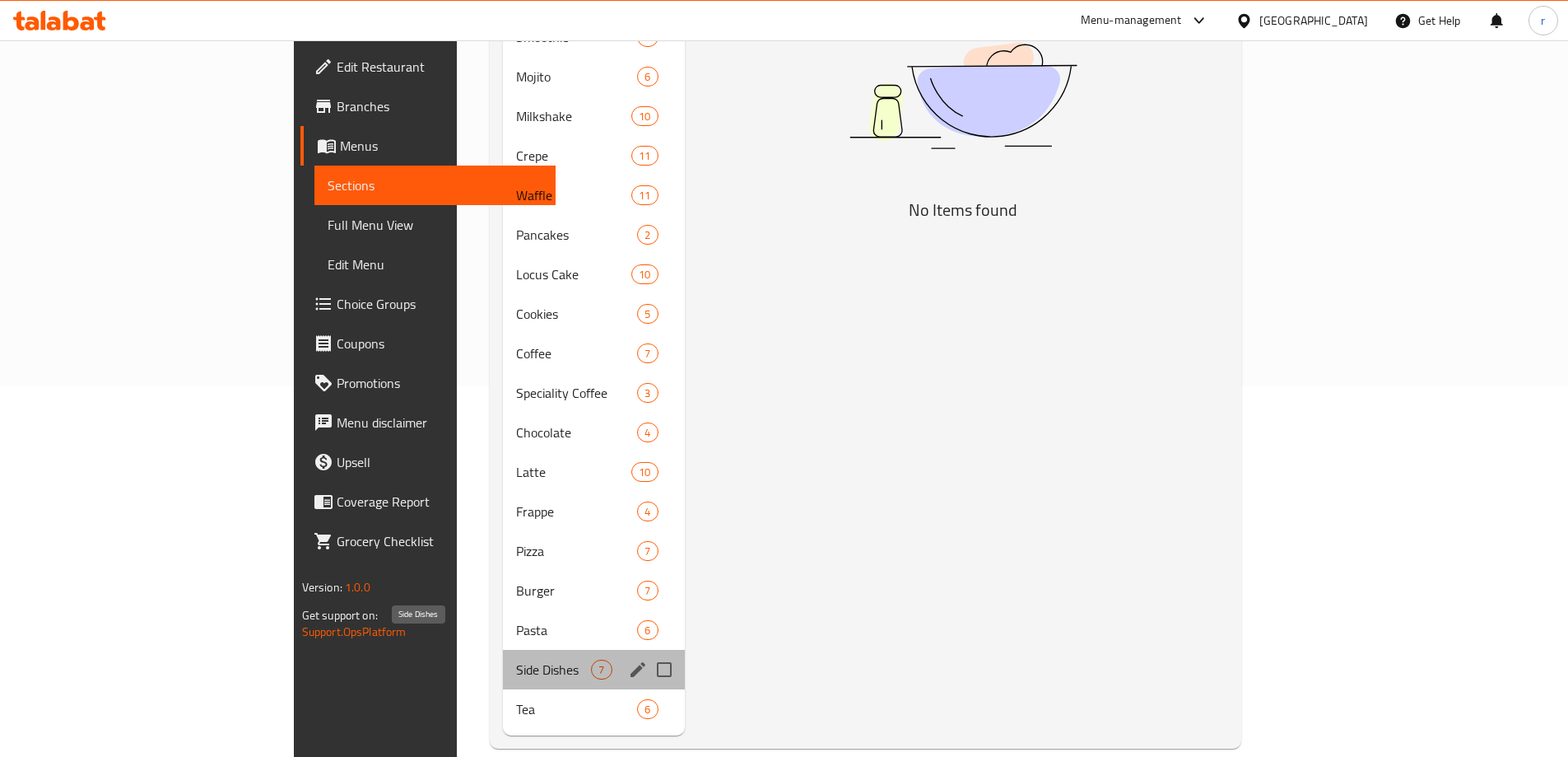
click at [516, 659] on span "Side Dishes" at bounding box center [553, 669] width 75 height 20
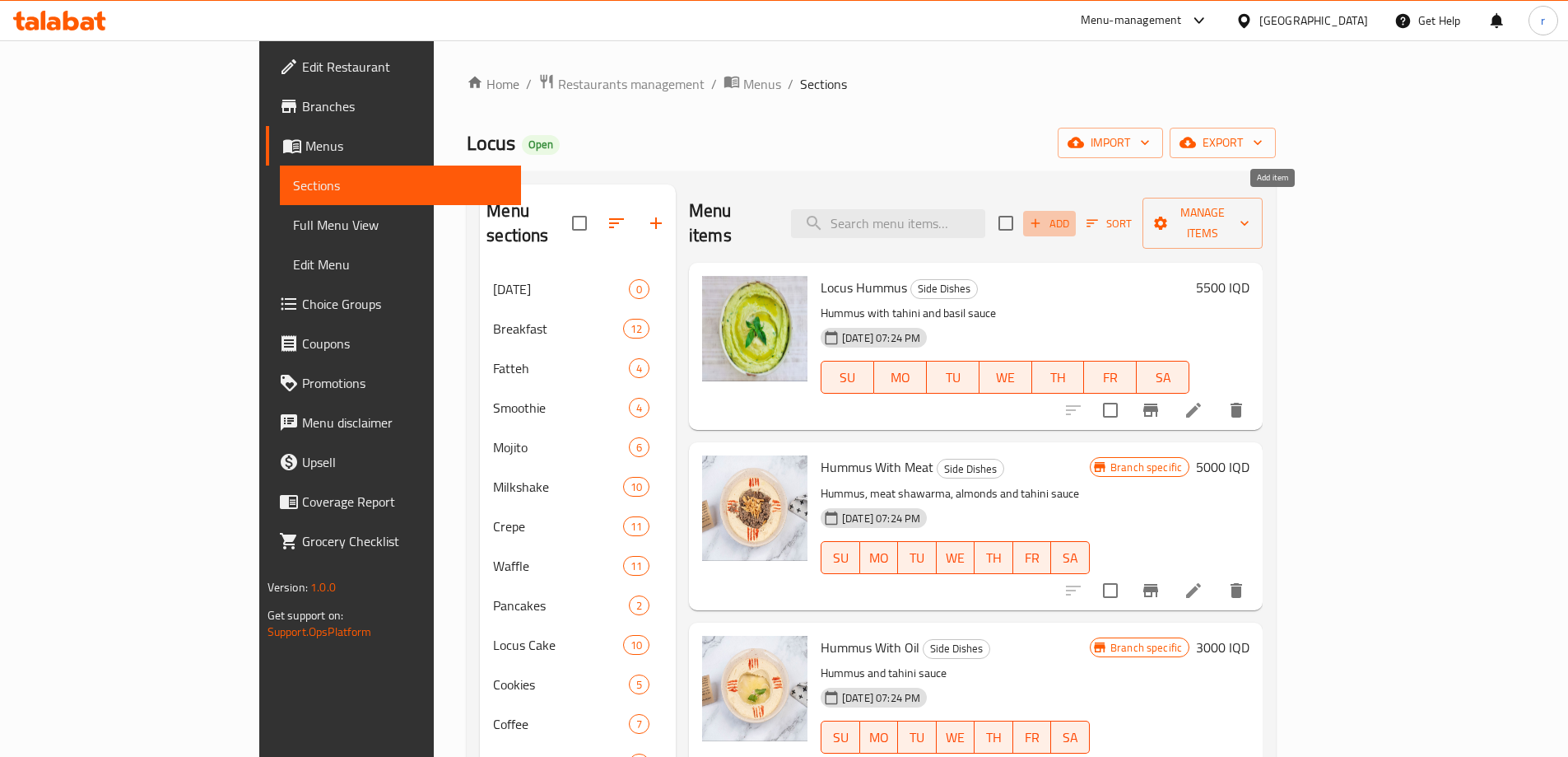
click at [1072, 215] on span "Add" at bounding box center [1049, 224] width 45 height 19
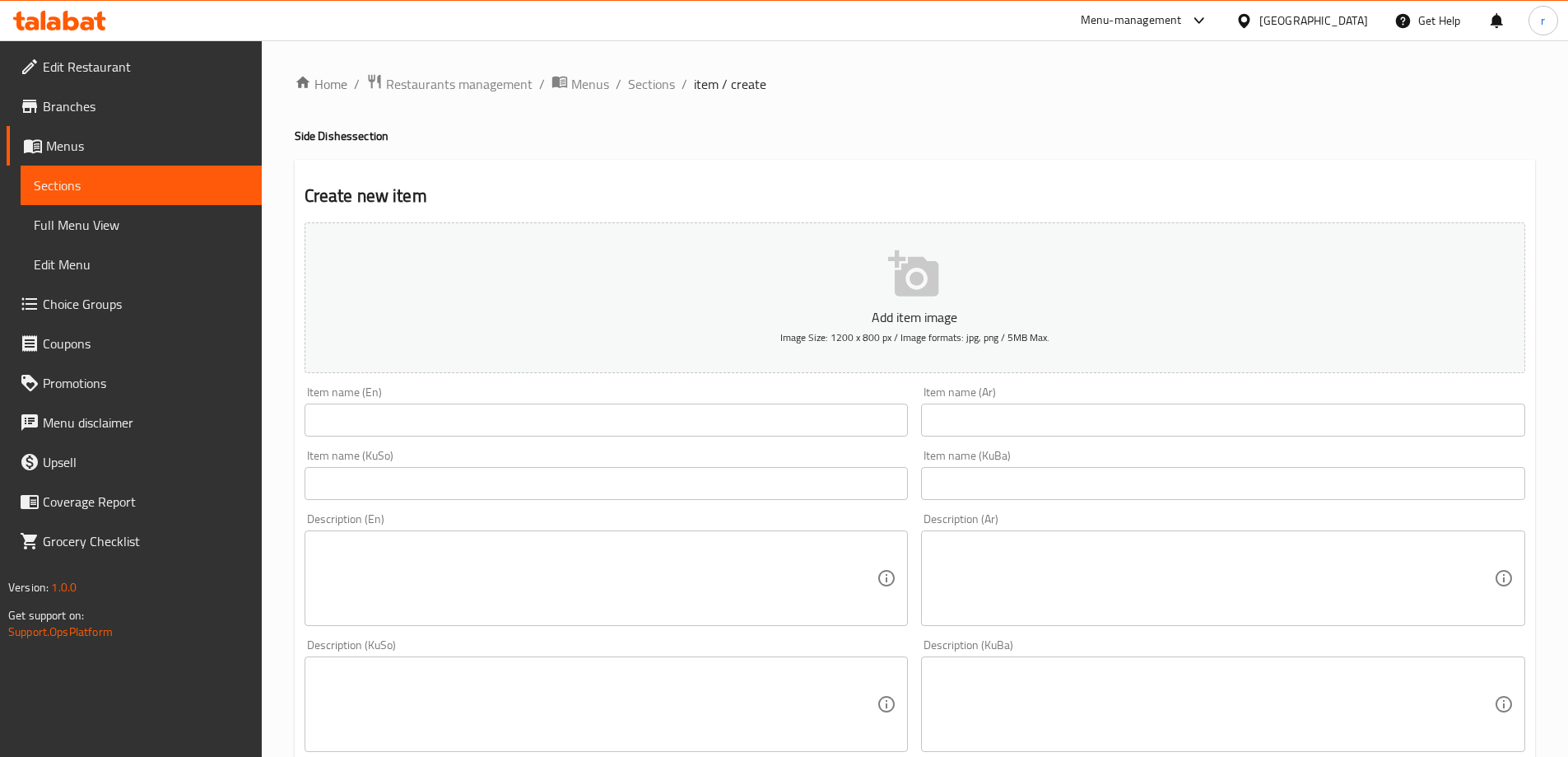
click at [920, 414] on div "Item name (Ar) Item name (Ar)" at bounding box center [1223, 411] width 618 height 63
click at [928, 415] on input "text" at bounding box center [1223, 420] width 604 height 33
paste input "طبق دجاج دايت"
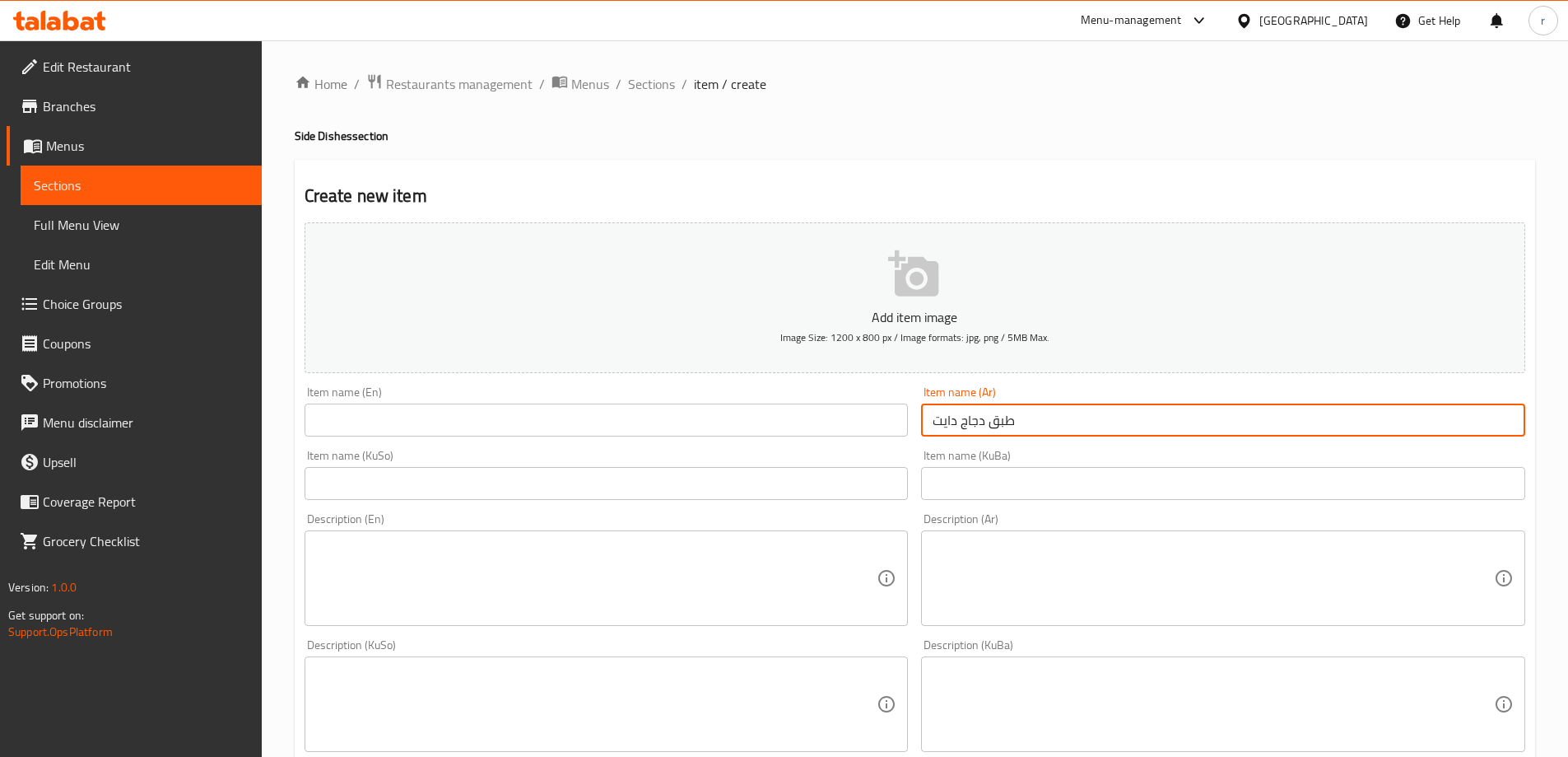
type input "طبق دجاج دايت"
click at [750, 432] on input "text" at bounding box center [606, 420] width 604 height 33
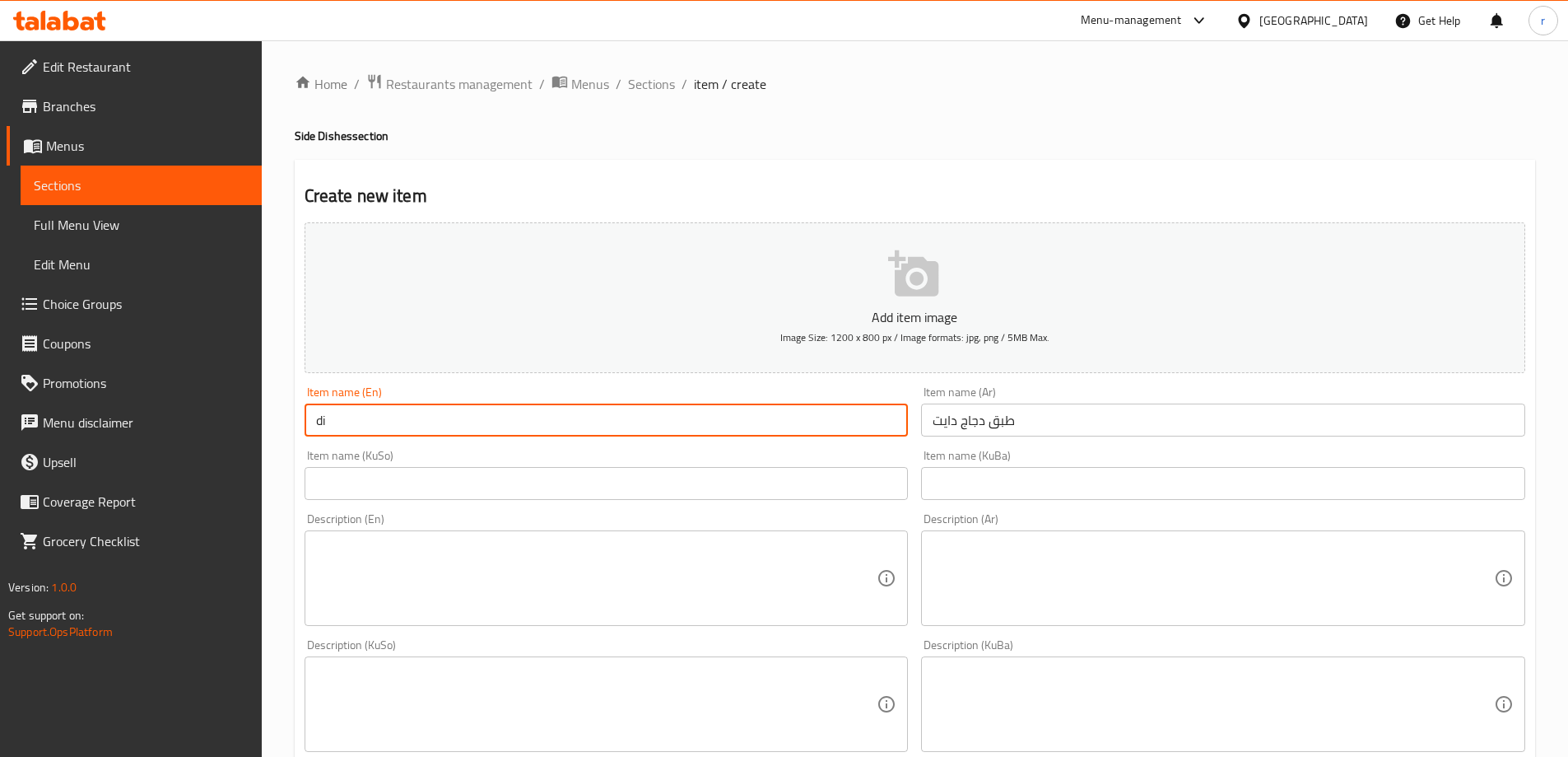
type input "d"
type input "Diet Chicken Dish"
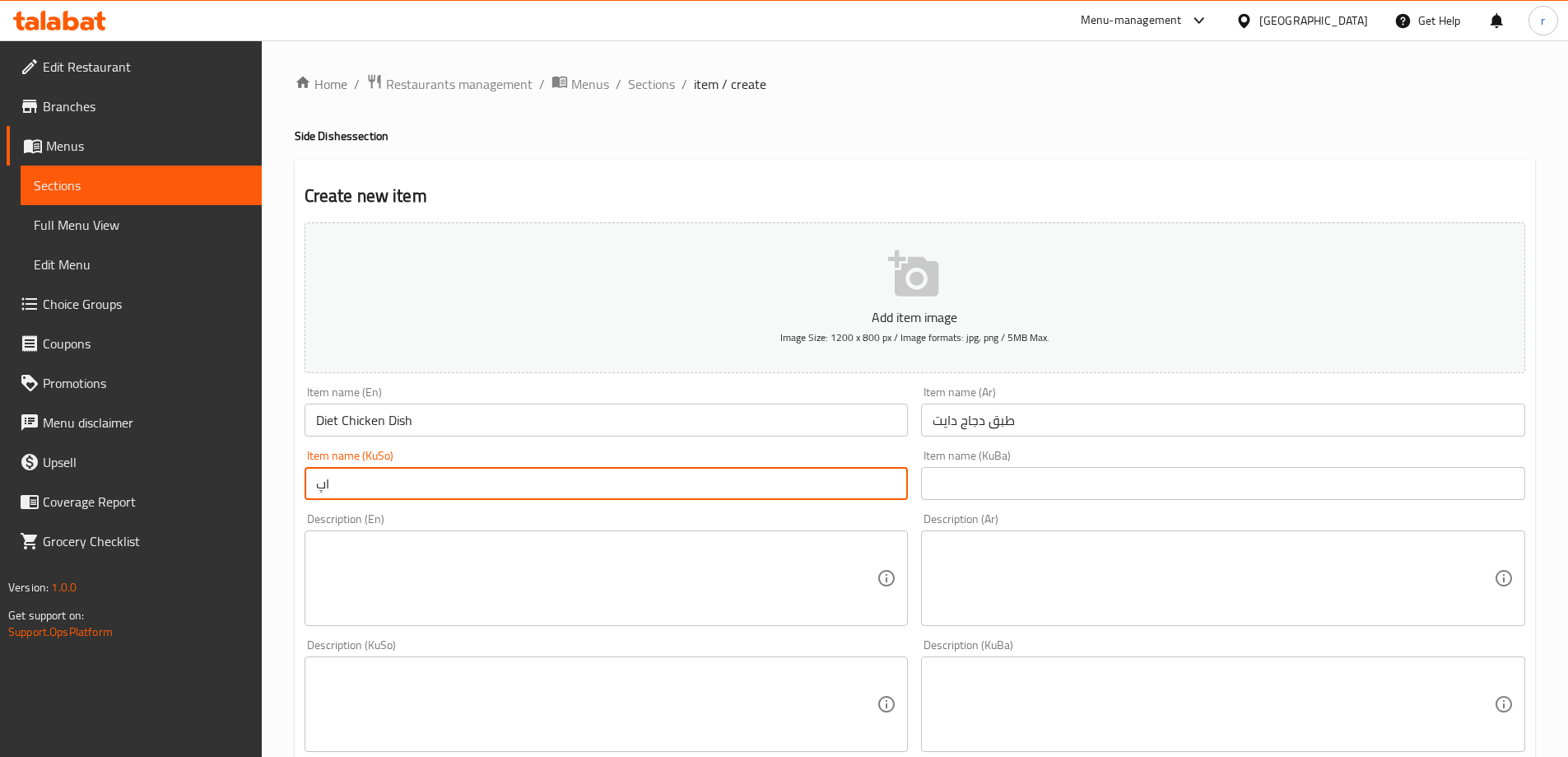
type input "ا"
type input "قاپی مریشکی دایت"
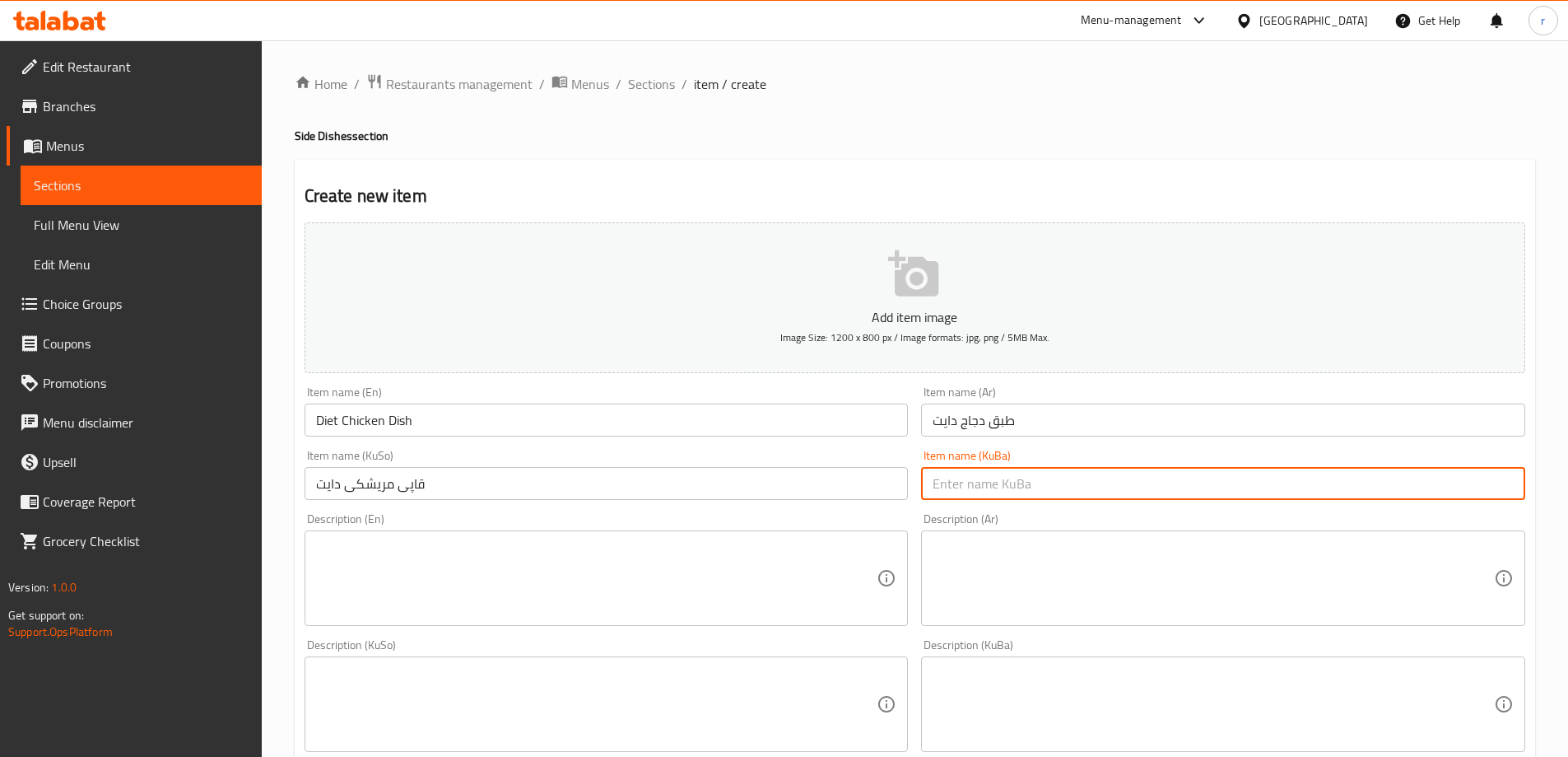
paste input "قاپی مریشکی دایت"
type input "قاپی مریشکی دایت"
click at [424, 551] on textarea at bounding box center [597, 578] width 562 height 79
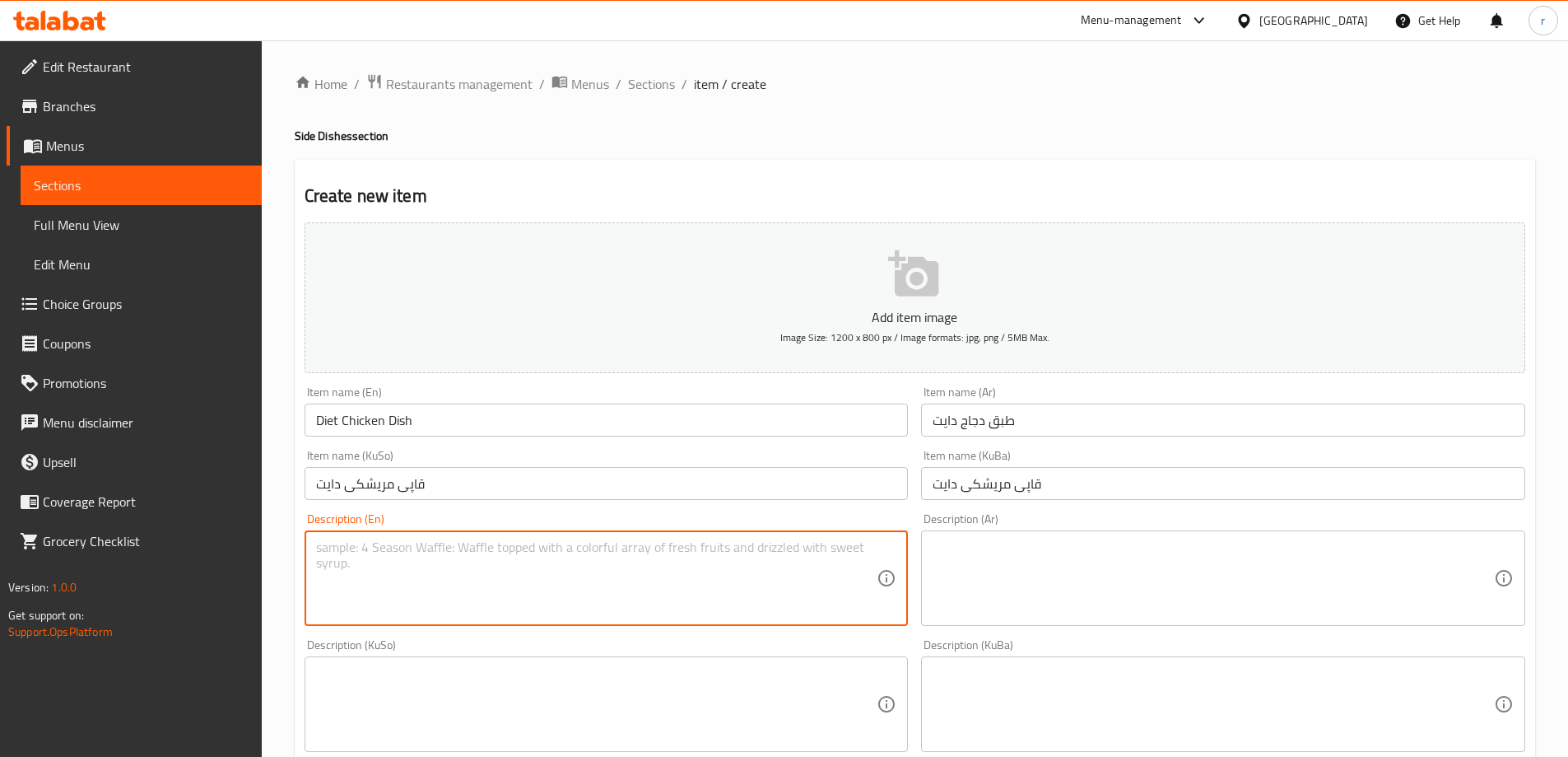
paste textarea "Grilled chicken breast 150 gm, creamy sauce, grilled wedges, vegetables and die…"
type textarea "Grilled chicken breast 150 gm, creamy sauce, grilled wedges, vegetables and die…"
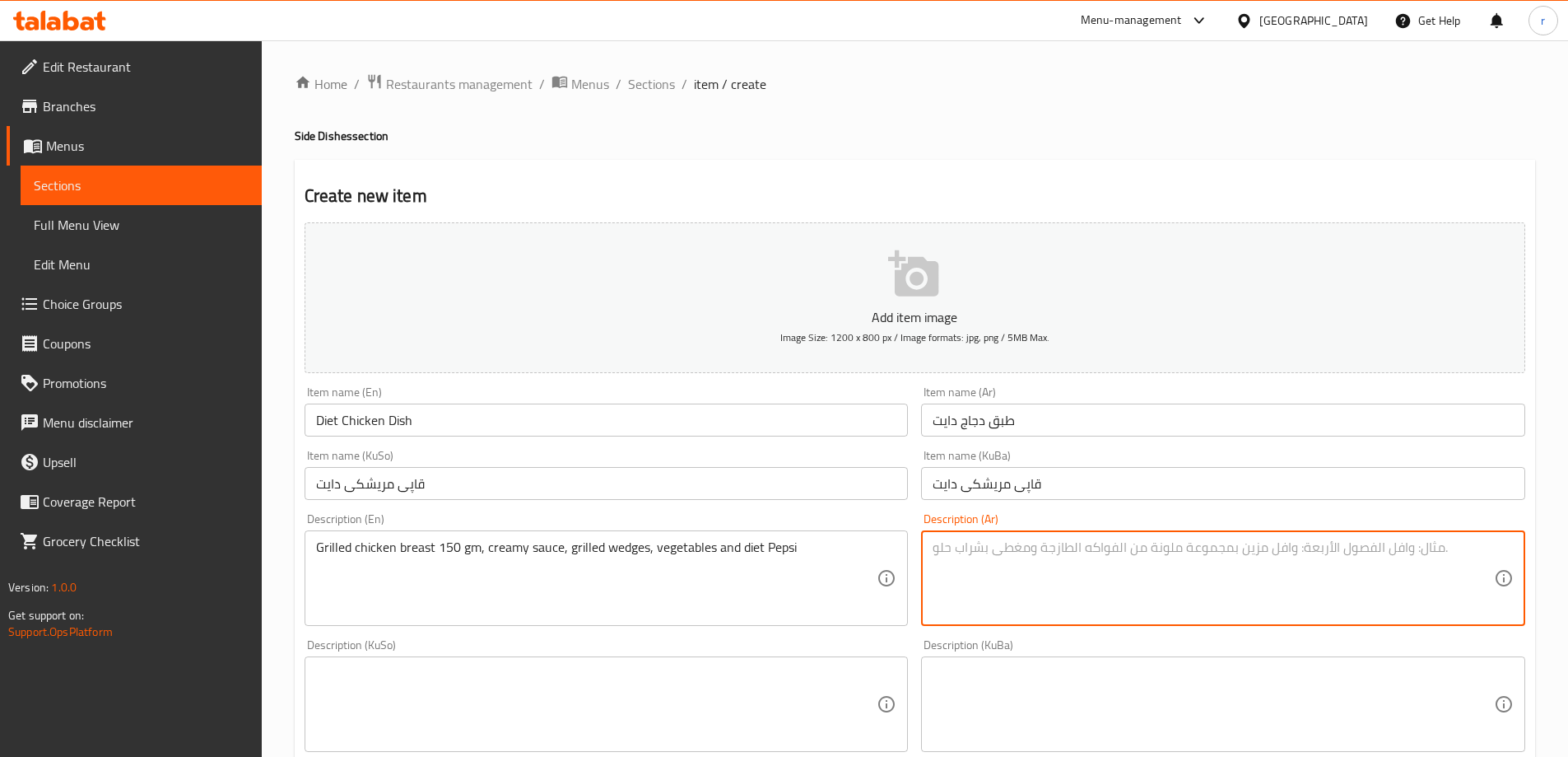
click at [1055, 563] on textarea at bounding box center [1213, 578] width 562 height 79
paste textarea "صدر دجاج مشوي 150غم، صلصة كريمية، ودجز مشوي، خضار وبيبسي دايت"
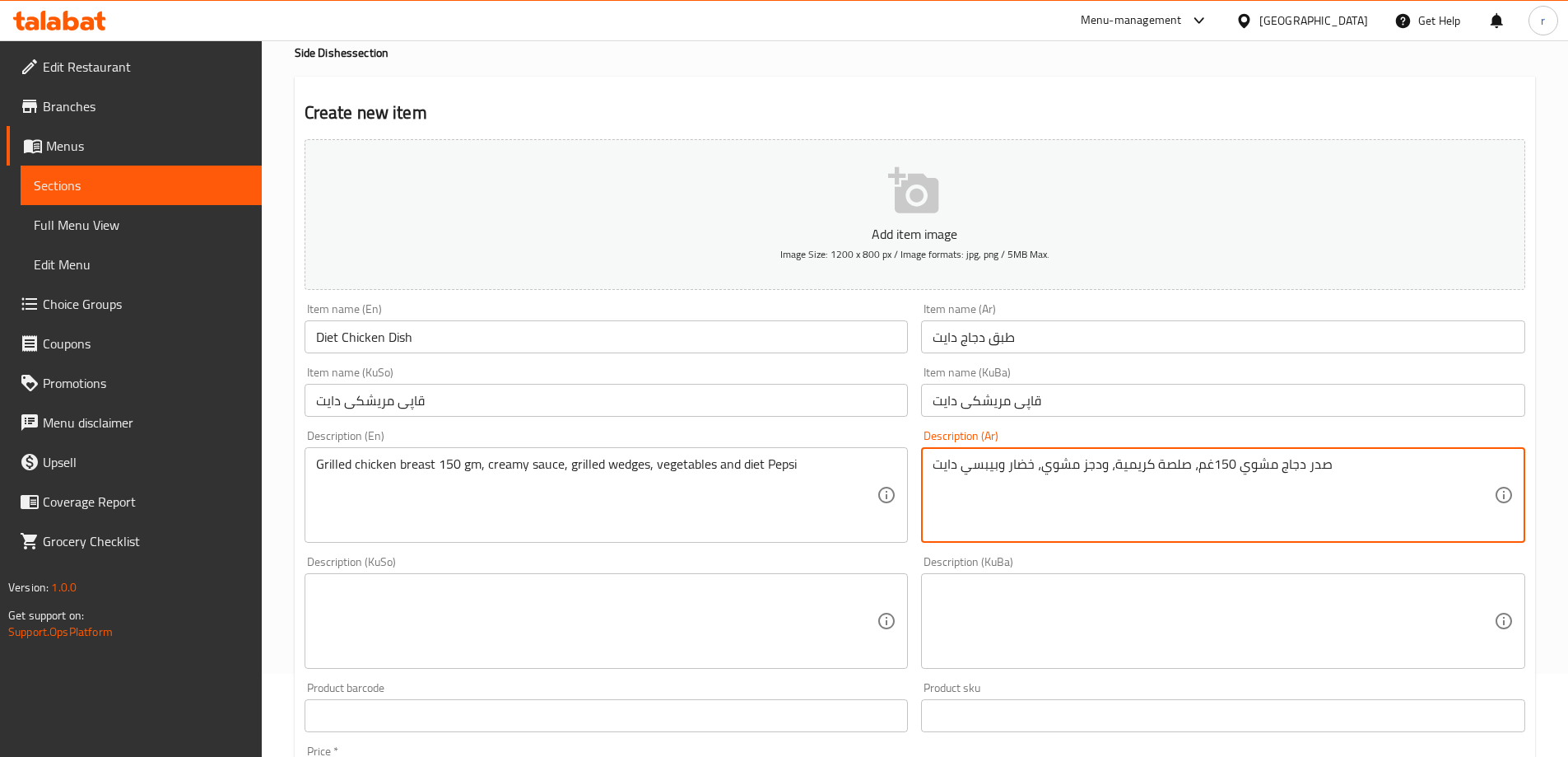
scroll to position [137, 0]
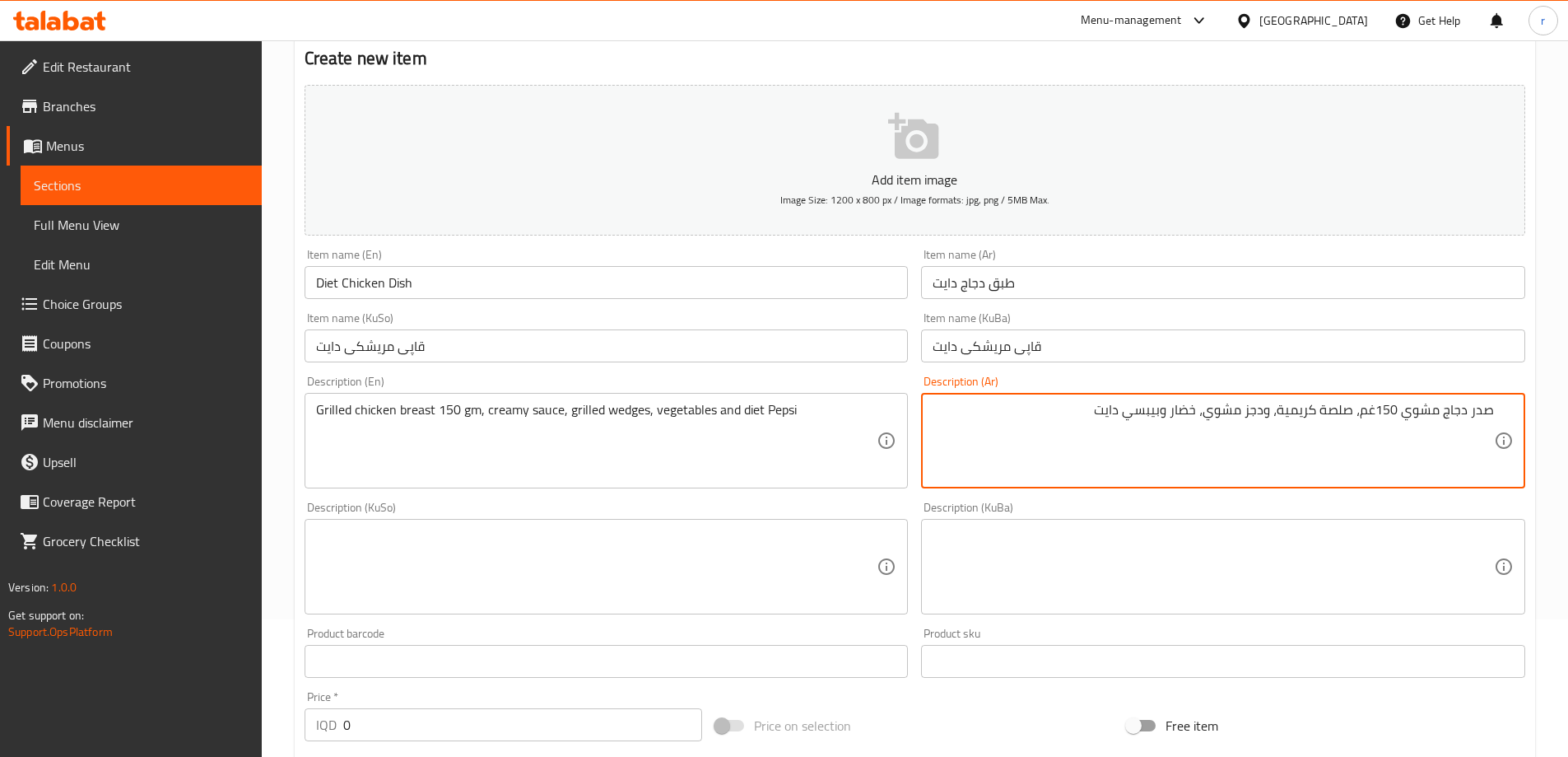
type textarea "صدر دجاج مشوي 150غم، صلصة كريمية، ودجز مشوي، خضار وبيبسي دايت"
click at [1174, 572] on textarea at bounding box center [1213, 567] width 562 height 79
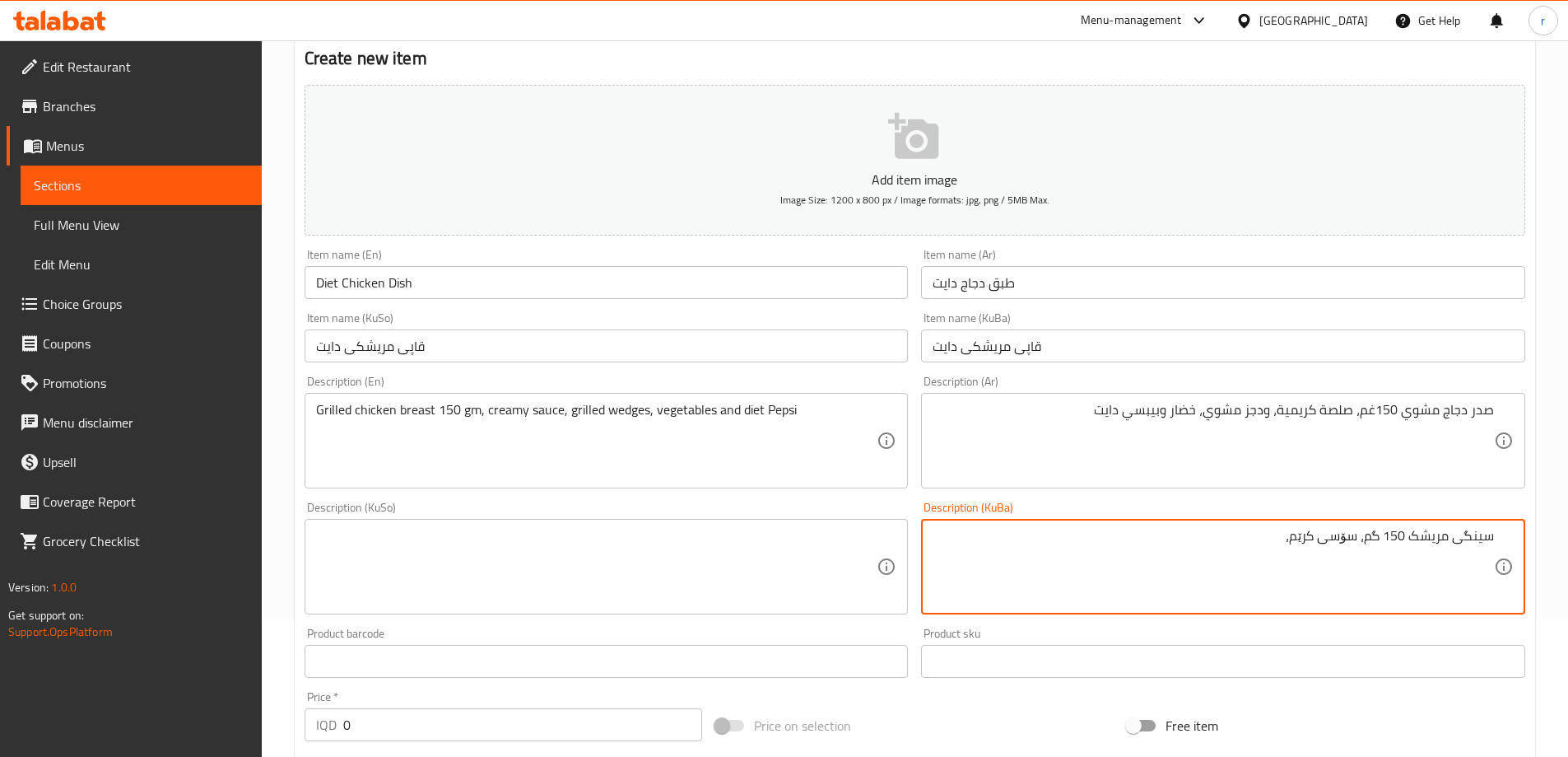
paste textarea "ویدجز"
drag, startPoint x: 1074, startPoint y: 552, endPoint x: 1579, endPoint y: 562, distance: 505.1
click at [1568, 562] on html "​ Menu-management [GEOGRAPHIC_DATA] Get Help r Edit Restaurant Branches Menus S…" at bounding box center [784, 241] width 1568 height 757
type textarea "سینگی مریشک 150 گم، سۆسی کرێم، ویدجزی برژاو، سەوزەوات و بیپسی دایت"
click at [721, 549] on textarea at bounding box center [597, 567] width 562 height 79
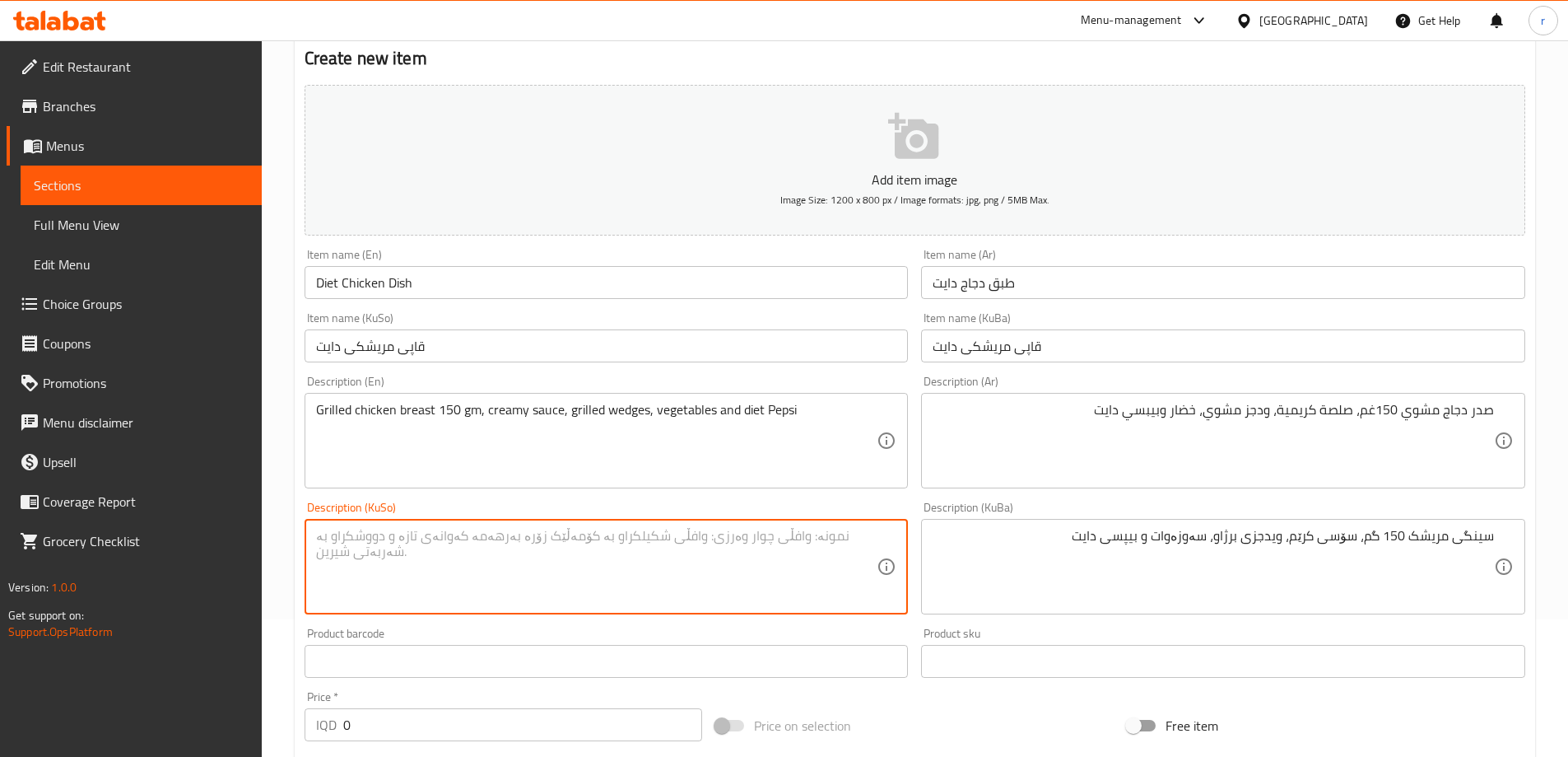
paste textarea "سینگی مریشک 150 گم، سۆسی کرێم، ویدجزی برژاو، سەوزەوات و بیپسی دایت"
type textarea "سینگی مریشک 150 گم، سۆسی کرێم، ویدجزی برژاو، سەوزەوات و بیپسی دایت"
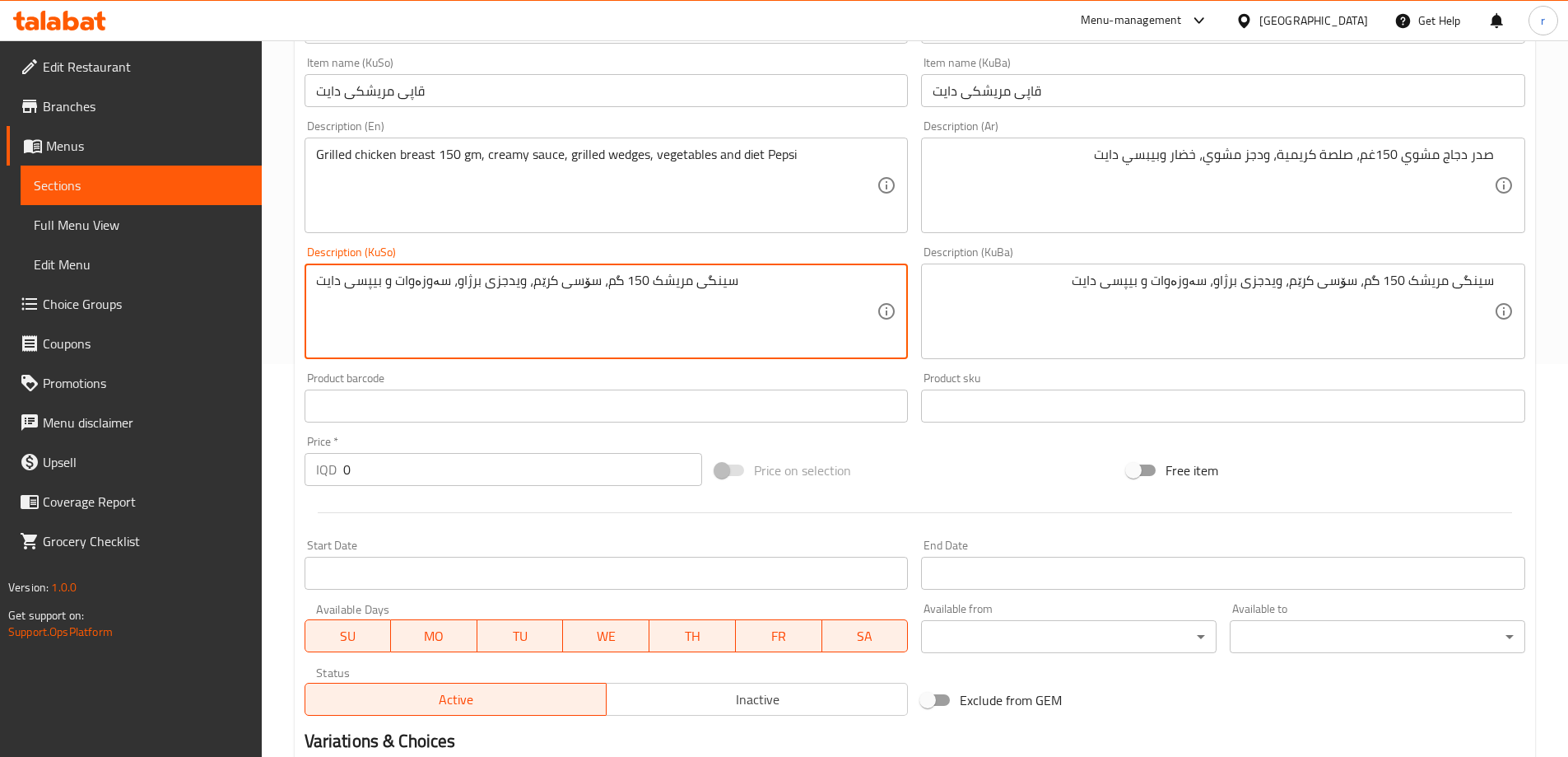
scroll to position [411, 0]
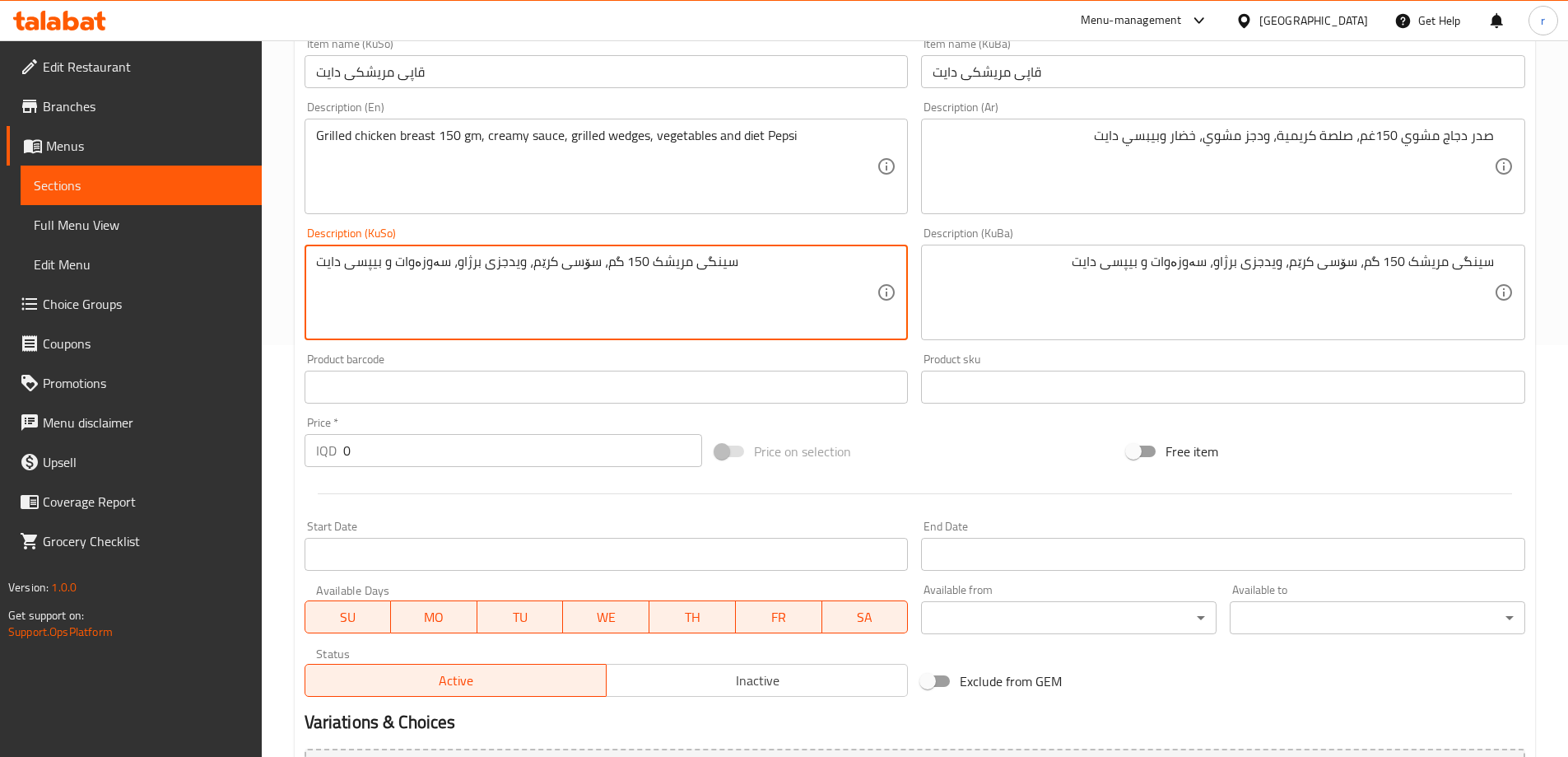
drag, startPoint x: 286, startPoint y: 464, endPoint x: 256, endPoint y: 464, distance: 30.0
click at [256, 464] on div "Edit Restaurant Branches Menus Sections Full Menu View Edit Menu Choice Groups …" at bounding box center [784, 284] width 1568 height 1312
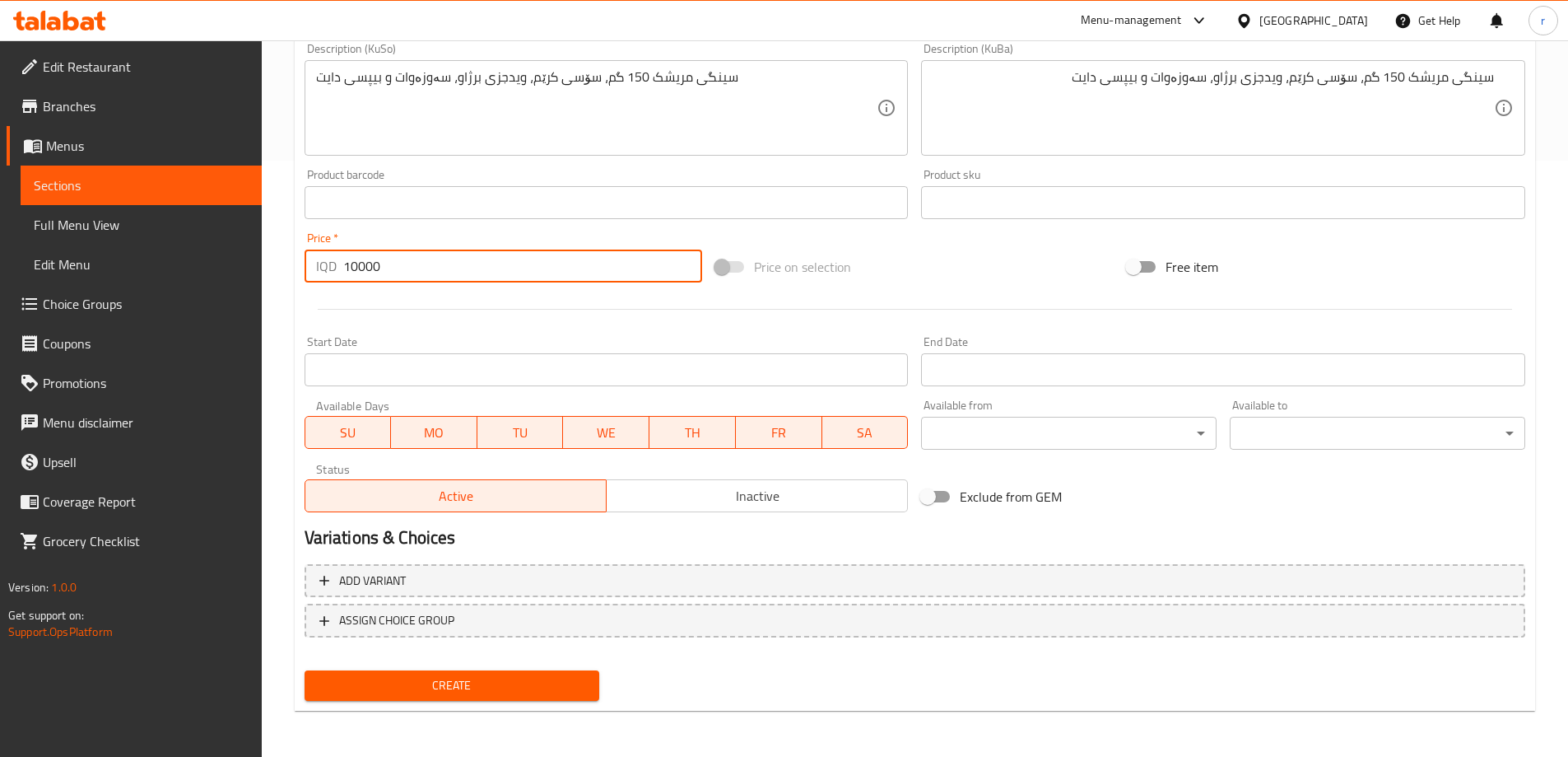
type input "10000"
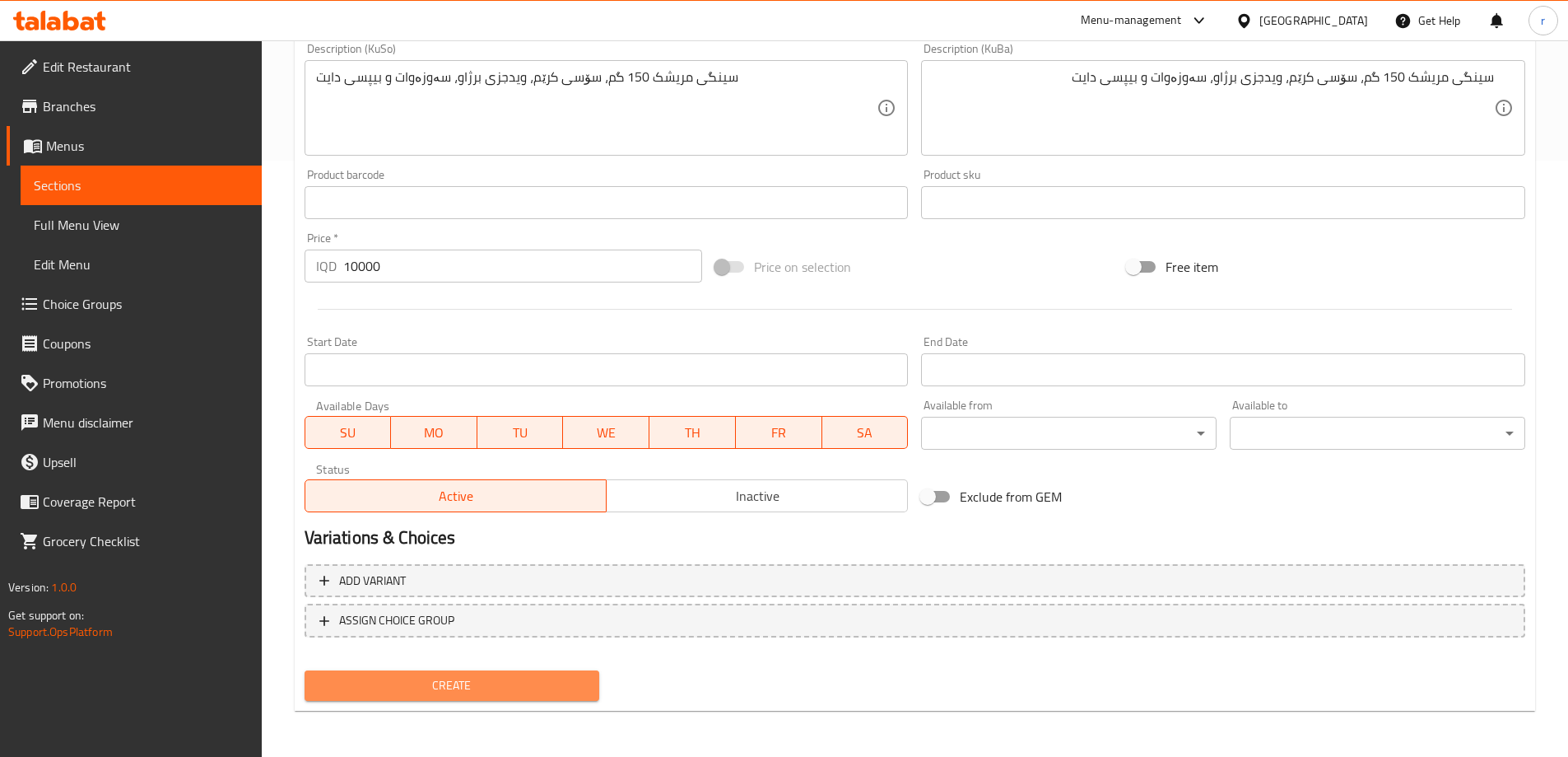
click at [519, 671] on button "Create" at bounding box center [452, 685] width 296 height 30
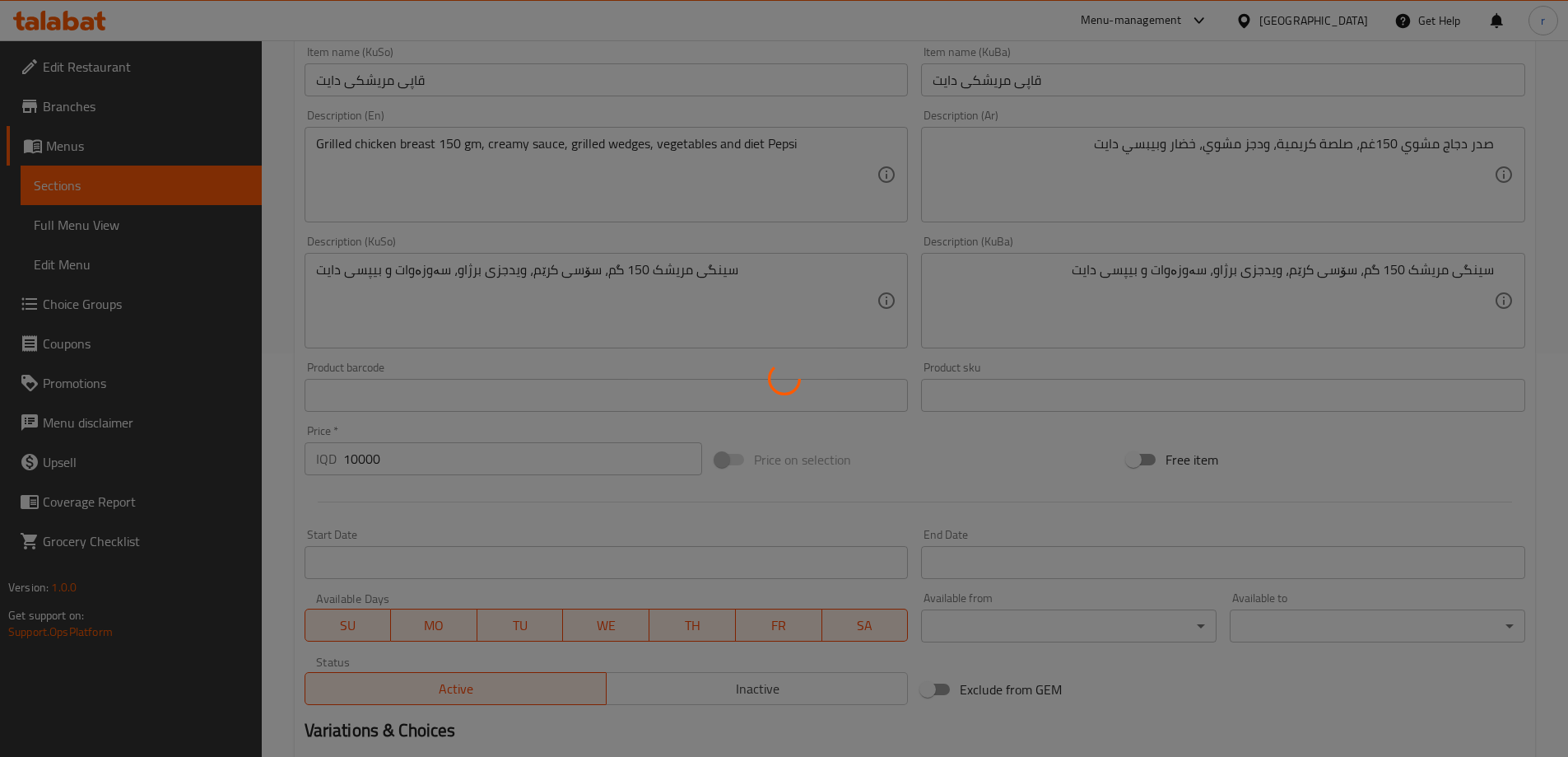
scroll to position [322, 0]
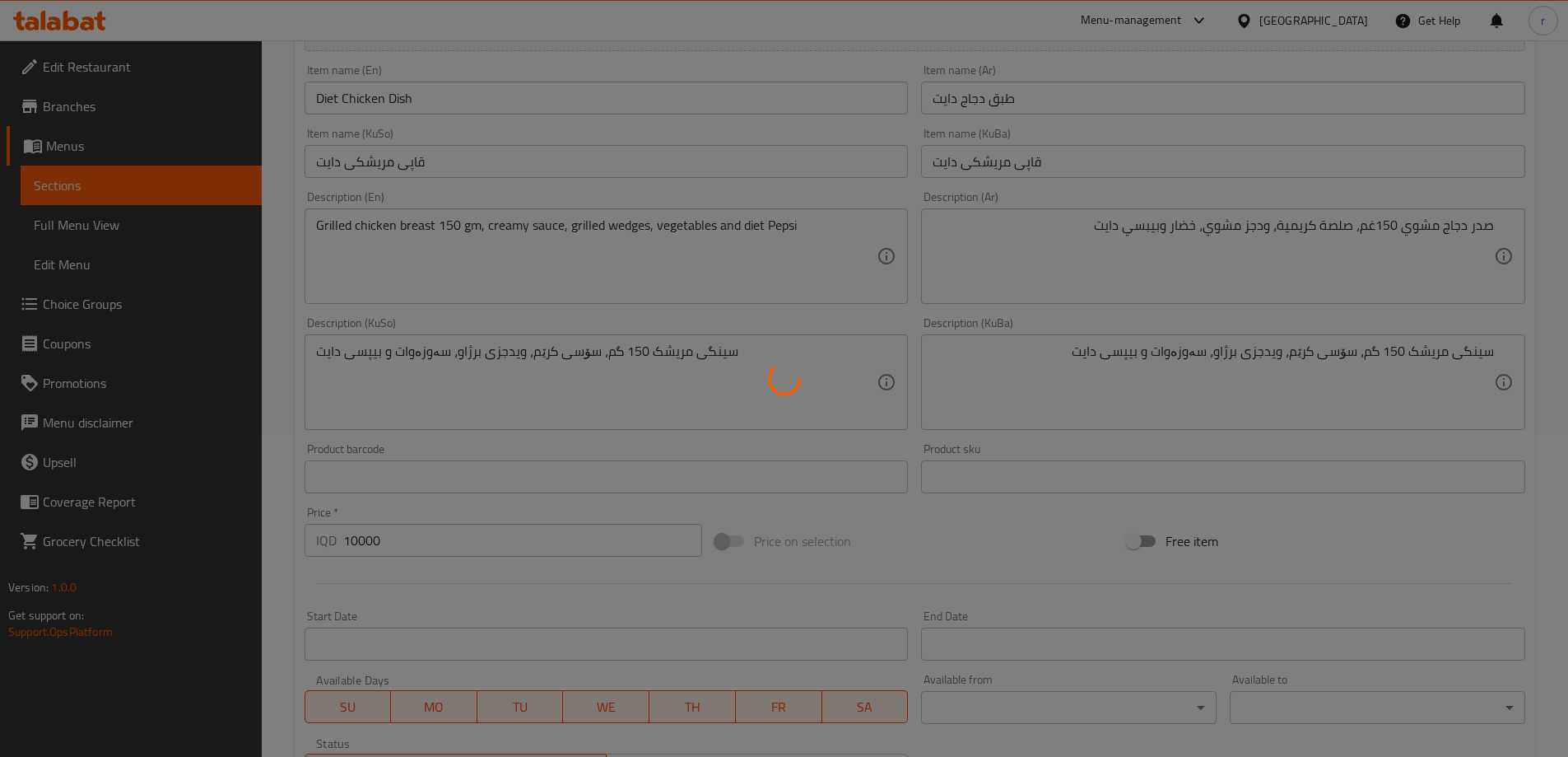
type input "0"
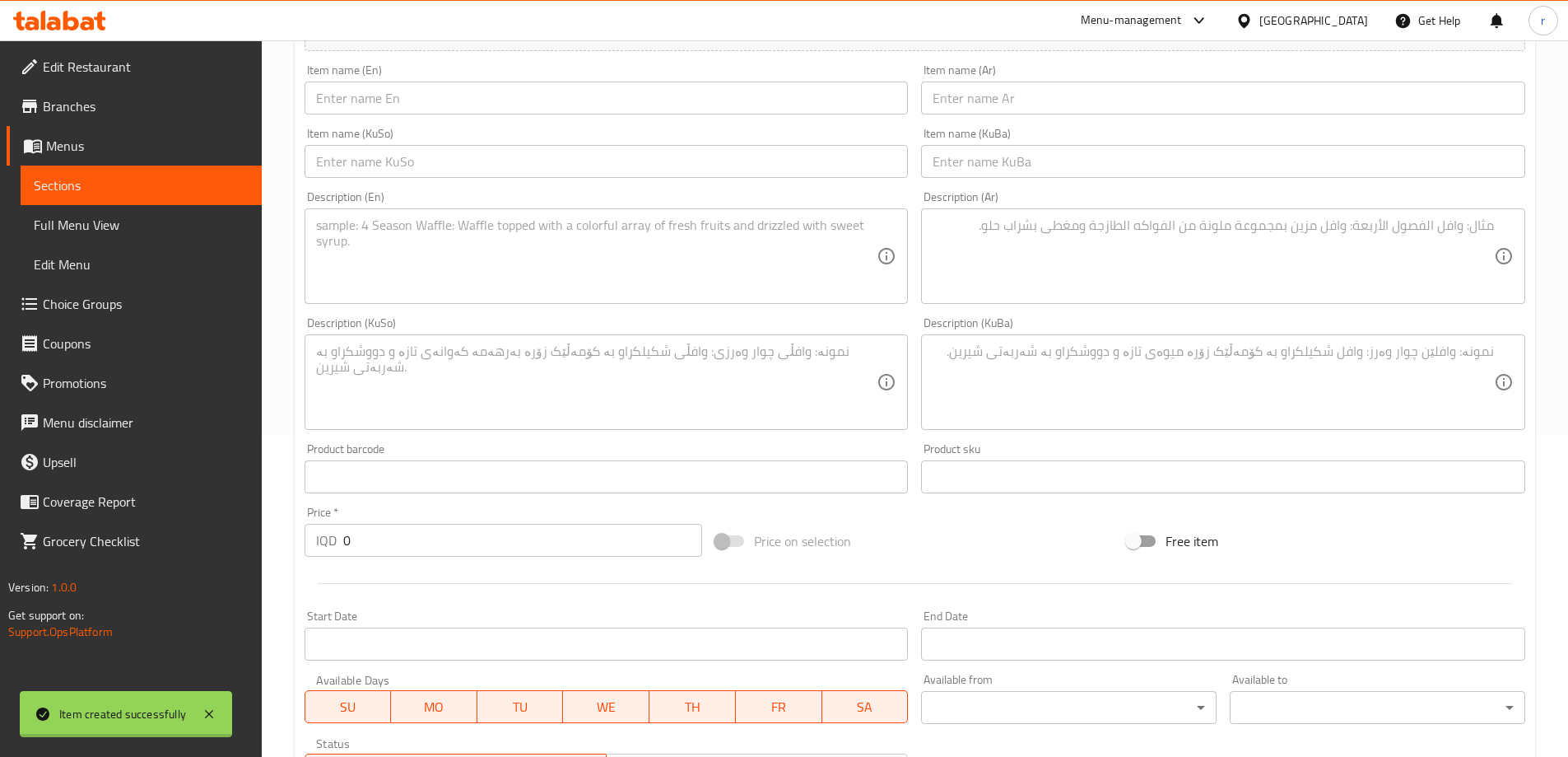
click at [95, 231] on div at bounding box center [784, 378] width 1568 height 757
click at [95, 231] on span "Full Menu View" at bounding box center [141, 225] width 215 height 20
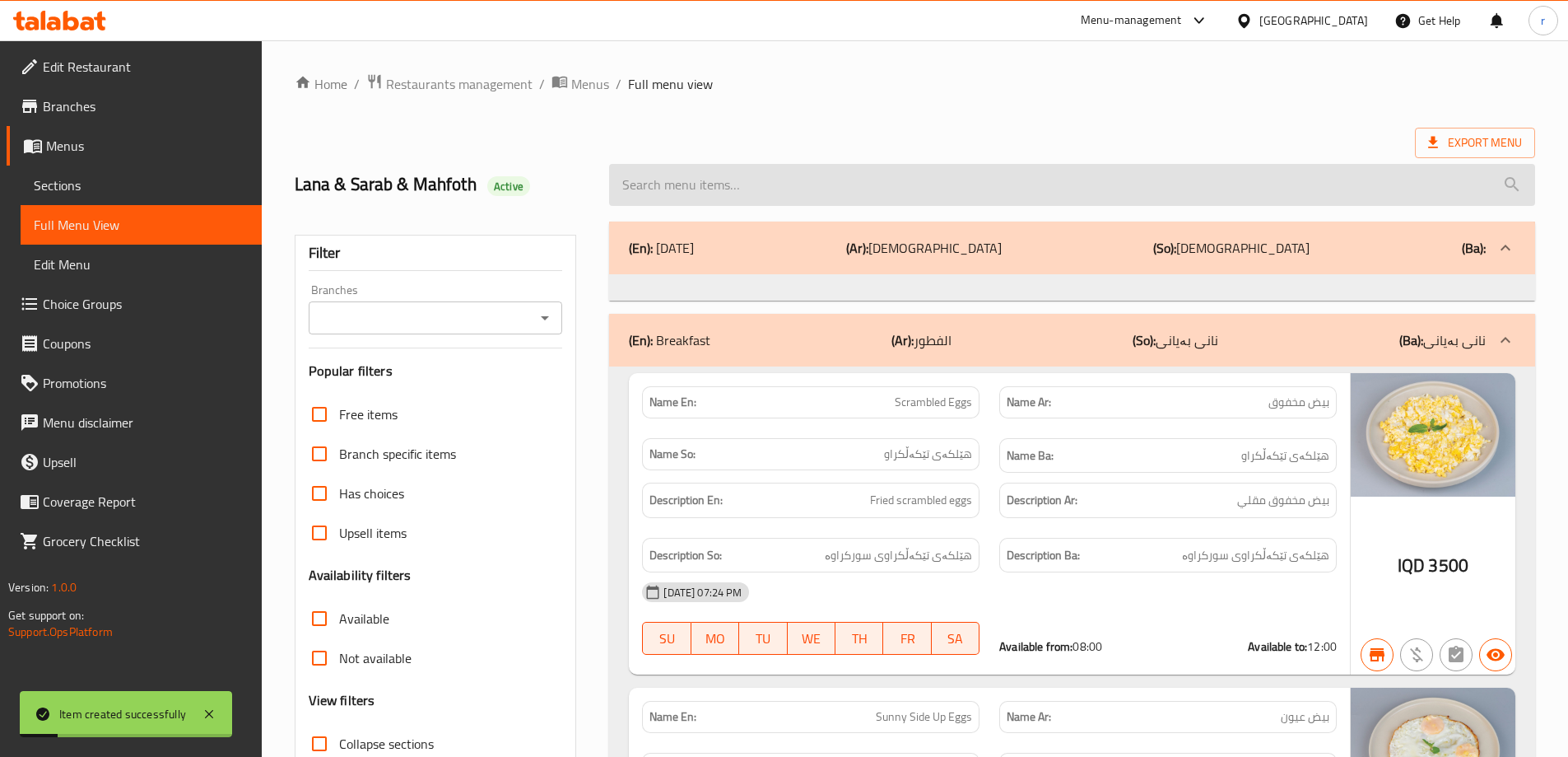
click at [676, 190] on input "search" at bounding box center [1072, 185] width 927 height 42
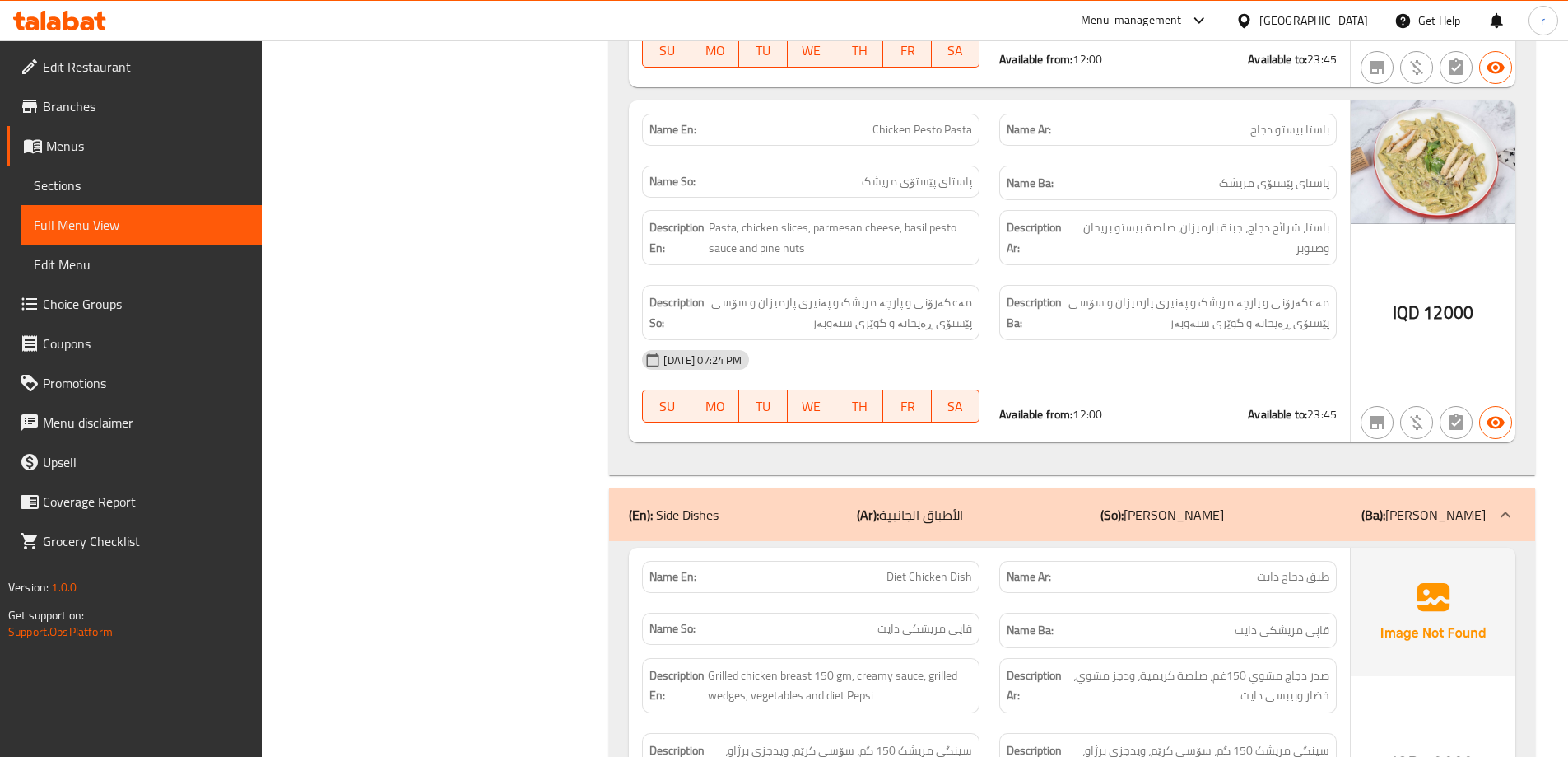
scroll to position [2881, 0]
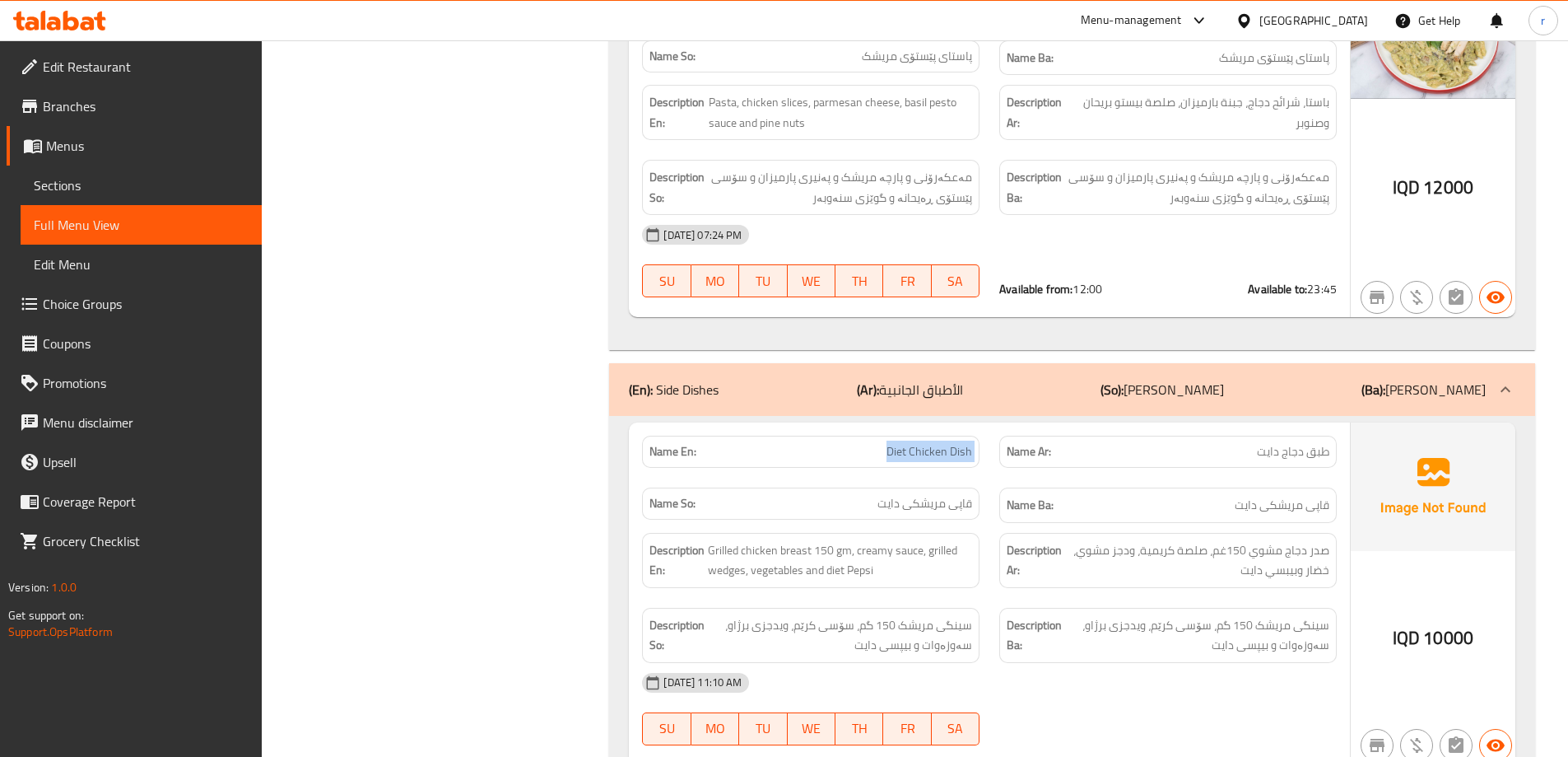
drag, startPoint x: 870, startPoint y: 460, endPoint x: 995, endPoint y: 463, distance: 125.0
click at [995, 463] on div "Name En: Diet Chicken Dish Name Ar: طبق دجاج دايت Name So: قاپی مریشکی دایت Nam…" at bounding box center [989, 478] width 714 height 107
copy span "Diet Chicken Dish"
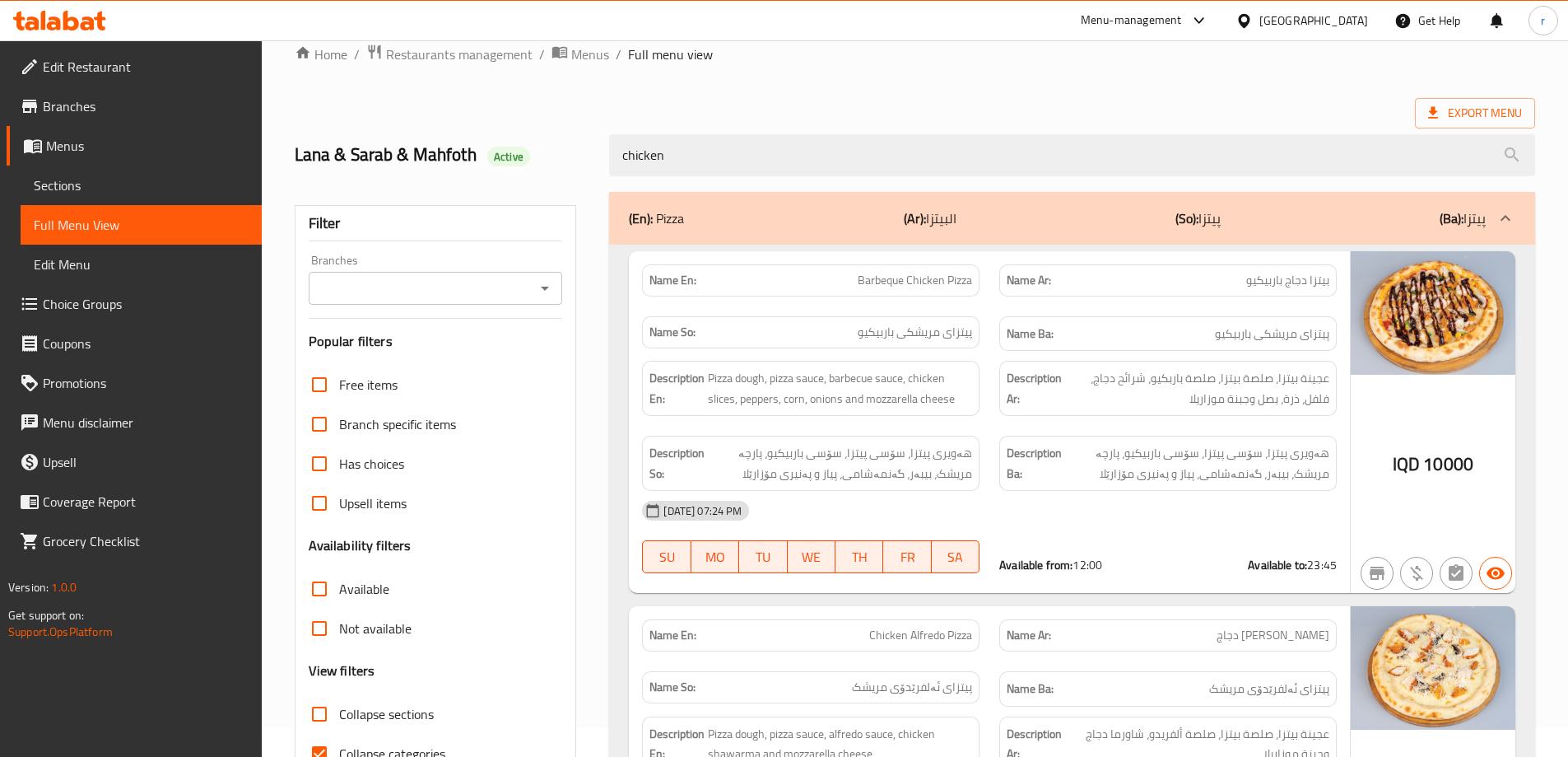
scroll to position [0, 0]
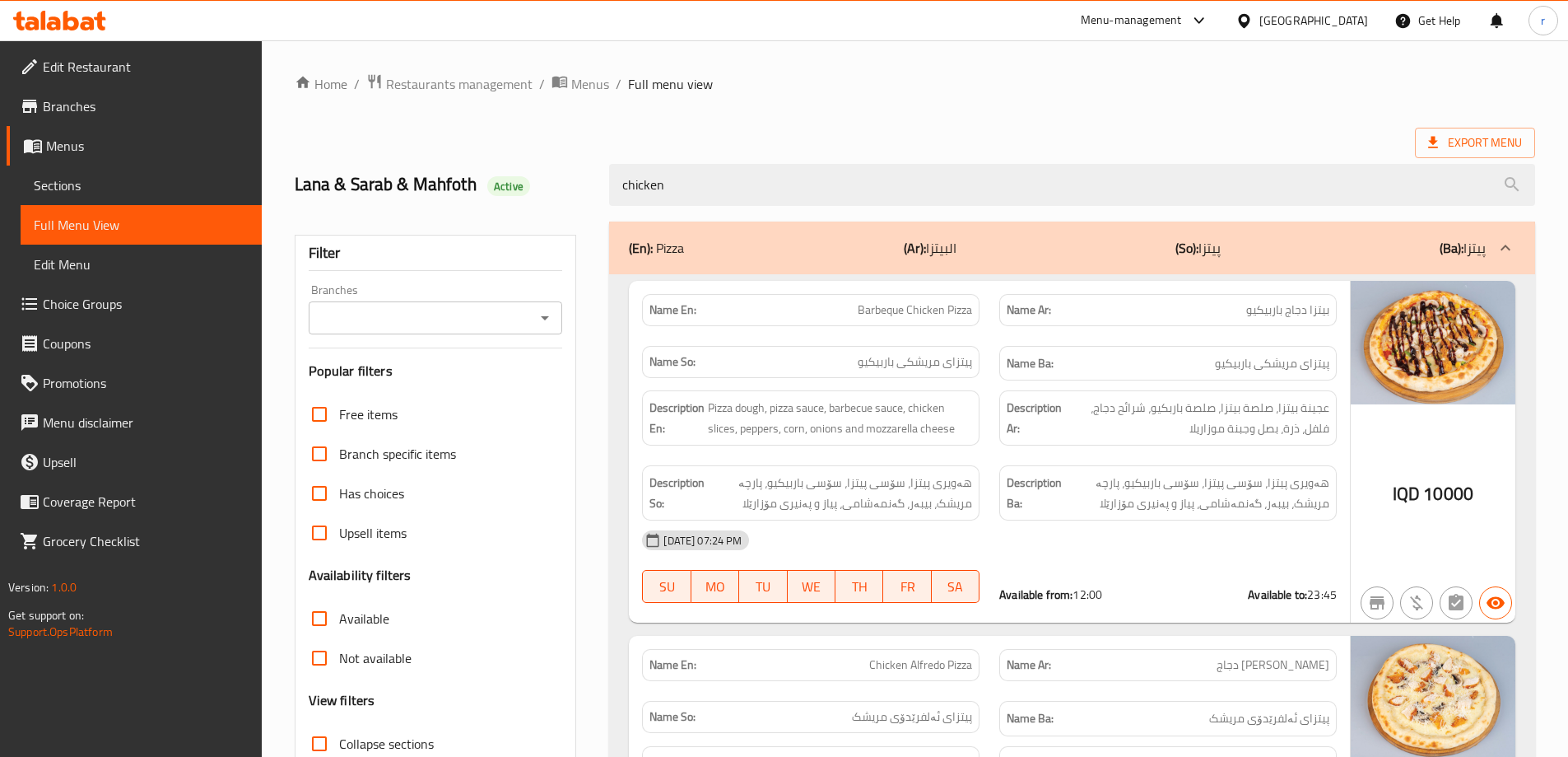
drag, startPoint x: 716, startPoint y: 179, endPoint x: 471, endPoint y: 174, distance: 245.1
click at [501, 178] on div "Lana & Sarab & Mahfoth Active chicken" at bounding box center [915, 184] width 1260 height 73
paste input "Diet Chicken Dish"
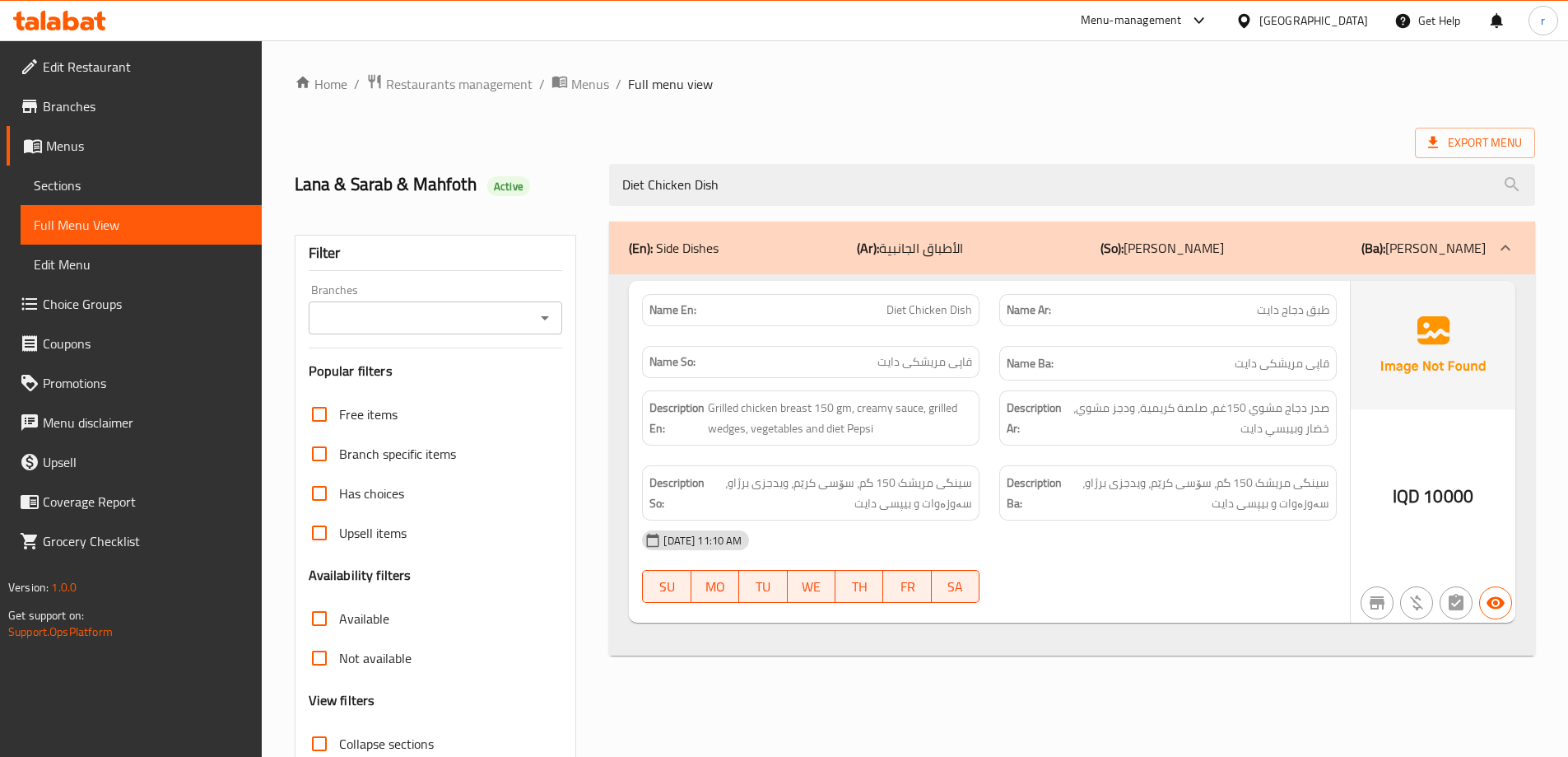
type input "Diet Chicken Dish"
click at [393, 309] on input "Branches" at bounding box center [422, 317] width 217 height 23
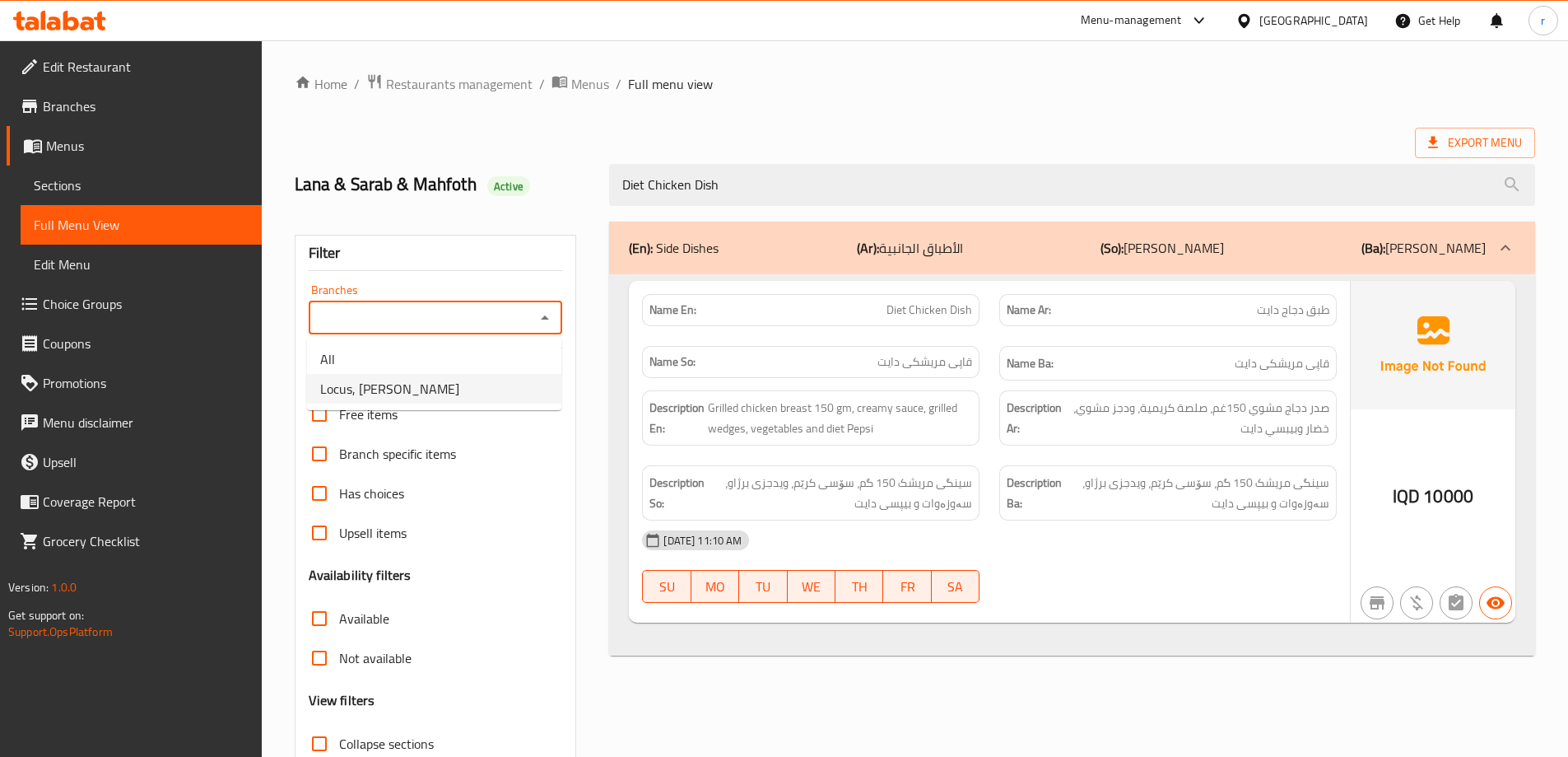
click at [392, 388] on span "Locus, [PERSON_NAME]" at bounding box center [389, 388] width 139 height 20
type input "Locus, [PERSON_NAME]"
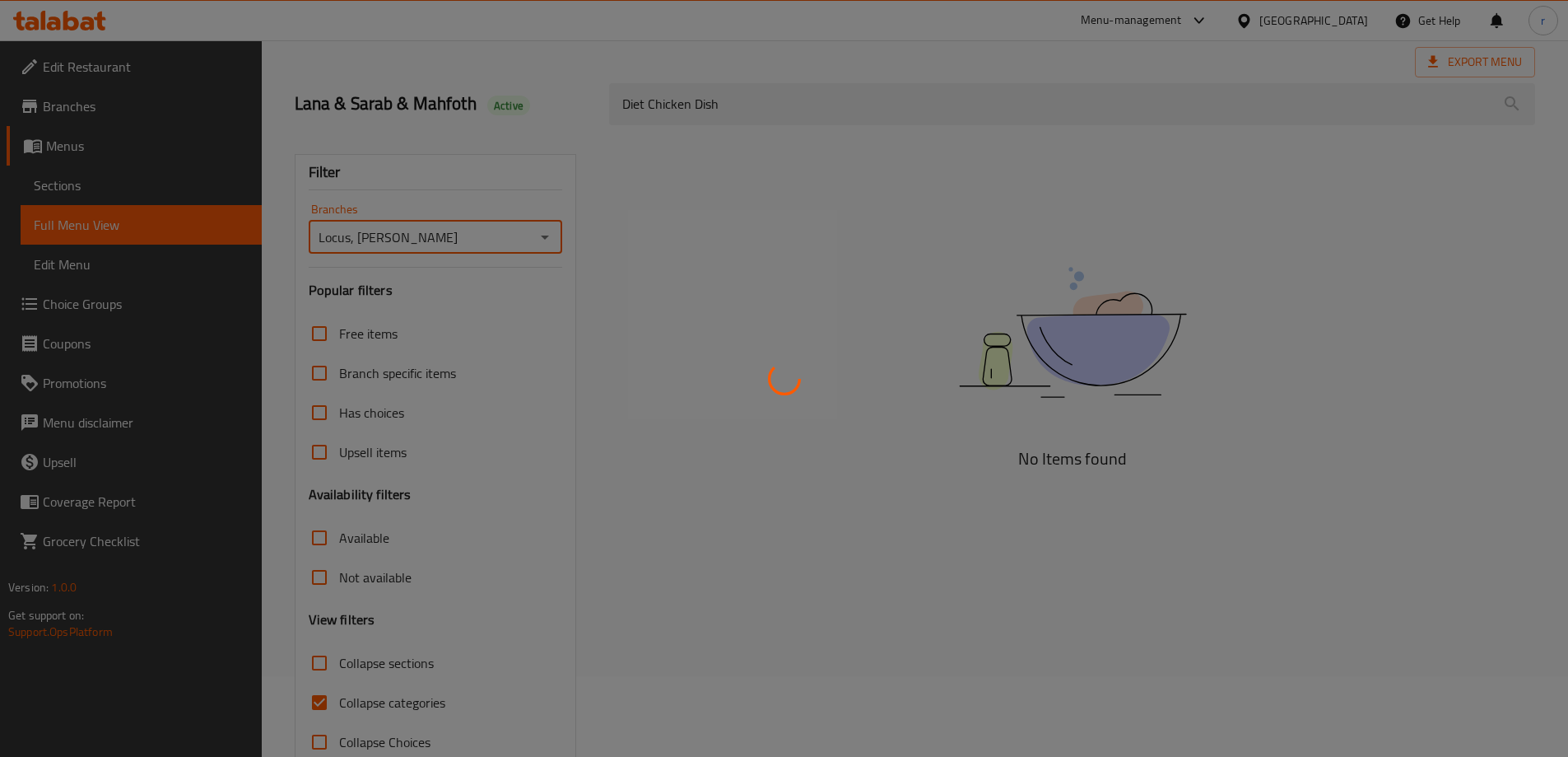
scroll to position [119, 0]
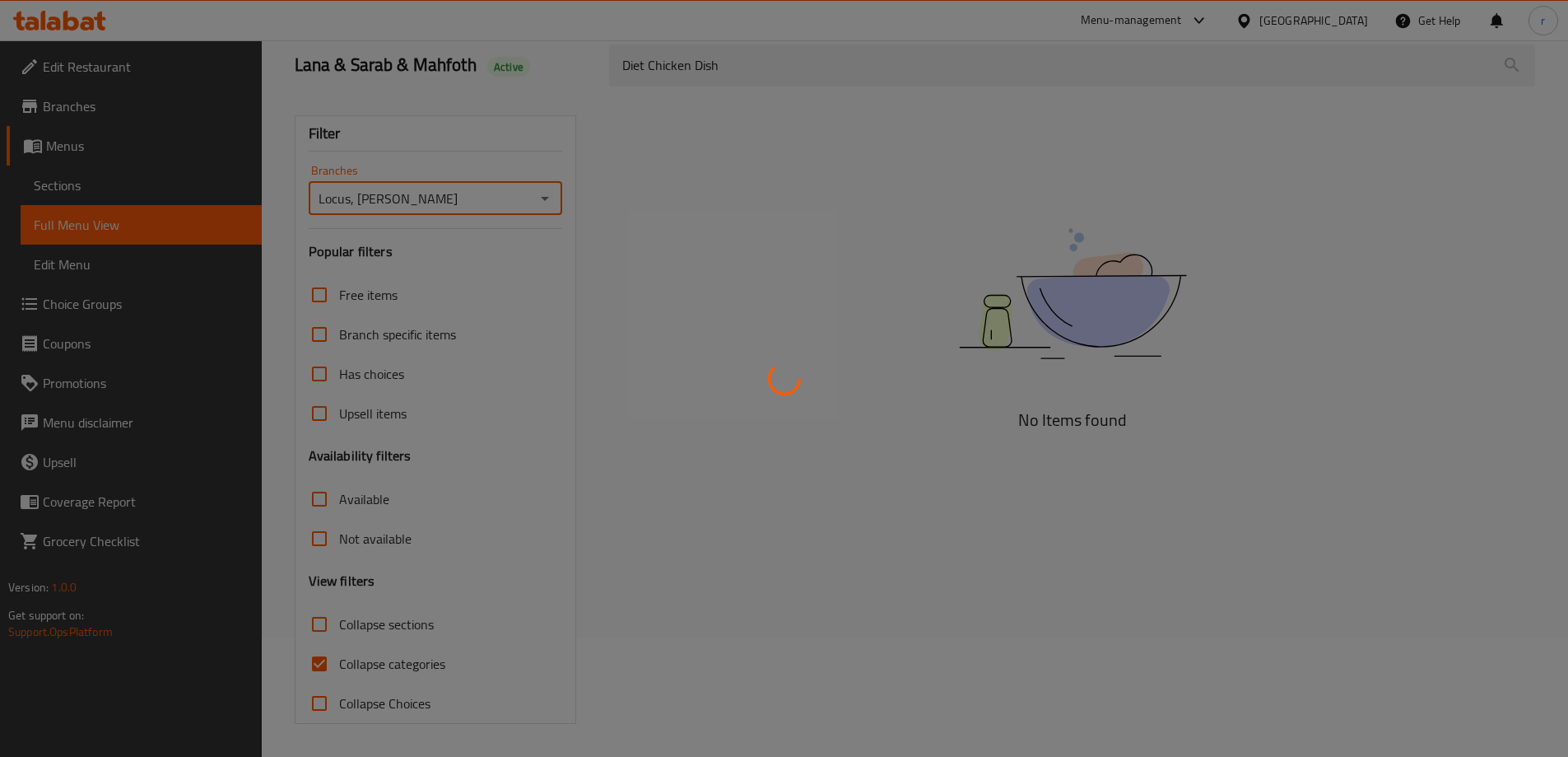
click at [387, 662] on div at bounding box center [784, 378] width 1568 height 757
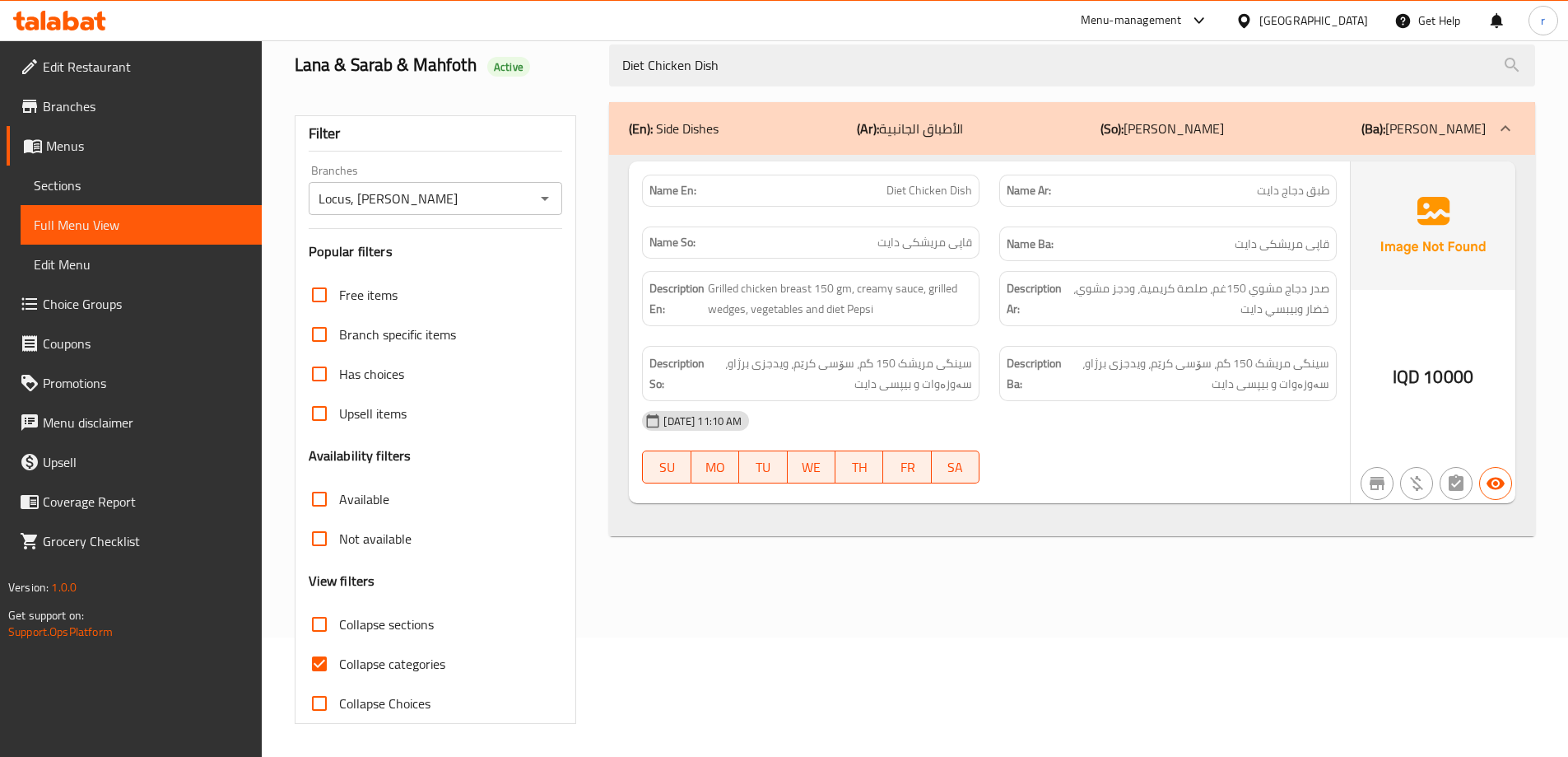
click at [380, 656] on span "Collapse categories" at bounding box center [392, 663] width 106 height 20
click at [339, 656] on input "Collapse categories" at bounding box center [319, 663] width 40 height 40
checkbox input "false"
